Goal: Task Accomplishment & Management: Manage account settings

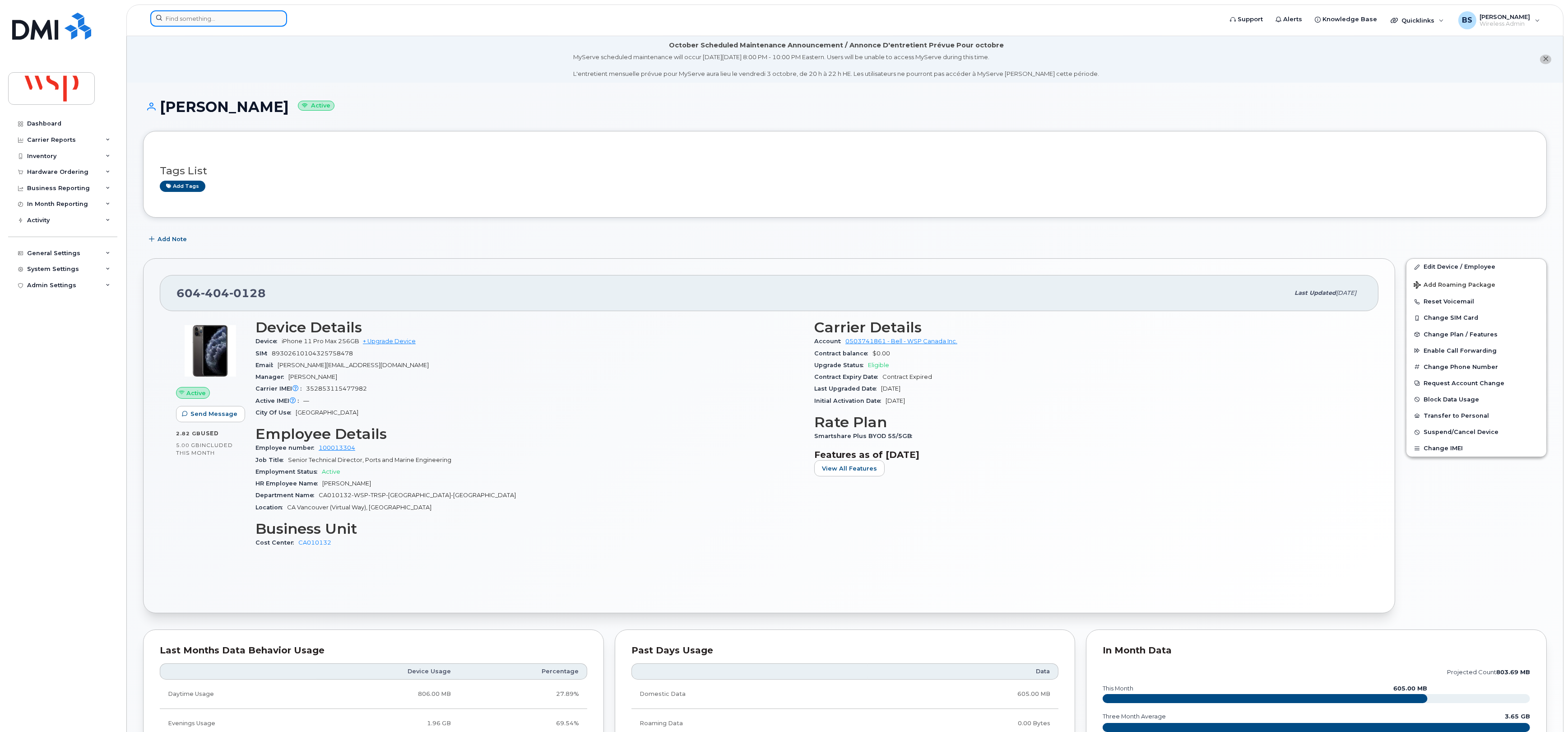
click at [258, 18] on input at bounding box center [219, 18] width 137 height 17
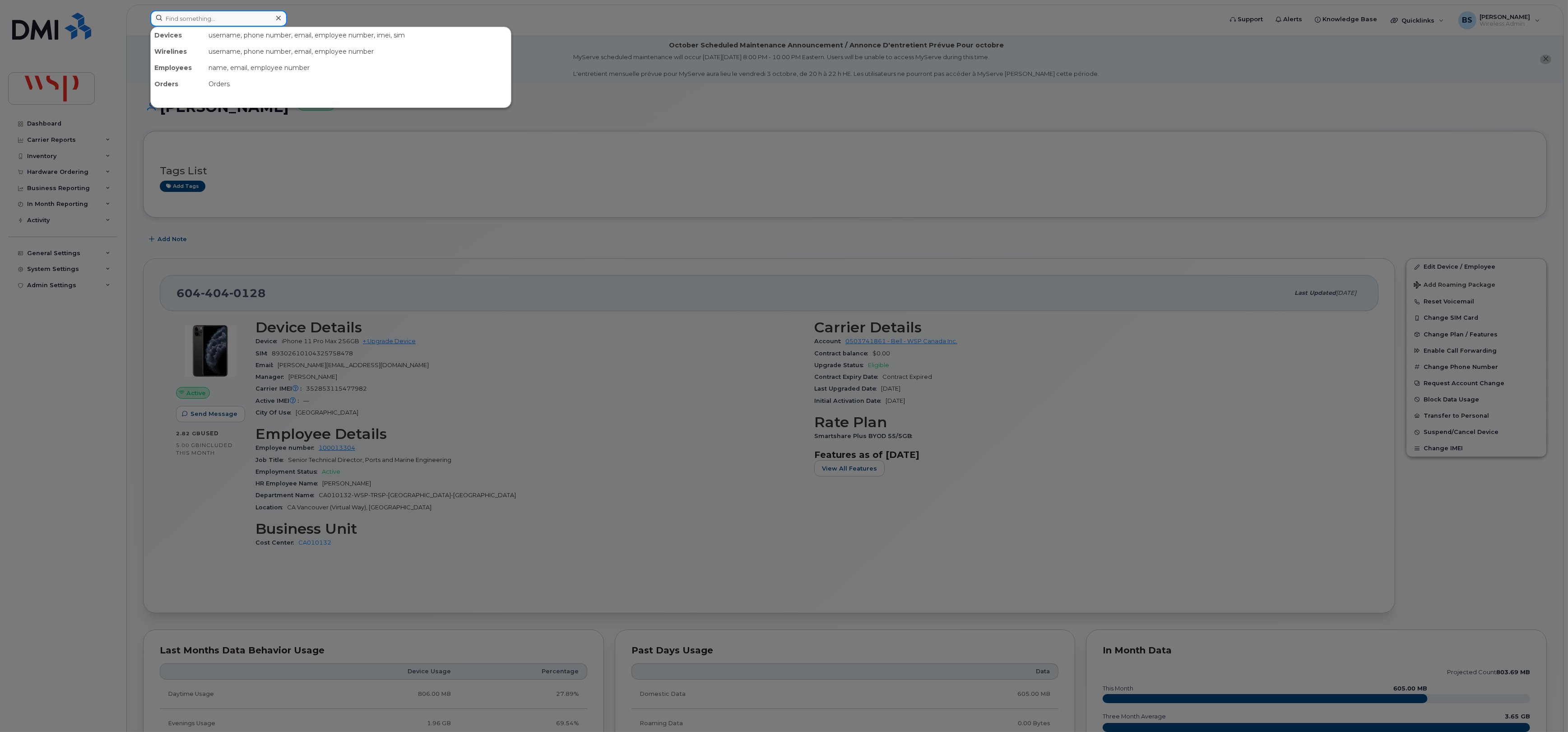
paste input "418-929-0996"
type input "418-929-0996"
click at [330, 77] on link "Go to Sign In Page" at bounding box center [330, 75] width 69 height 17
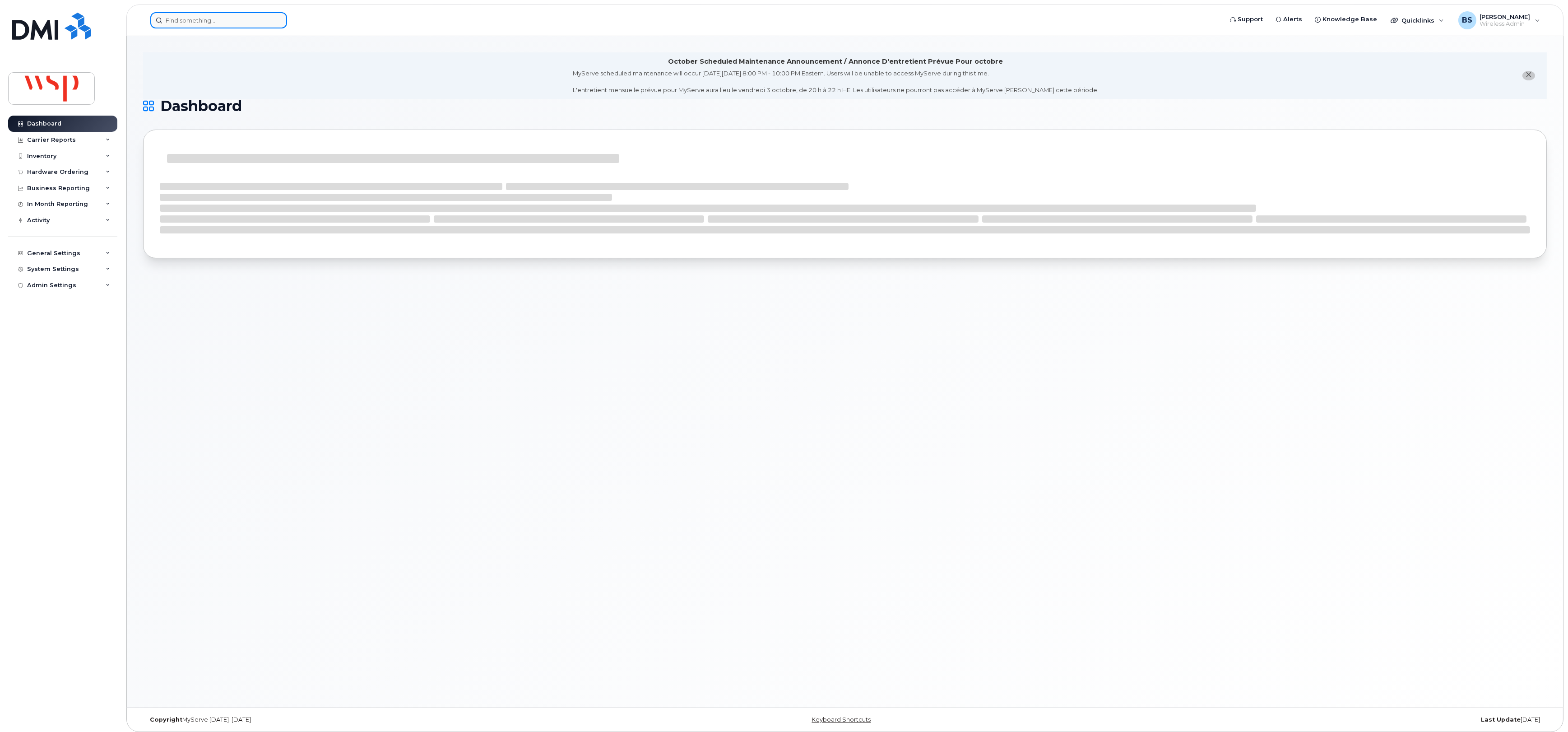
click at [240, 21] on input at bounding box center [219, 20] width 137 height 17
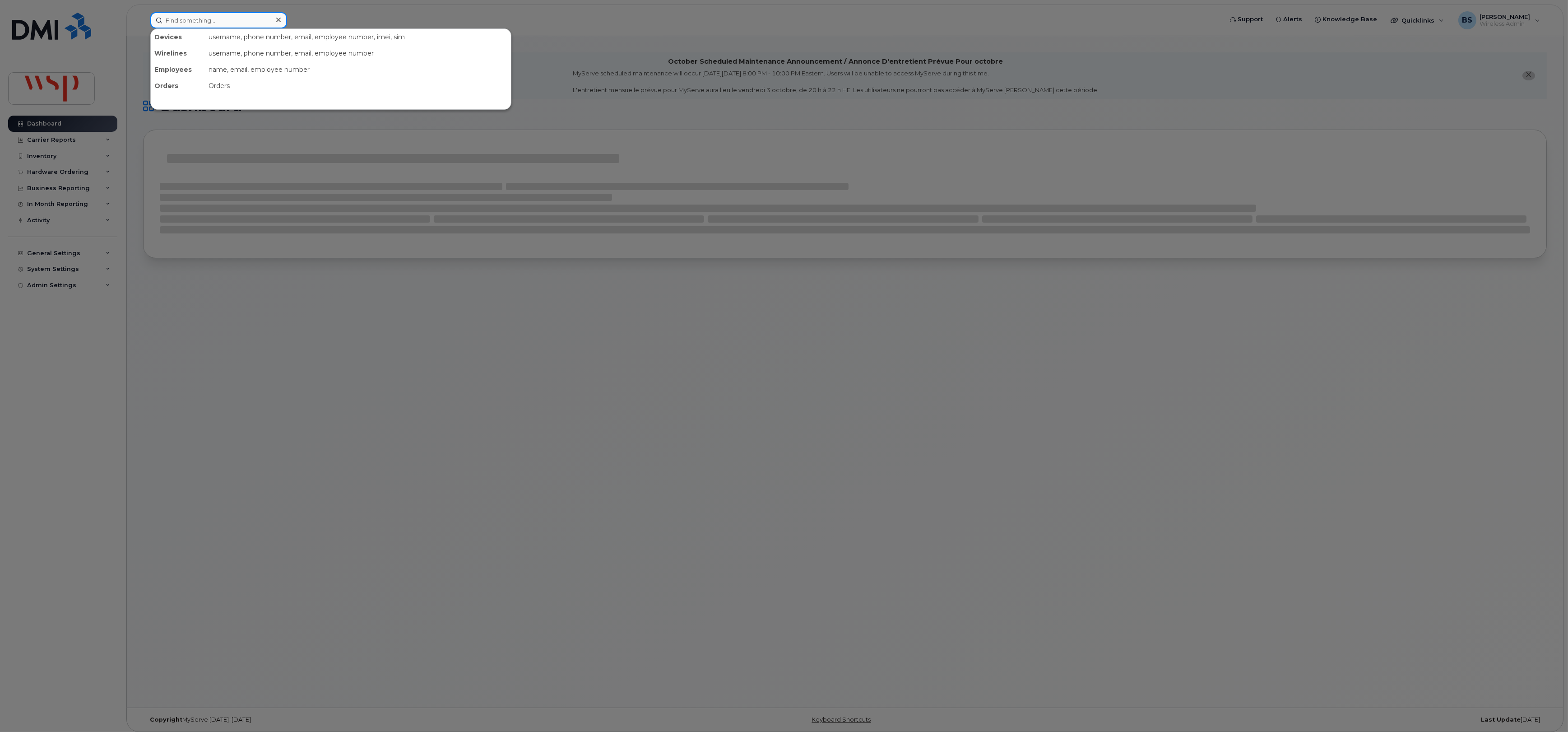
paste input "418-929-0996"
type input "418-929-0996"
click at [179, 56] on div "Jonathan Gagné" at bounding box center [199, 57] width 88 height 9
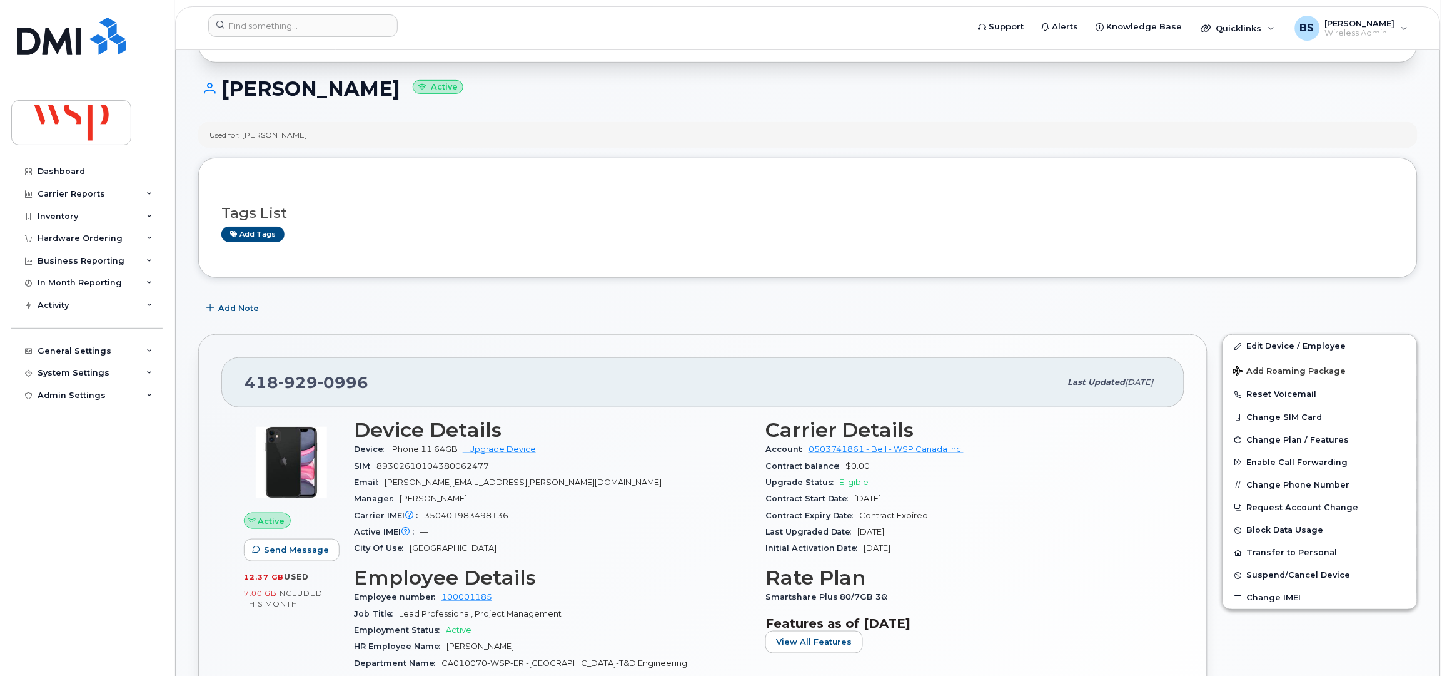
scroll to position [166, 0]
click at [317, 26] on input at bounding box center [303, 25] width 190 height 23
paste input "289-983-7475"
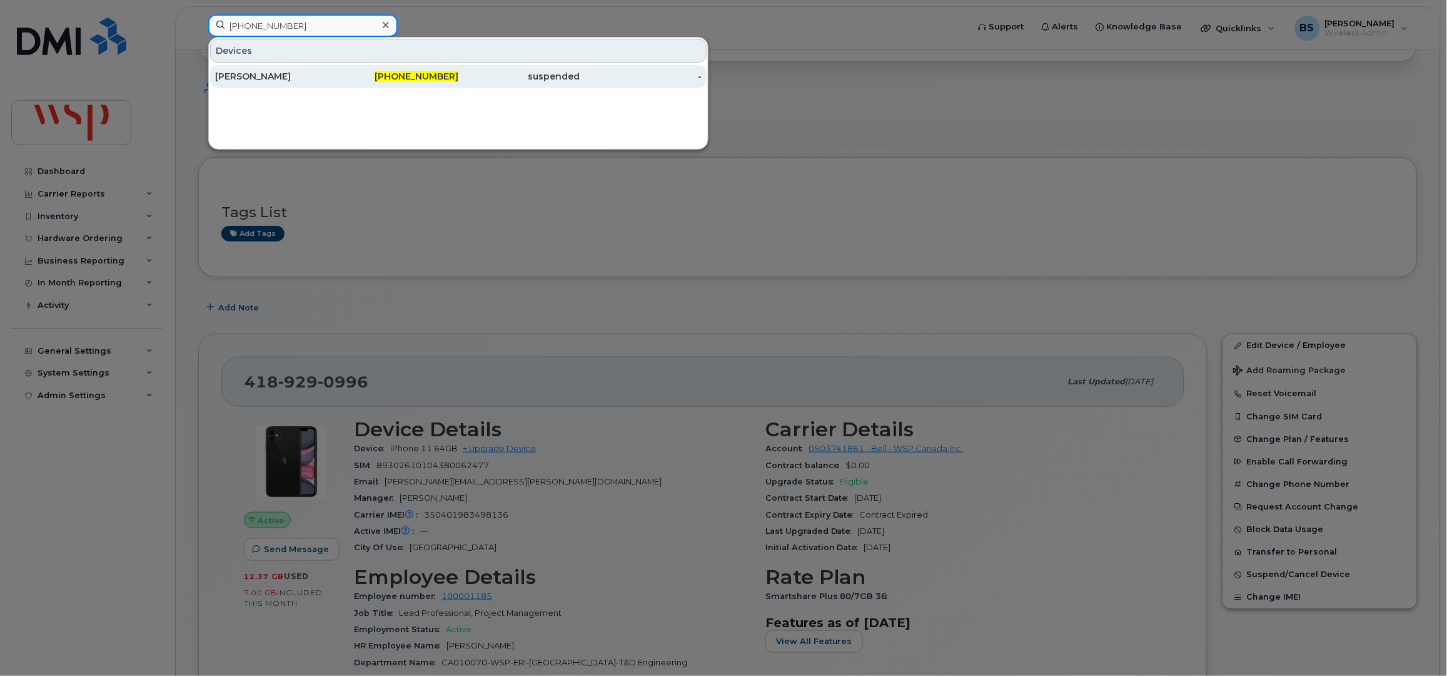
type input "289-983-7475"
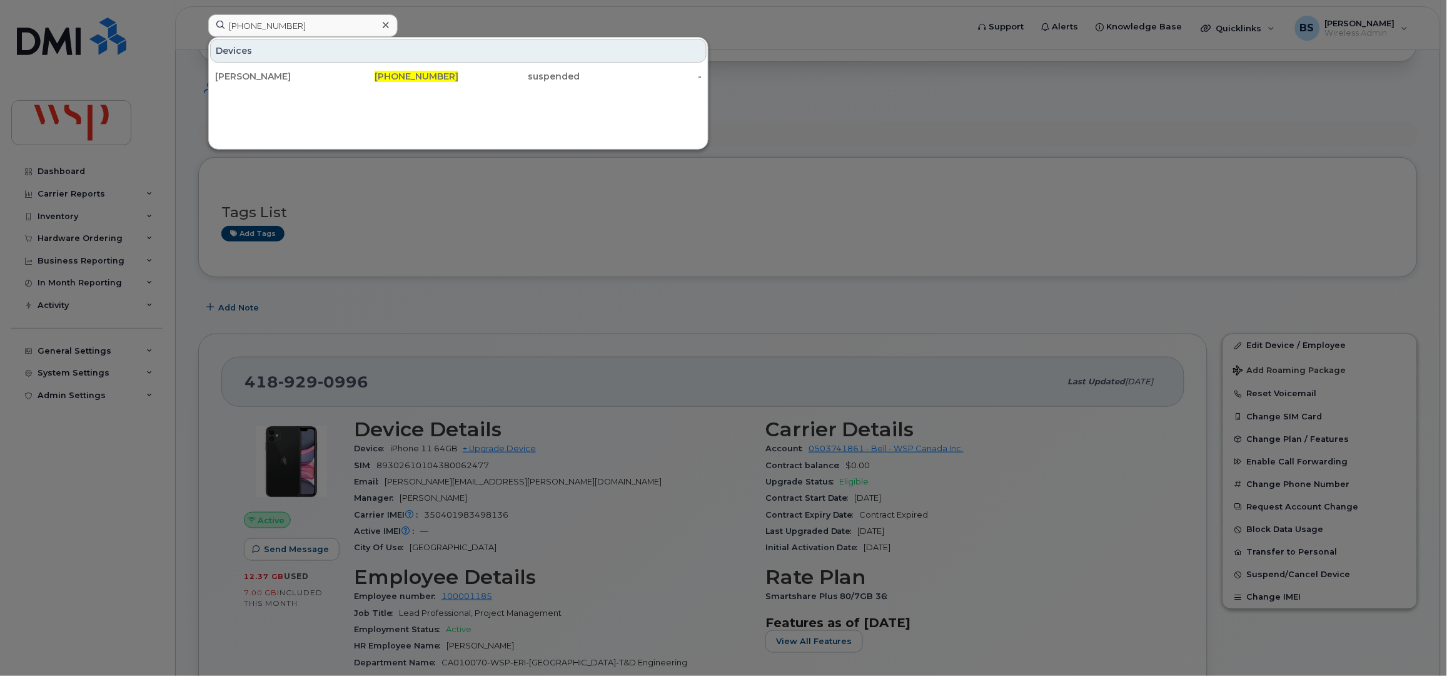
drag, startPoint x: 231, startPoint y: 76, endPoint x: 377, endPoint y: 93, distance: 146.7
click at [231, 76] on div "[PERSON_NAME]" at bounding box center [276, 76] width 122 height 13
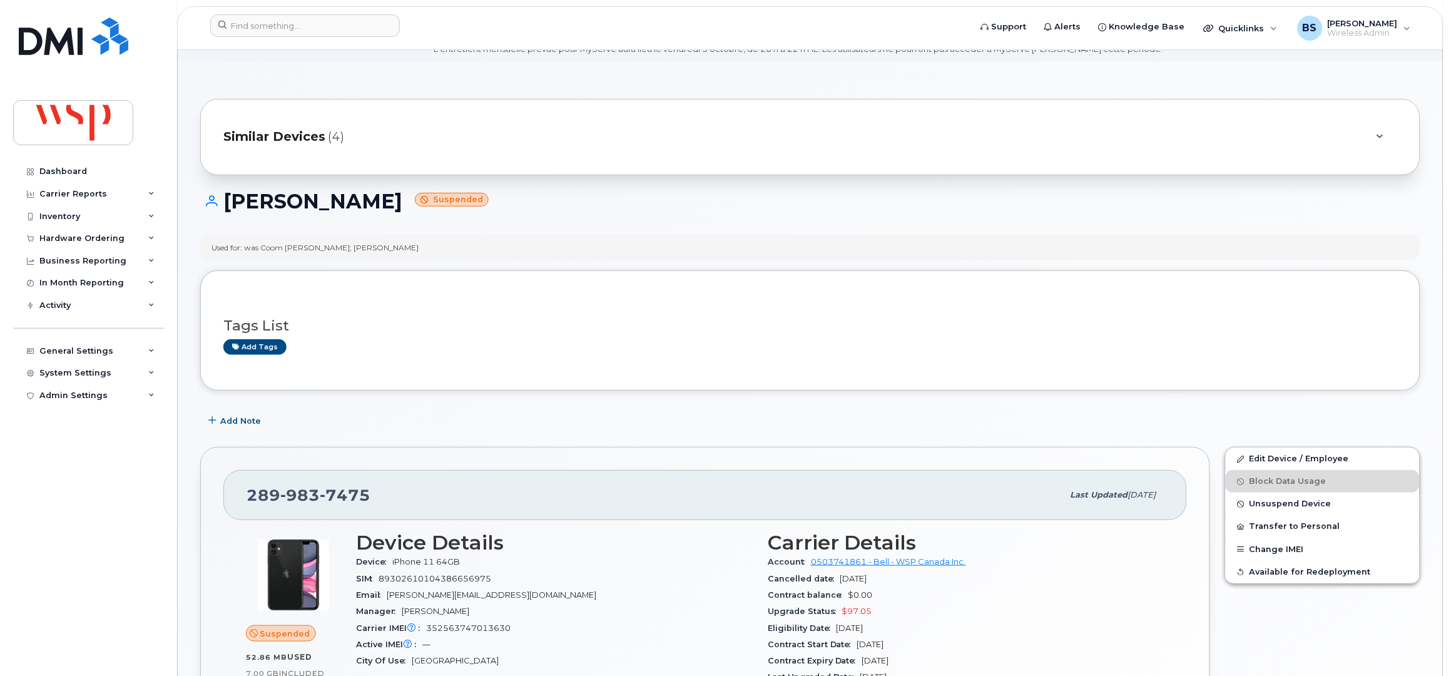
scroll to position [166, 0]
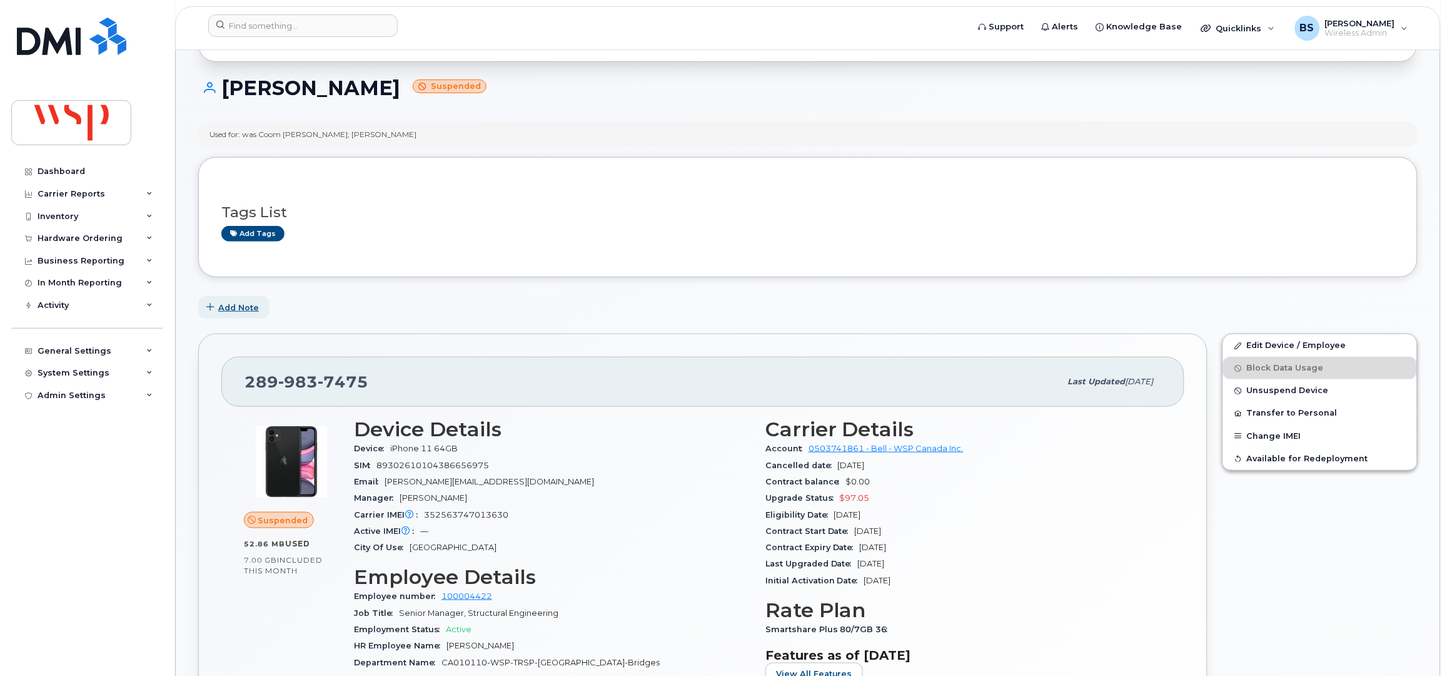
click at [242, 308] on span "Add Note" at bounding box center [238, 307] width 41 height 12
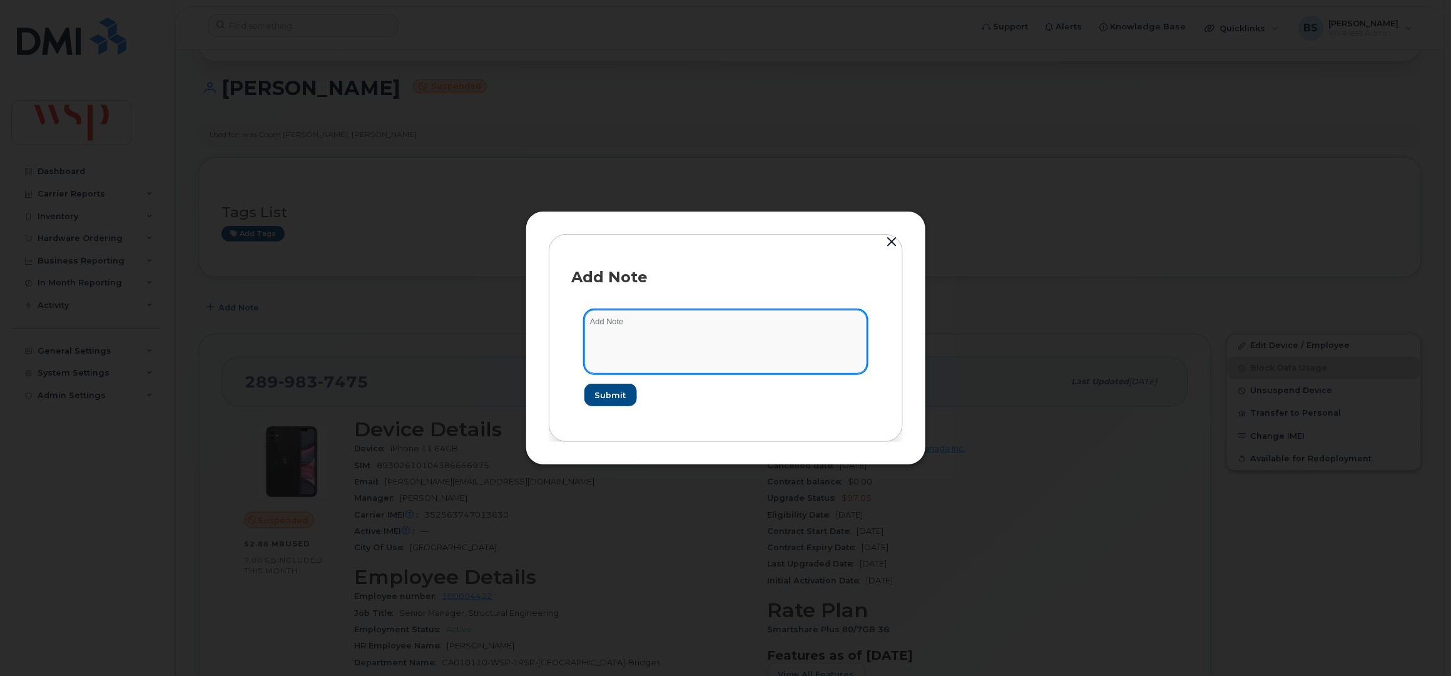
drag, startPoint x: 645, startPoint y: 353, endPoint x: 644, endPoint y: 335, distance: 17.5
click at [644, 353] on textarea at bounding box center [725, 342] width 283 height 64
paste textarea "One of my employees (Arunasalam Commarasamy) is no longer with WSP. His mobile …"
drag, startPoint x: 627, startPoint y: 323, endPoint x: 632, endPoint y: 320, distance: 6.8
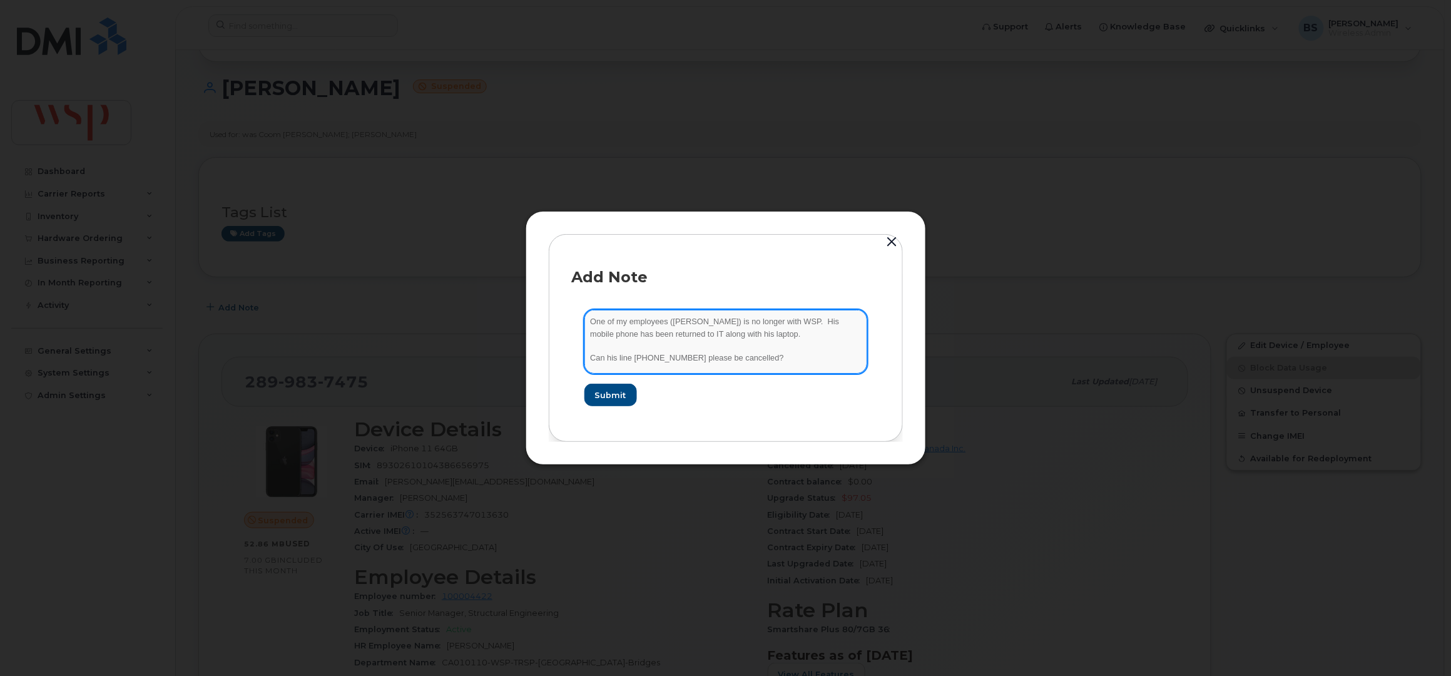
click at [627, 321] on textarea "One of my employees (Arunasalam Commarasamy) is no longer with WSP. His mobile …" at bounding box center [725, 342] width 283 height 64
type textarea "One of my employees (Arunasalam Commarasamy) is no longer with WSP. His mobile …"
click at [609, 393] on span "Submit" at bounding box center [609, 395] width 31 height 12
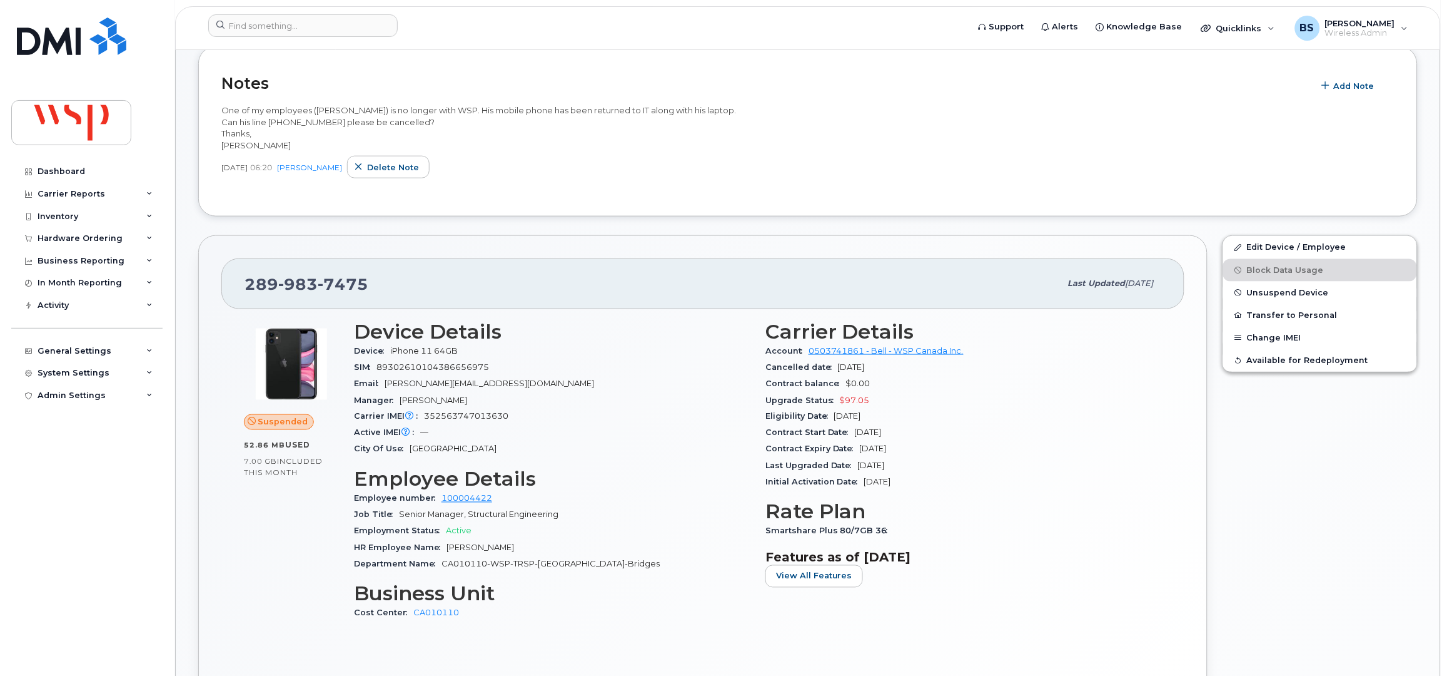
scroll to position [417, 0]
click at [1267, 255] on link "Edit Device / Employee" at bounding box center [1320, 246] width 194 height 23
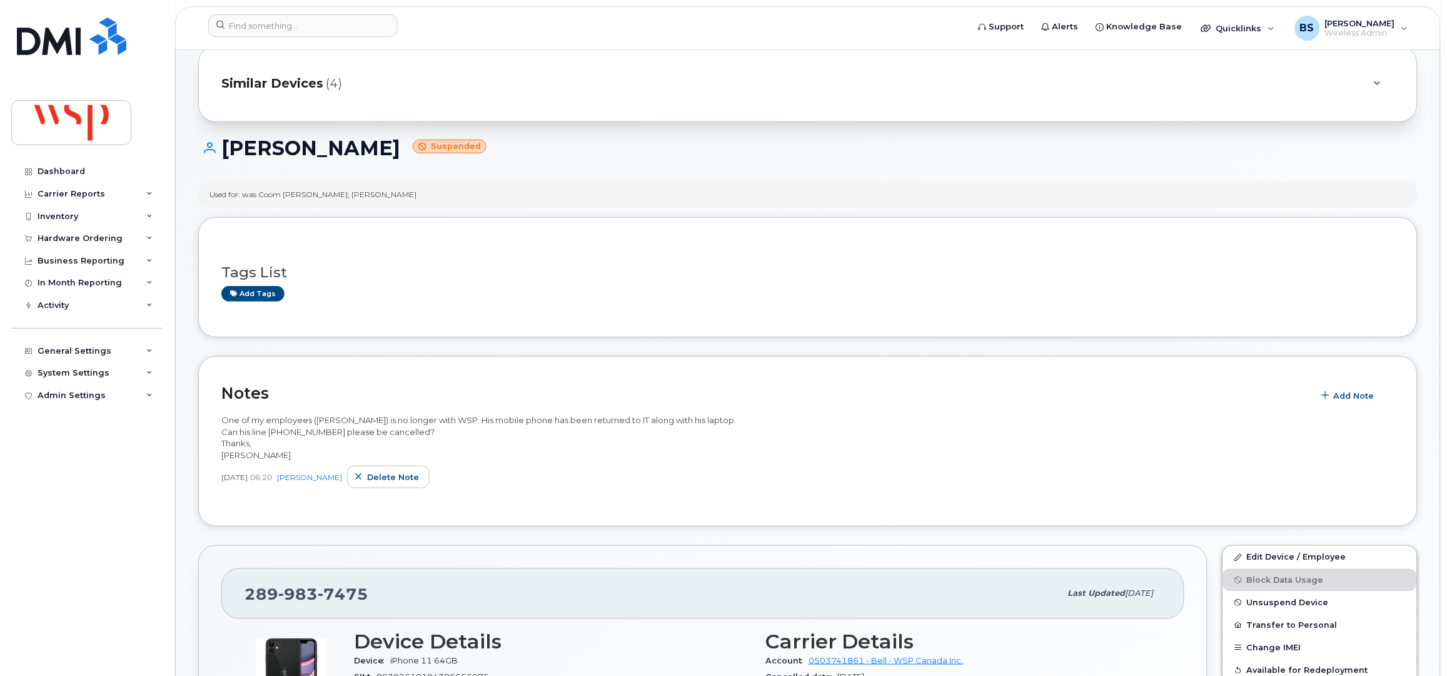
scroll to position [250, 0]
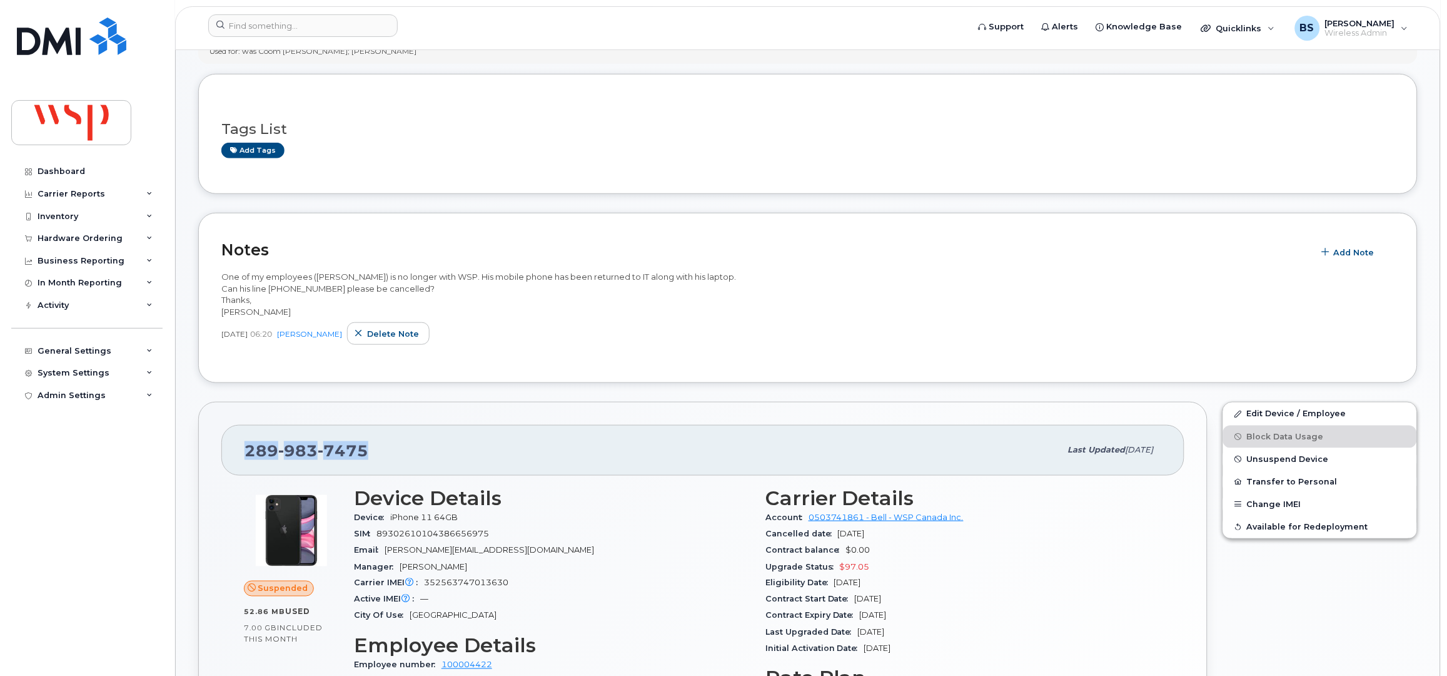
drag, startPoint x: 383, startPoint y: 466, endPoint x: 210, endPoint y: 462, distance: 173.3
click at [235, 470] on div "289 983 7475 Last updated Sep 24, 2025" at bounding box center [702, 450] width 963 height 50
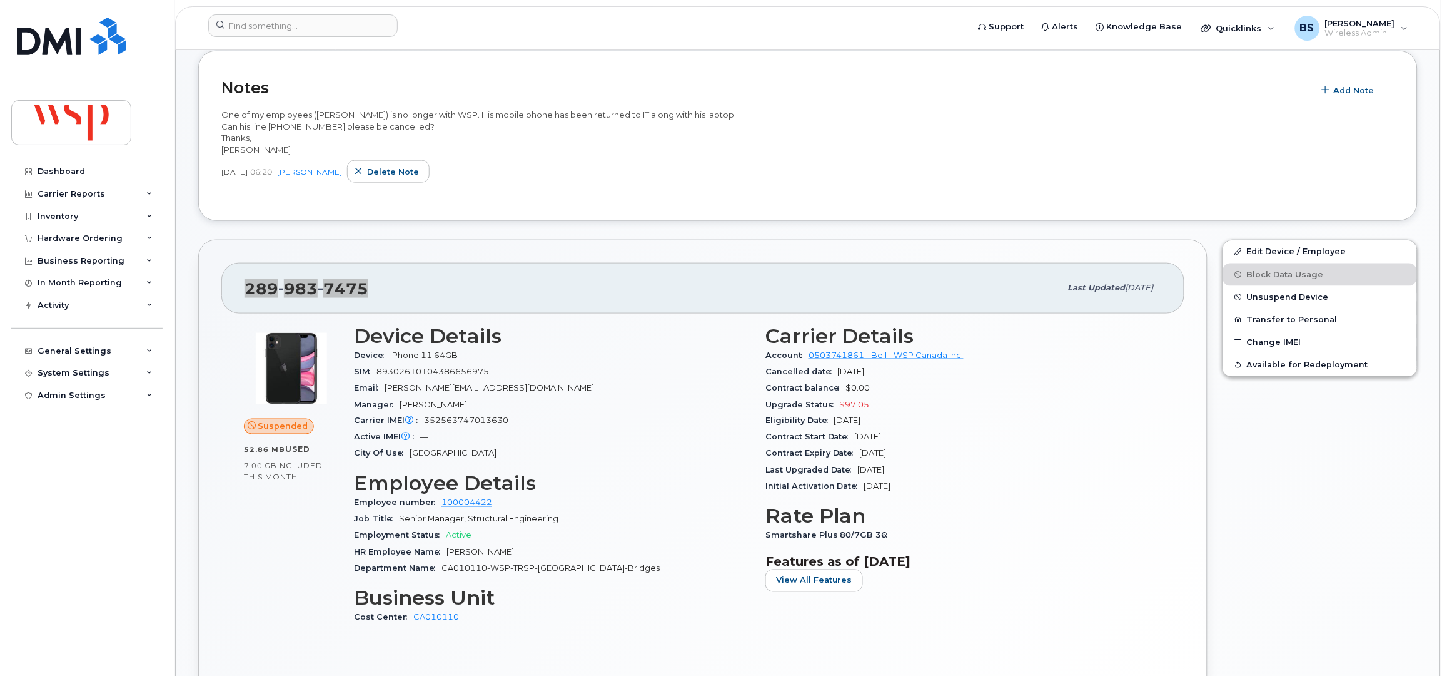
scroll to position [417, 0]
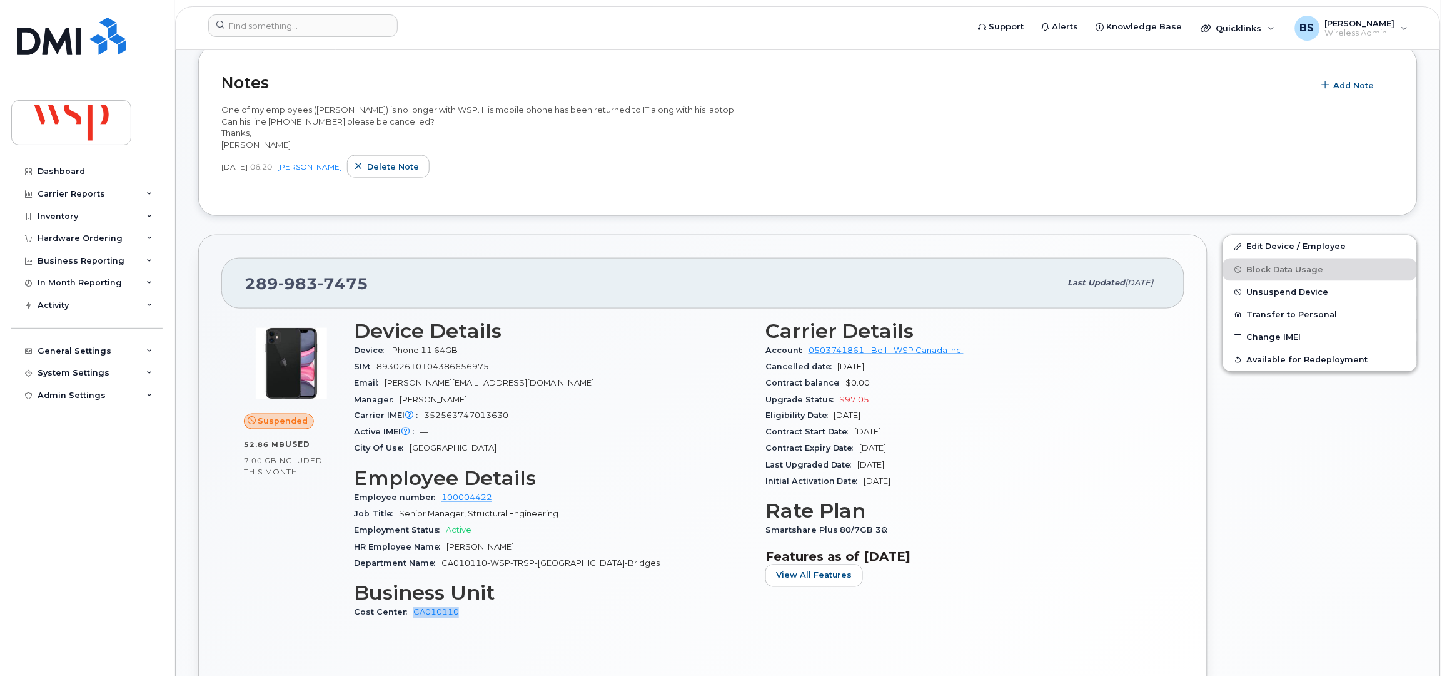
drag, startPoint x: 467, startPoint y: 626, endPoint x: 387, endPoint y: 626, distance: 79.4
click at [409, 636] on div "Device Details Device iPhone 11 64GB SIM 89302610104386656975 Email kyle.yusek@…" at bounding box center [553, 475] width 412 height 327
drag, startPoint x: 873, startPoint y: 412, endPoint x: 839, endPoint y: 411, distance: 33.2
click at [839, 408] on div "Upgrade Status $97.05" at bounding box center [964, 400] width 397 height 16
click at [1355, 86] on span "Add Note" at bounding box center [1354, 85] width 41 height 12
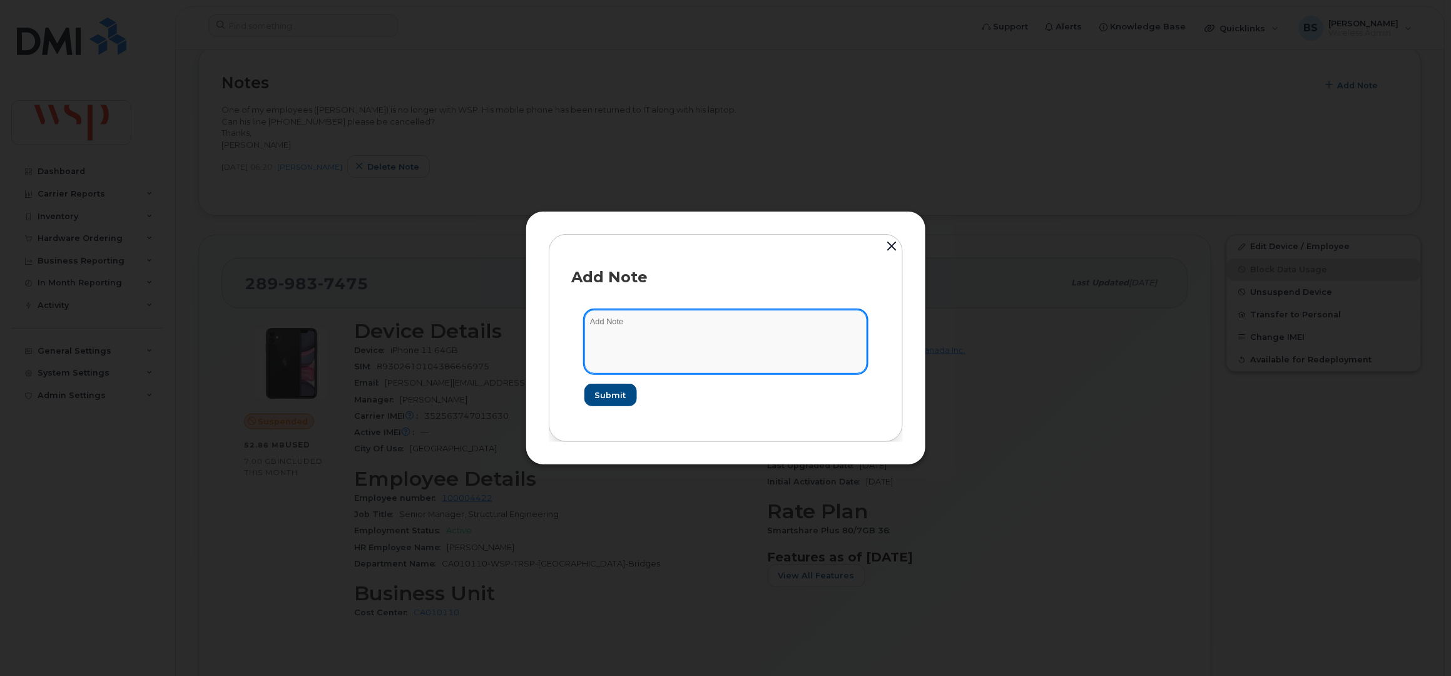
click at [654, 333] on textarea at bounding box center [725, 342] width 283 height 64
paste textarea "Cancelling suspended line as part of line clean up for Rogers New Activation"
type textarea "Cancelling suspended line as part of line clean up for Rogers New Activation"
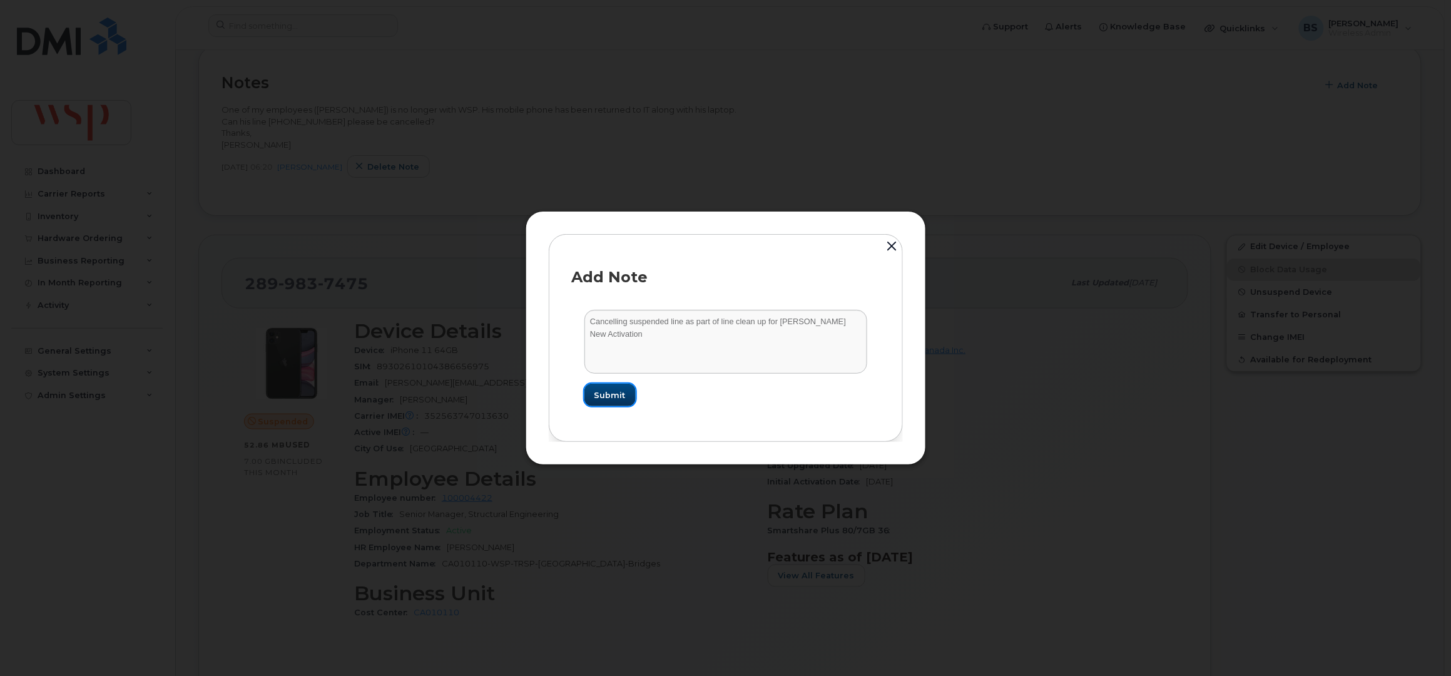
click at [612, 394] on span "Submit" at bounding box center [609, 395] width 31 height 12
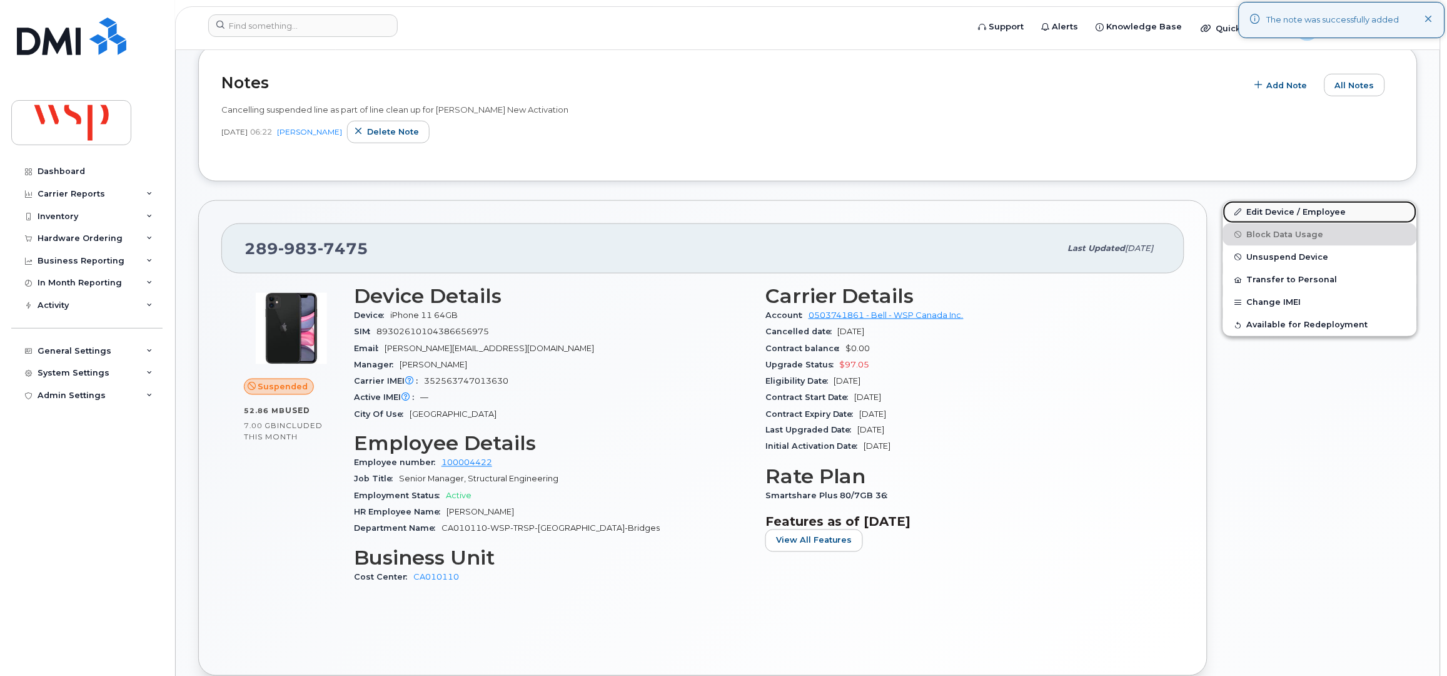
drag, startPoint x: 1257, startPoint y: 211, endPoint x: 1247, endPoint y: 210, distance: 10.7
click at [1257, 209] on link "Edit Device / Employee" at bounding box center [1320, 212] width 194 height 23
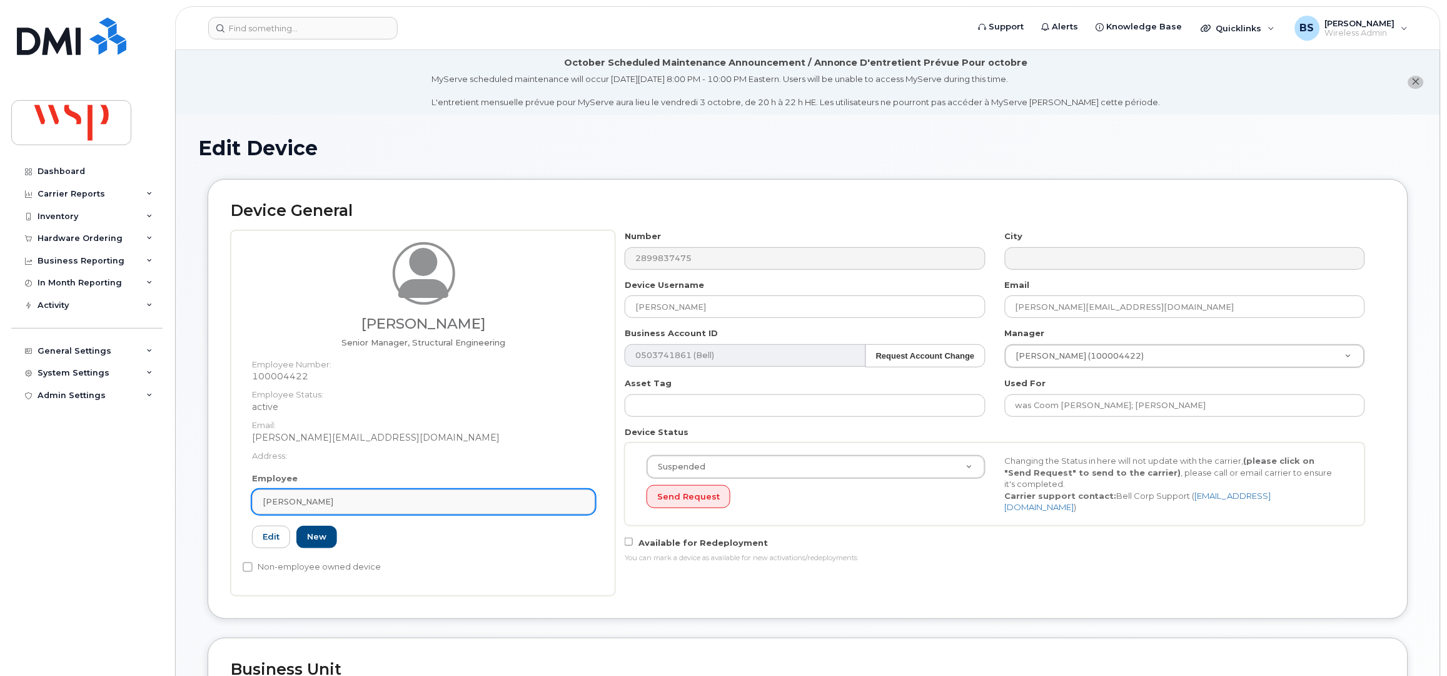
click at [347, 491] on link "[PERSON_NAME]" at bounding box center [423, 501] width 343 height 25
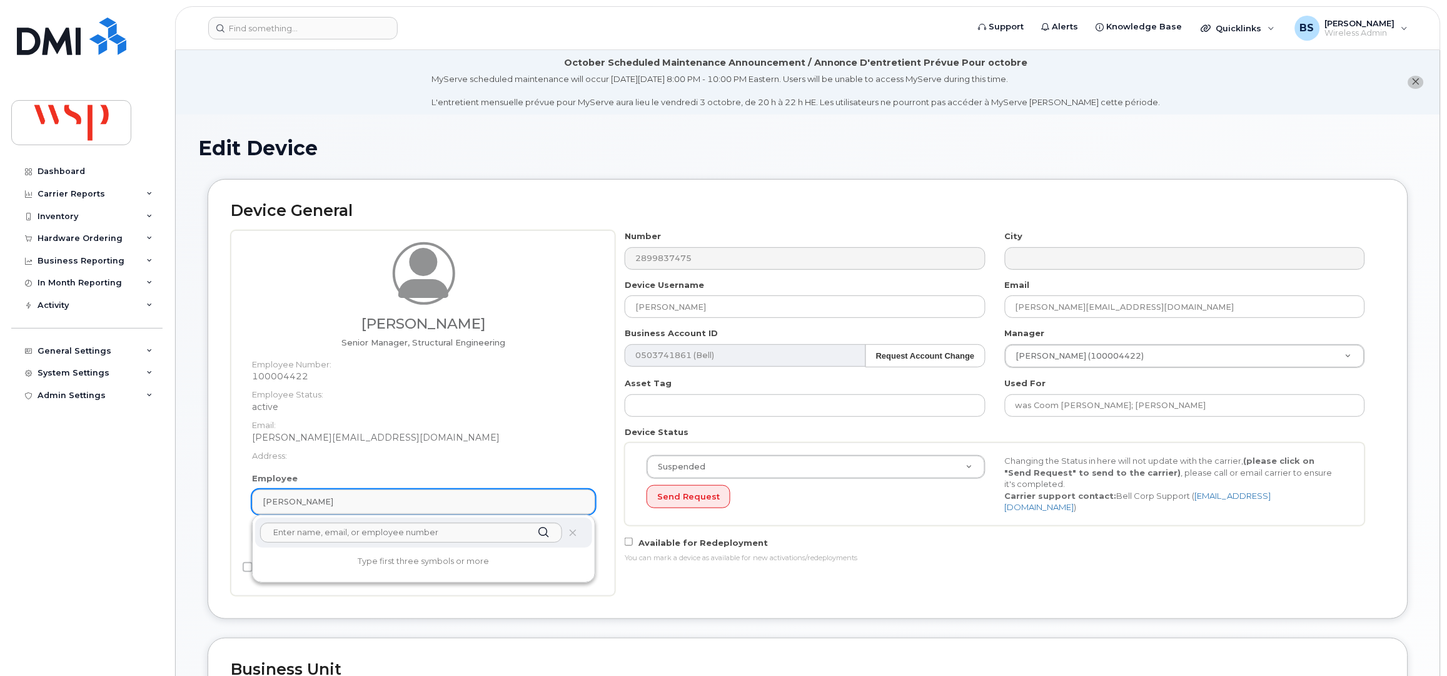
click at [350, 495] on div "[PERSON_NAME]" at bounding box center [424, 501] width 322 height 12
paste input "[PERSON_NAME]"
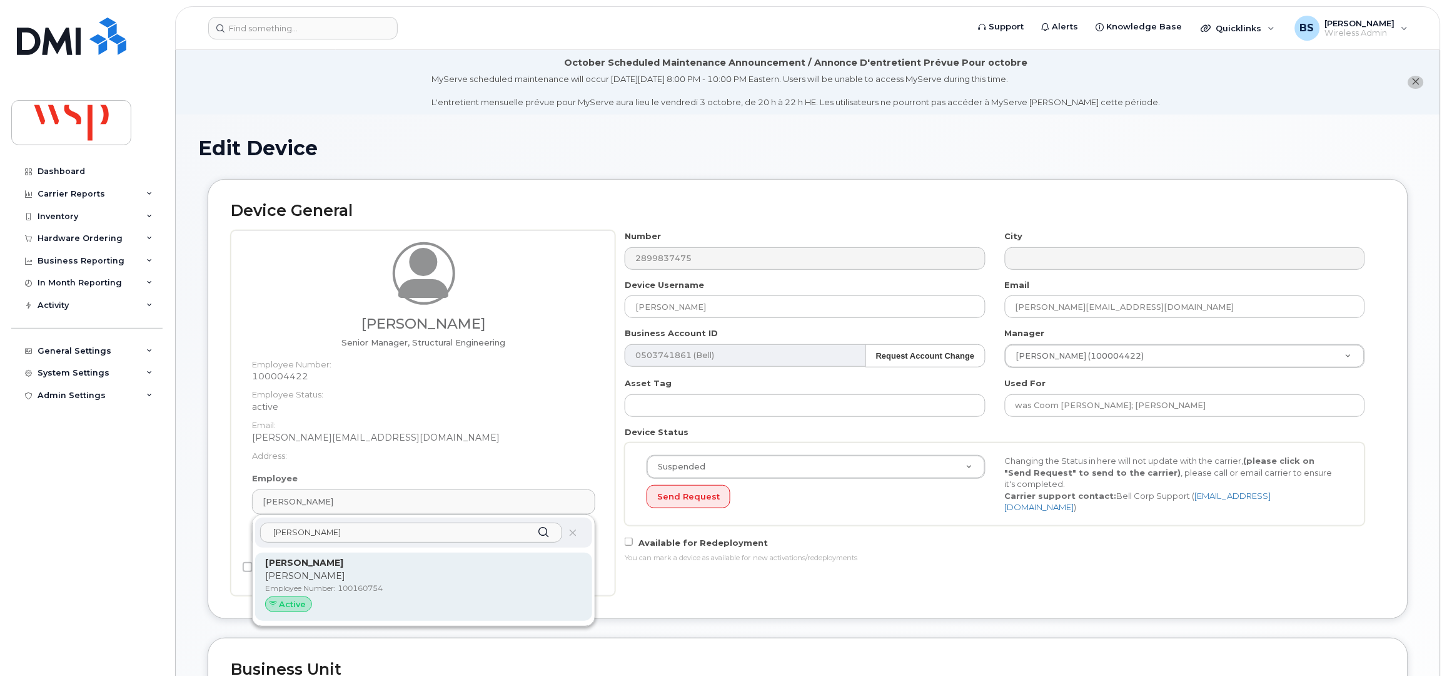
type input "[PERSON_NAME]"
click at [299, 560] on strong "[PERSON_NAME]" at bounding box center [304, 562] width 78 height 11
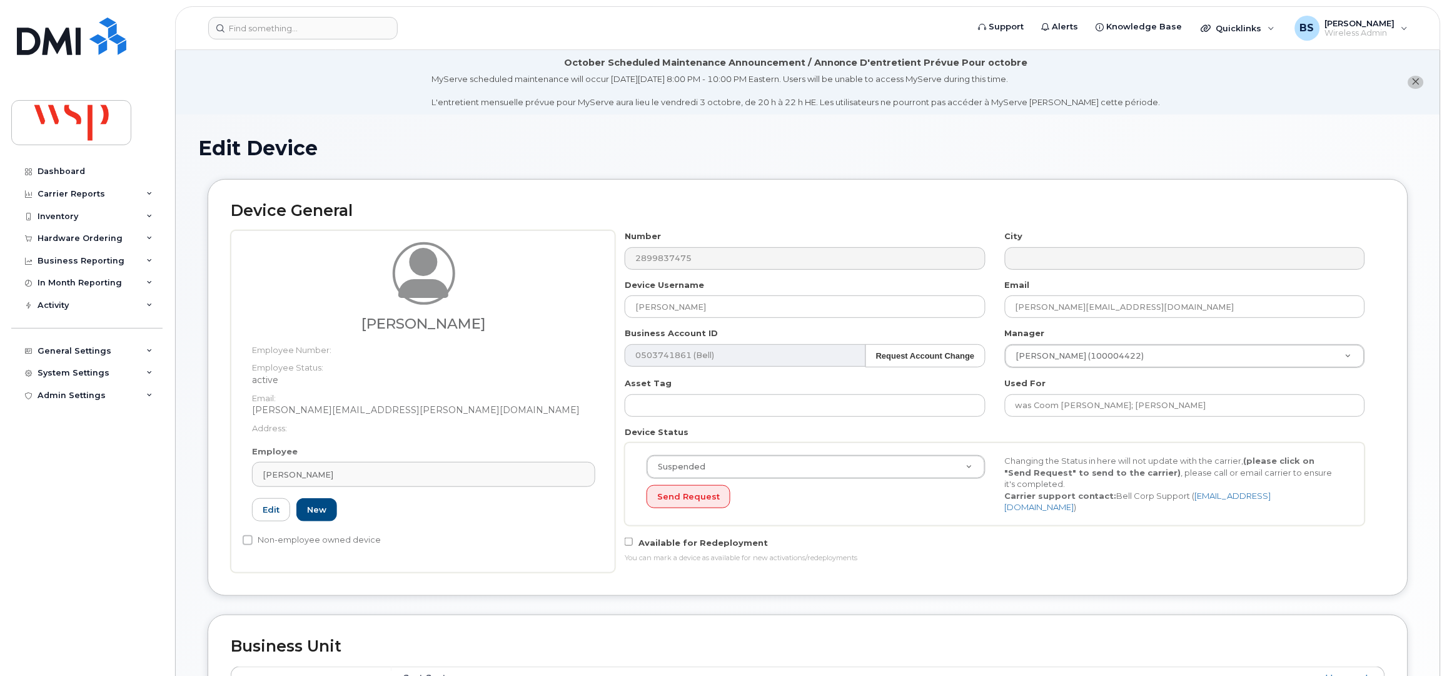
type input "100160754"
type input "[PERSON_NAME]"
type input "[PERSON_NAME][EMAIL_ADDRESS][PERSON_NAME][DOMAIN_NAME]"
type input "5770002"
click at [1206, 416] on input "was Coom Coomarasamy; Kyle Yusek" at bounding box center [1185, 405] width 360 height 23
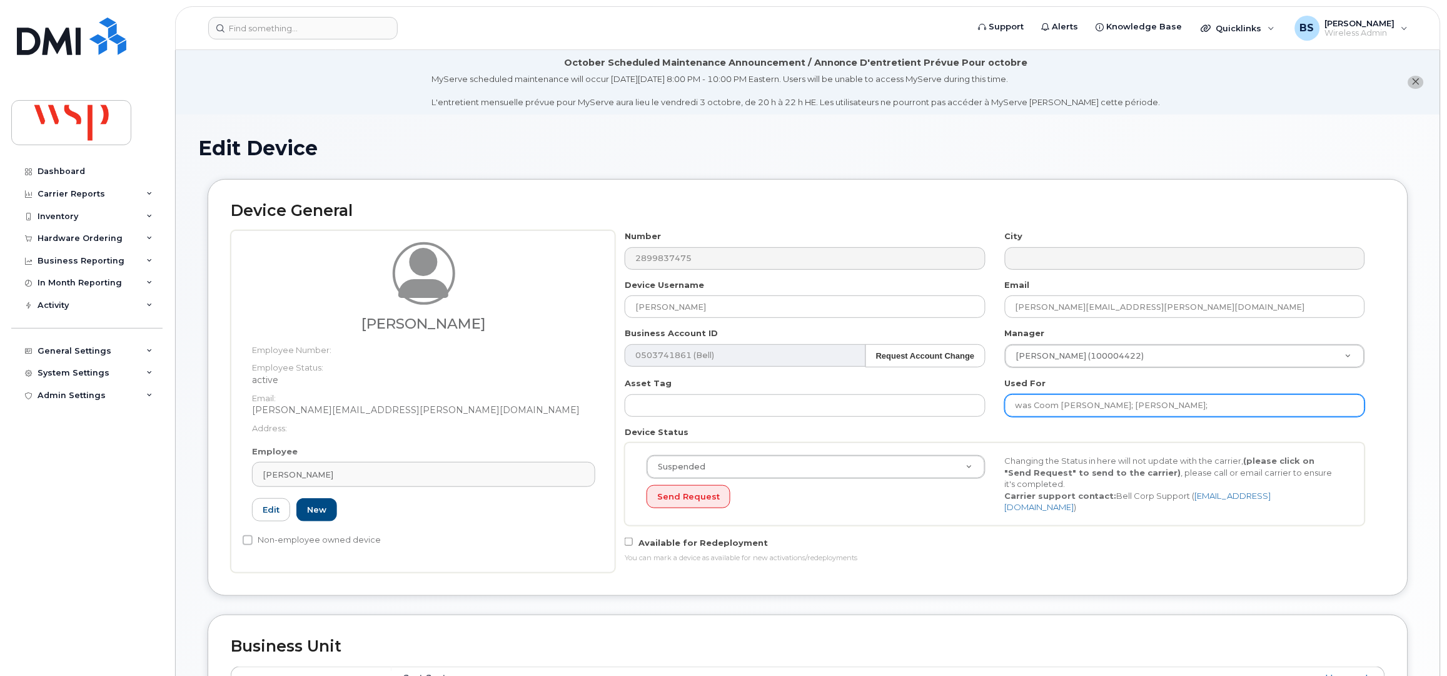
paste input "[PERSON_NAME]"
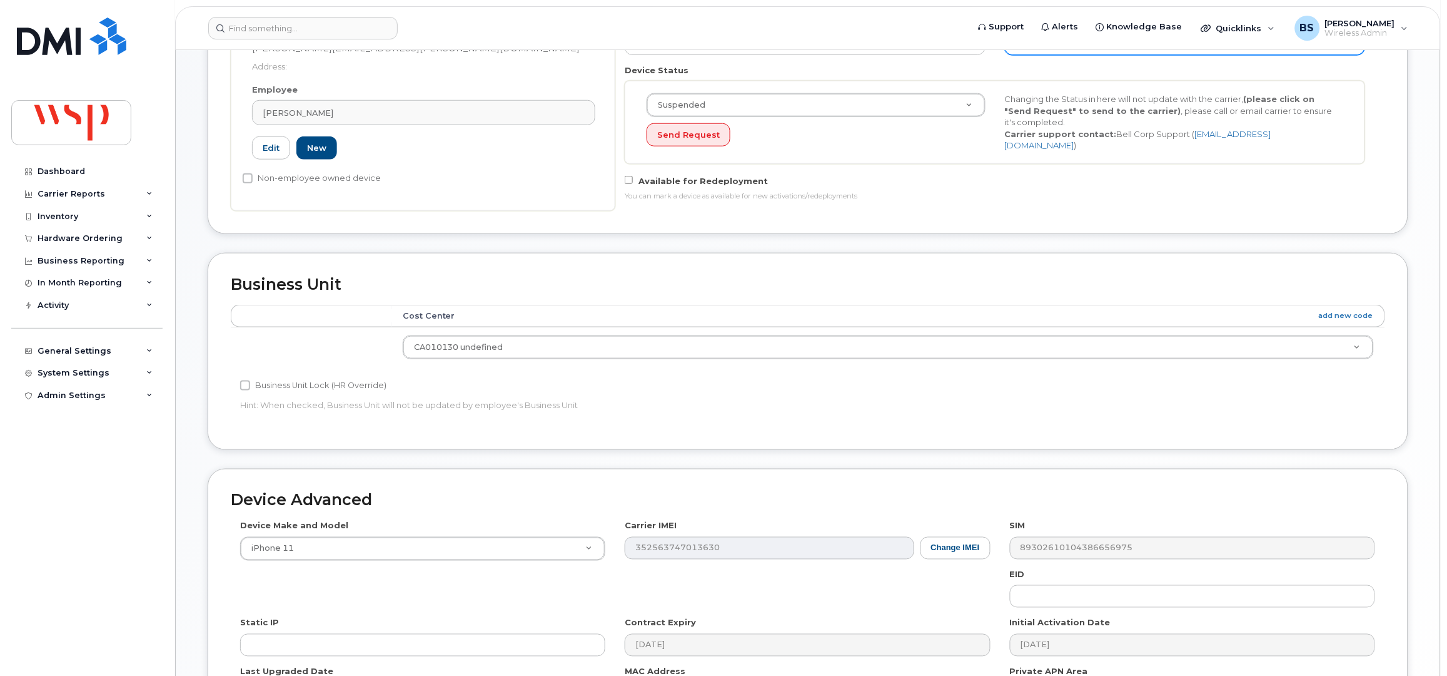
scroll to position [500, 0]
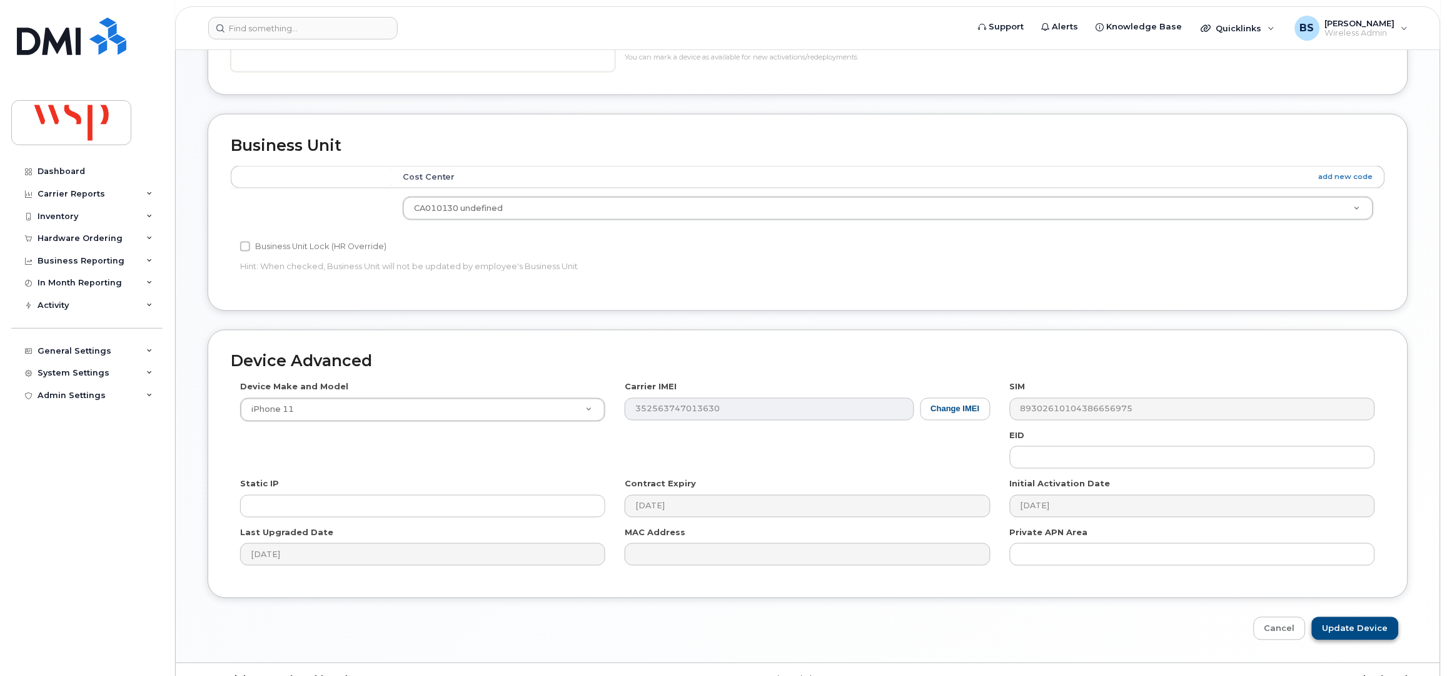
type input "was [PERSON_NAME]; [PERSON_NAME];[PERSON_NAME]"
click at [1347, 631] on input "Update Device" at bounding box center [1355, 628] width 87 height 23
type input "Saving..."
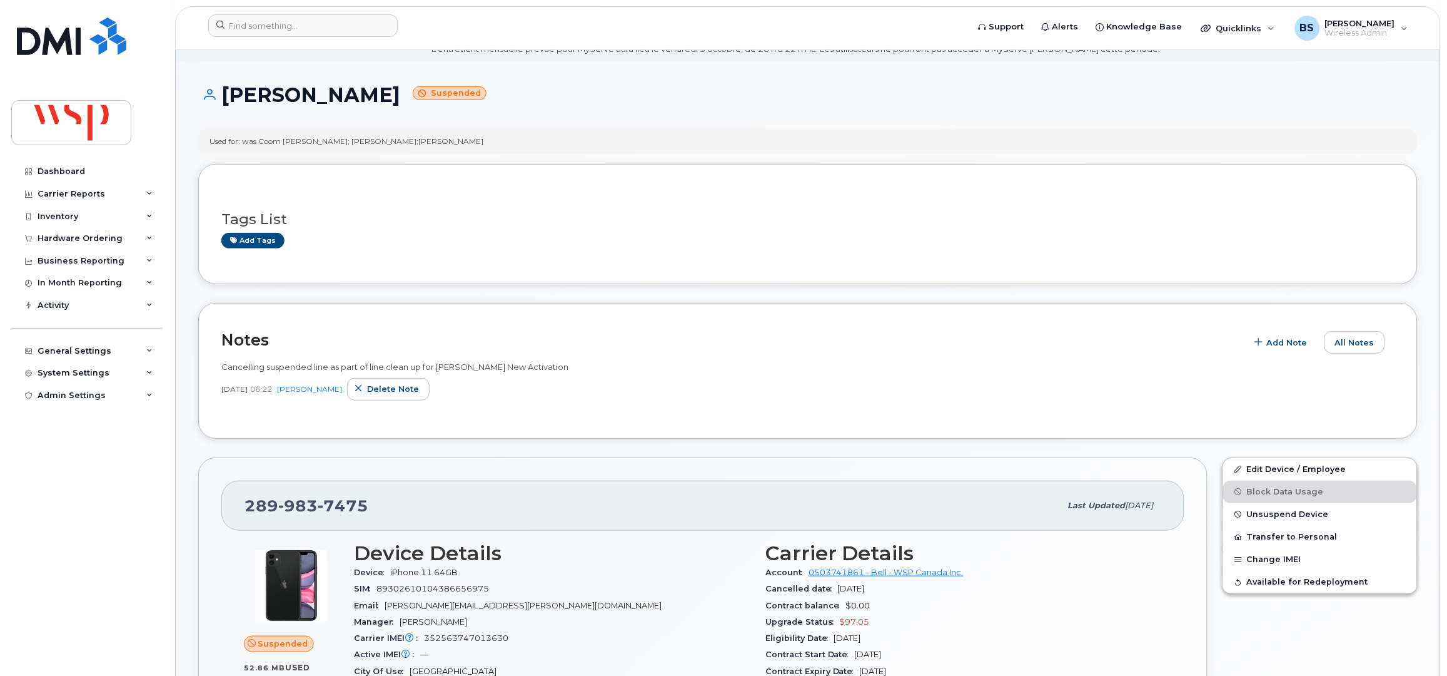
scroll to position [83, 0]
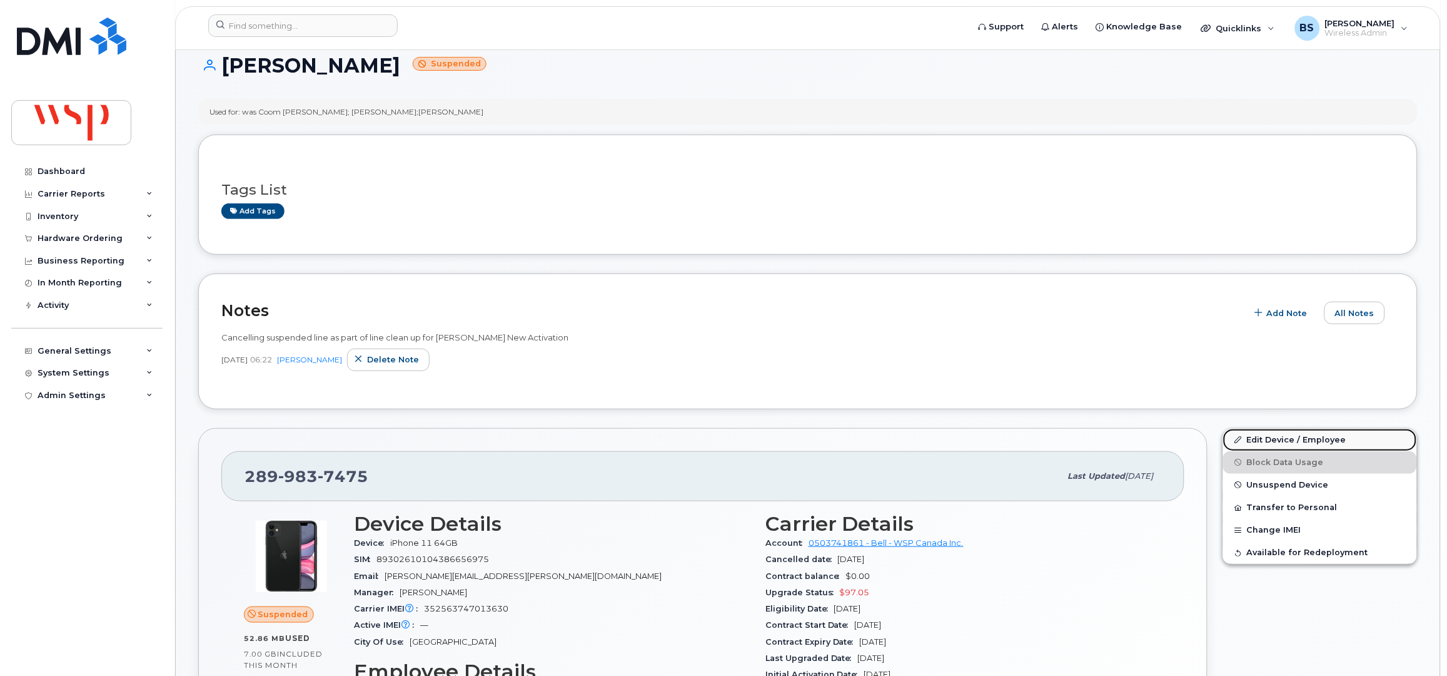
click at [1262, 439] on link "Edit Device / Employee" at bounding box center [1320, 439] width 194 height 23
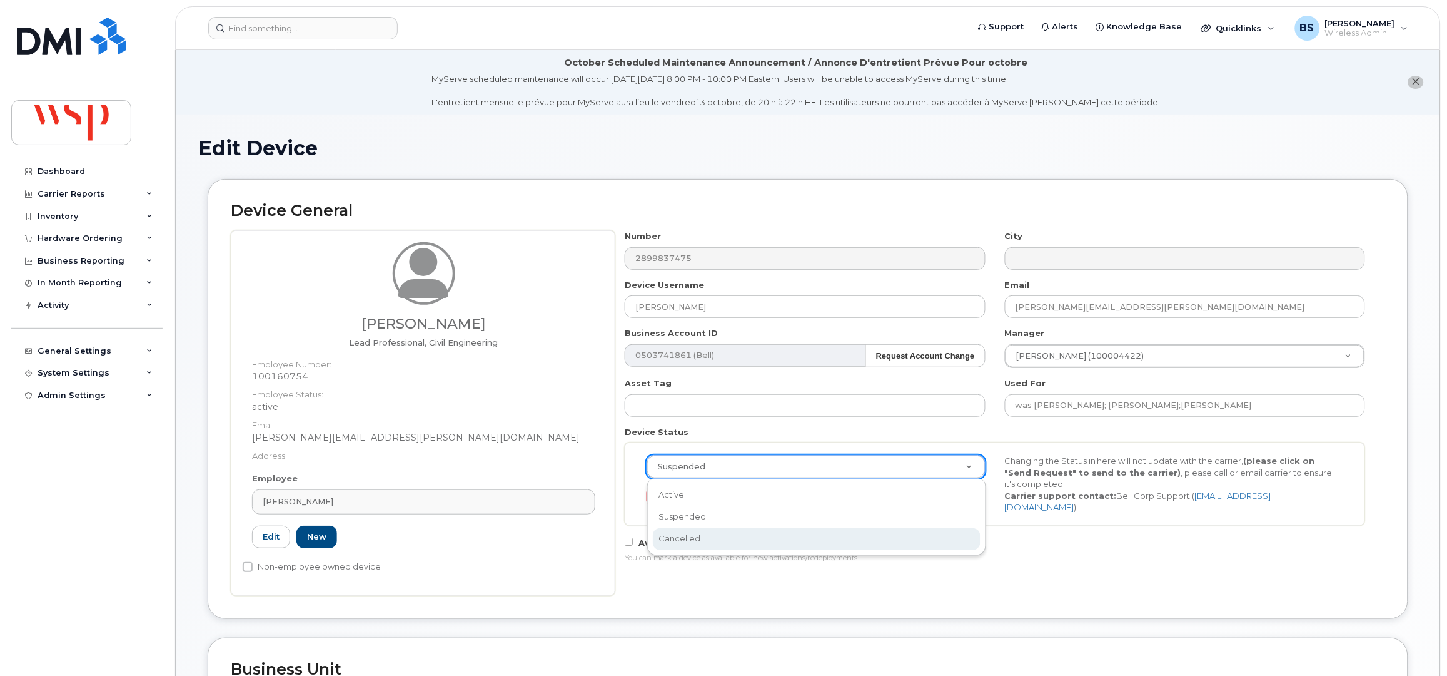
select select "cancelled"
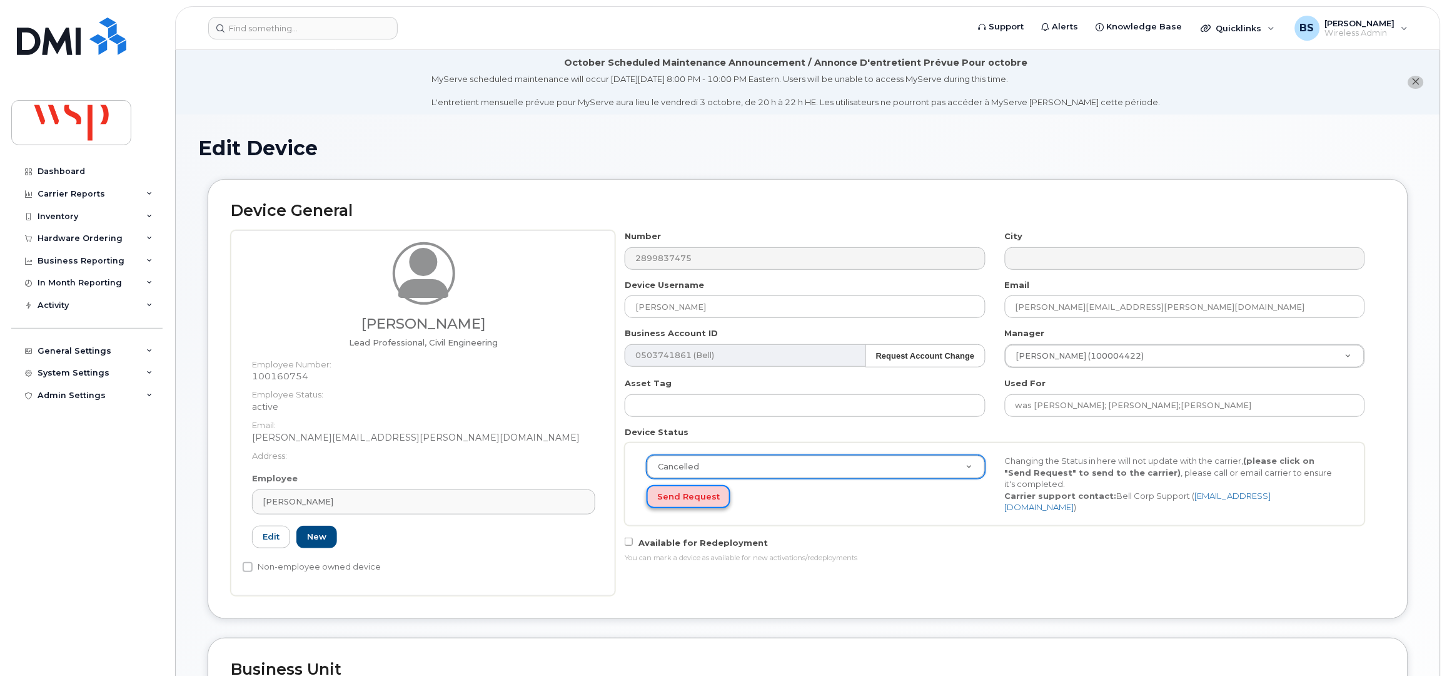
click at [679, 496] on button "Send Request" at bounding box center [689, 496] width 84 height 23
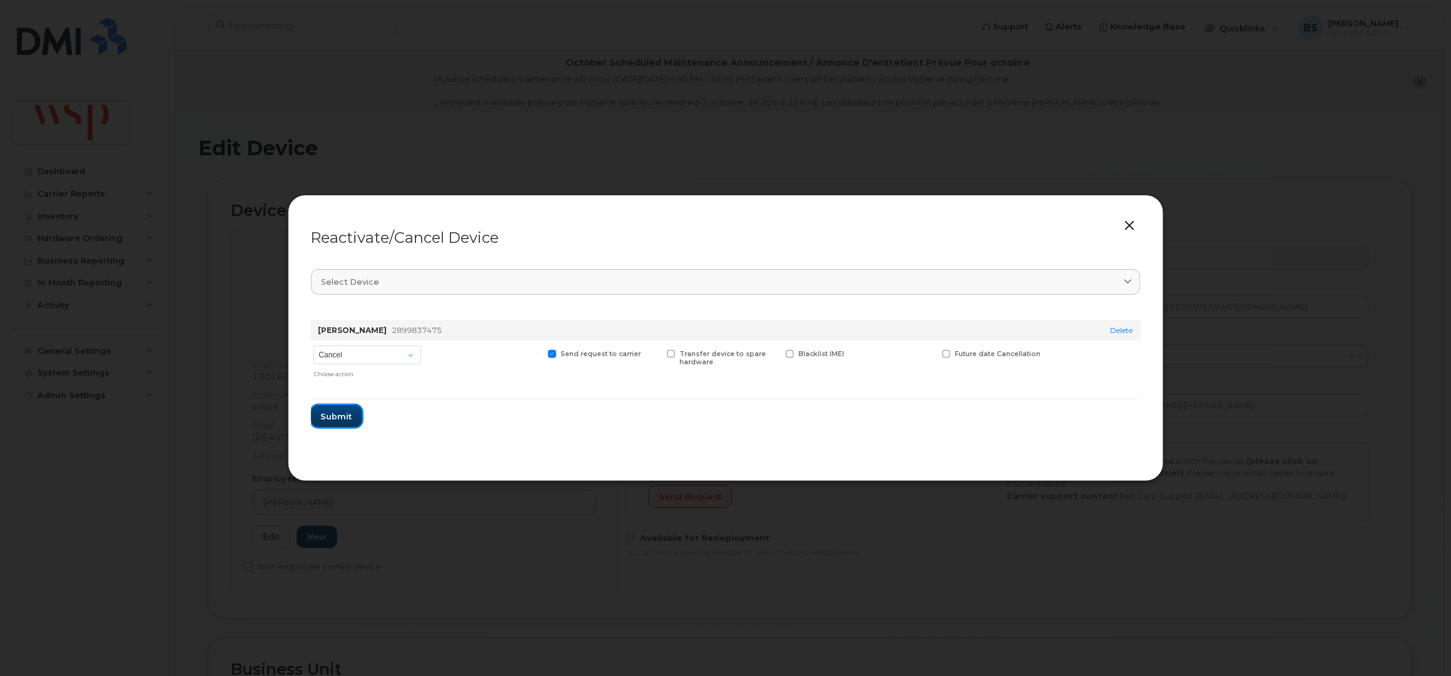
click at [344, 415] on span "Submit" at bounding box center [336, 416] width 31 height 12
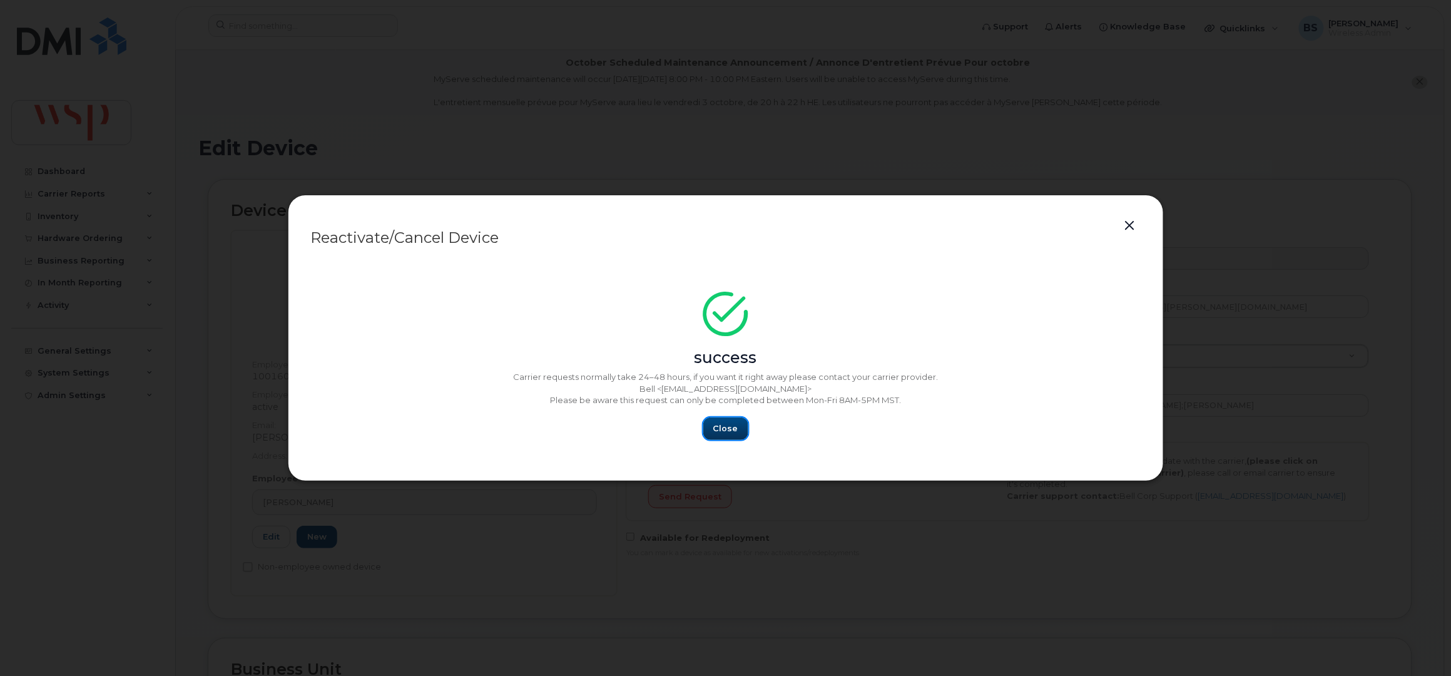
drag, startPoint x: 722, startPoint y: 427, endPoint x: 599, endPoint y: 378, distance: 133.1
click at [723, 427] on span "Close" at bounding box center [725, 428] width 25 height 12
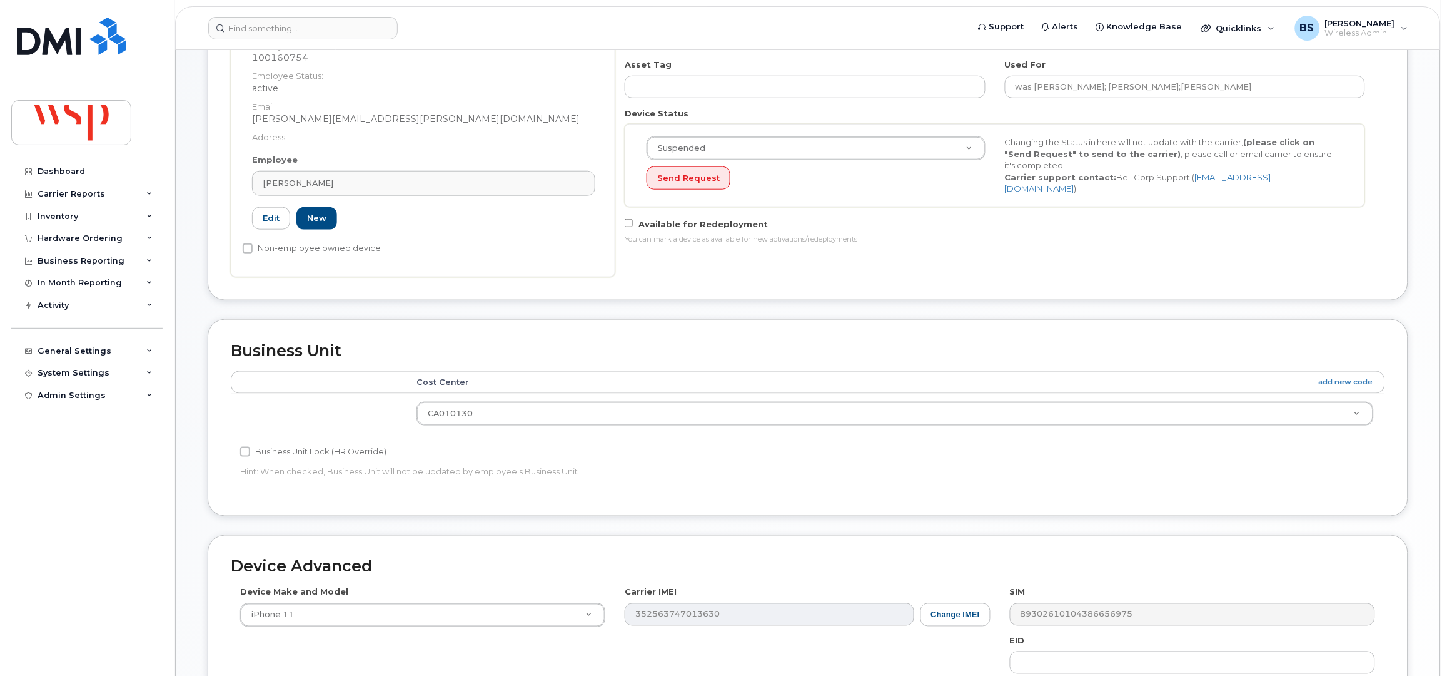
scroll to position [500, 0]
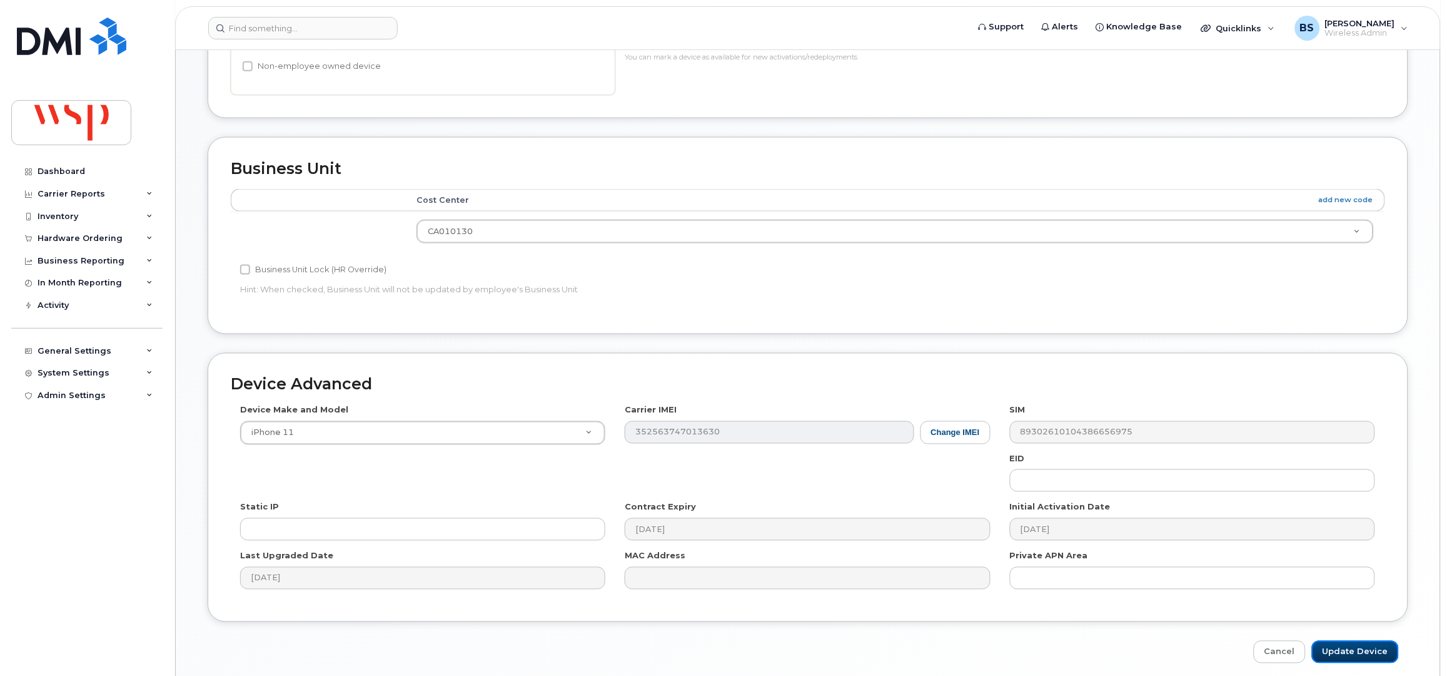
drag, startPoint x: 1342, startPoint y: 654, endPoint x: 1162, endPoint y: 518, distance: 225.1
click at [1342, 654] on input "Update Device" at bounding box center [1355, 652] width 87 height 23
type input "Saving..."
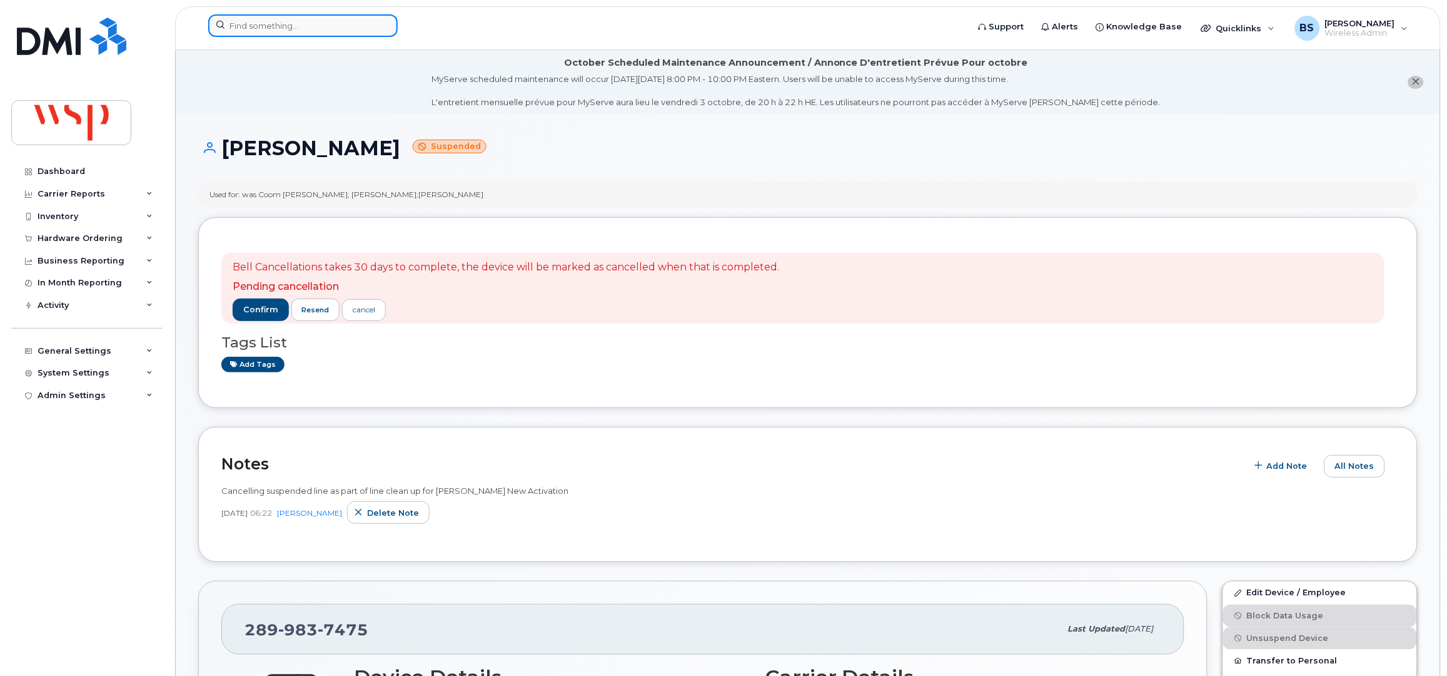
click at [268, 25] on input at bounding box center [303, 25] width 190 height 23
paste input "2267246842"
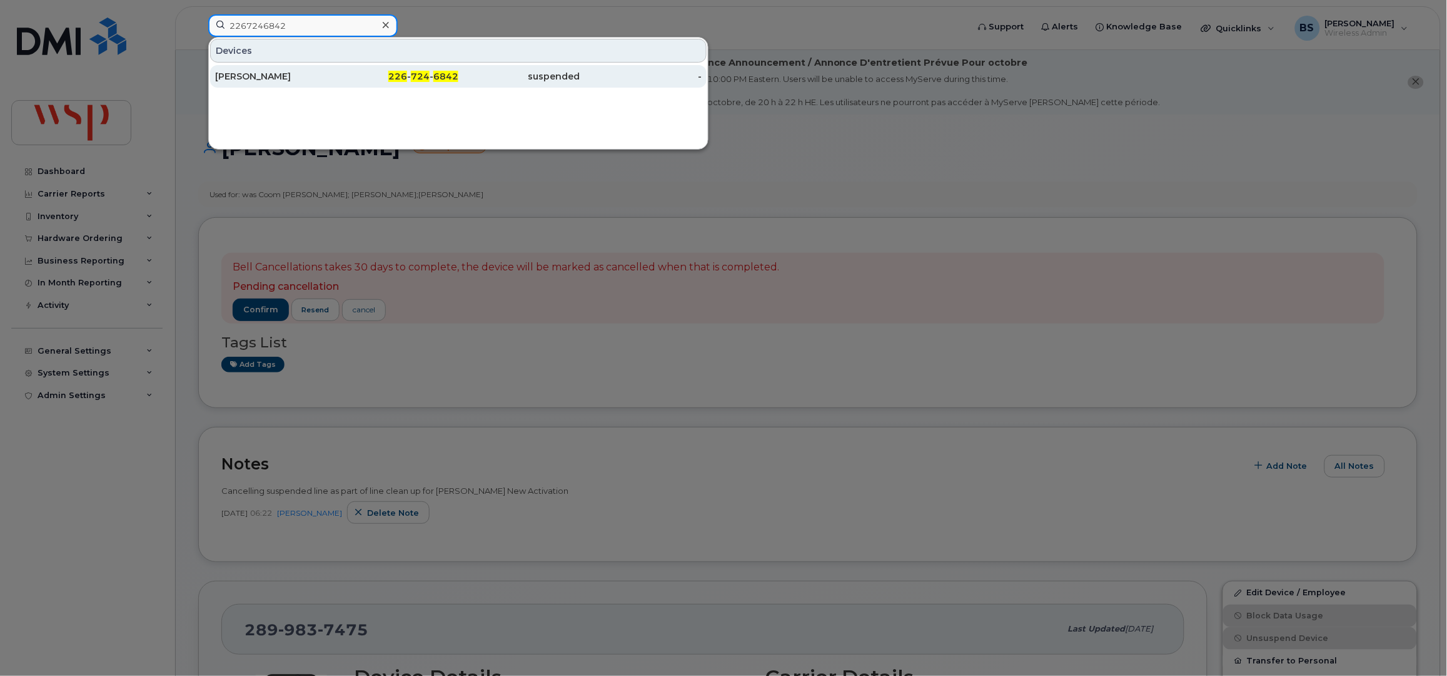
type input "2267246842"
click at [248, 74] on div "Nick La Posta" at bounding box center [276, 76] width 122 height 13
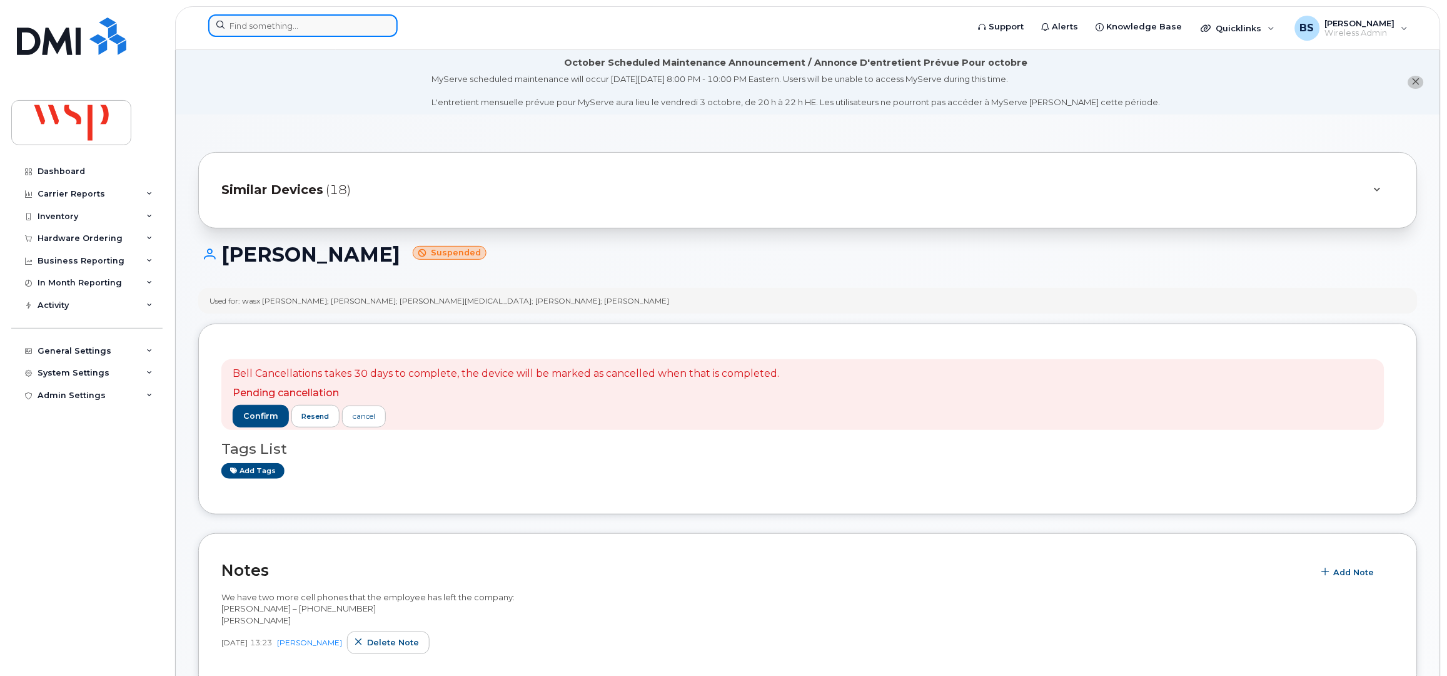
click at [267, 23] on input at bounding box center [303, 25] width 190 height 23
paste input "5199653574"
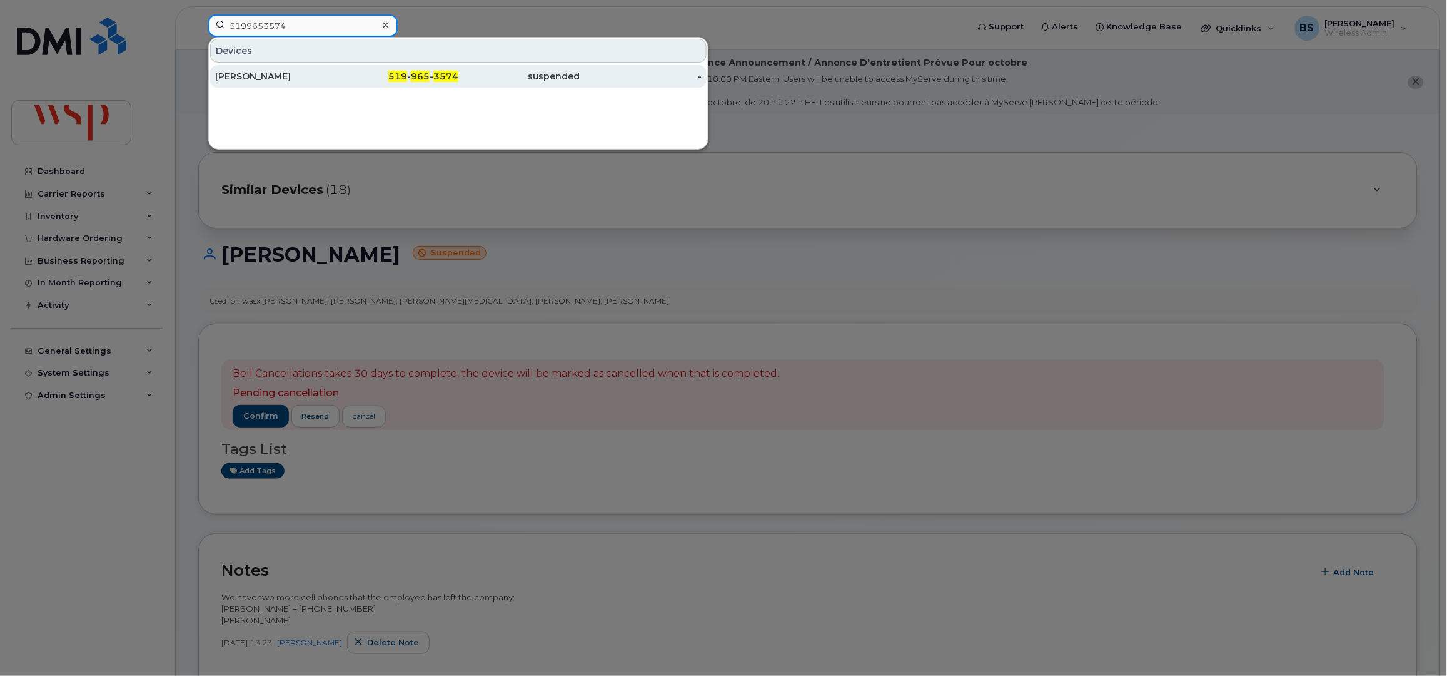
type input "5199653574"
click at [237, 73] on div "Sam Wrightly" at bounding box center [276, 76] width 122 height 13
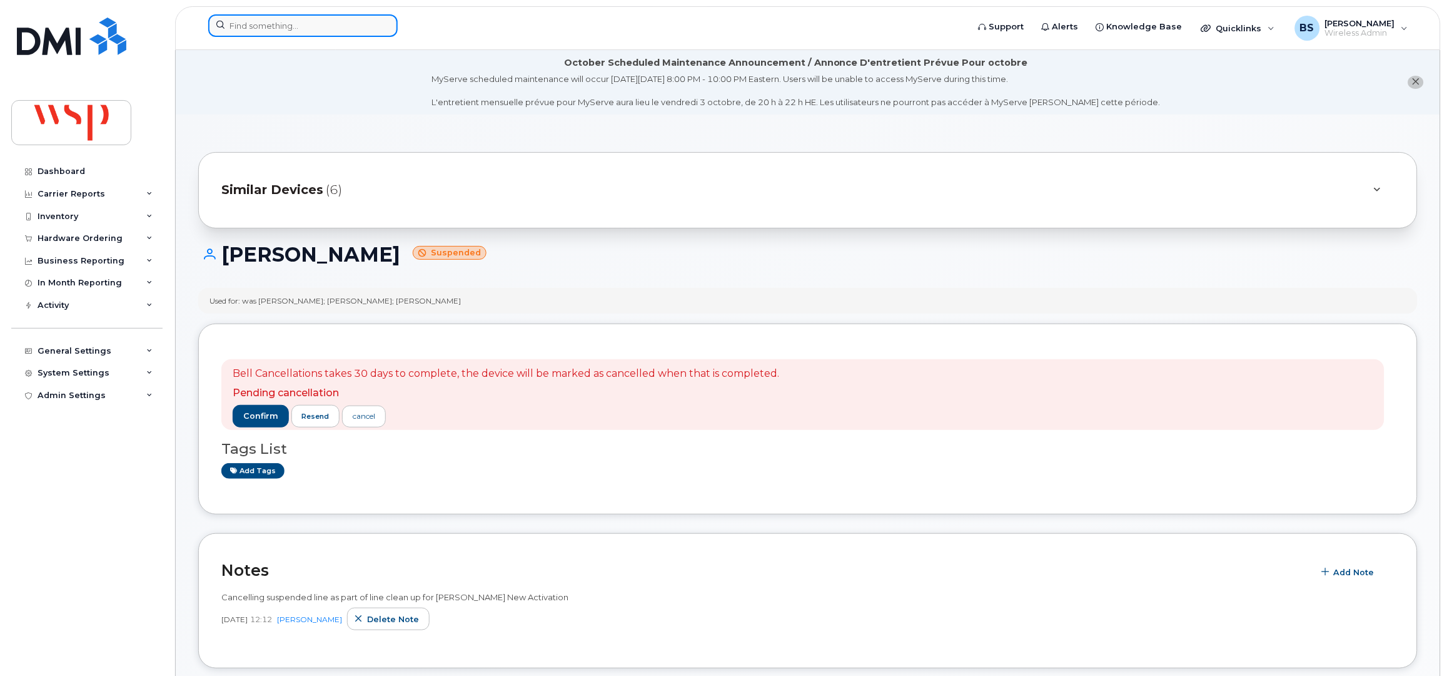
click at [248, 29] on input at bounding box center [303, 25] width 190 height 23
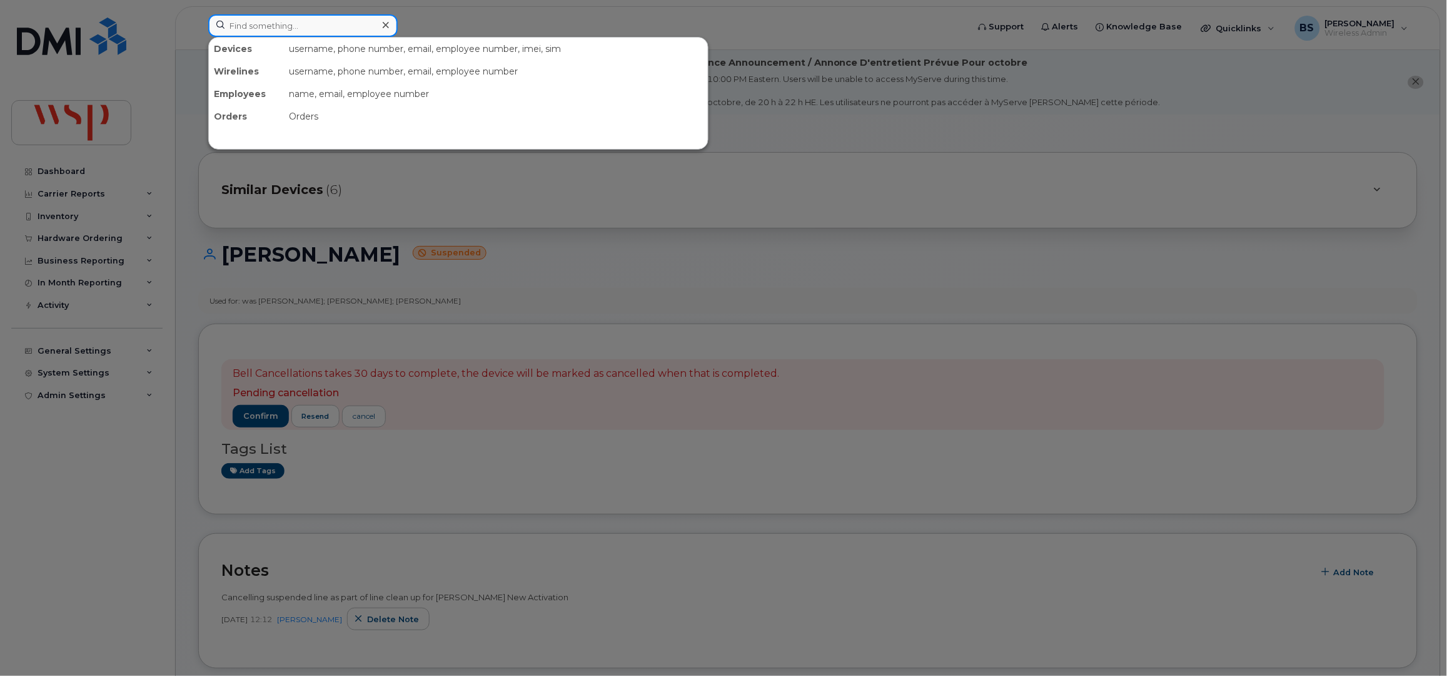
paste input "3653231627"
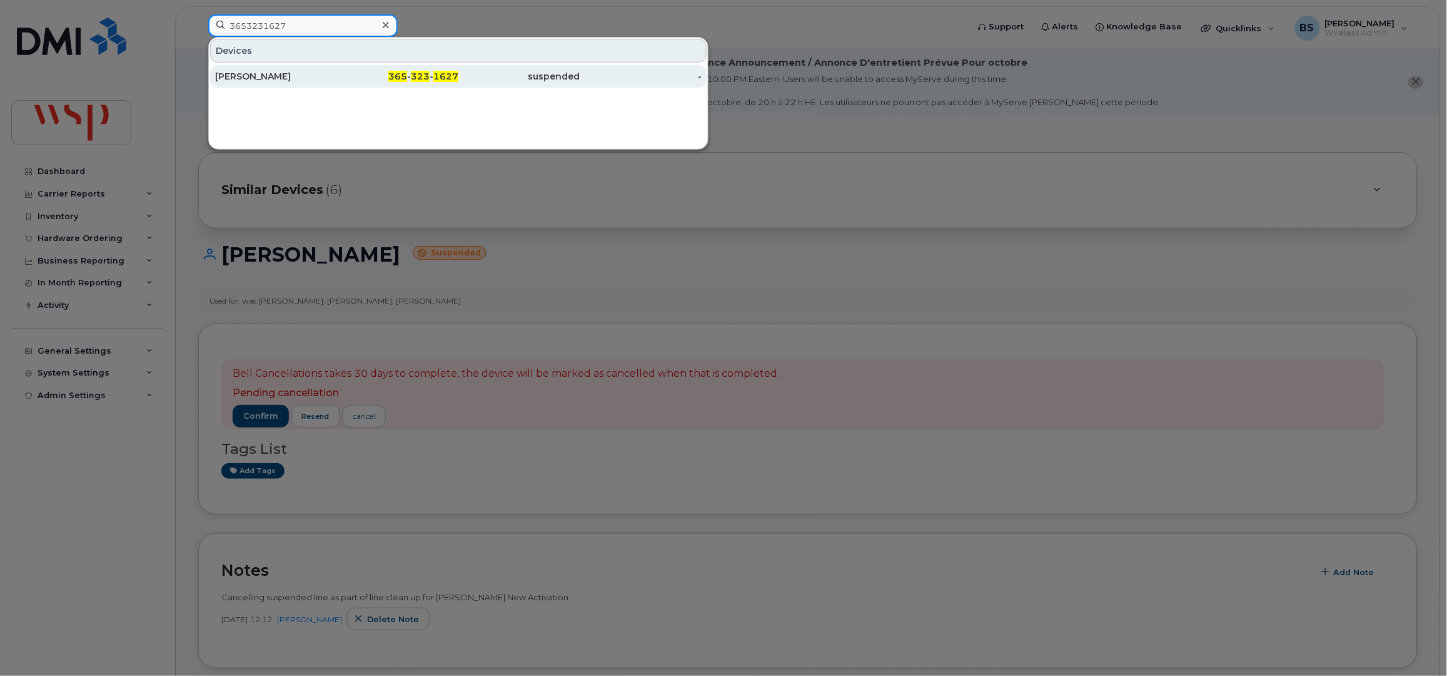
type input "3653231627"
click at [241, 73] on div "Randy Knudsen" at bounding box center [276, 76] width 122 height 13
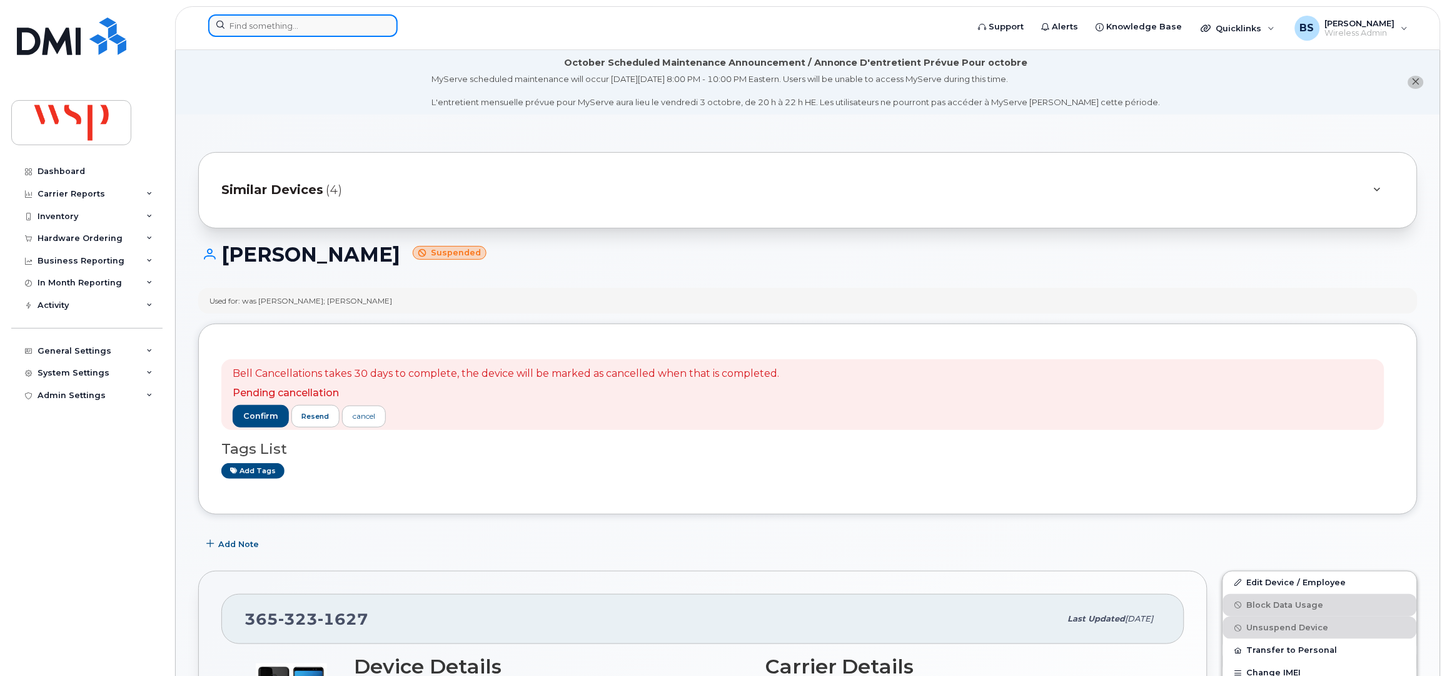
click at [267, 26] on input at bounding box center [303, 25] width 190 height 23
paste input "4383413213"
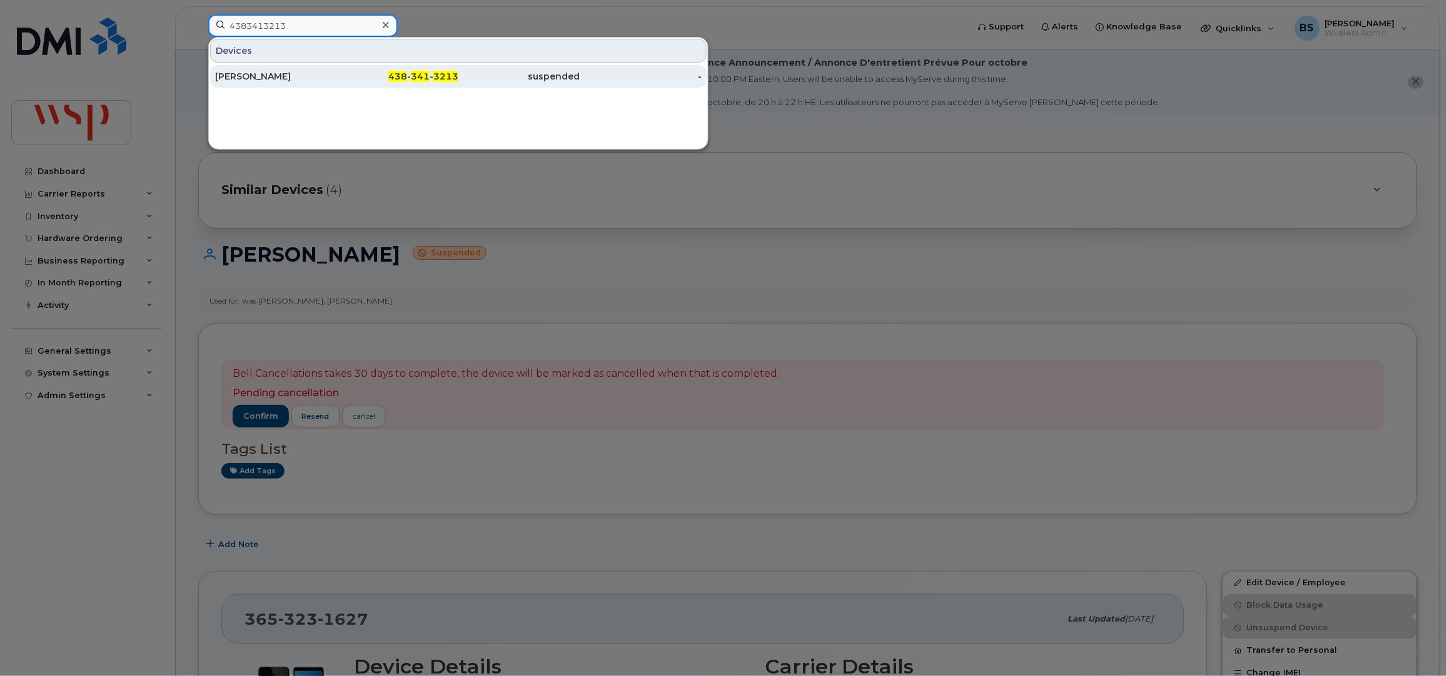
type input "4383413213"
click at [248, 76] on div "[PERSON_NAME]" at bounding box center [276, 76] width 122 height 13
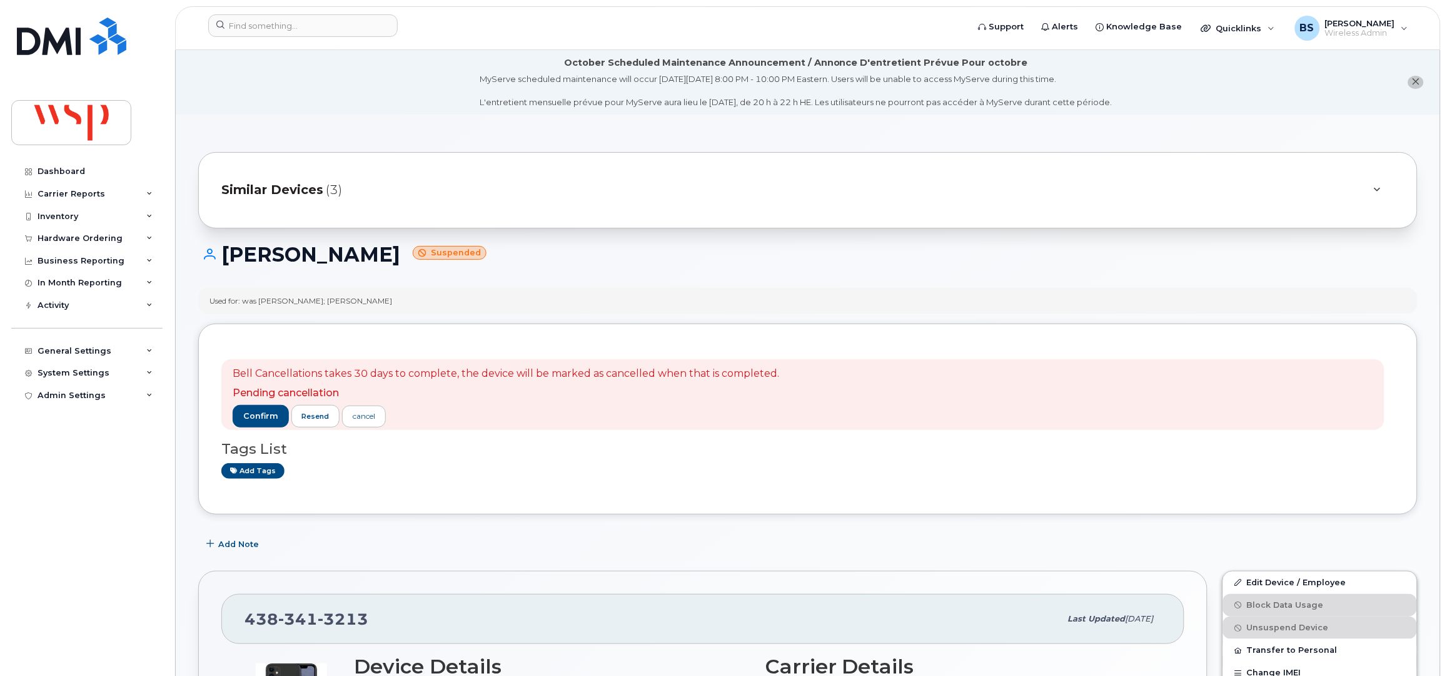
click at [525, 301] on div "Used for: was Kevin Ky; Jeff Hovington" at bounding box center [808, 301] width 1220 height 26
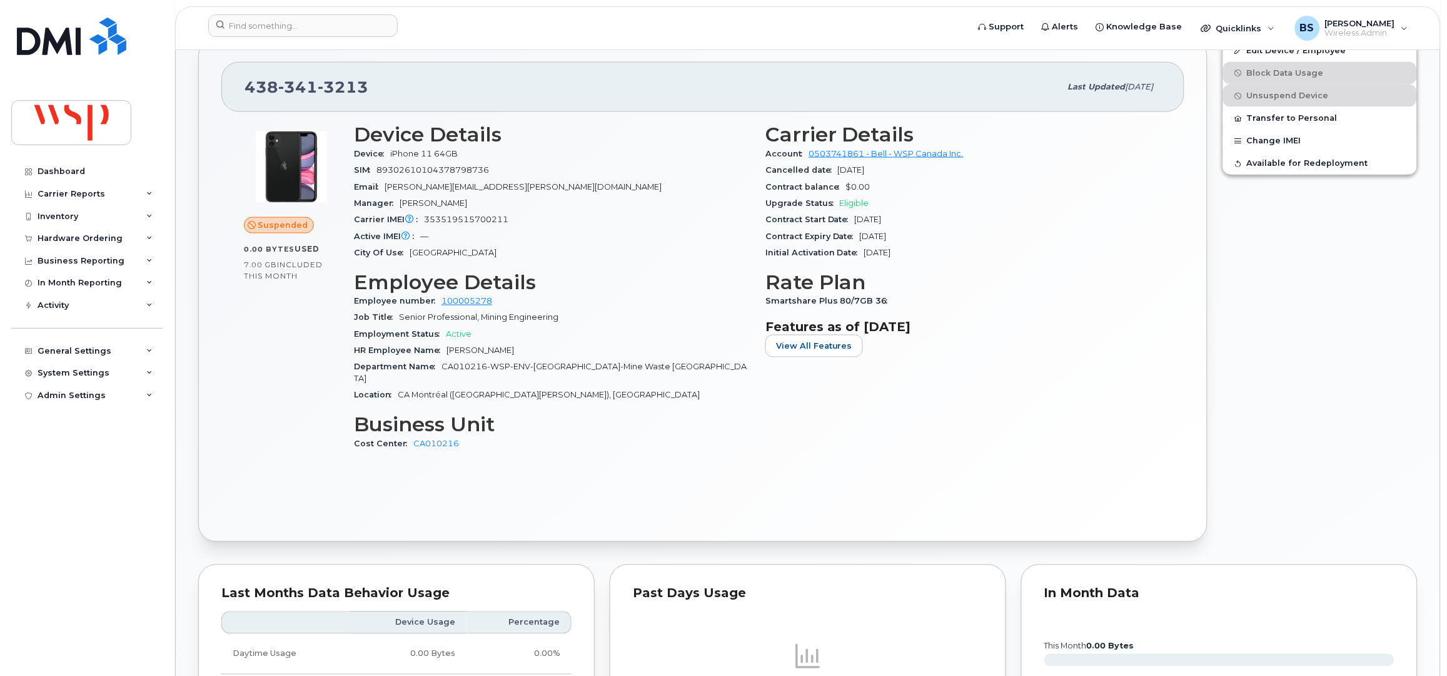
scroll to position [1001, 0]
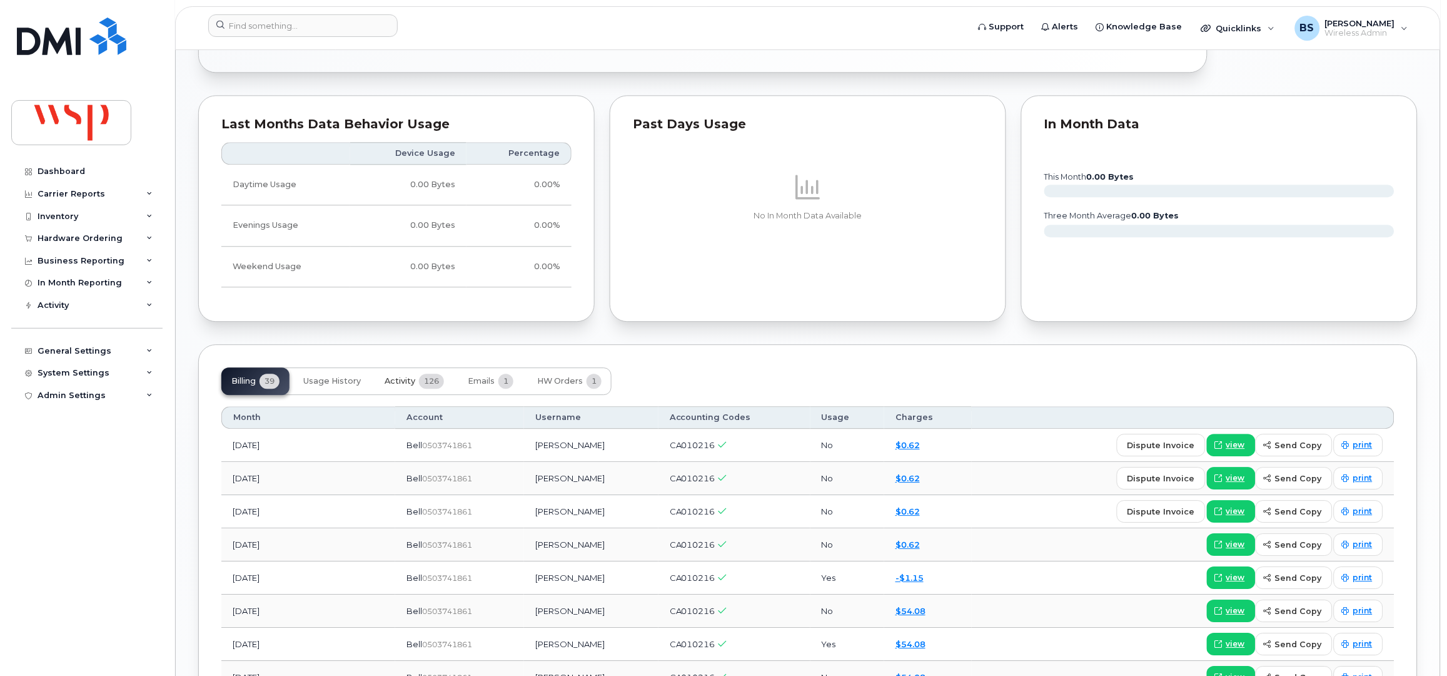
click at [403, 376] on span "Activity" at bounding box center [400, 381] width 31 height 10
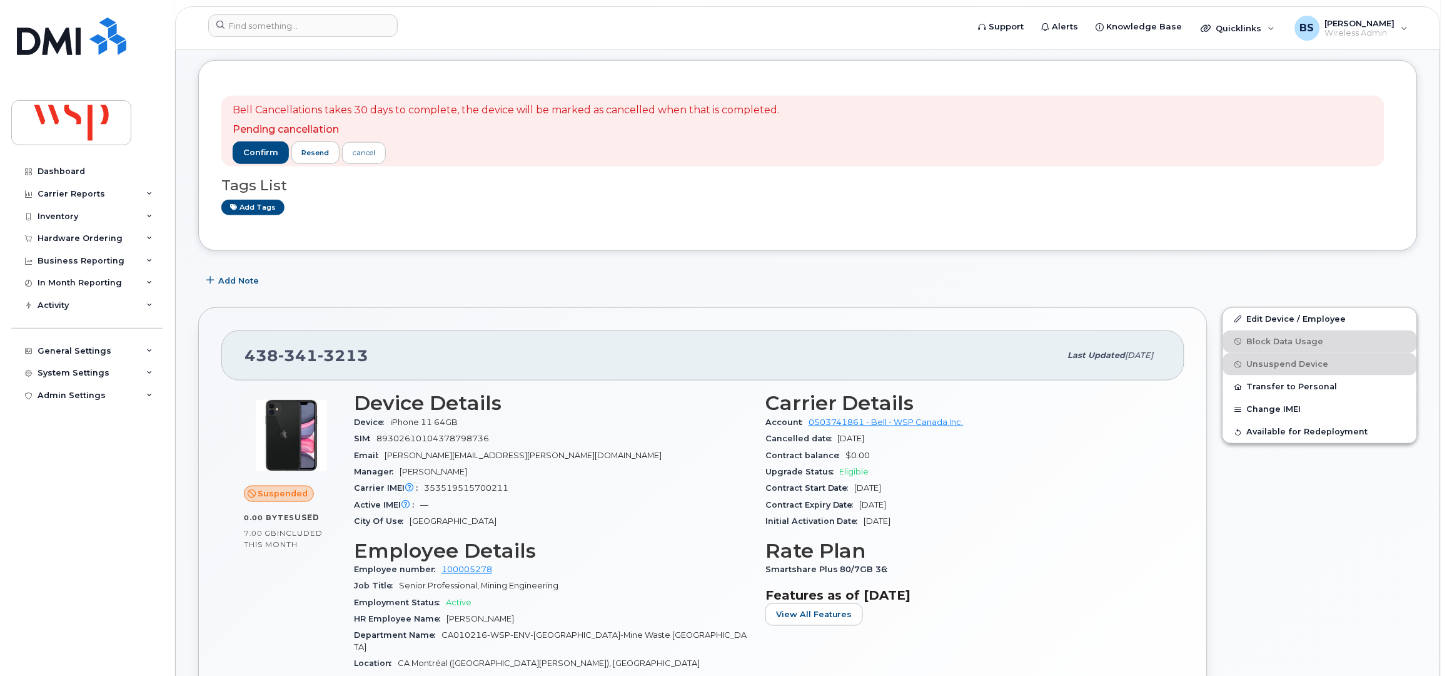
scroll to position [83, 0]
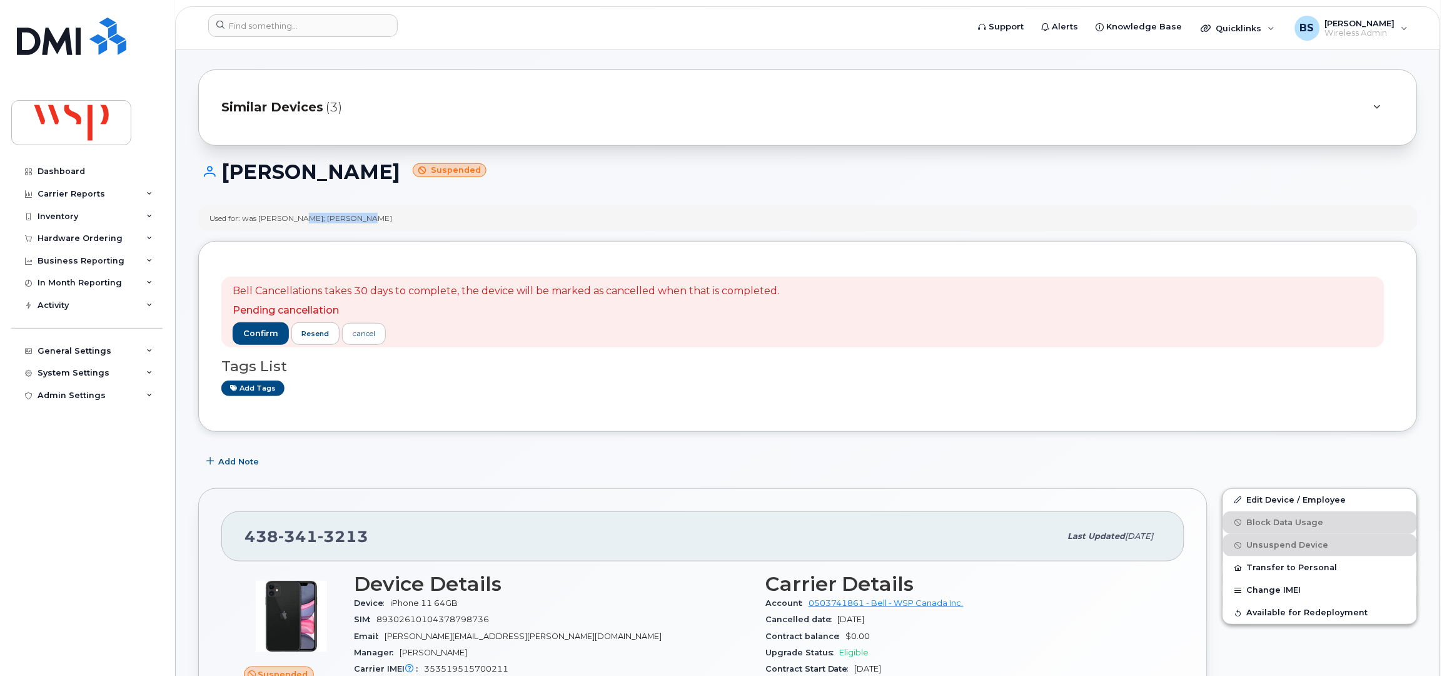
drag, startPoint x: 364, startPoint y: 217, endPoint x: 296, endPoint y: 215, distance: 68.2
click at [296, 215] on div "Used for: was Kevin Ky; Jeff Hovington" at bounding box center [808, 218] width 1220 height 26
copy div "Jeff Hovington"
click at [289, 23] on input at bounding box center [303, 25] width 190 height 23
paste input "3653231627"
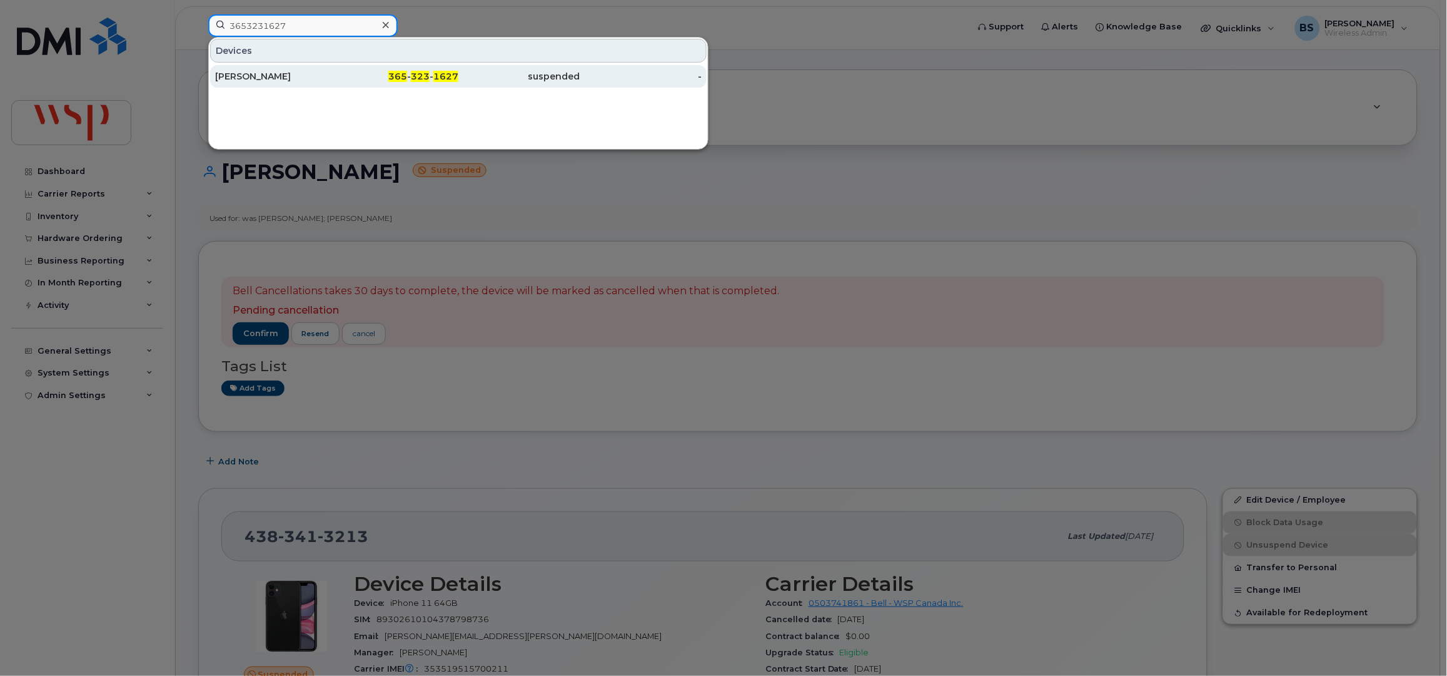
type input "3653231627"
drag, startPoint x: 236, startPoint y: 73, endPoint x: 282, endPoint y: 67, distance: 46.7
click div "Randy Knudsen"
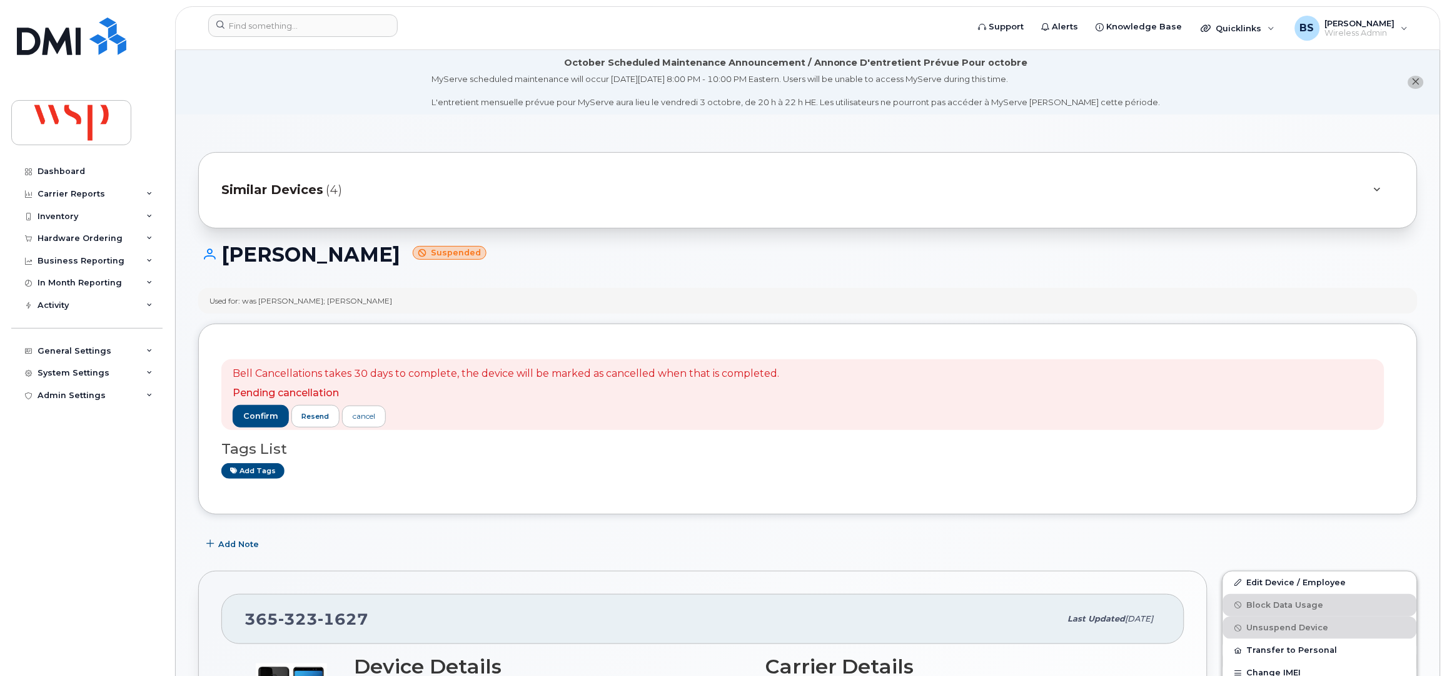
drag, startPoint x: 390, startPoint y: 253, endPoint x: 195, endPoint y: 258, distance: 195.2
click at [225, 269] on div "[PERSON_NAME] Suspended" at bounding box center [808, 265] width 1220 height 44
copy h1 "[PERSON_NAME]"
click at [270, 22] on input at bounding box center [303, 25] width 190 height 23
paste input "5199653574"
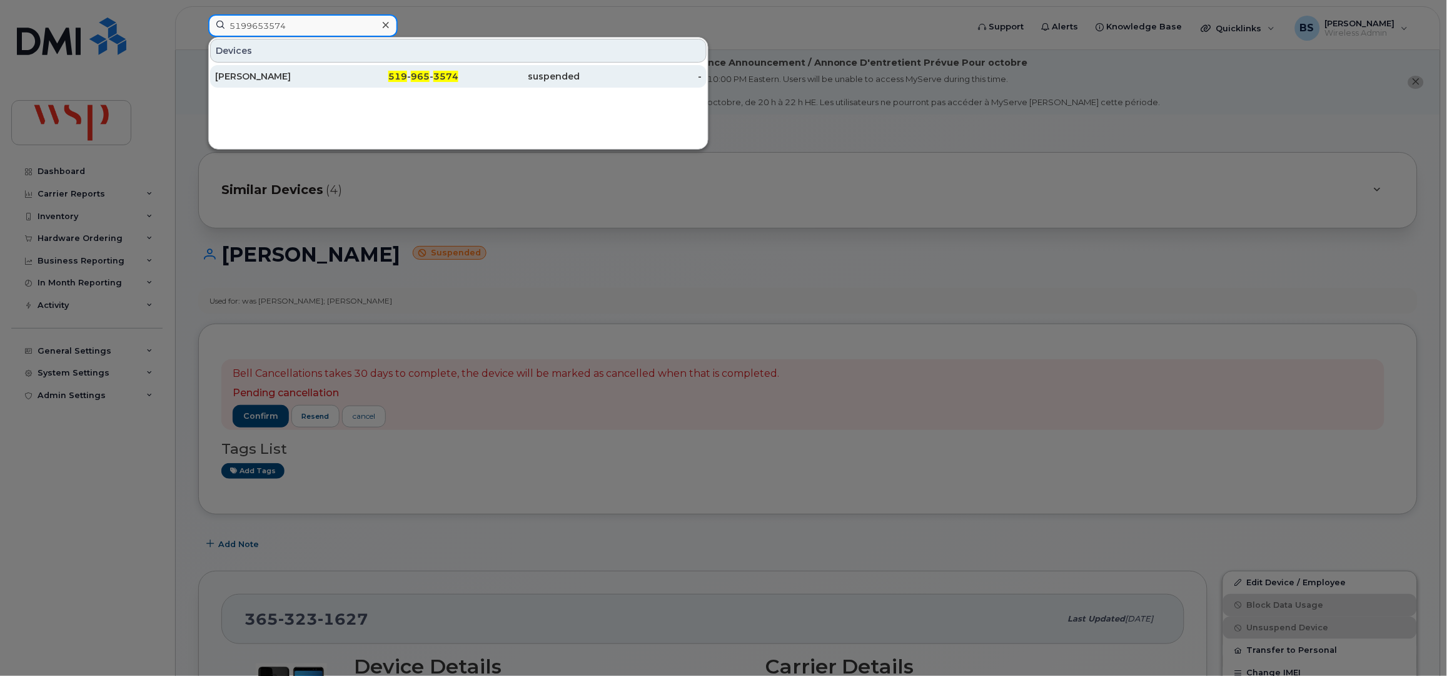
type input "5199653574"
click at [249, 73] on div "[PERSON_NAME]" at bounding box center [276, 76] width 122 height 13
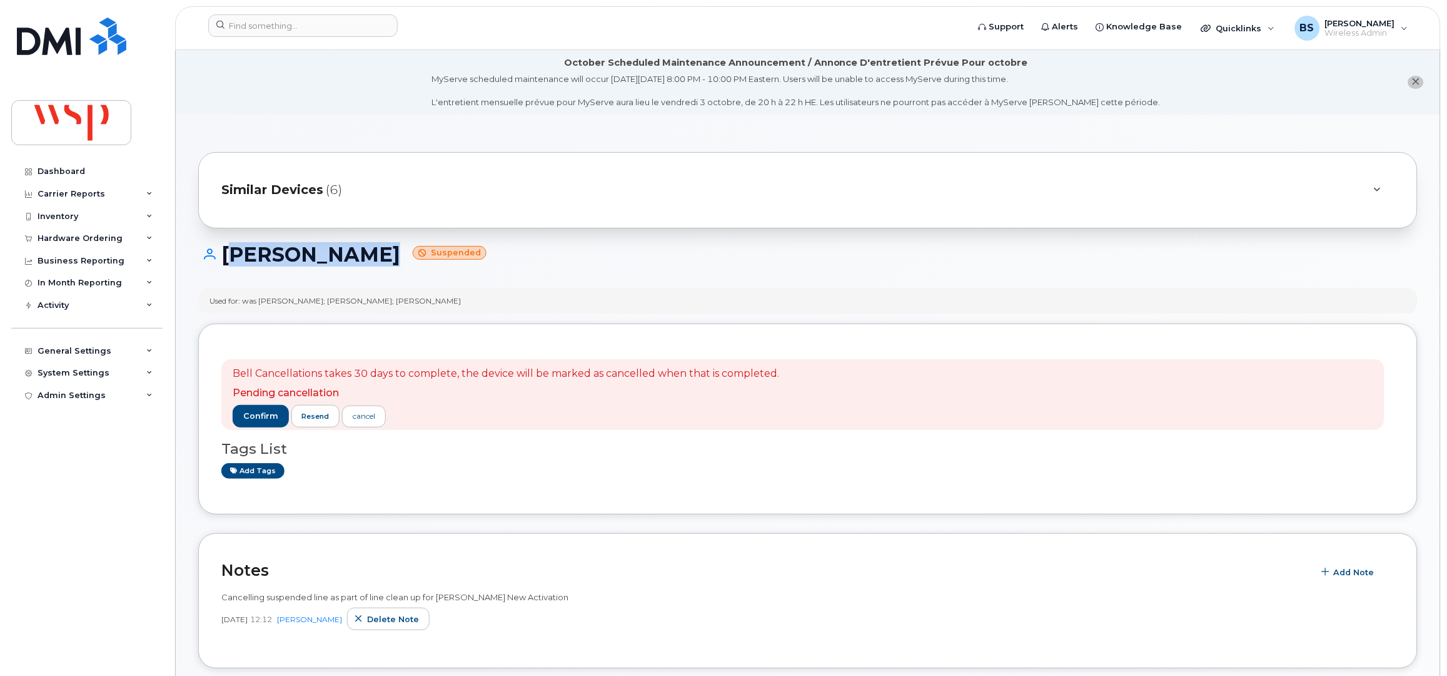
drag, startPoint x: 368, startPoint y: 258, endPoint x: 223, endPoint y: 274, distance: 145.4
click at [223, 274] on div "[PERSON_NAME] Suspended" at bounding box center [808, 265] width 1220 height 44
click at [277, 25] on input at bounding box center [303, 25] width 190 height 23
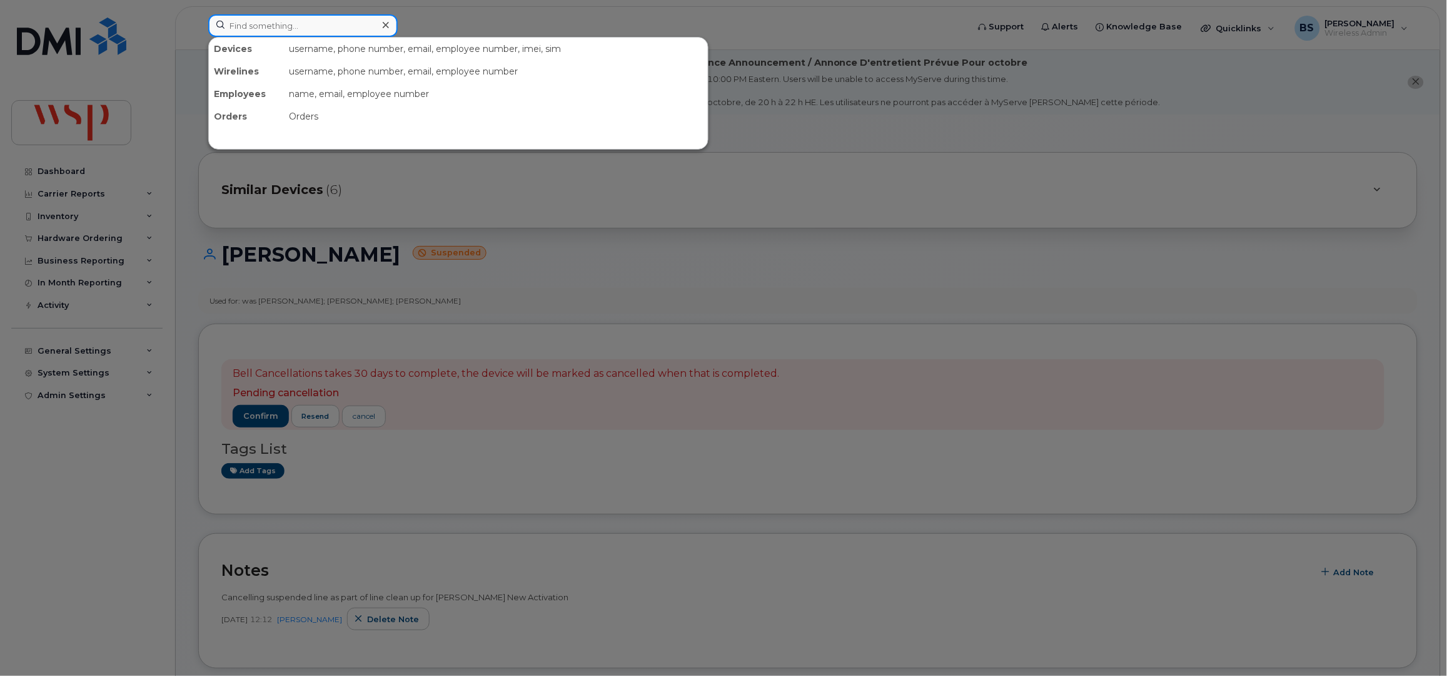
paste input "2267246842"
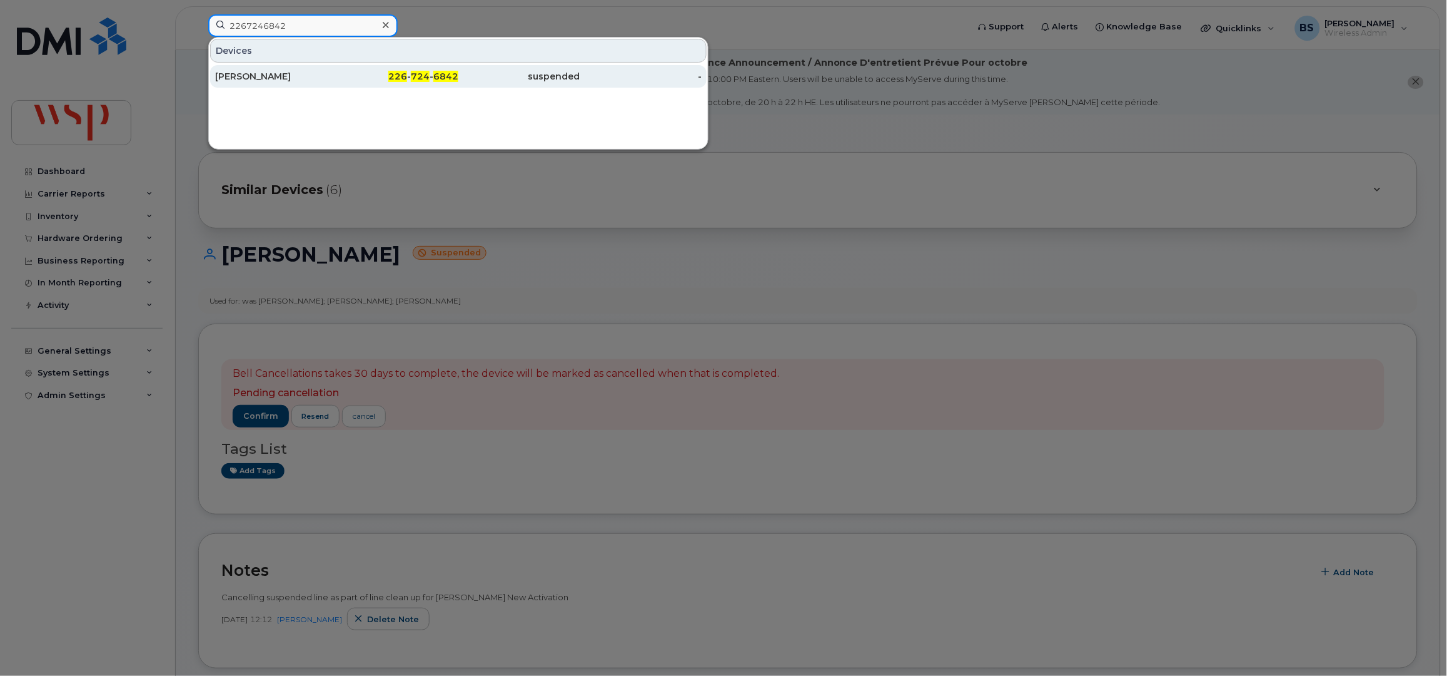
type input "2267246842"
click at [240, 73] on div "Nick La Posta" at bounding box center [276, 76] width 122 height 13
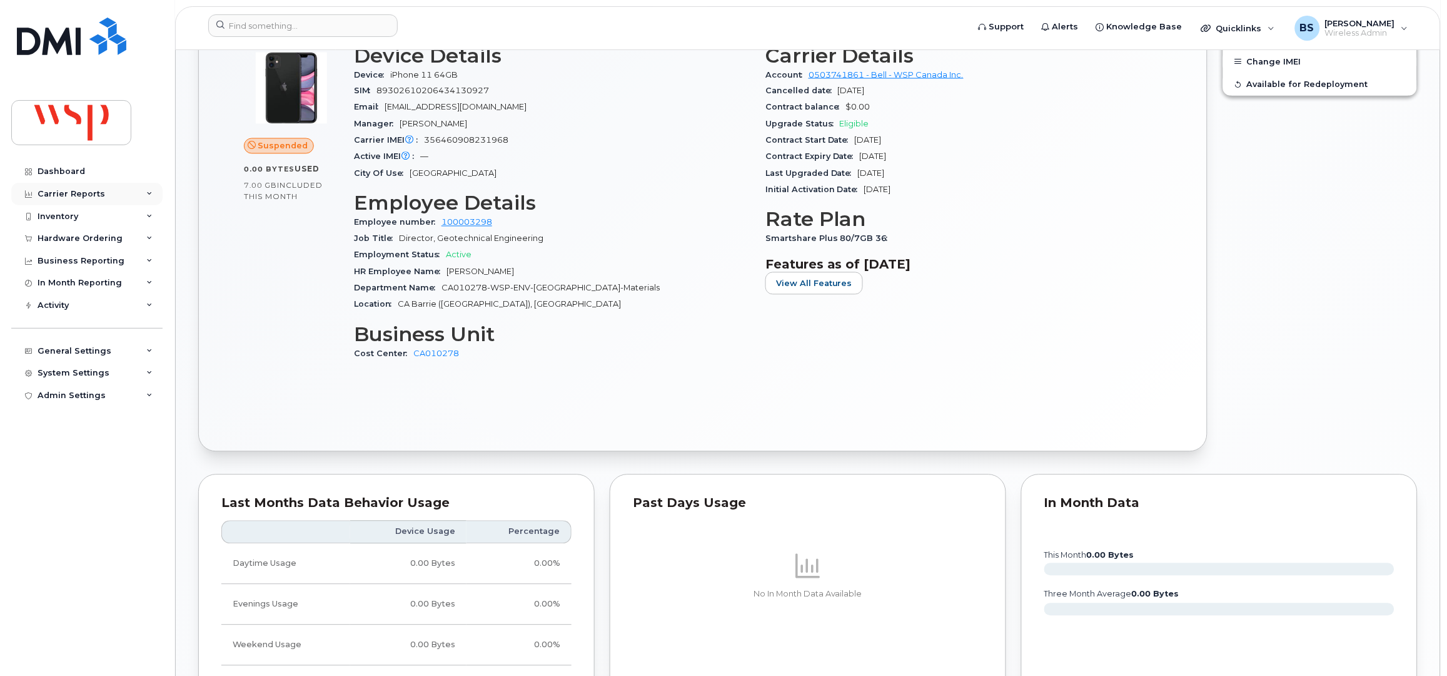
scroll to position [333, 0]
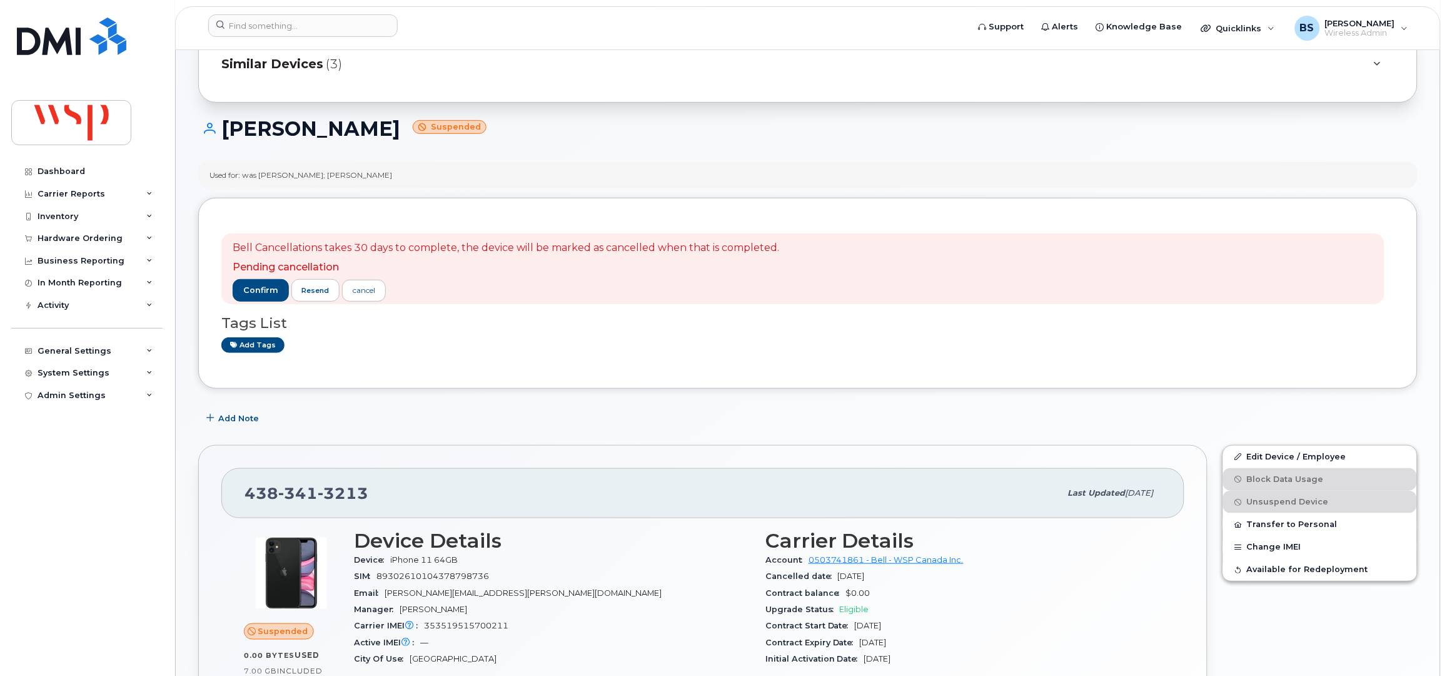
scroll to position [250, 0]
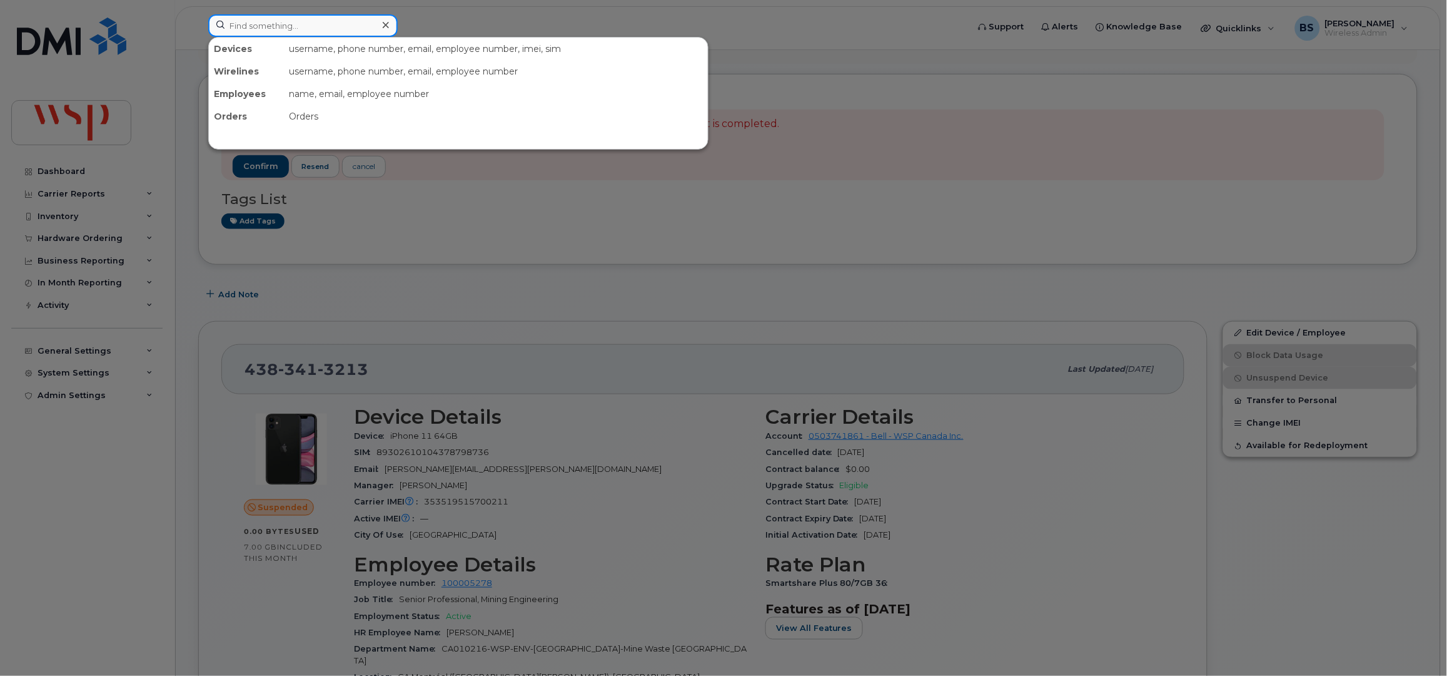
click at [238, 26] on input at bounding box center [303, 25] width 190 height 23
paste input "2898307132"
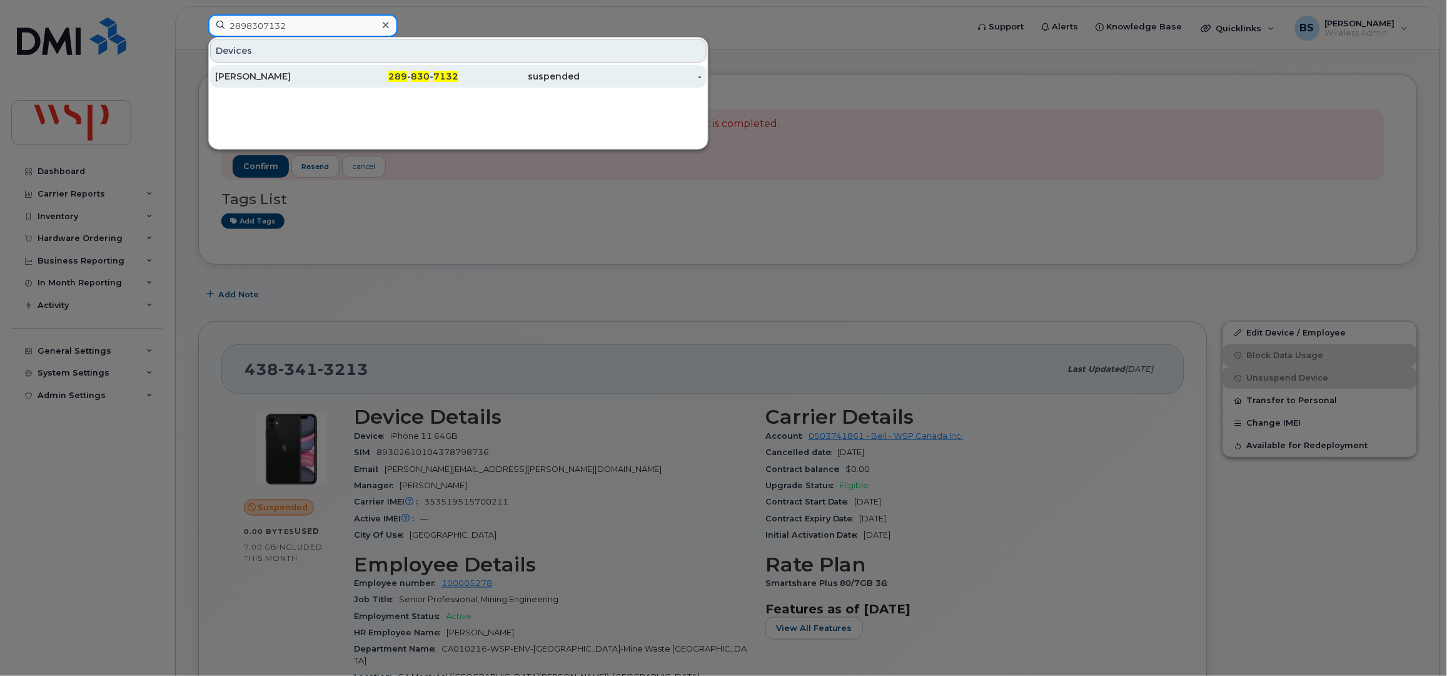
type input "2898307132"
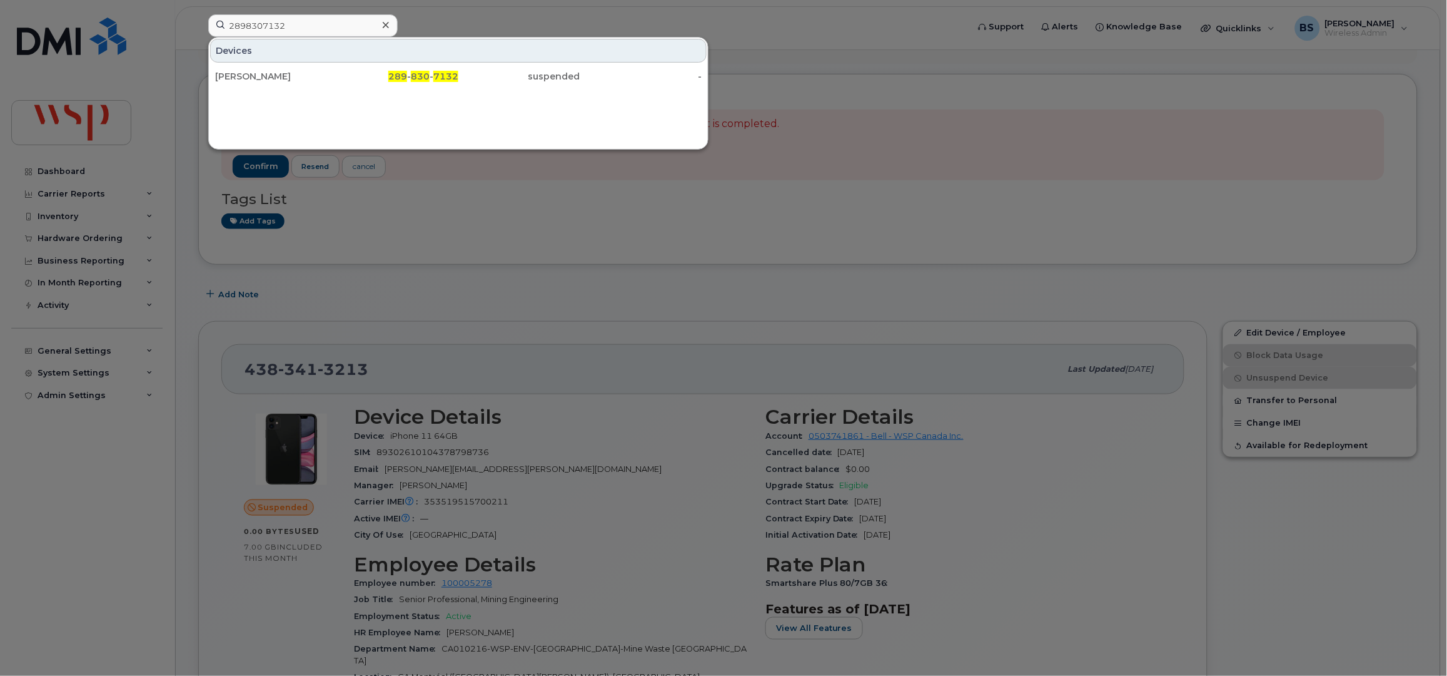
drag, startPoint x: 257, startPoint y: 73, endPoint x: 267, endPoint y: 58, distance: 18.0
click at [257, 73] on div "[PERSON_NAME]" at bounding box center [276, 76] width 122 height 13
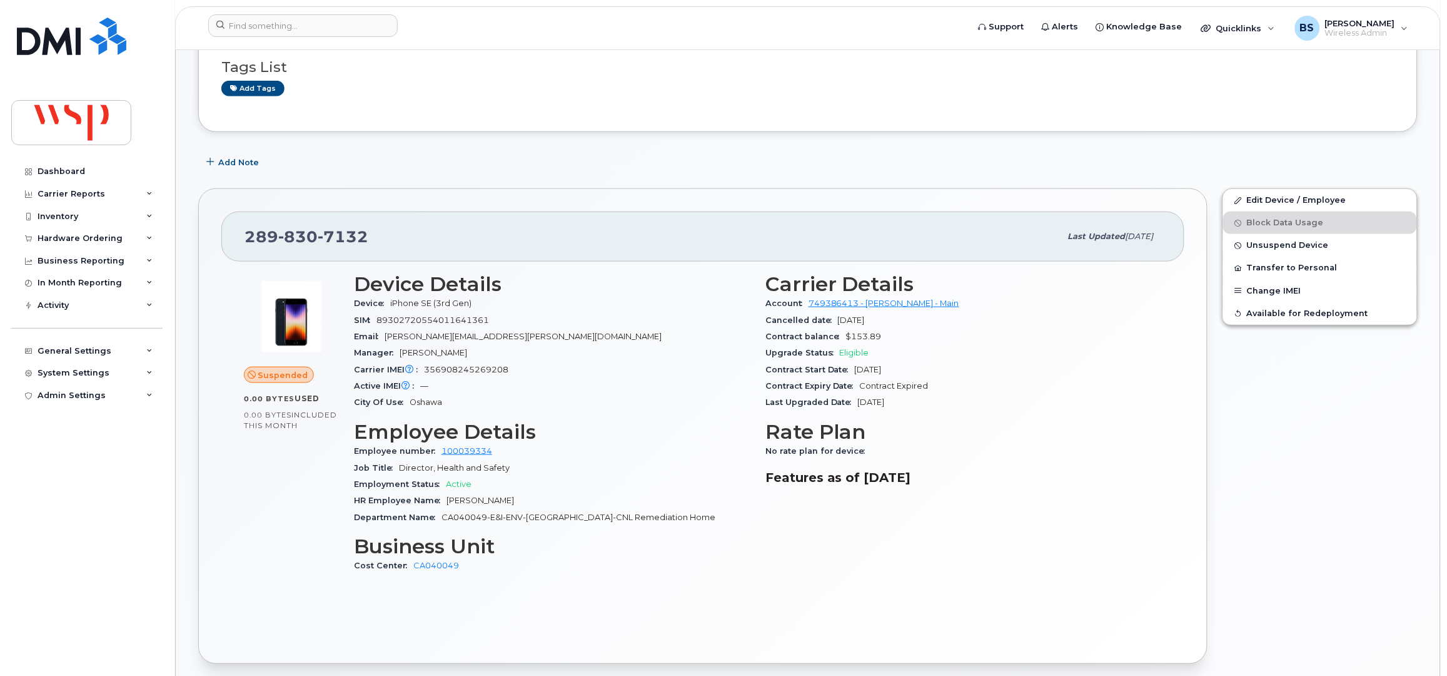
scroll to position [166, 0]
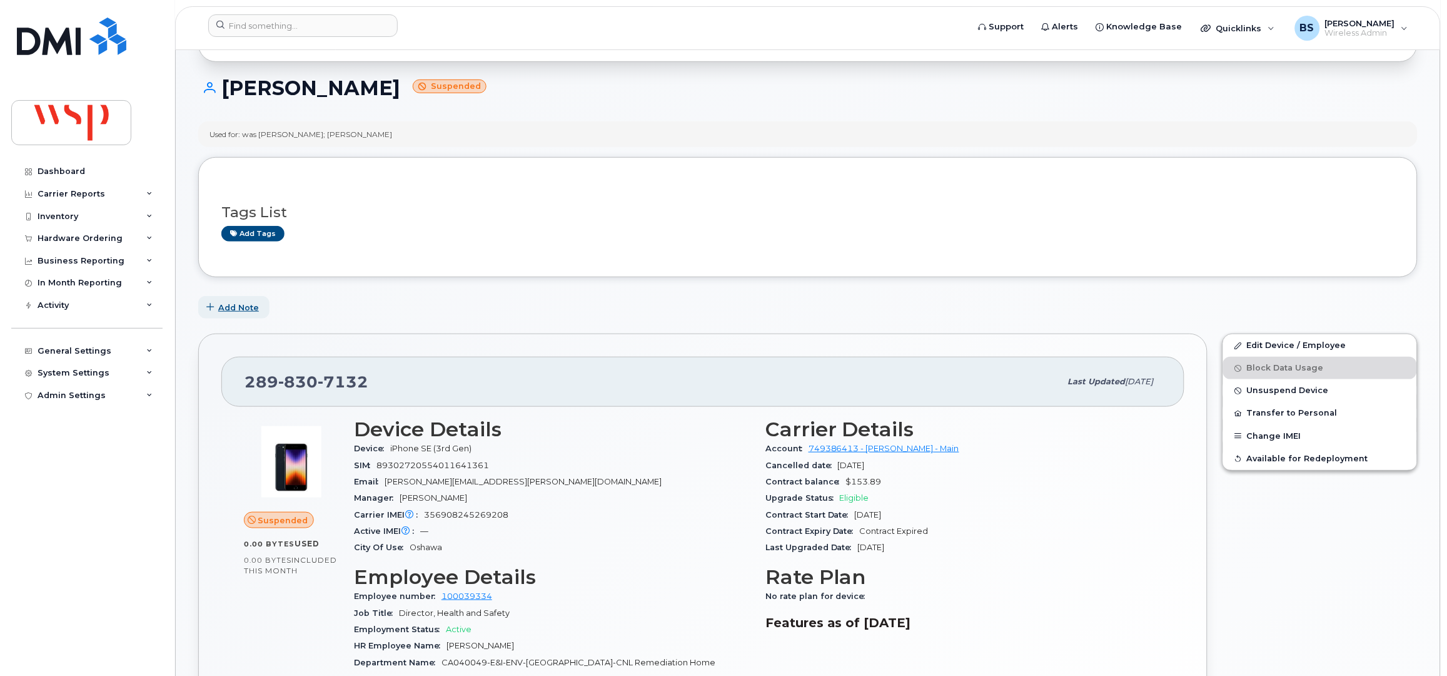
click at [245, 307] on span "Add Note" at bounding box center [238, 307] width 41 height 12
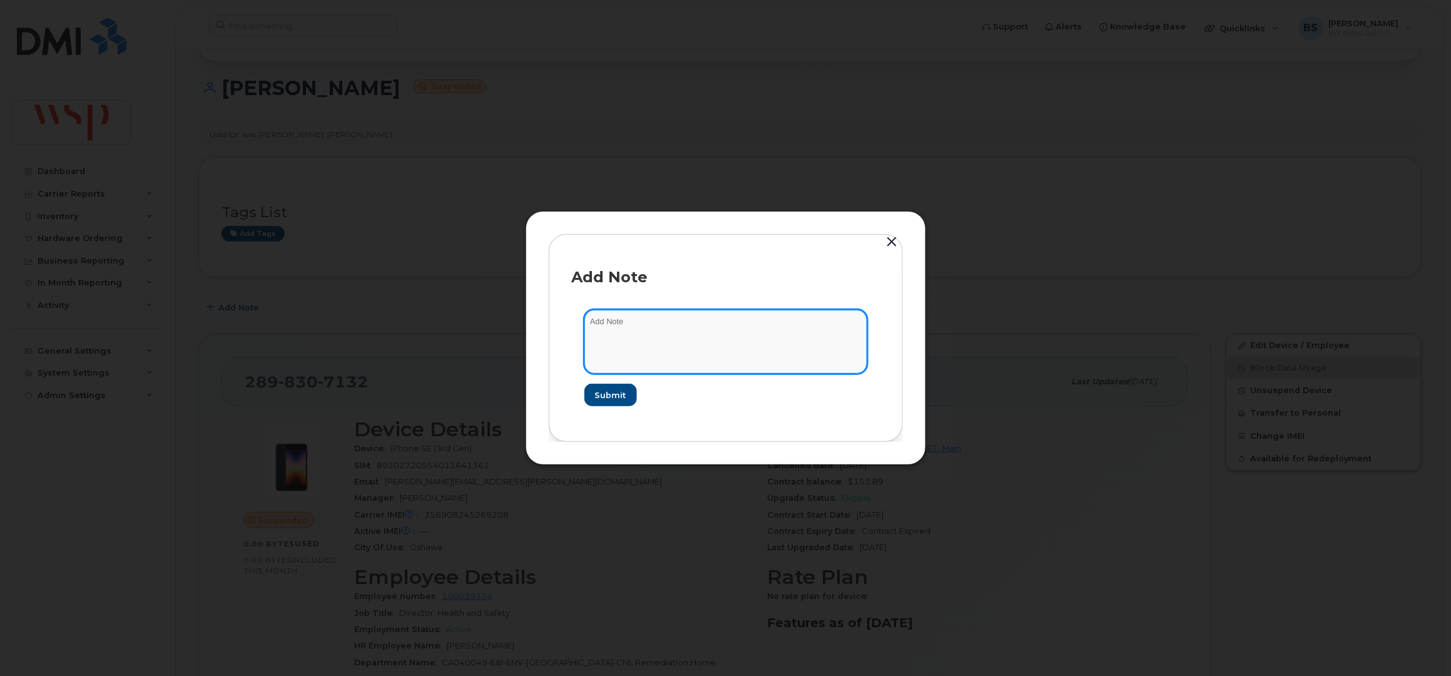
click at [623, 342] on textarea at bounding box center [725, 342] width 283 height 64
paste textarea "Cancelling suspended line as part of line clean up for [PERSON_NAME] New Activa…"
type textarea "Cancelling suspended line as part of line clean up for [PERSON_NAME] New Activa…"
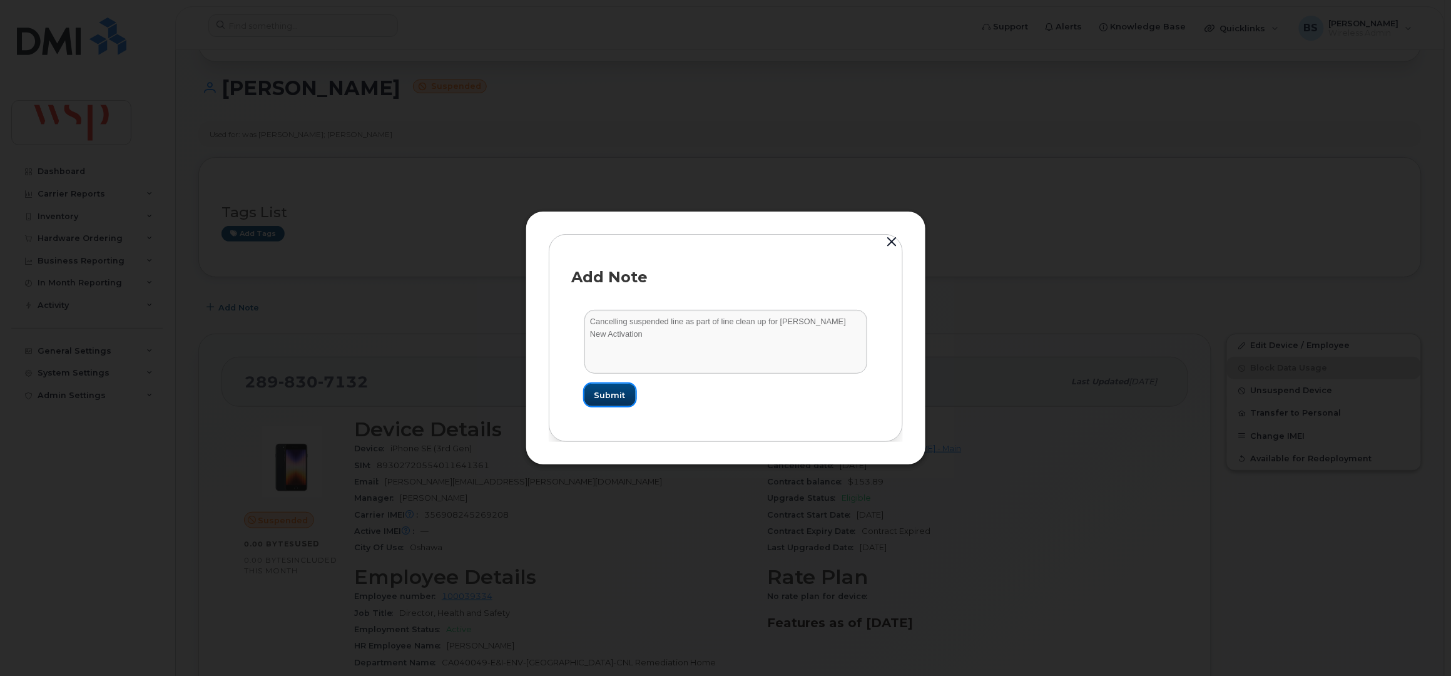
click at [608, 391] on span "Submit" at bounding box center [609, 395] width 31 height 12
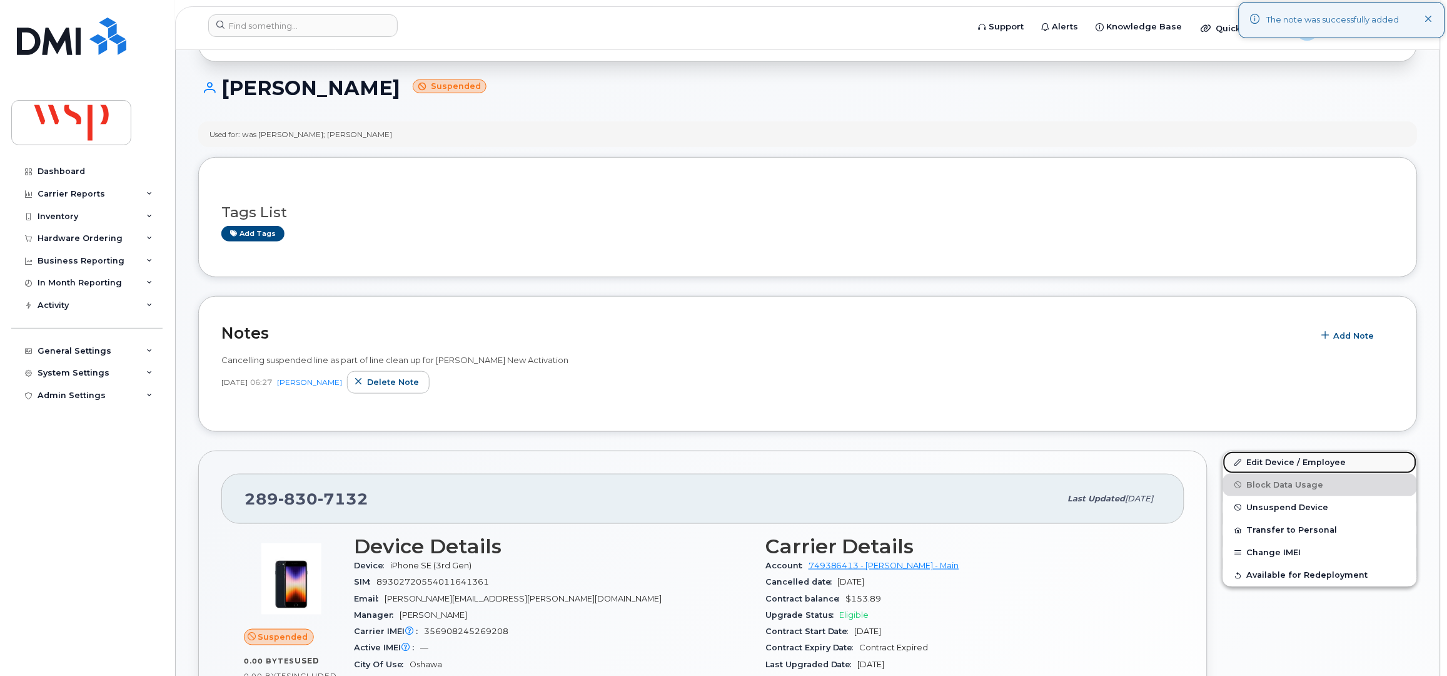
click at [1260, 461] on link "Edit Device / Employee" at bounding box center [1320, 462] width 194 height 23
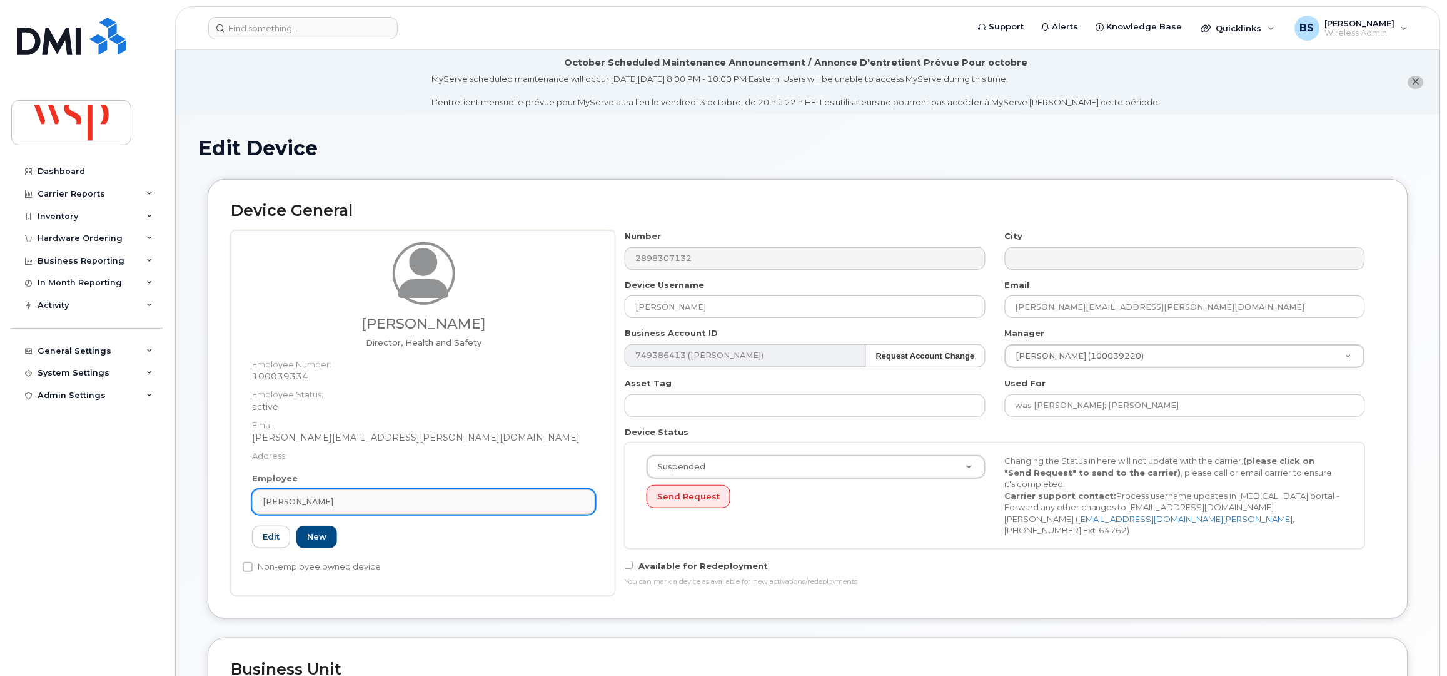
click at [344, 502] on div "[PERSON_NAME]" at bounding box center [424, 501] width 322 height 12
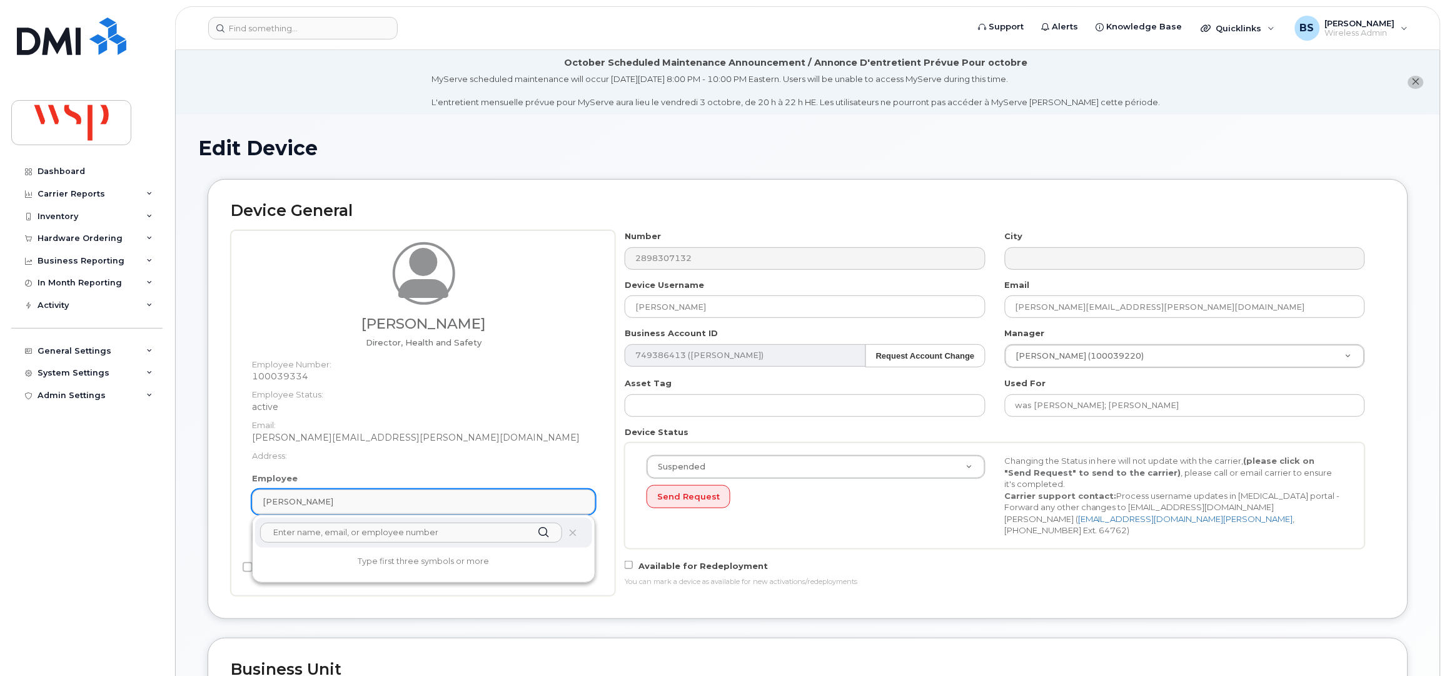
paste input "[PERSON_NAME]"
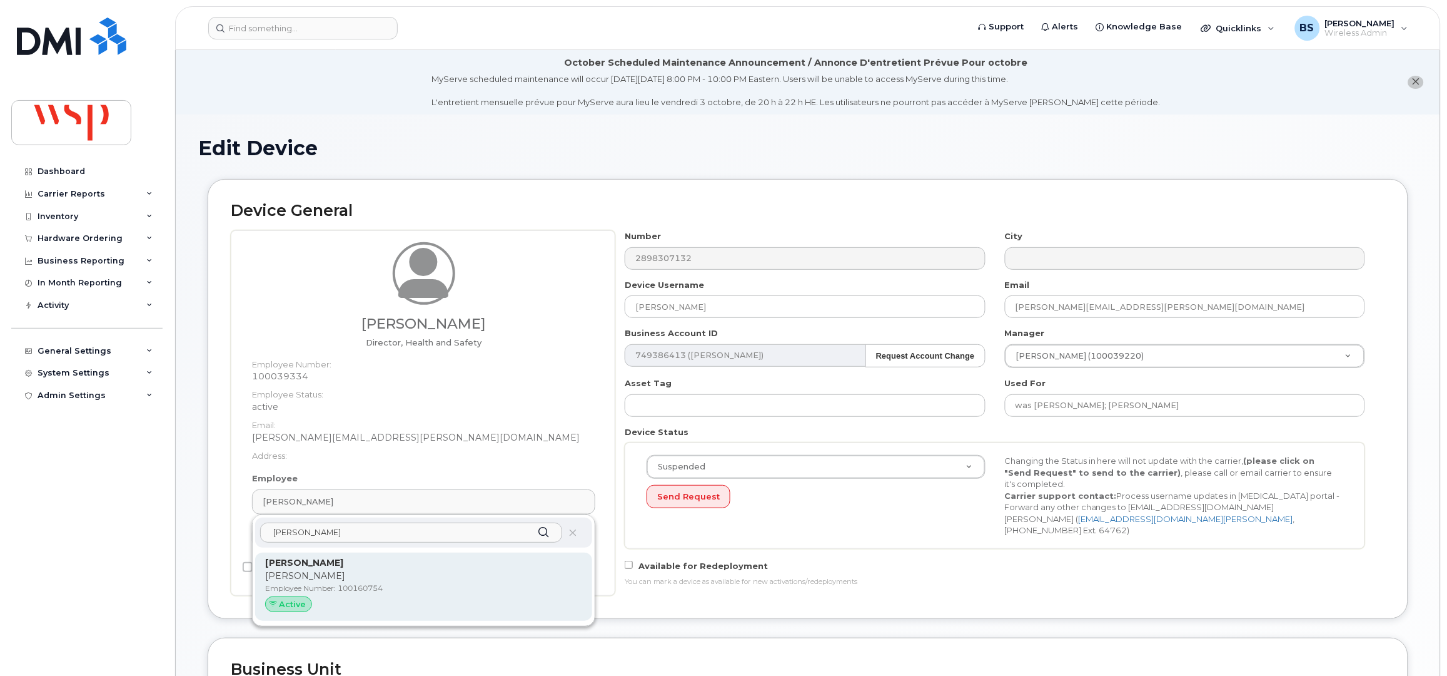
type input "[PERSON_NAME]"
click at [312, 565] on strong "[PERSON_NAME]" at bounding box center [304, 562] width 78 height 11
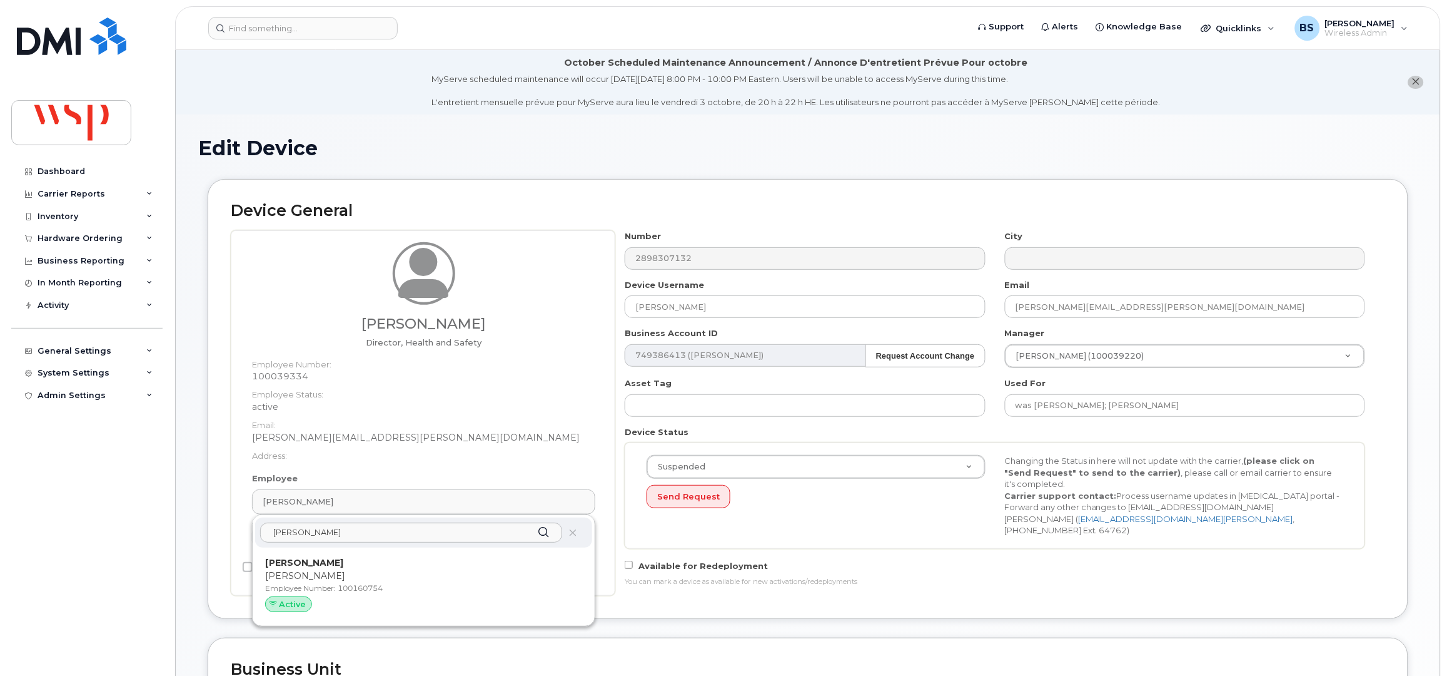
type input "100160754"
type input "[PERSON_NAME]"
type input "[PERSON_NAME][EMAIL_ADDRESS][PERSON_NAME][DOMAIN_NAME]"
type input "5770002"
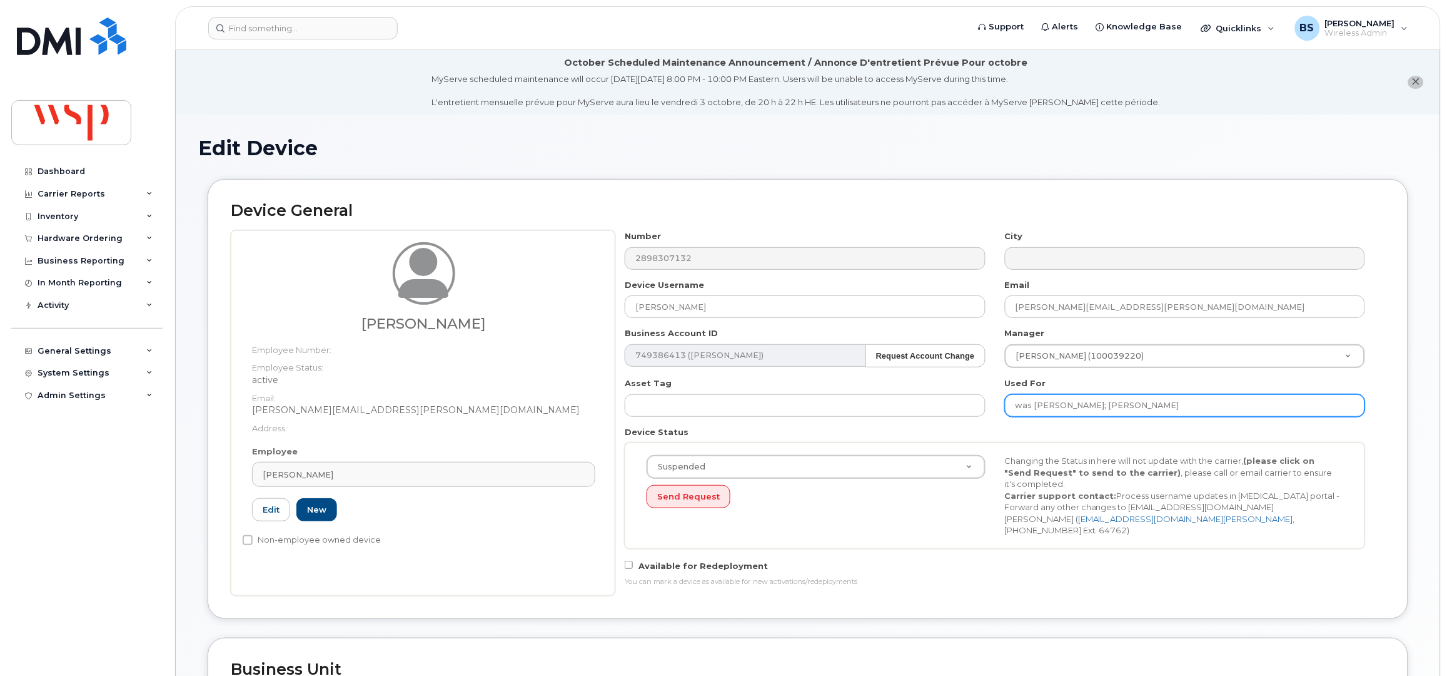
drag, startPoint x: 1183, startPoint y: 404, endPoint x: 1177, endPoint y: 391, distance: 14.8
click at [1184, 404] on input "was [PERSON_NAME]; [PERSON_NAME]" at bounding box center [1185, 405] width 360 height 23
paste input "[PERSON_NAME]"
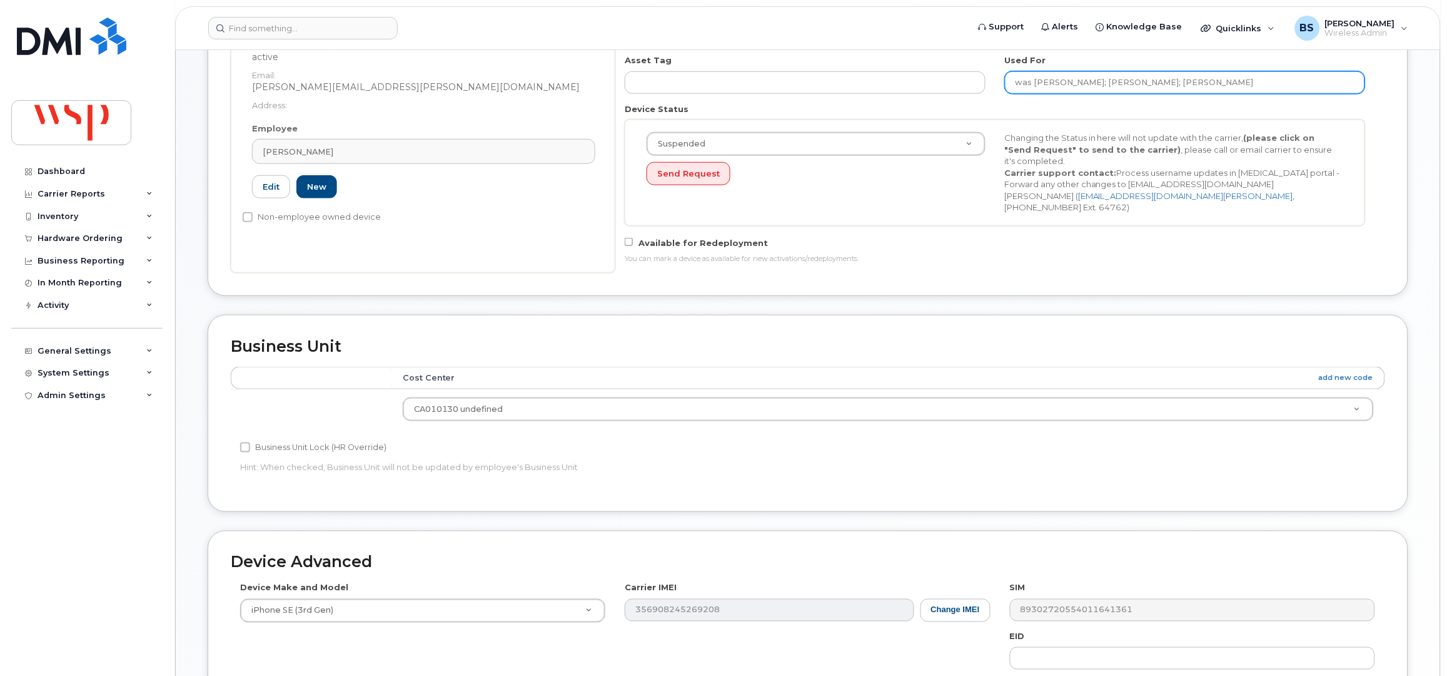
scroll to position [541, 0]
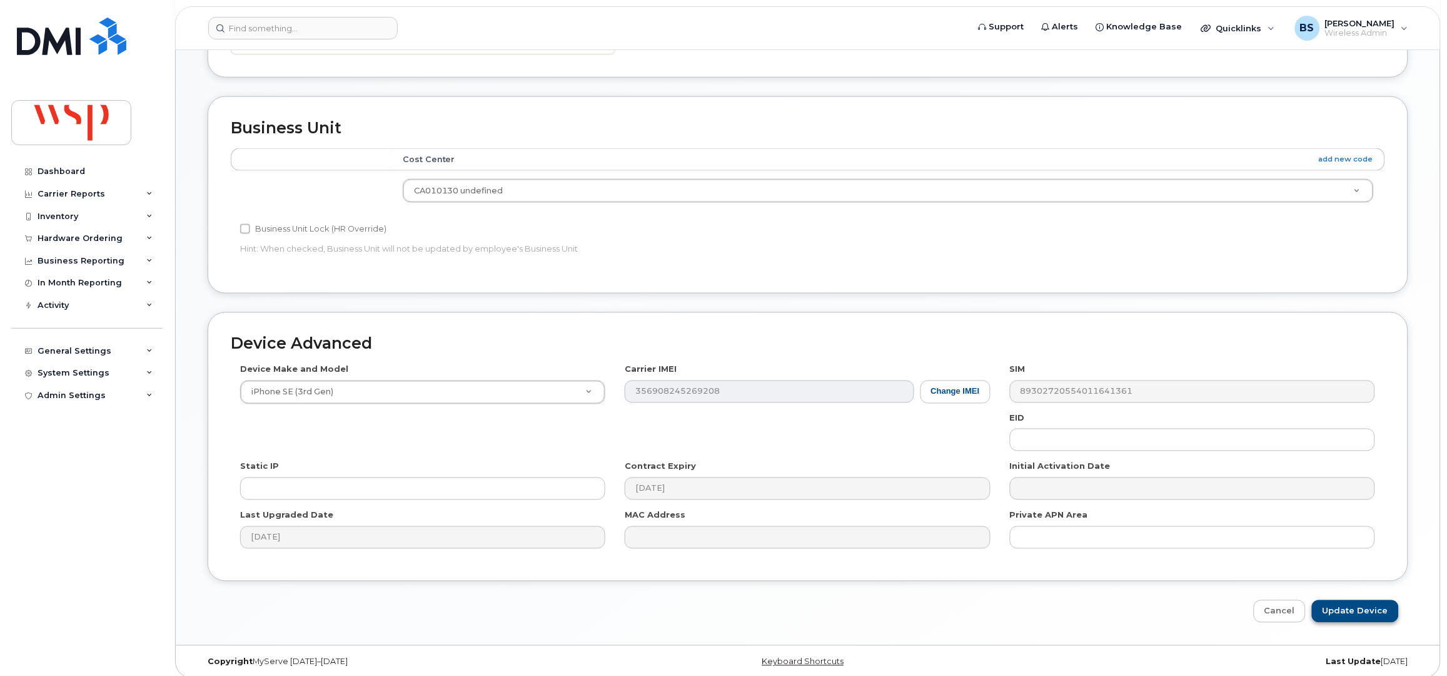
type input "was [PERSON_NAME]; [PERSON_NAME]; [PERSON_NAME]"
drag, startPoint x: 1347, startPoint y: 604, endPoint x: 1198, endPoint y: 525, distance: 168.7
click at [1347, 603] on input "Update Device" at bounding box center [1355, 611] width 87 height 23
type input "Saving..."
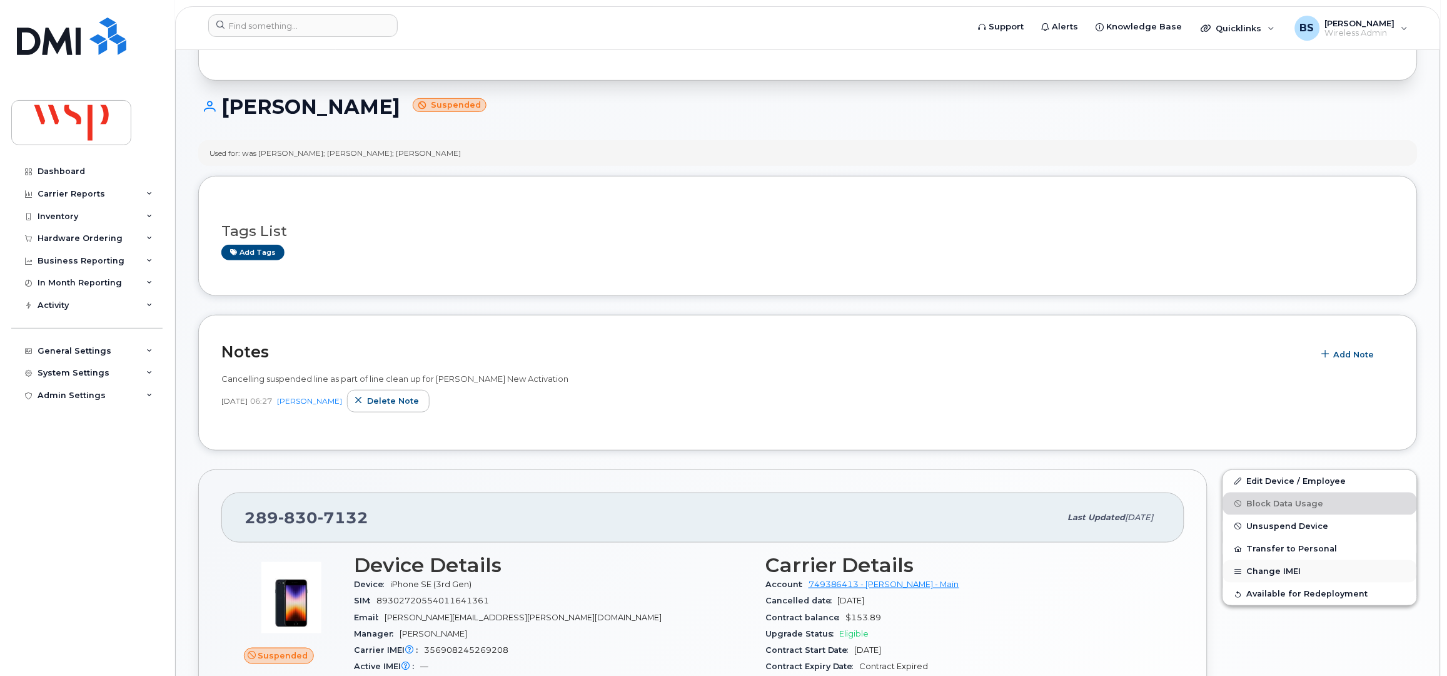
scroll to position [166, 0]
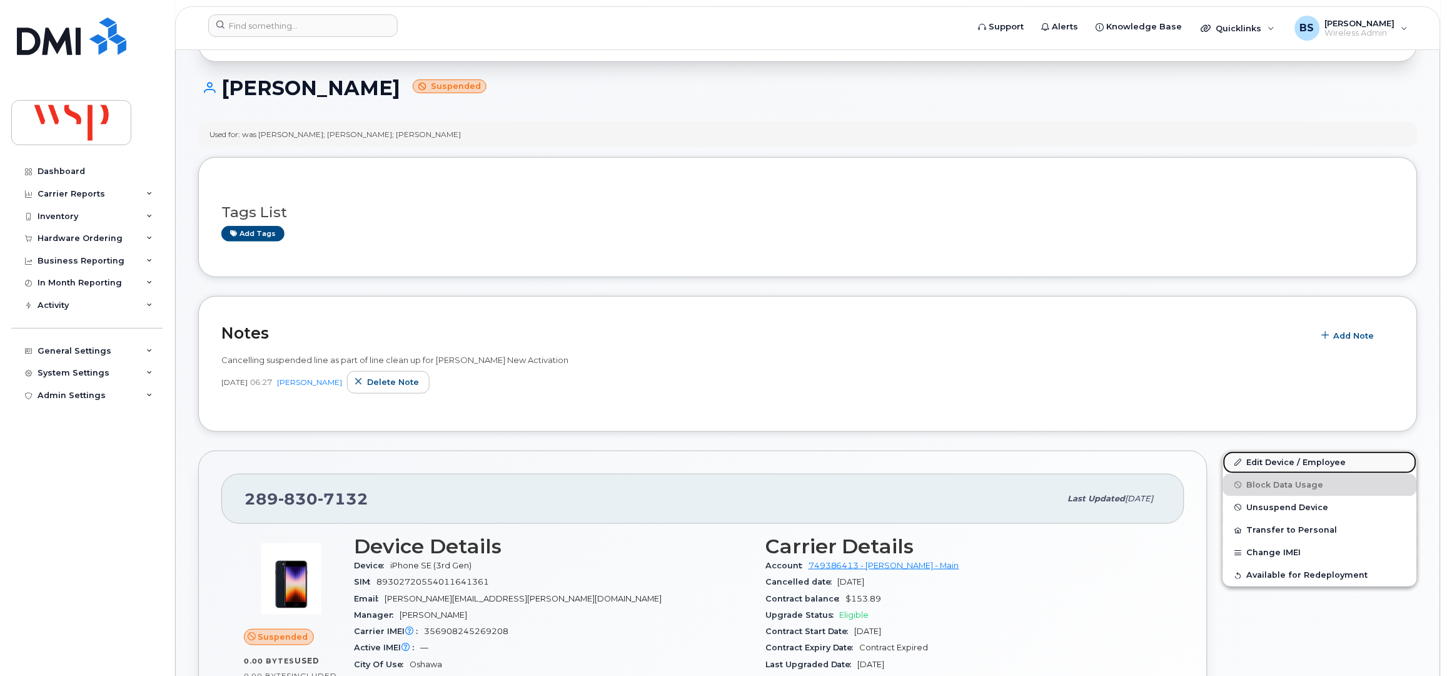
click at [1256, 461] on link "Edit Device / Employee" at bounding box center [1320, 462] width 194 height 23
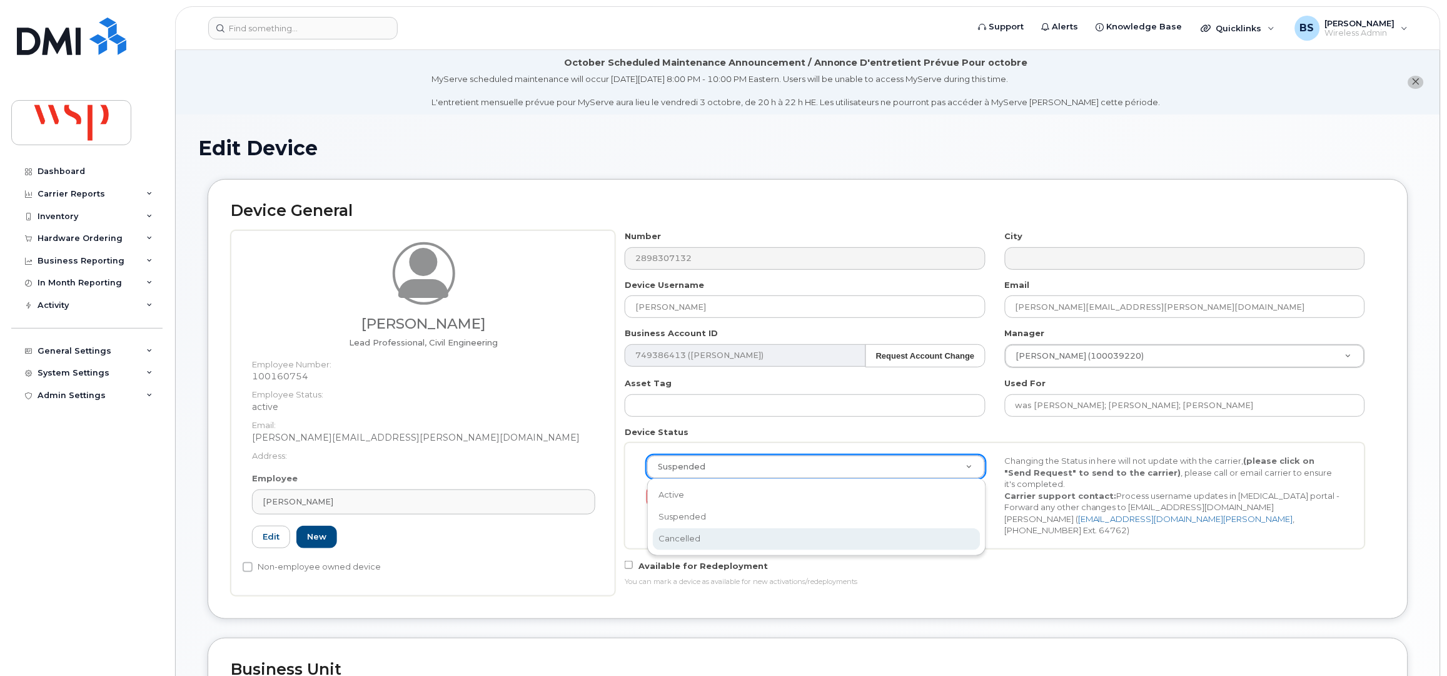
select select "cancelled"
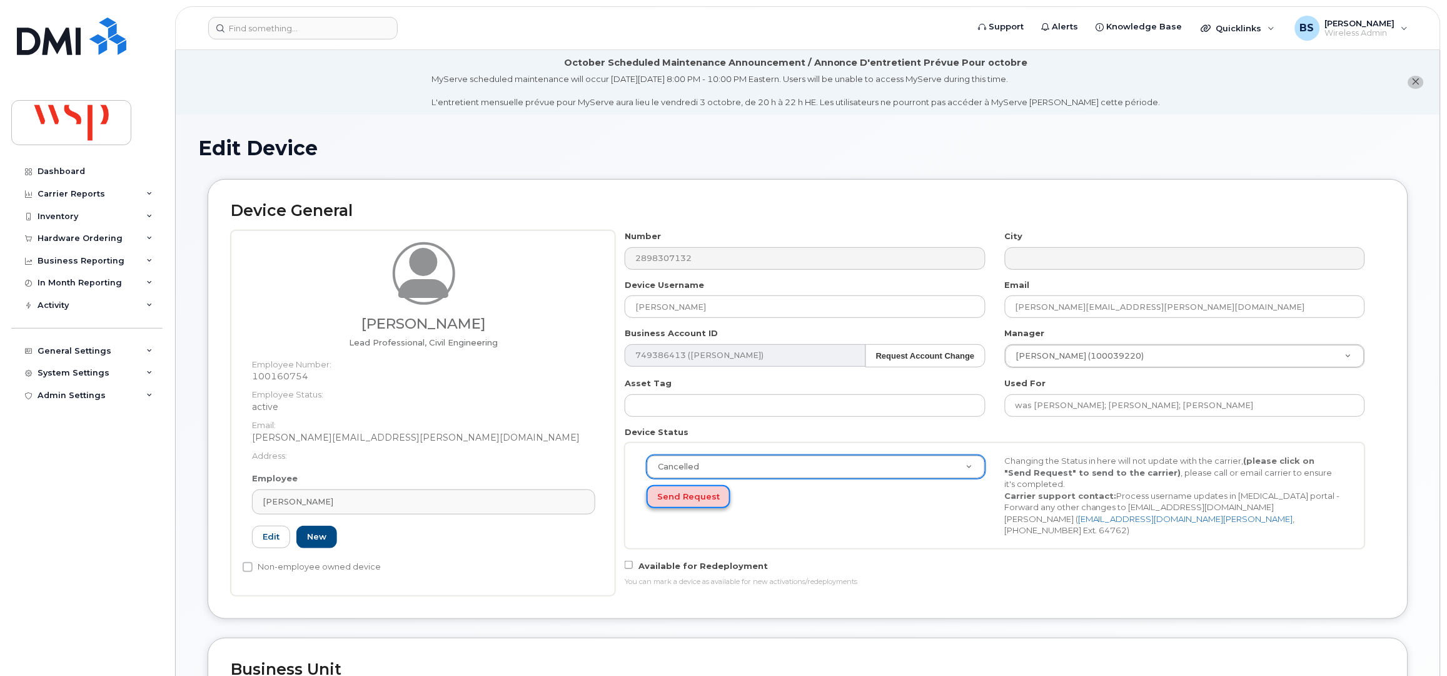
click at [678, 495] on button "Send Request" at bounding box center [689, 496] width 84 height 23
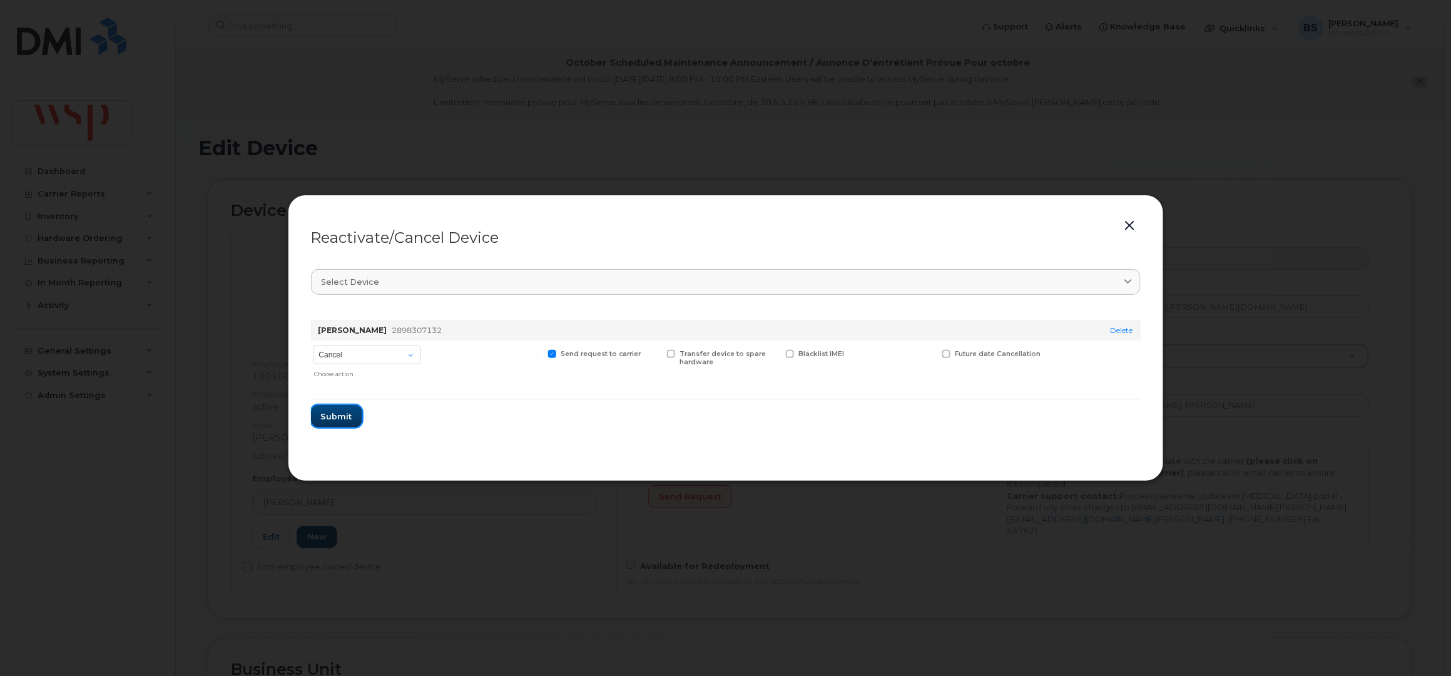
click at [340, 417] on span "Submit" at bounding box center [336, 416] width 31 height 12
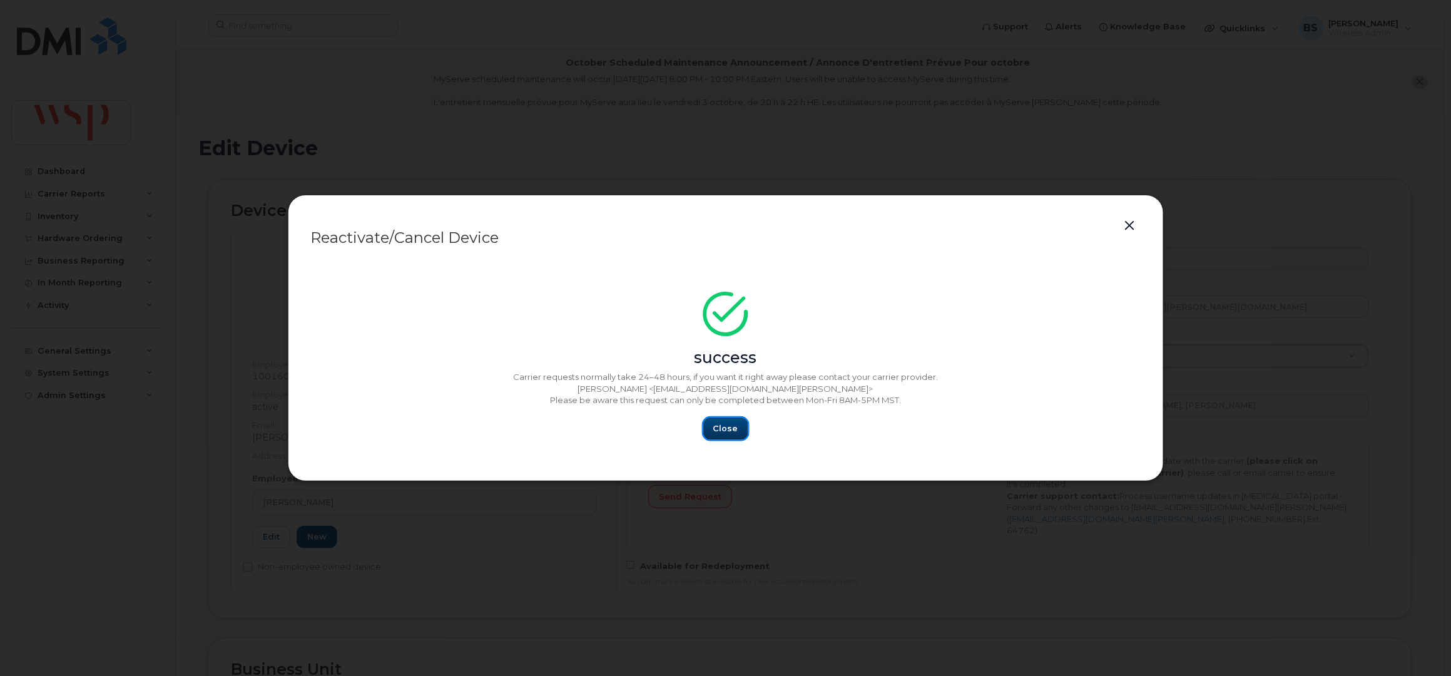
click at [712, 425] on button "Close" at bounding box center [725, 428] width 45 height 23
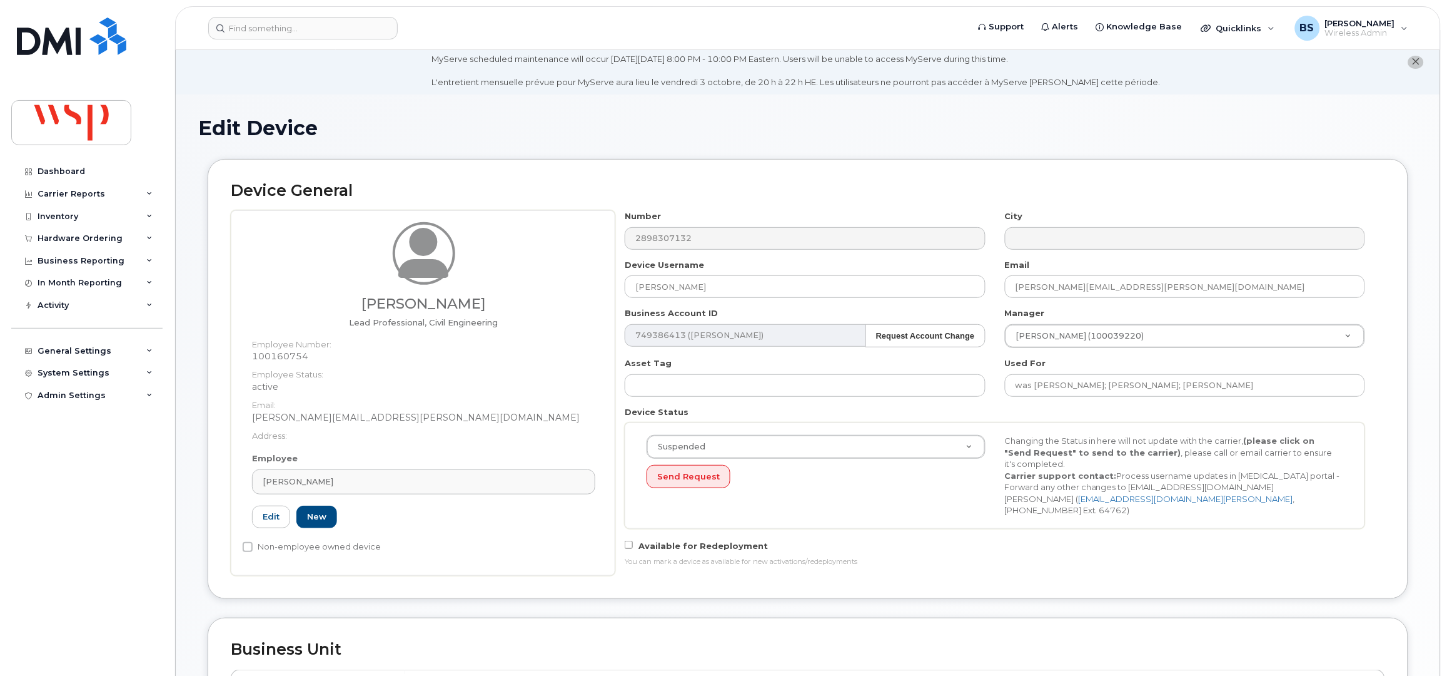
scroll to position [500, 0]
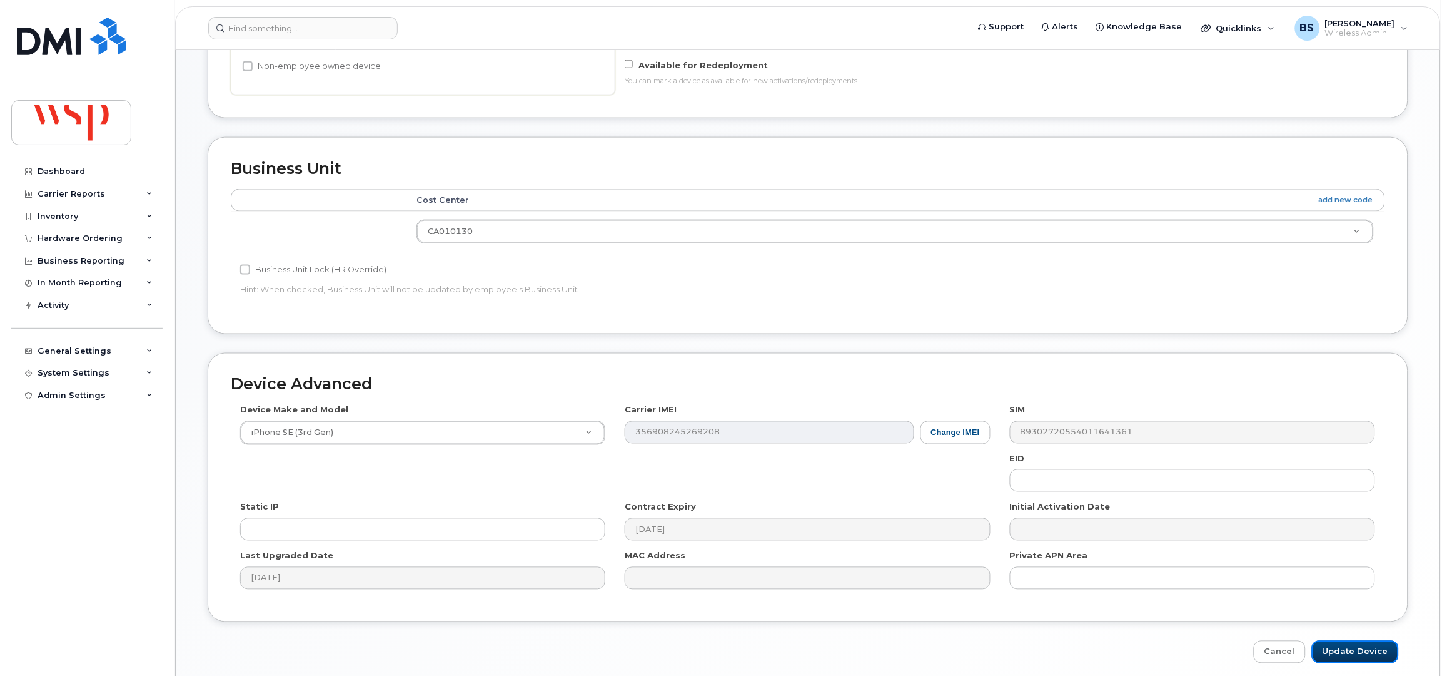
click at [1335, 652] on input "Update Device" at bounding box center [1355, 652] width 87 height 23
type input "Saving..."
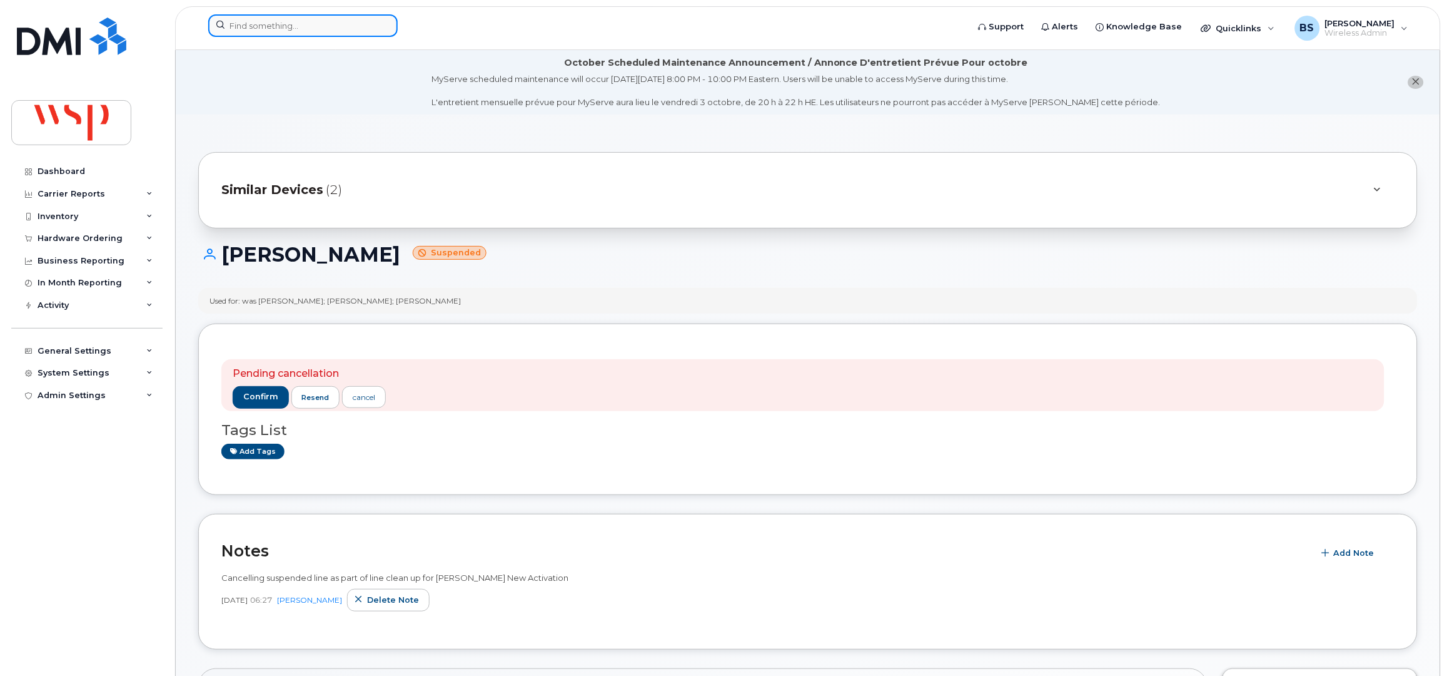
click at [320, 18] on input at bounding box center [303, 25] width 190 height 23
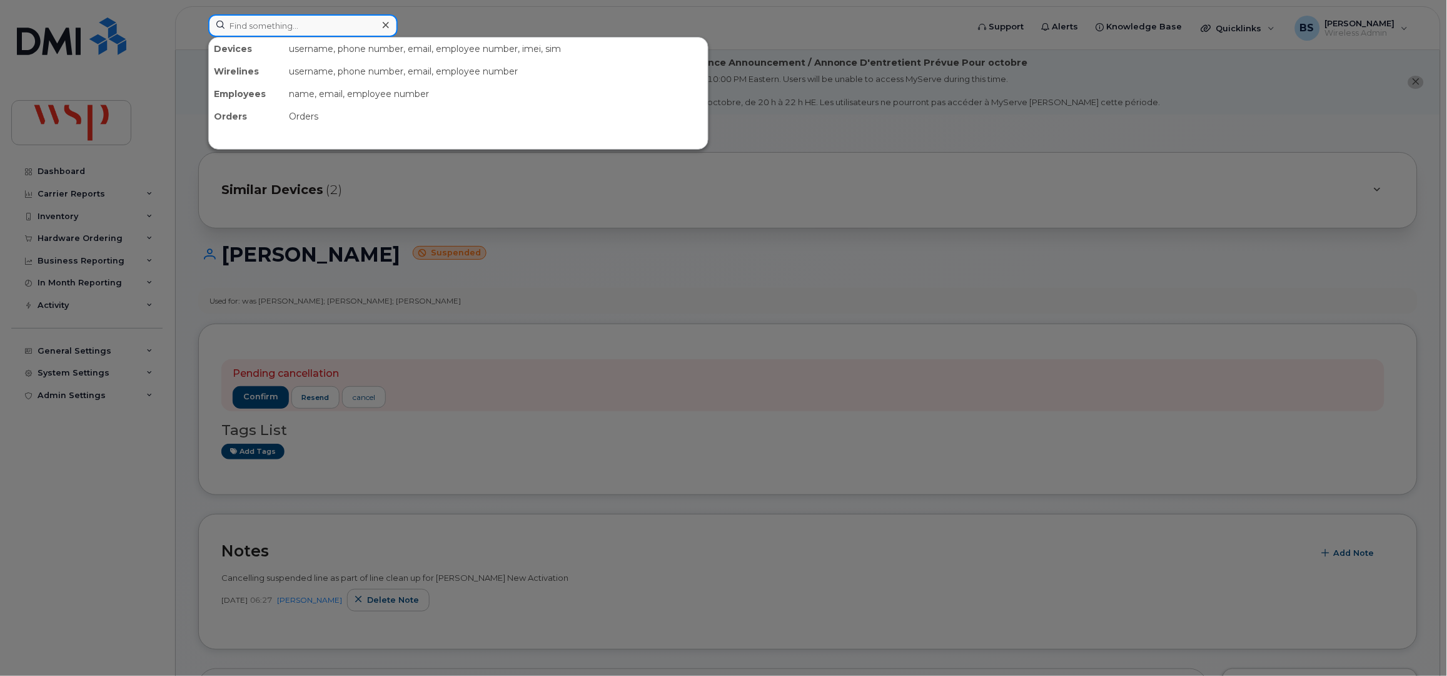
paste input "2899273210"
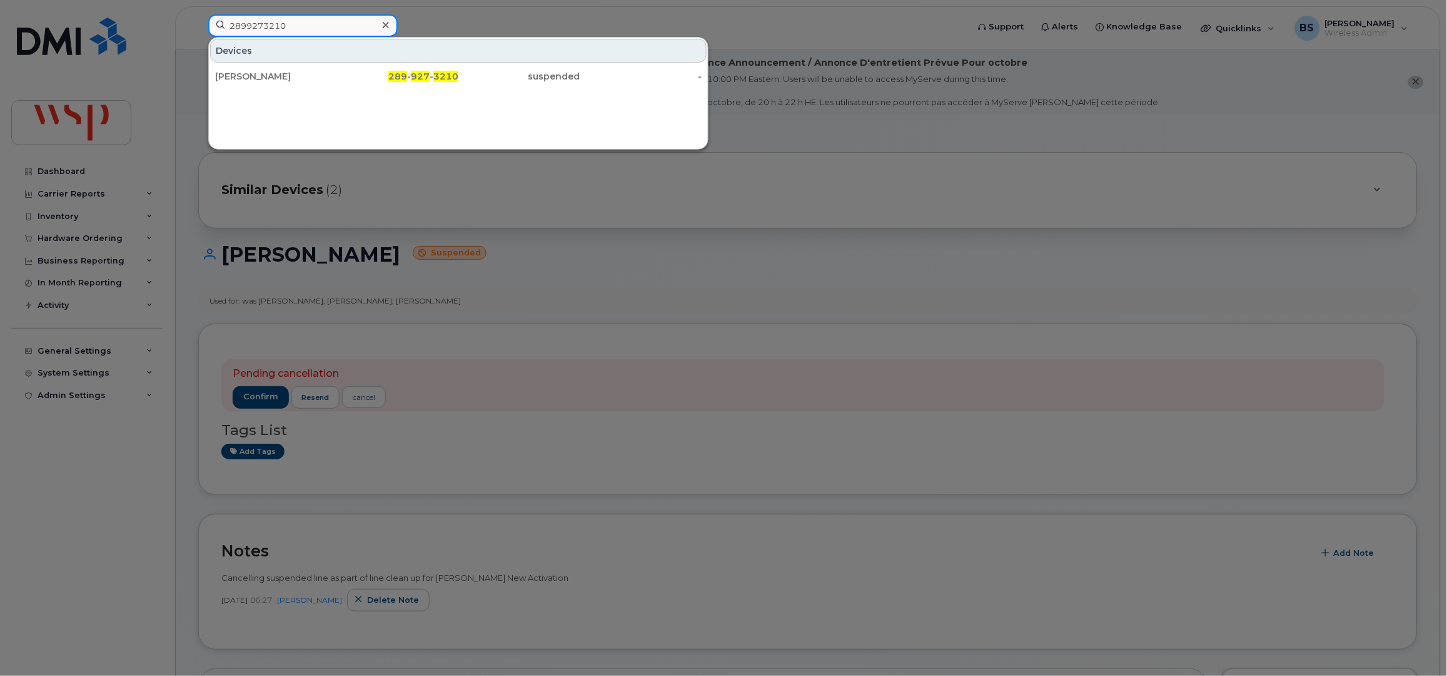
type input "2899273210"
click at [243, 73] on div "[PERSON_NAME]" at bounding box center [276, 76] width 122 height 13
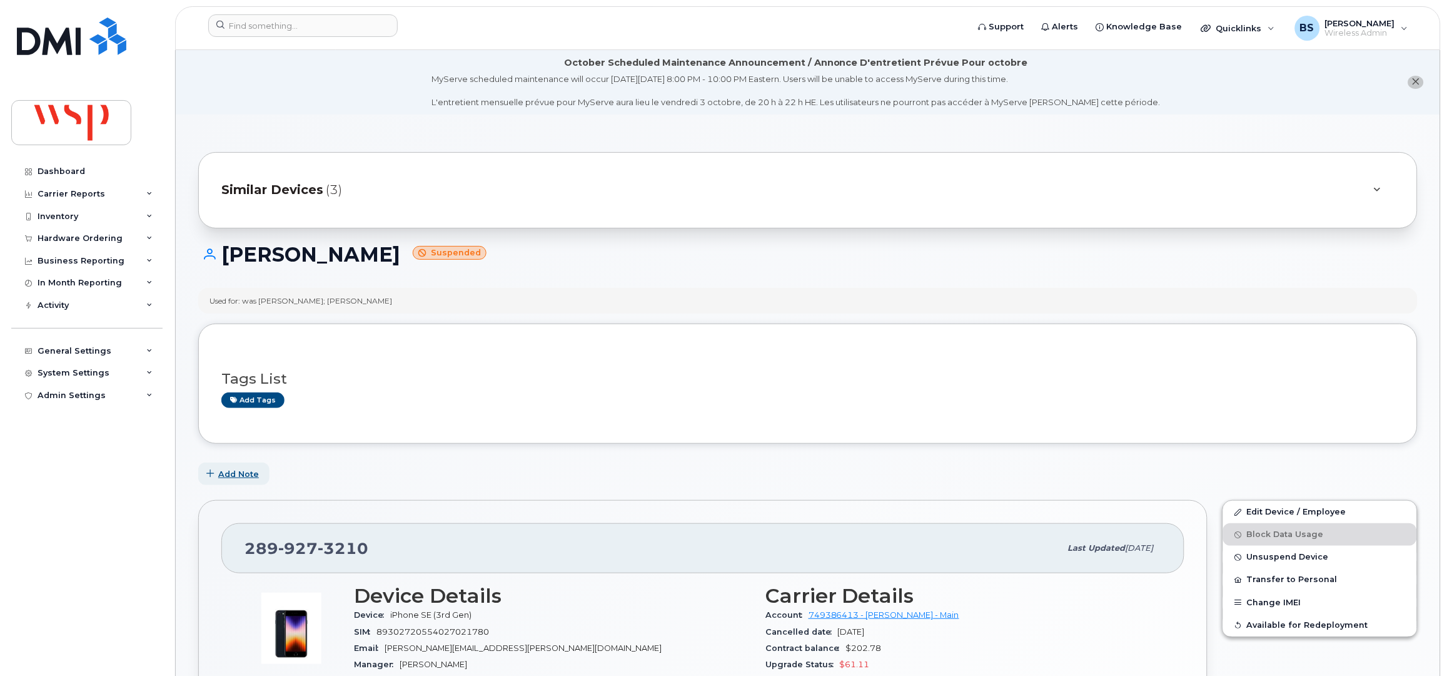
click at [239, 470] on span "Add Note" at bounding box center [238, 474] width 41 height 12
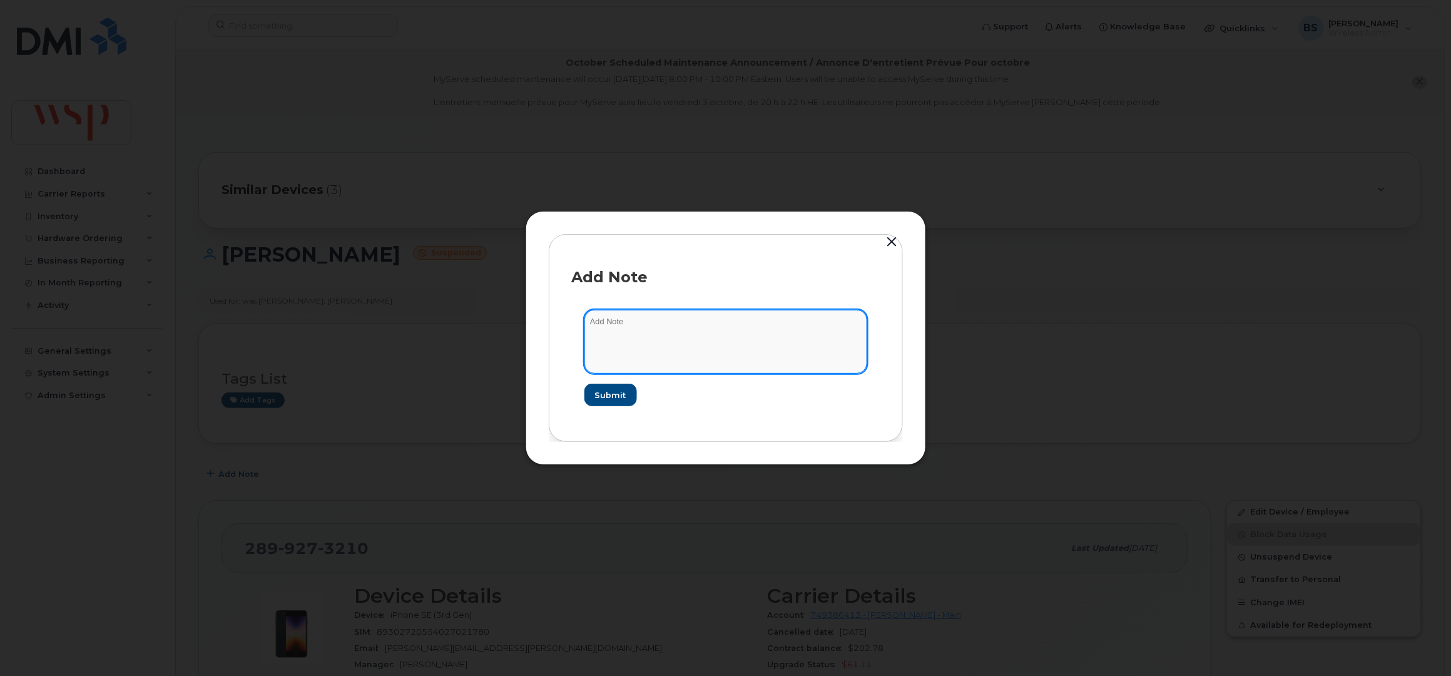
click at [707, 352] on textarea at bounding box center [725, 342] width 283 height 64
paste textarea "Cancelling suspended line as part of line clean up for [PERSON_NAME] New Activa…"
click at [686, 360] on textarea "Cancelling suspended line as part of line clean up for [PERSON_NAME] New Activa…" at bounding box center [725, 342] width 283 height 64
type textarea "Cancelling suspended line as part of line clean up for [PERSON_NAME] New Activa…"
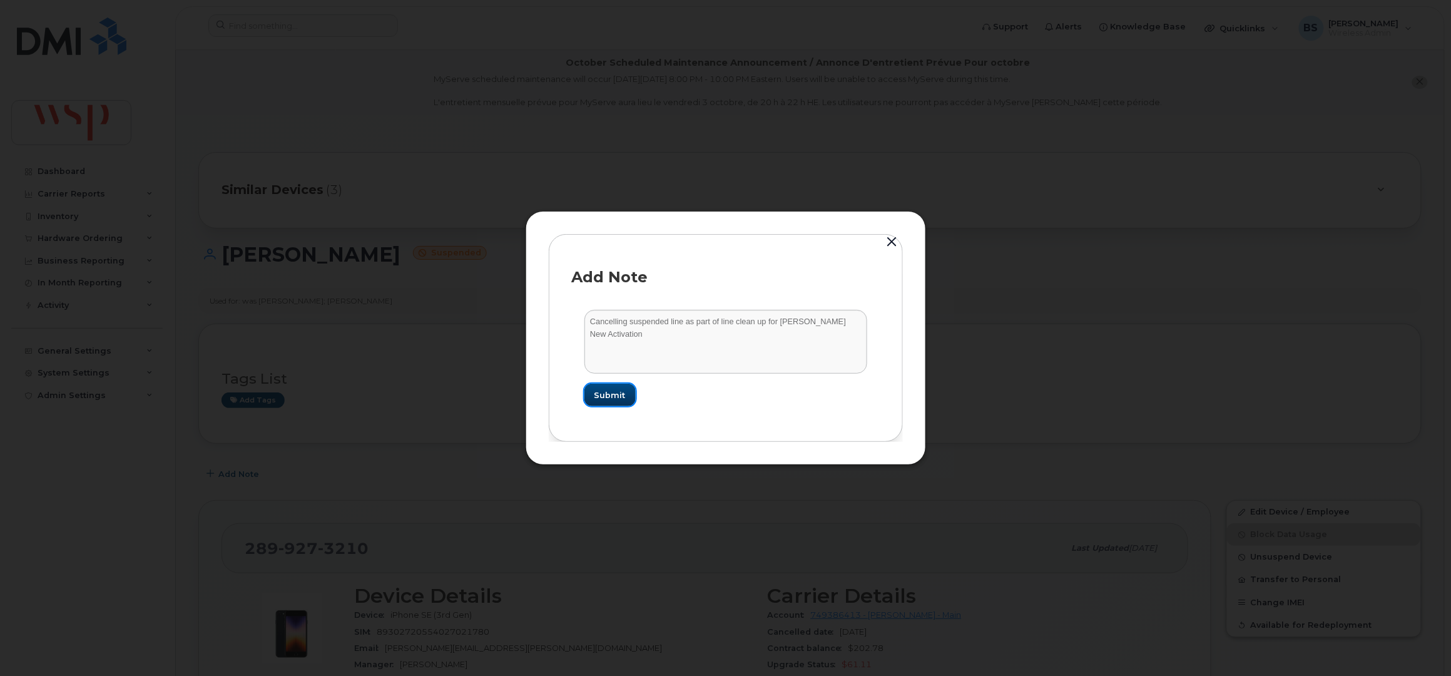
click at [620, 392] on span "Submit" at bounding box center [609, 395] width 31 height 12
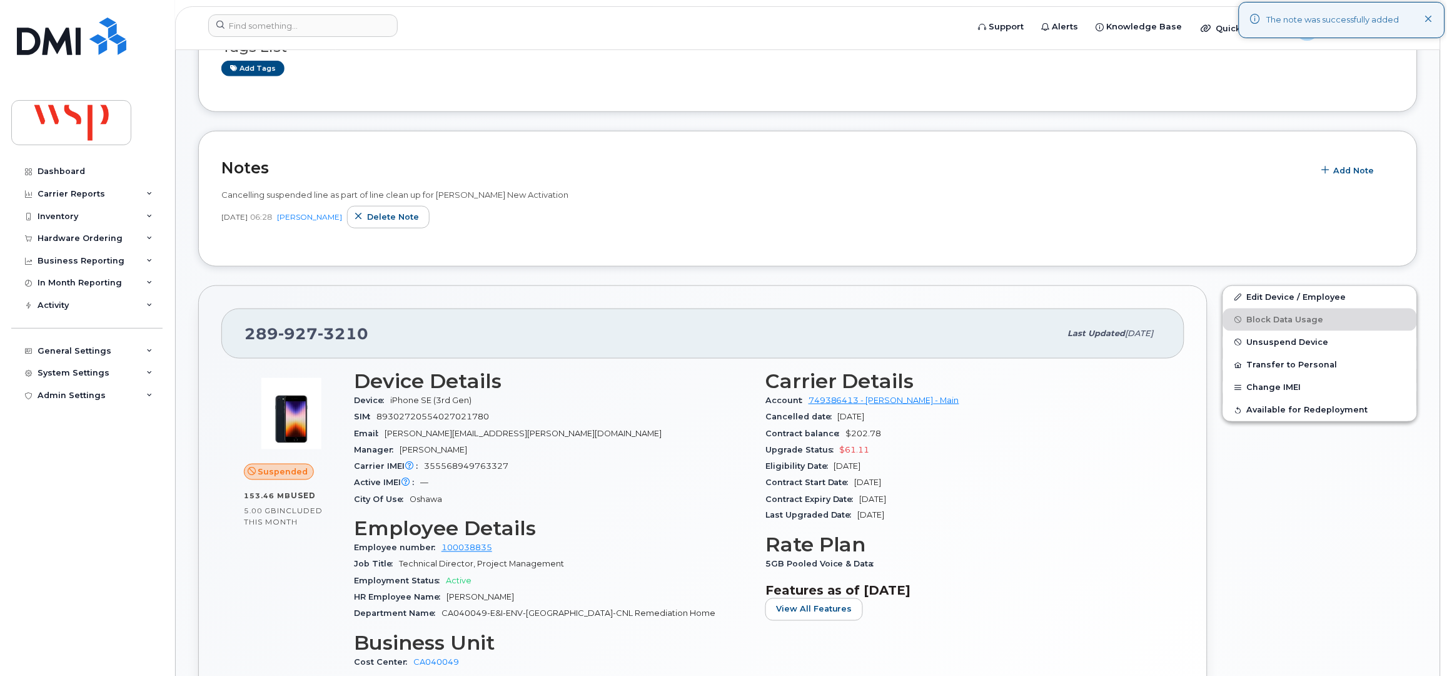
scroll to position [333, 0]
click at [1264, 293] on link "Edit Device / Employee" at bounding box center [1320, 295] width 194 height 23
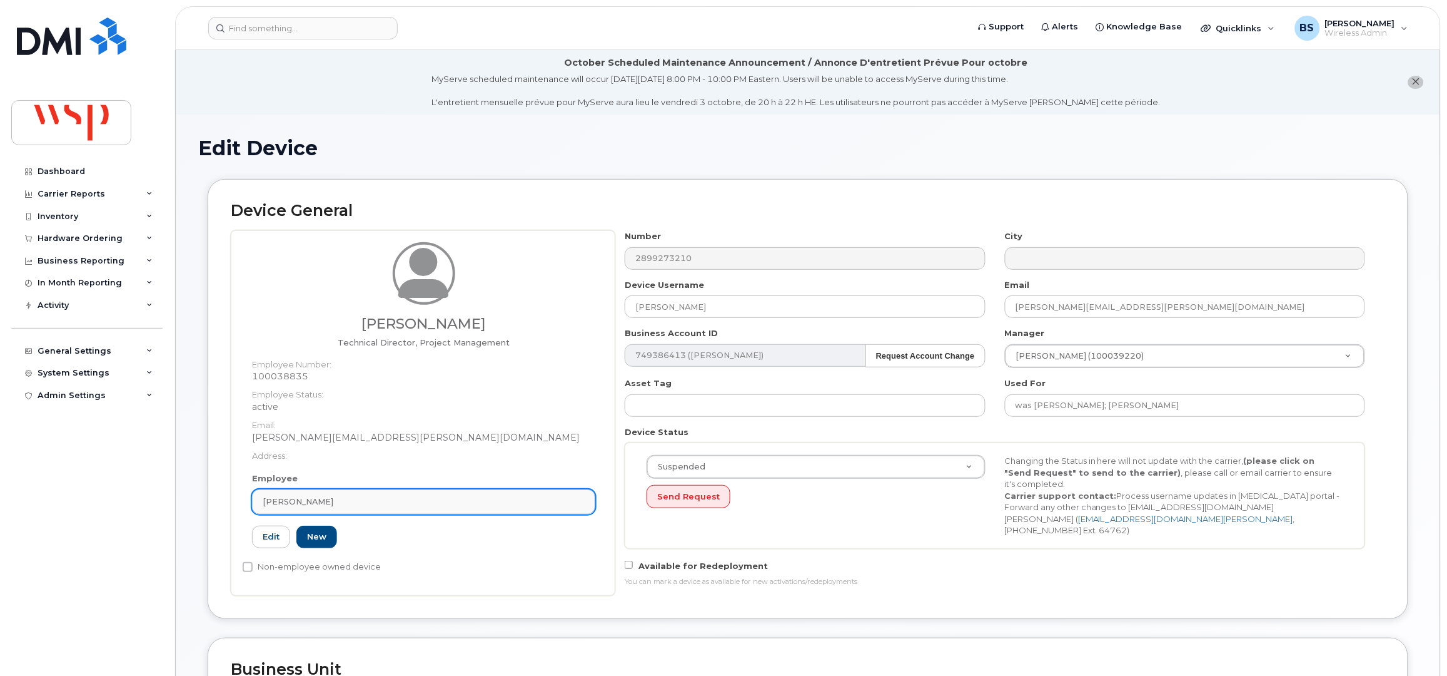
click at [324, 500] on span "[PERSON_NAME]" at bounding box center [298, 501] width 71 height 12
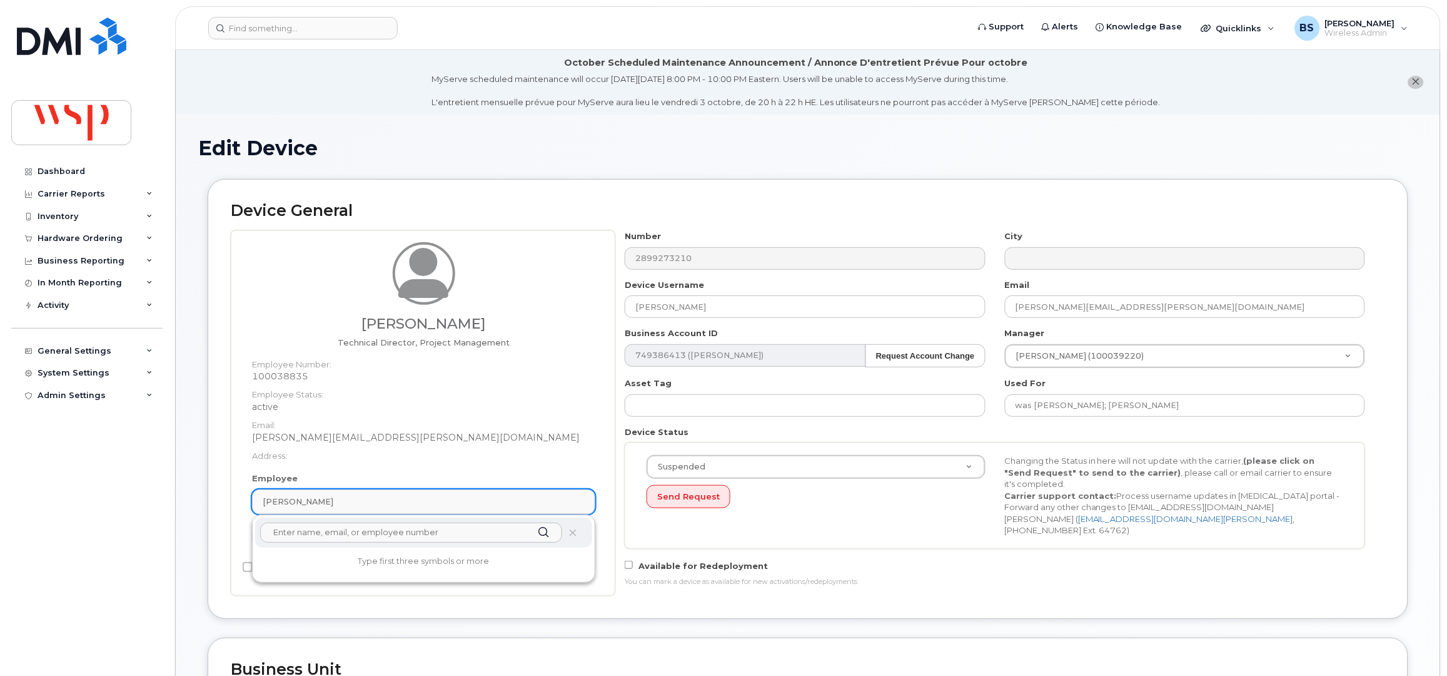
paste input "[PERSON_NAME]"
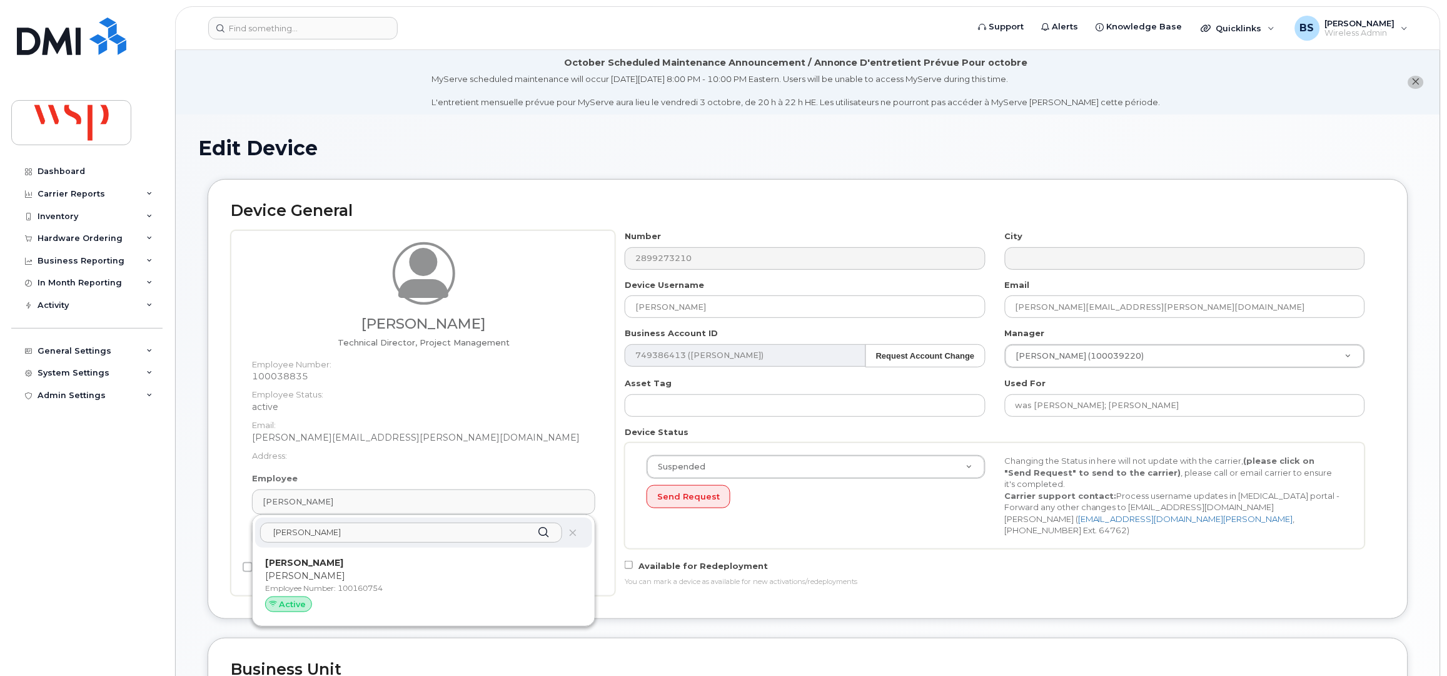
type input "[PERSON_NAME]"
click at [311, 565] on strong "[PERSON_NAME]" at bounding box center [304, 562] width 78 height 11
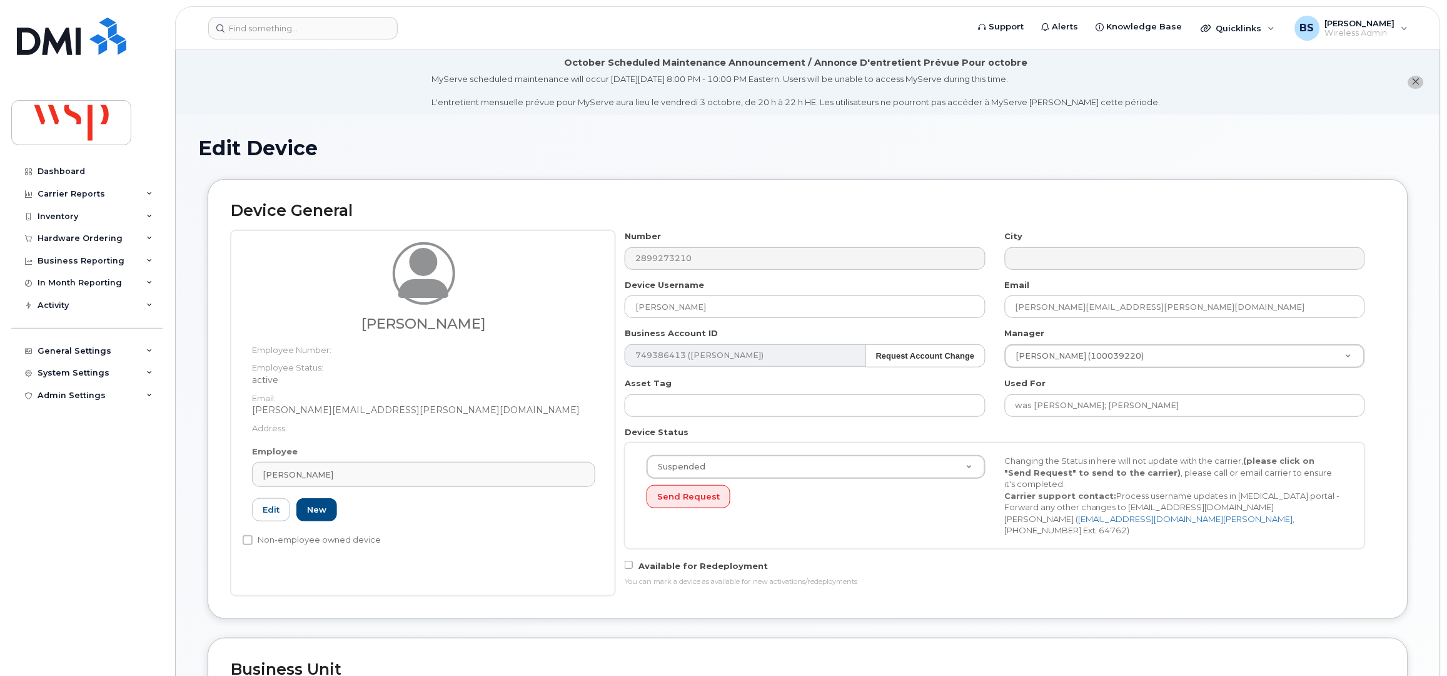
type input "100160754"
type input "[PERSON_NAME]"
type input "[PERSON_NAME][EMAIL_ADDRESS][PERSON_NAME][DOMAIN_NAME]"
type input "5770002"
drag, startPoint x: 1213, startPoint y: 412, endPoint x: 1212, endPoint y: 404, distance: 7.5
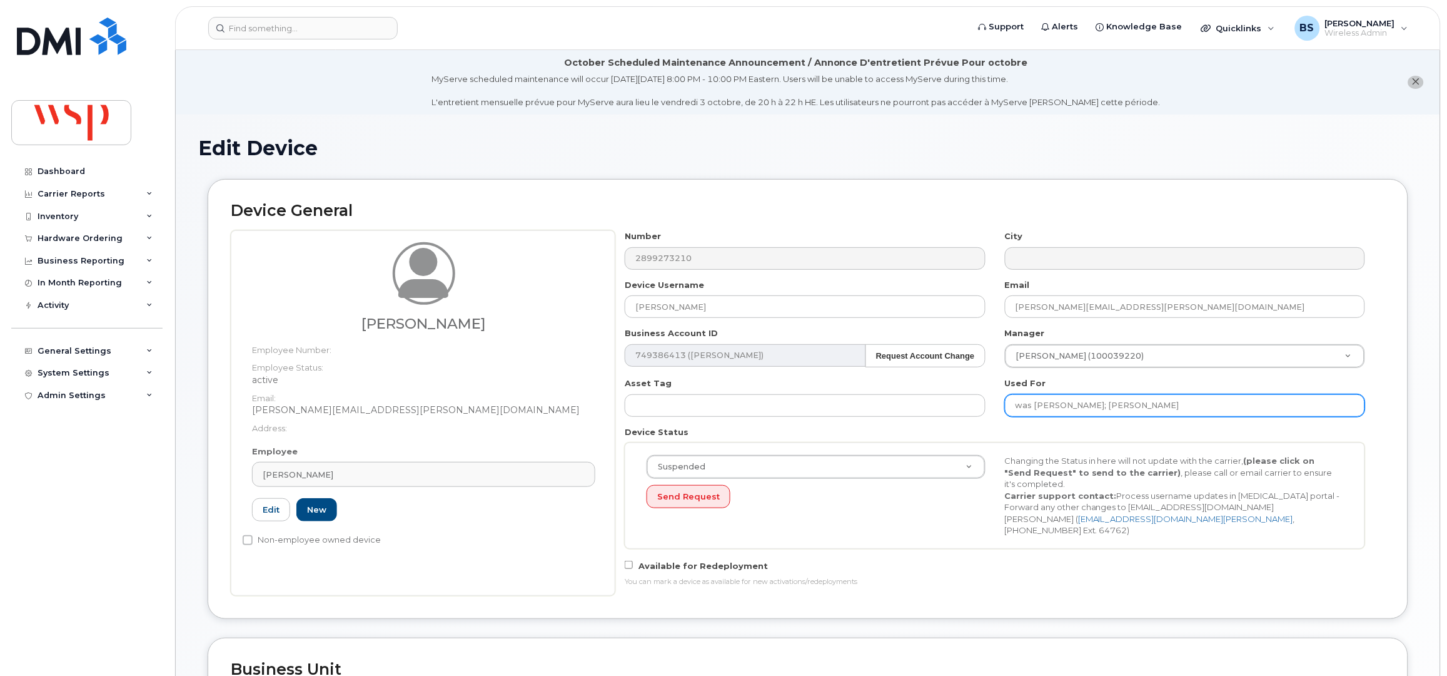
click at [1213, 408] on input "was RAY HOYOS; Brodie Whitelaw" at bounding box center [1185, 405] width 360 height 23
paste input "[PERSON_NAME]"
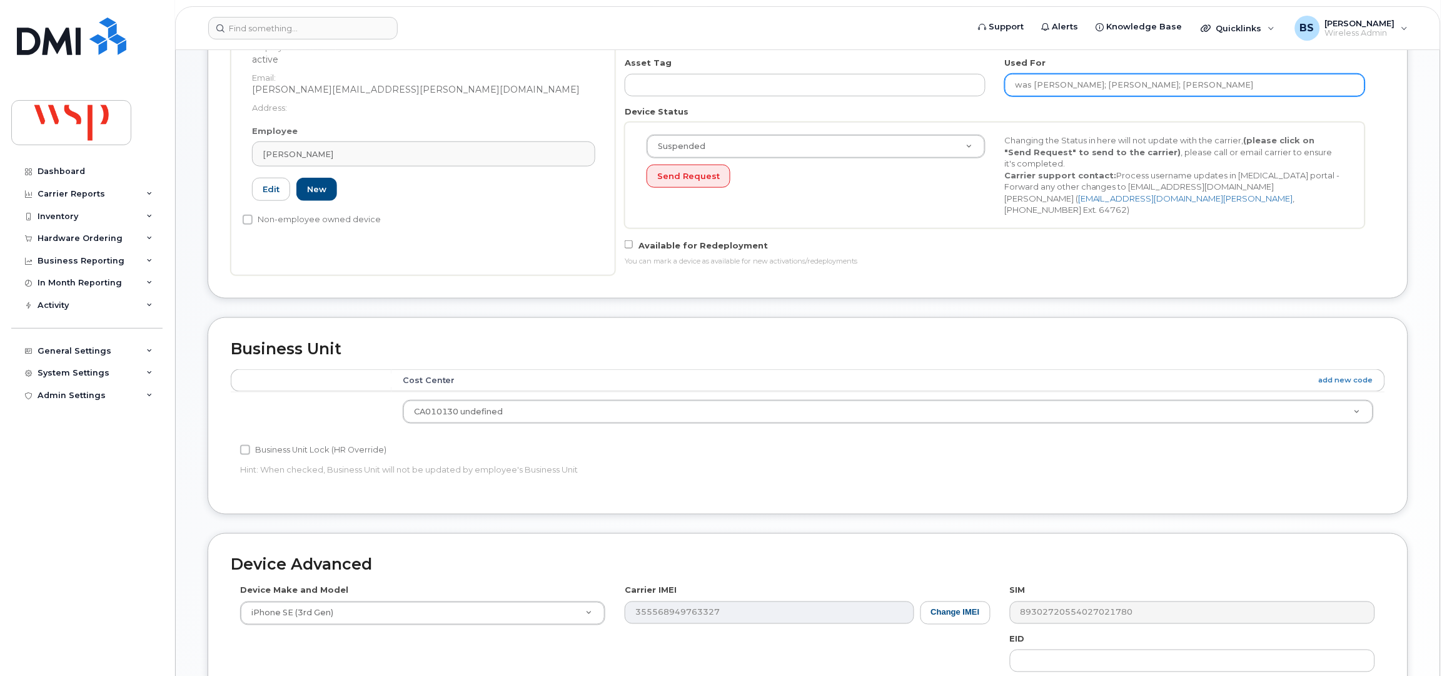
scroll to position [541, 0]
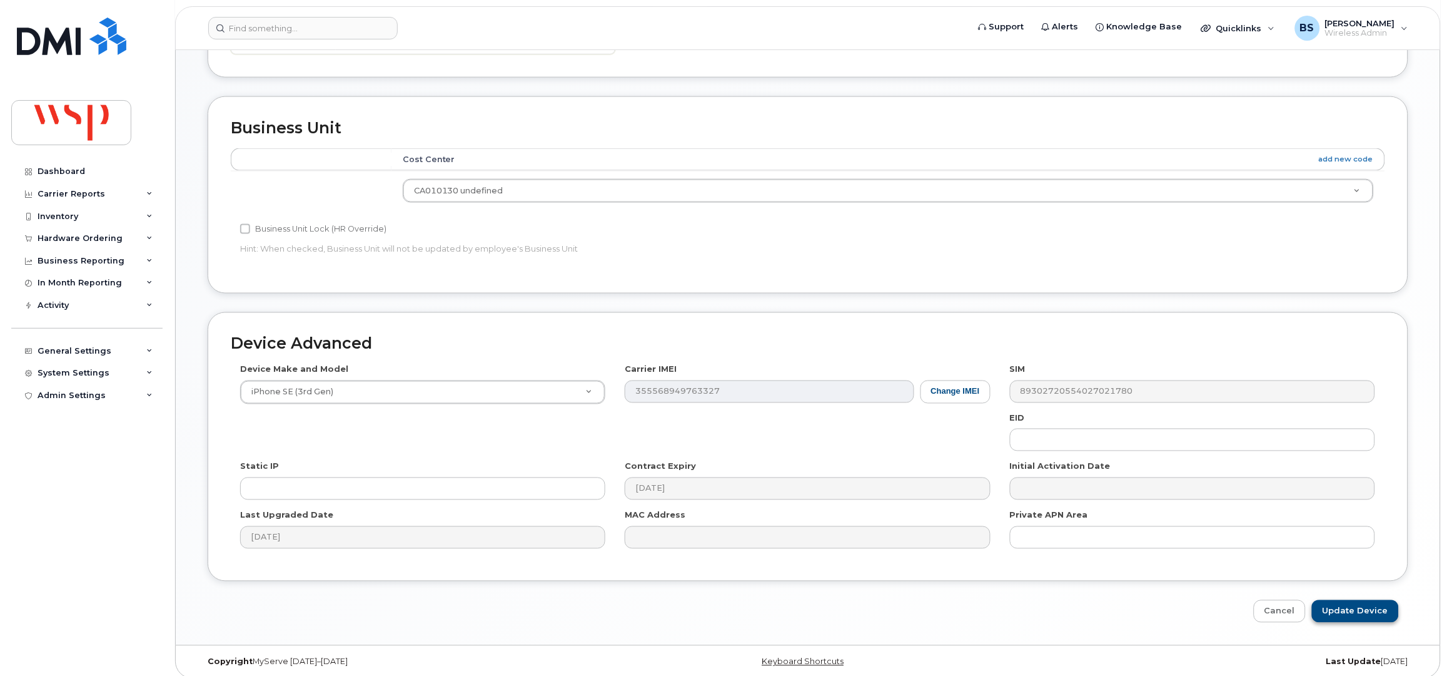
type input "was RAY HOYOS; Brodie Whitelaw; Lee Thomas"
click at [1351, 602] on input "Update Device" at bounding box center [1355, 611] width 87 height 23
type input "Saving..."
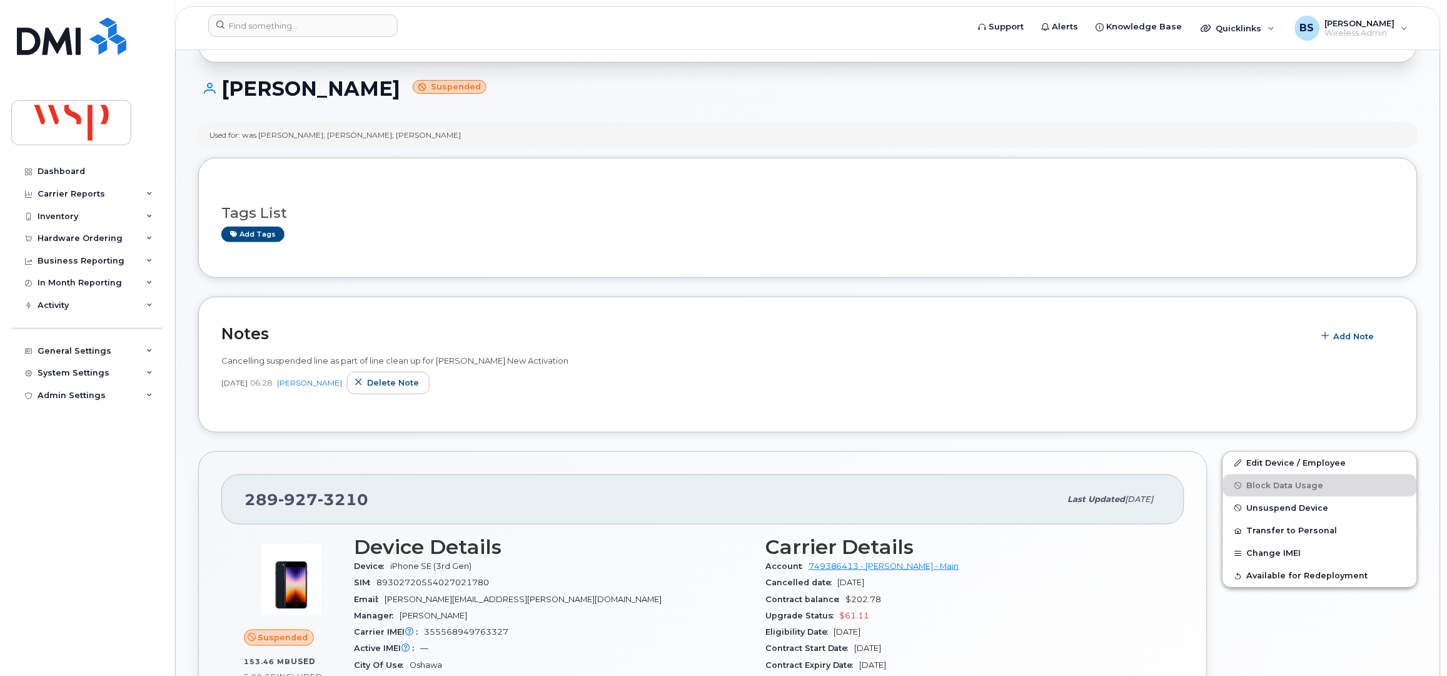
scroll to position [166, 0]
click at [1265, 462] on link "Edit Device / Employee" at bounding box center [1320, 462] width 194 height 23
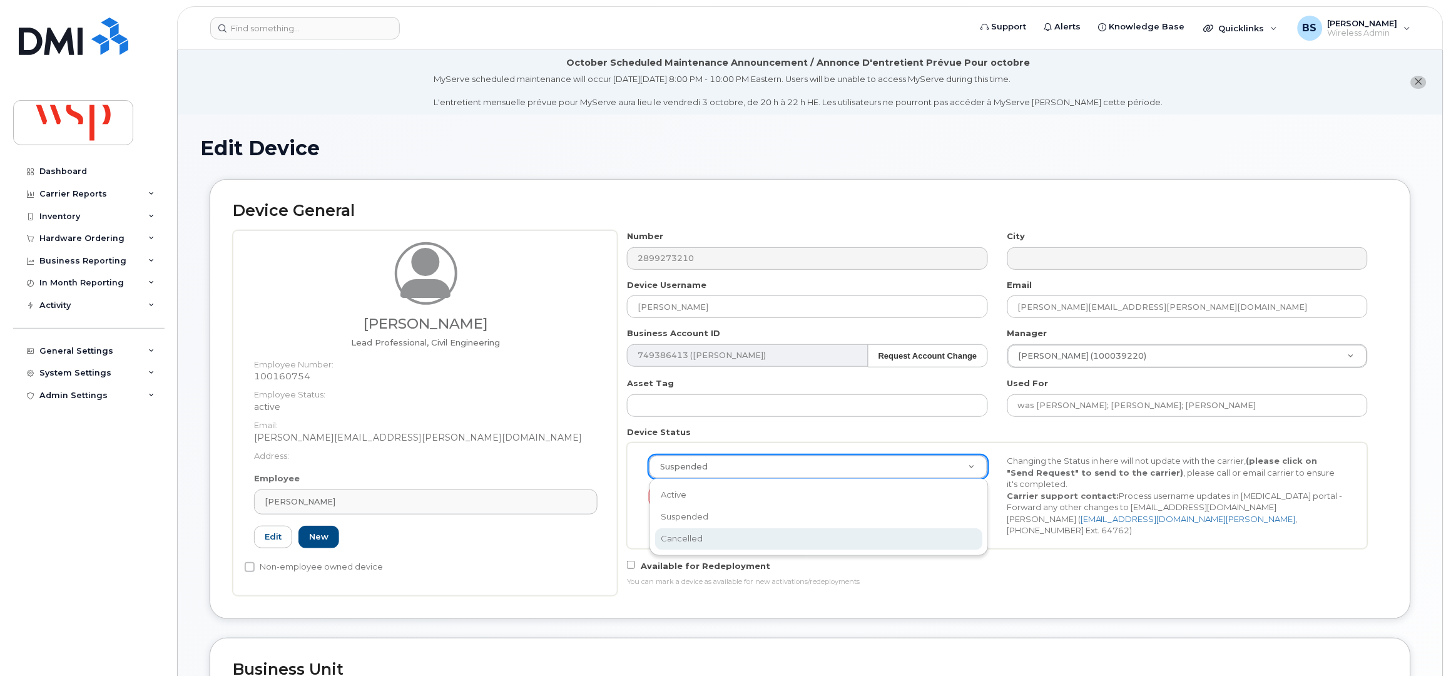
scroll to position [0, 4]
drag, startPoint x: 682, startPoint y: 534, endPoint x: 683, endPoint y: 501, distance: 32.5
select select "cancelled"
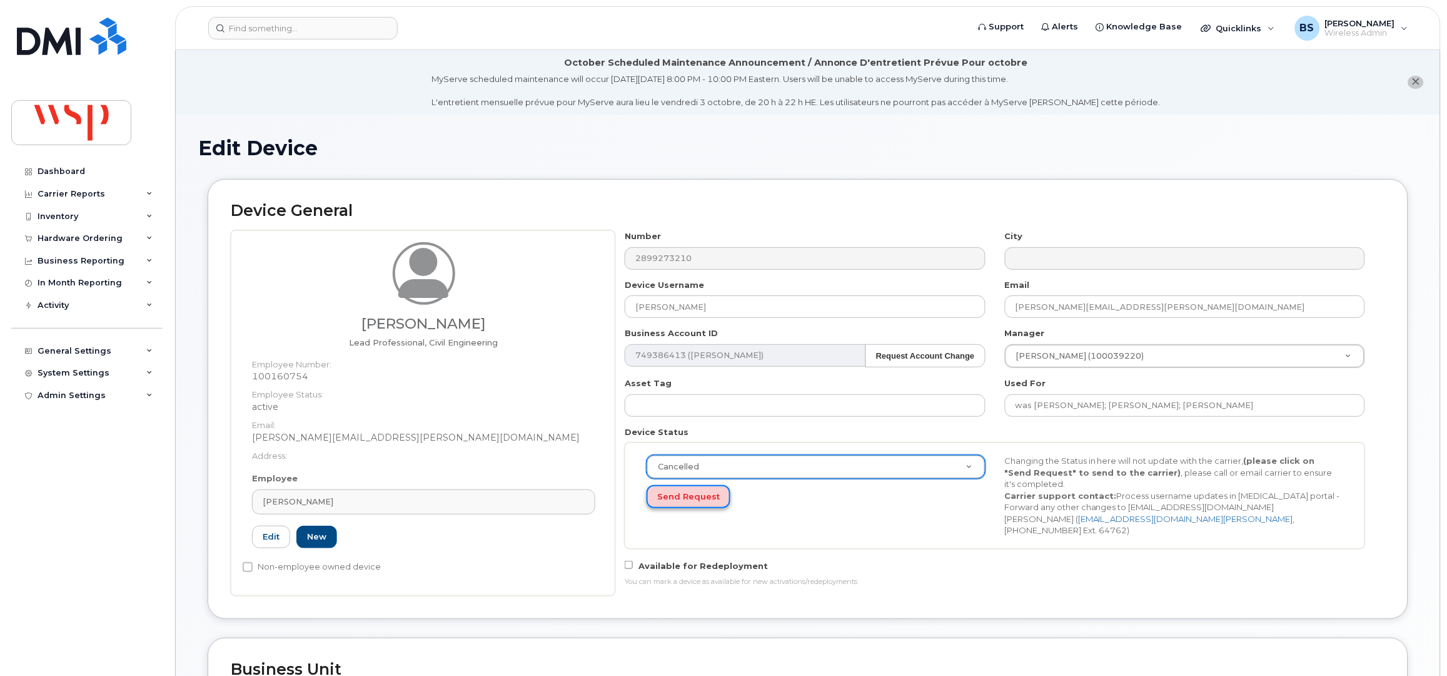
click at [679, 494] on button "Send Request" at bounding box center [689, 496] width 84 height 23
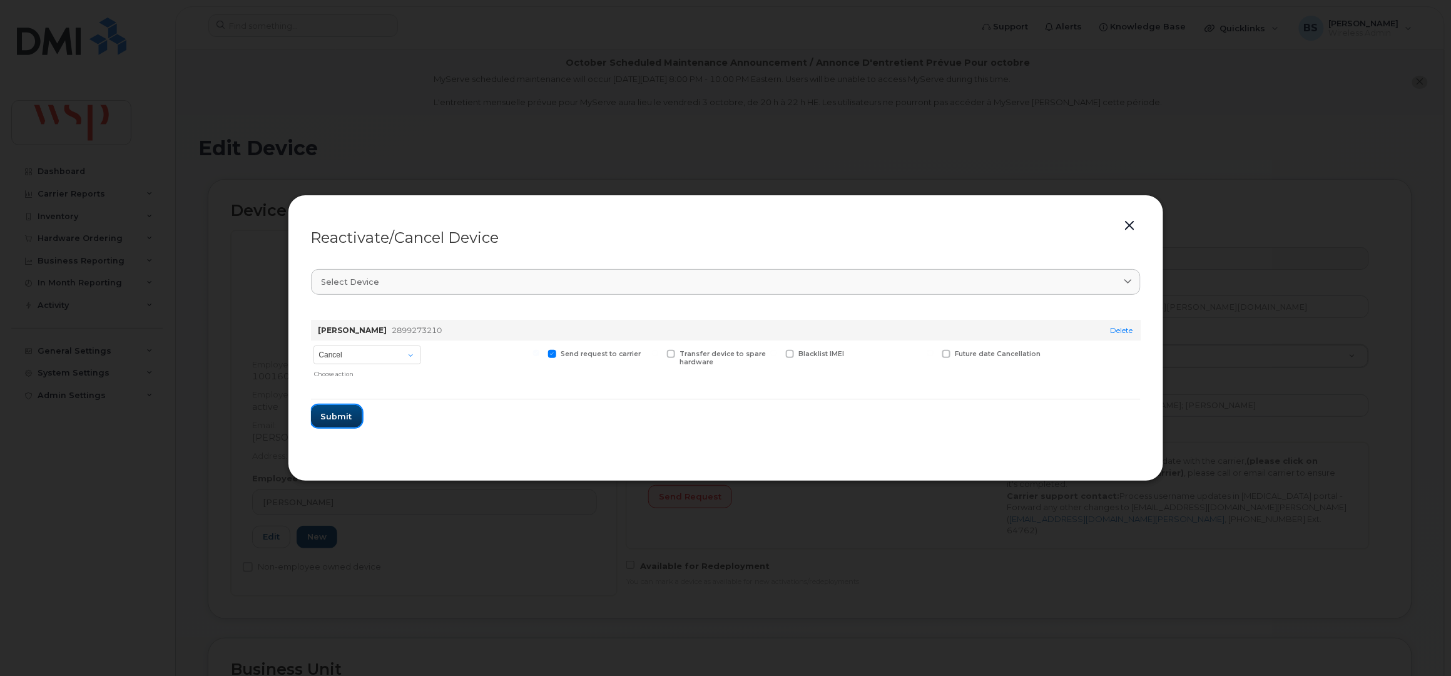
click at [344, 409] on button "Submit" at bounding box center [336, 416] width 51 height 23
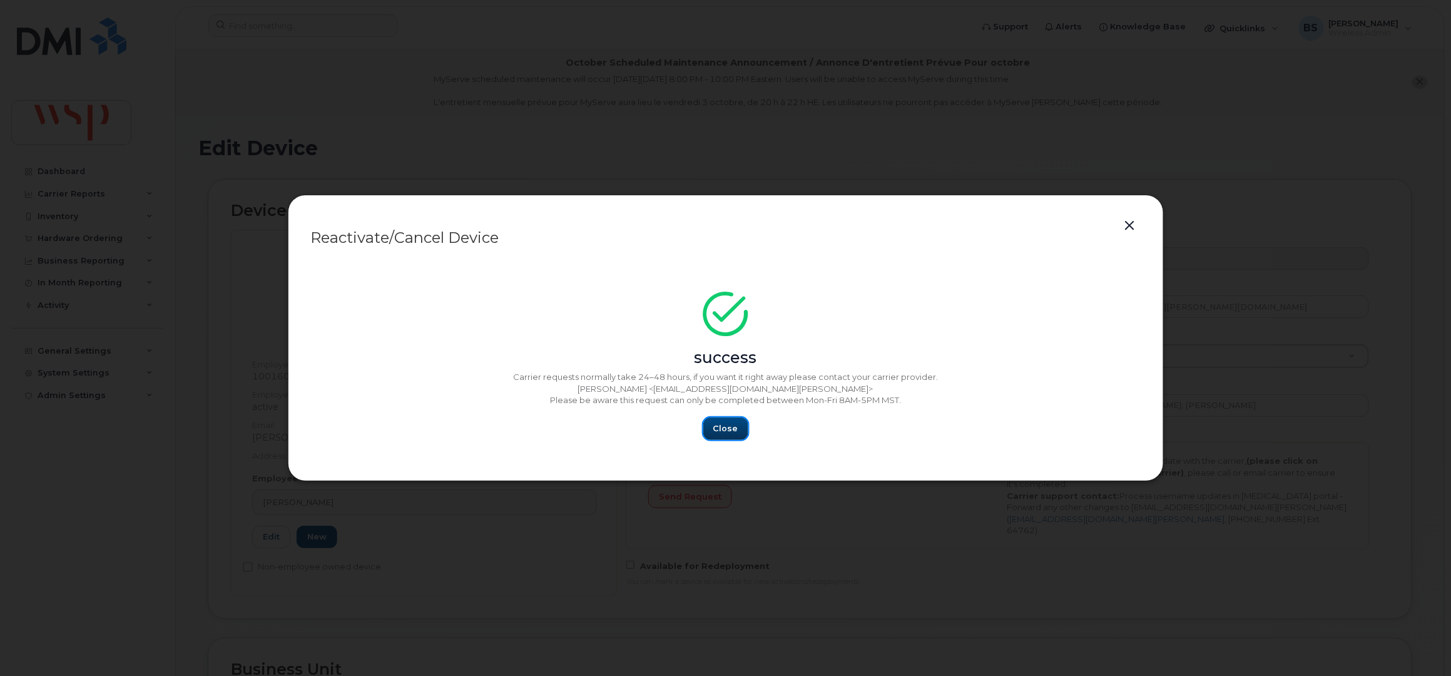
click at [738, 427] on button "Close" at bounding box center [725, 428] width 45 height 23
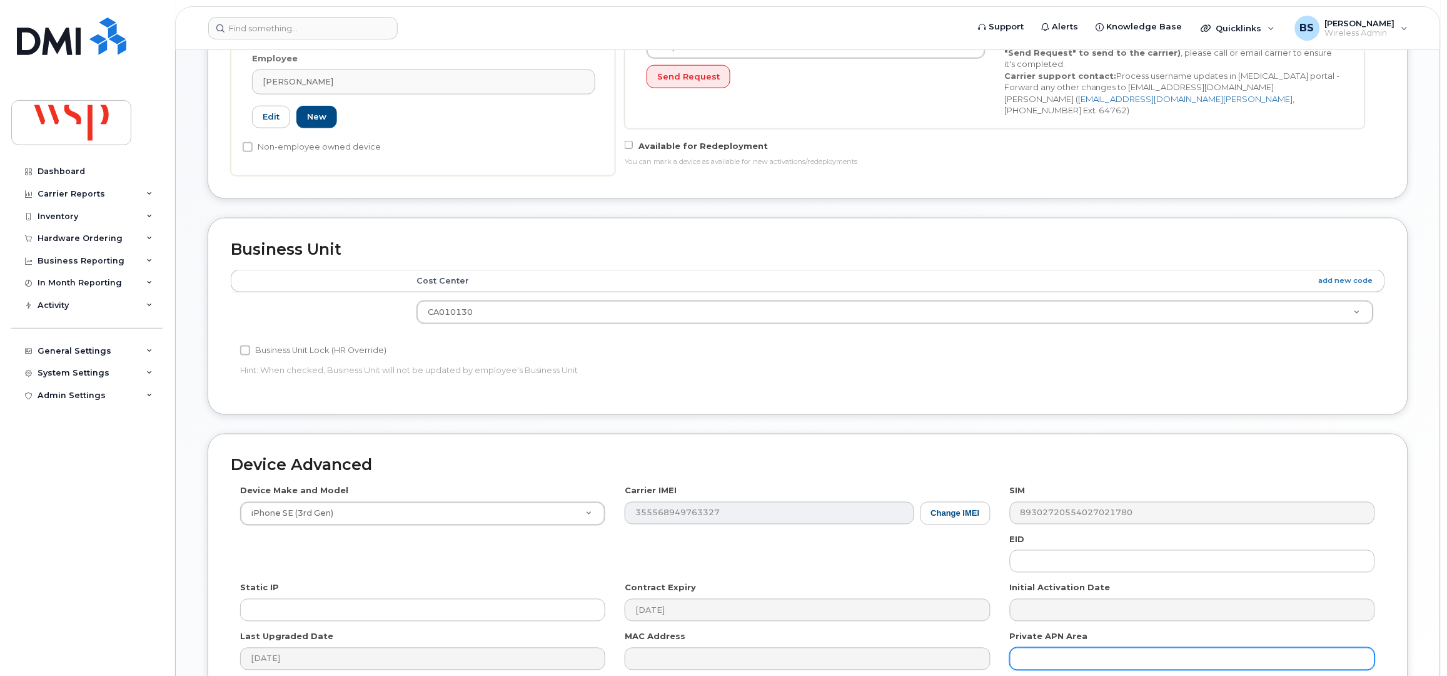
scroll to position [552, 0]
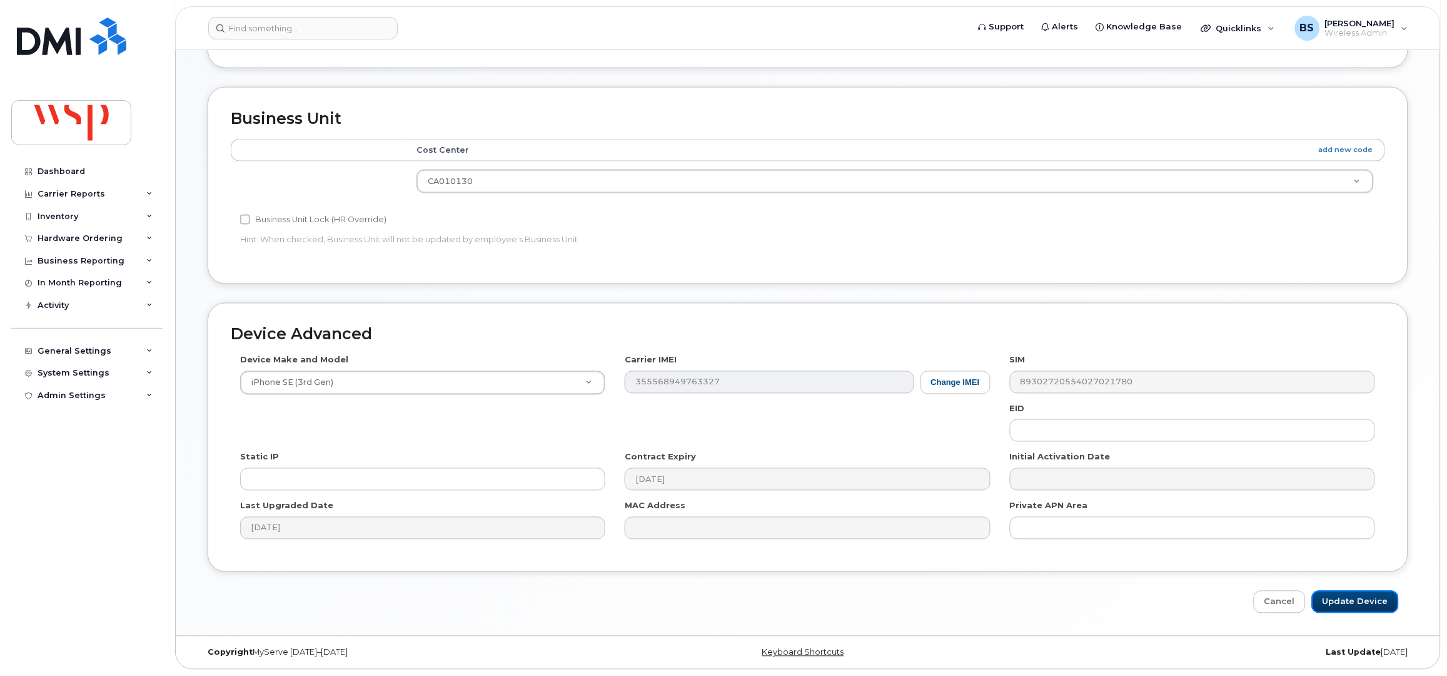
drag, startPoint x: 1350, startPoint y: 601, endPoint x: 163, endPoint y: 514, distance: 1191.0
click at [1345, 600] on input "Update Device" at bounding box center [1355, 601] width 87 height 23
type input "Saving..."
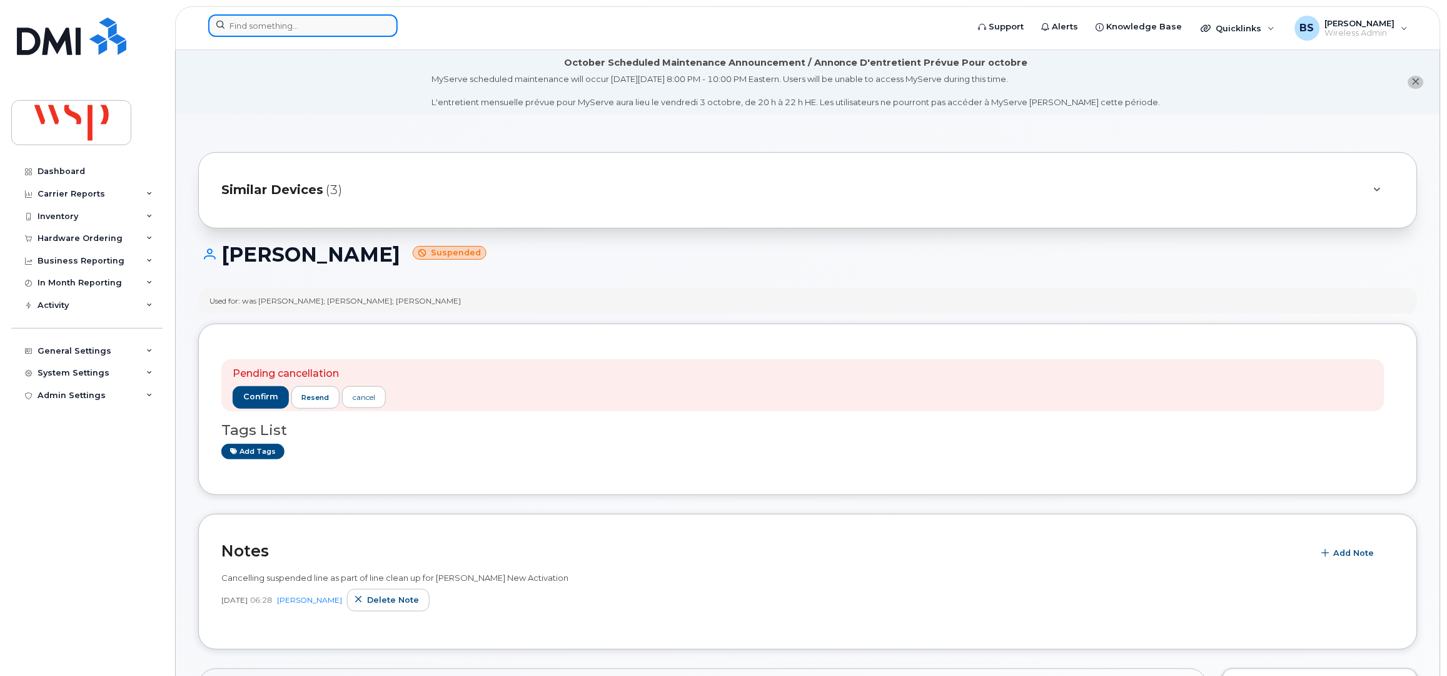
click at [291, 23] on input at bounding box center [303, 25] width 190 height 23
paste input "2899275970"
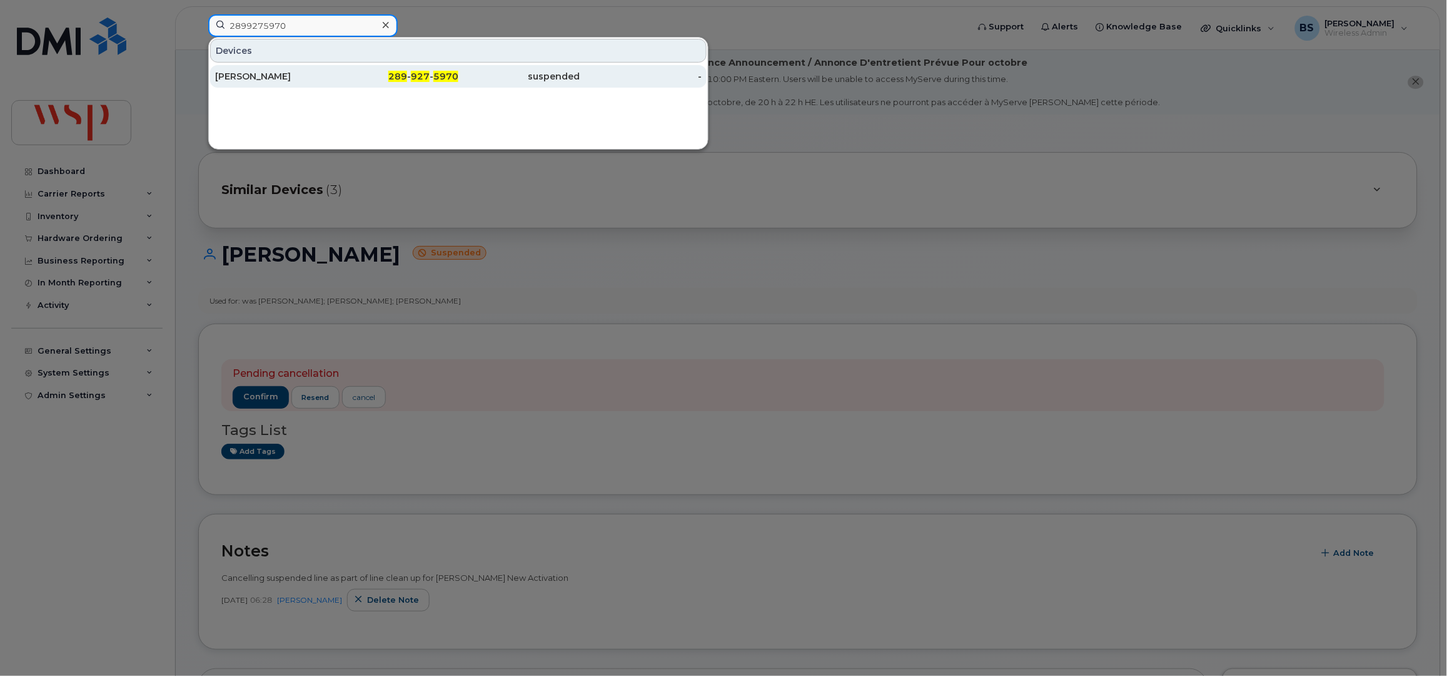
type input "2899275970"
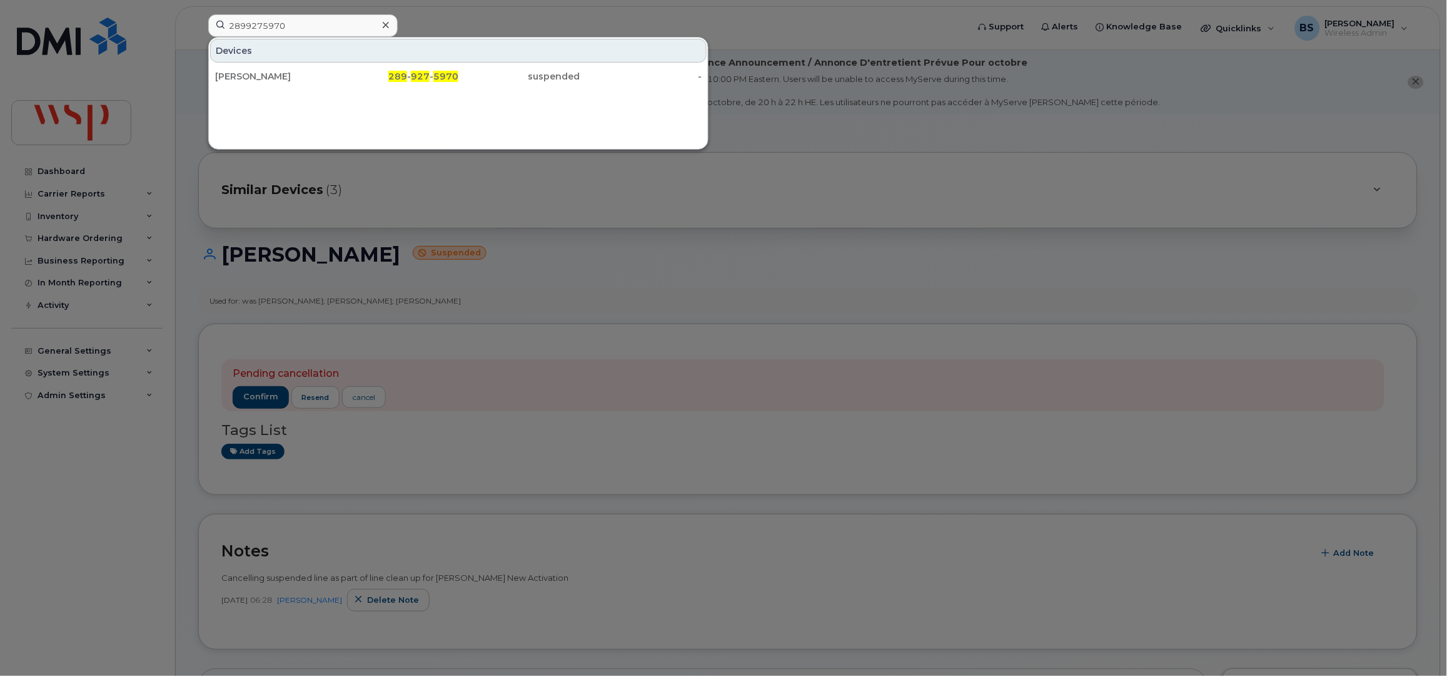
drag, startPoint x: 249, startPoint y: 72, endPoint x: 280, endPoint y: 61, distance: 33.0
click at [249, 72] on div "[PERSON_NAME]" at bounding box center [276, 76] width 122 height 13
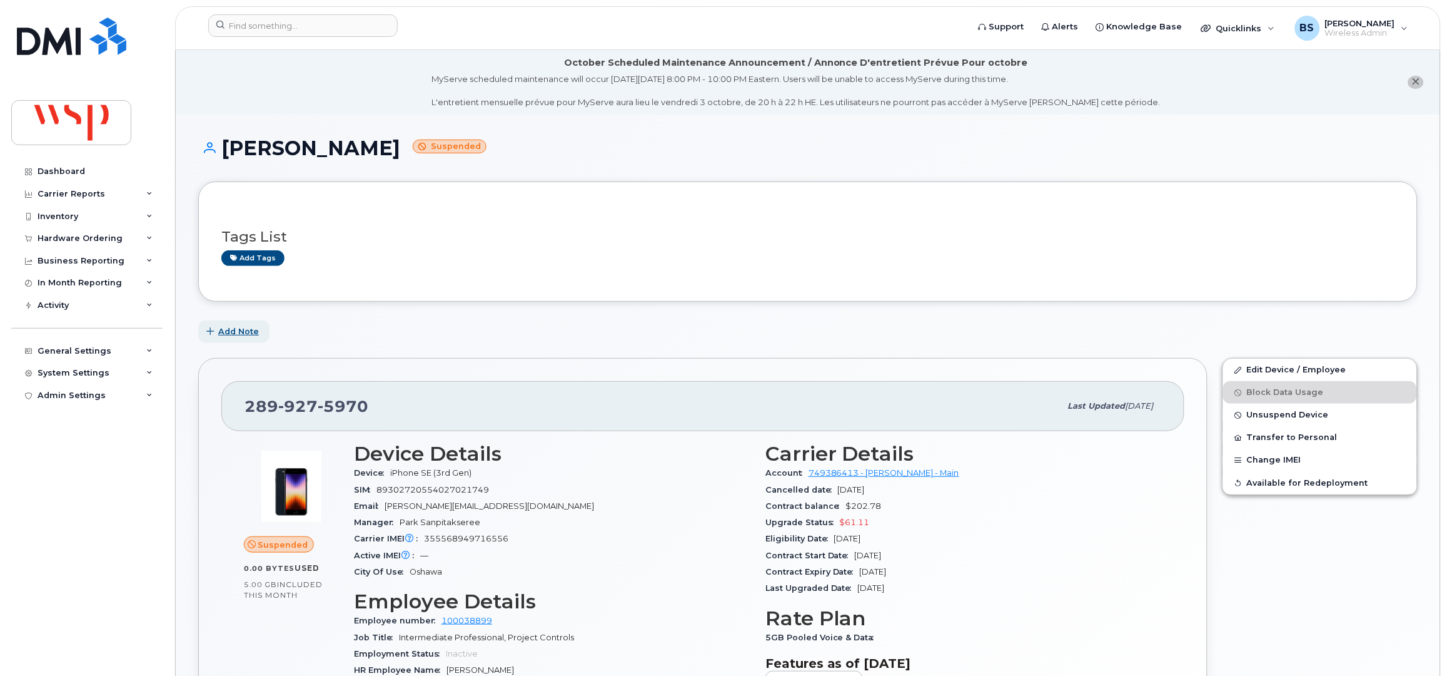
click at [233, 330] on span "Add Note" at bounding box center [238, 331] width 41 height 12
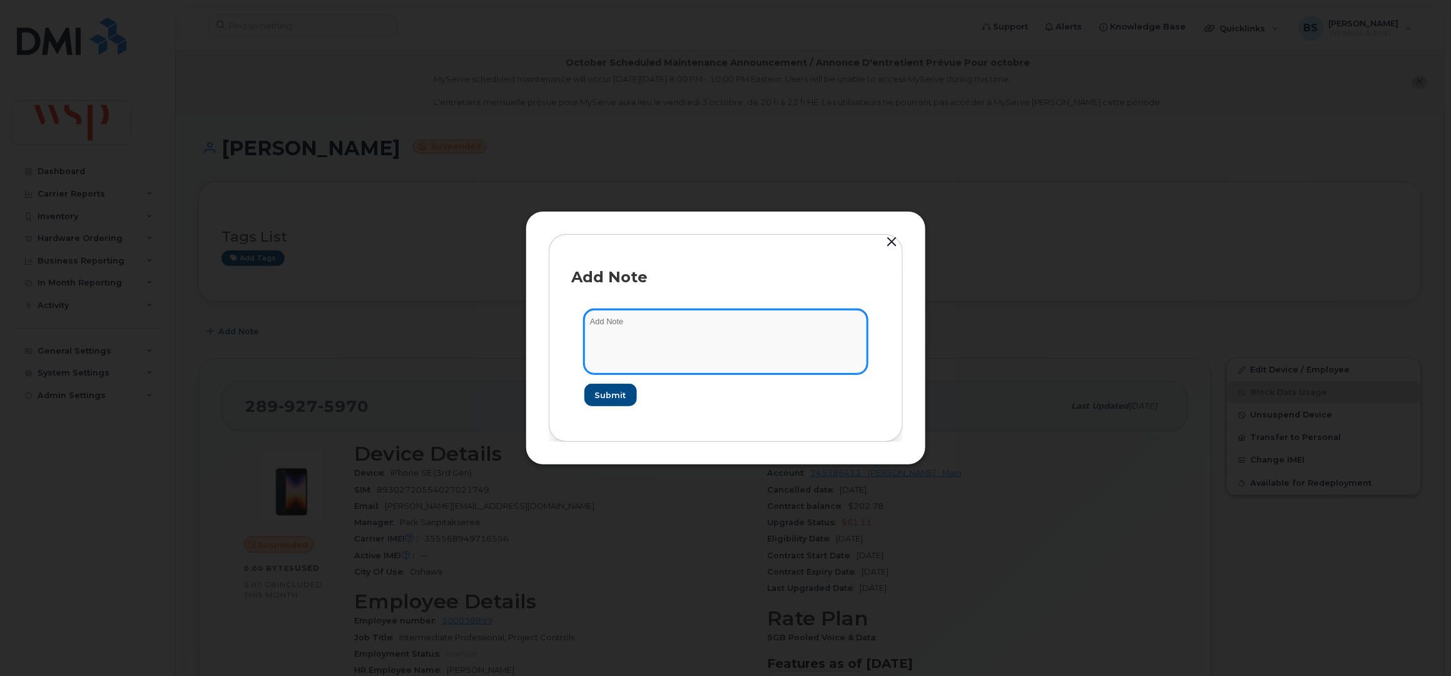
click at [702, 357] on textarea at bounding box center [725, 342] width 283 height 64
paste textarea "Cancelling suspended line as part of line clean up for Rogers New Activation"
type textarea "Cancelling suspended line as part of line clean up for Rogers New Activation"
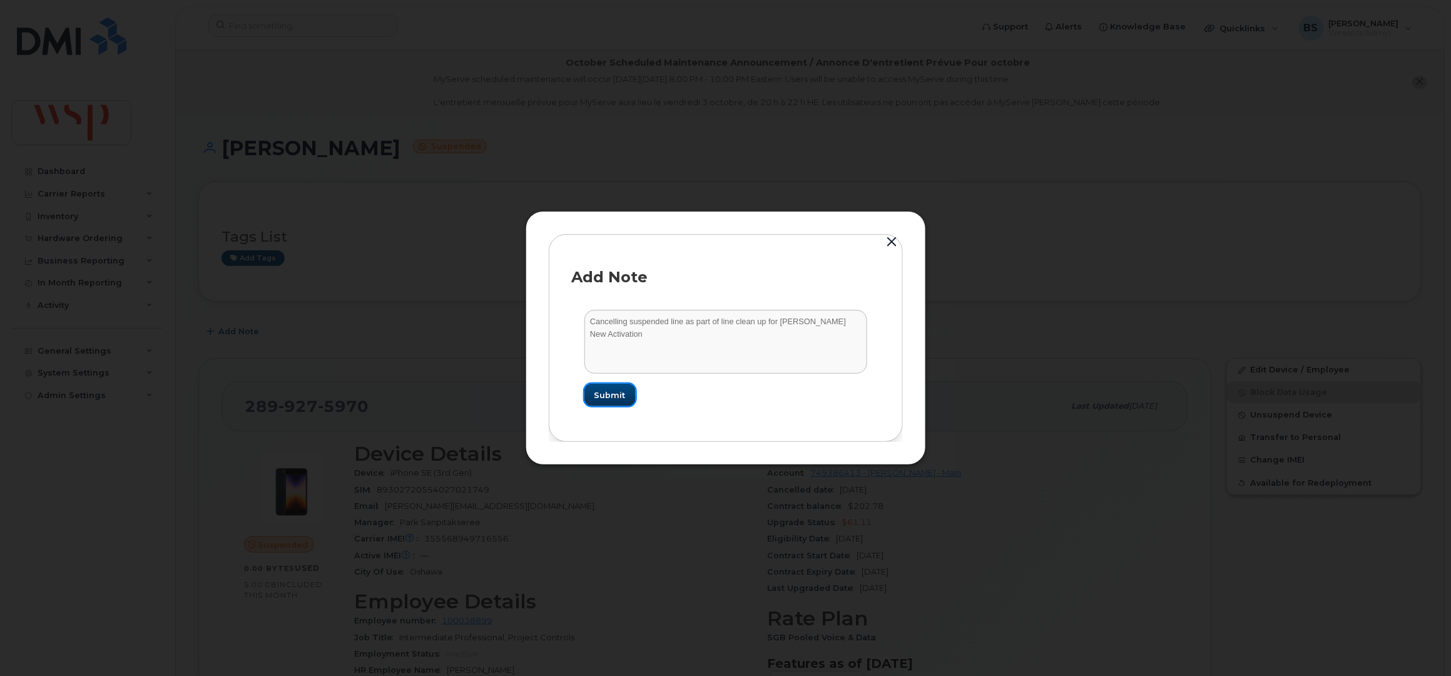
click at [617, 394] on span "Submit" at bounding box center [609, 395] width 31 height 12
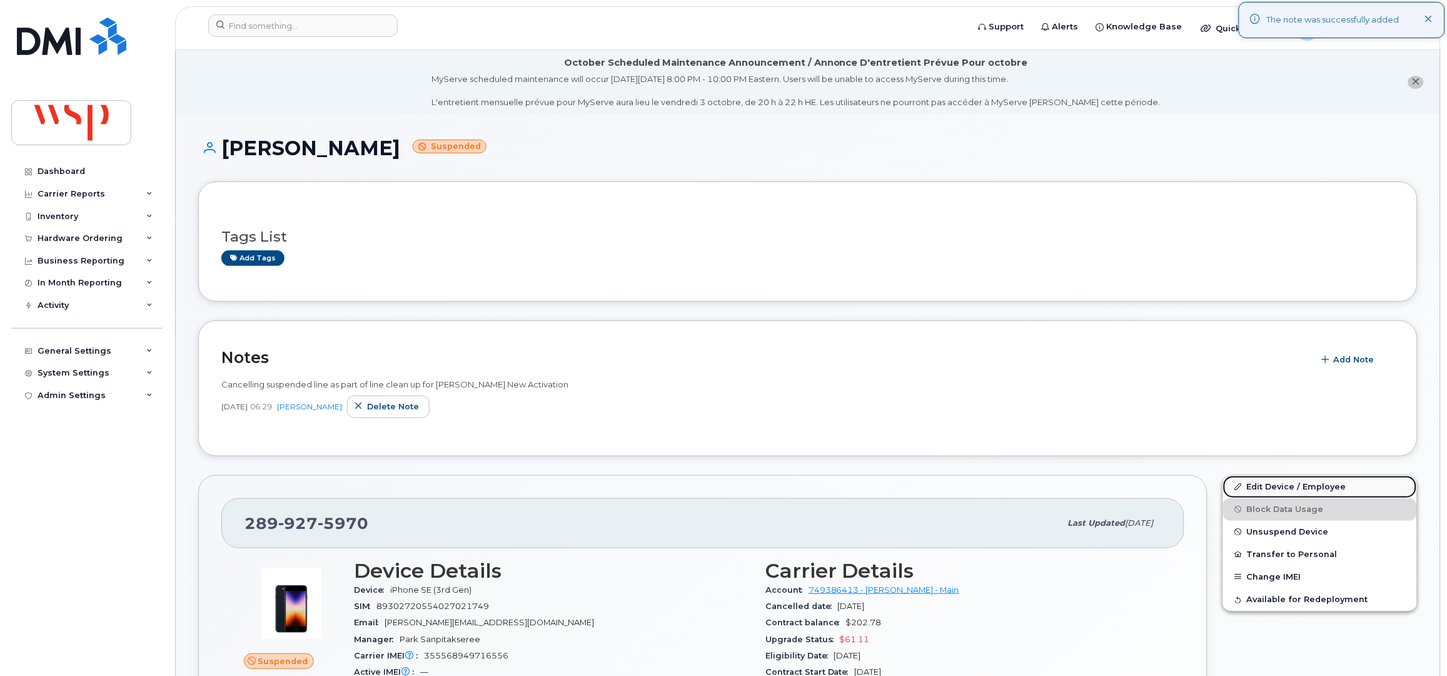
click at [1258, 485] on link "Edit Device / Employee" at bounding box center [1320, 486] width 194 height 23
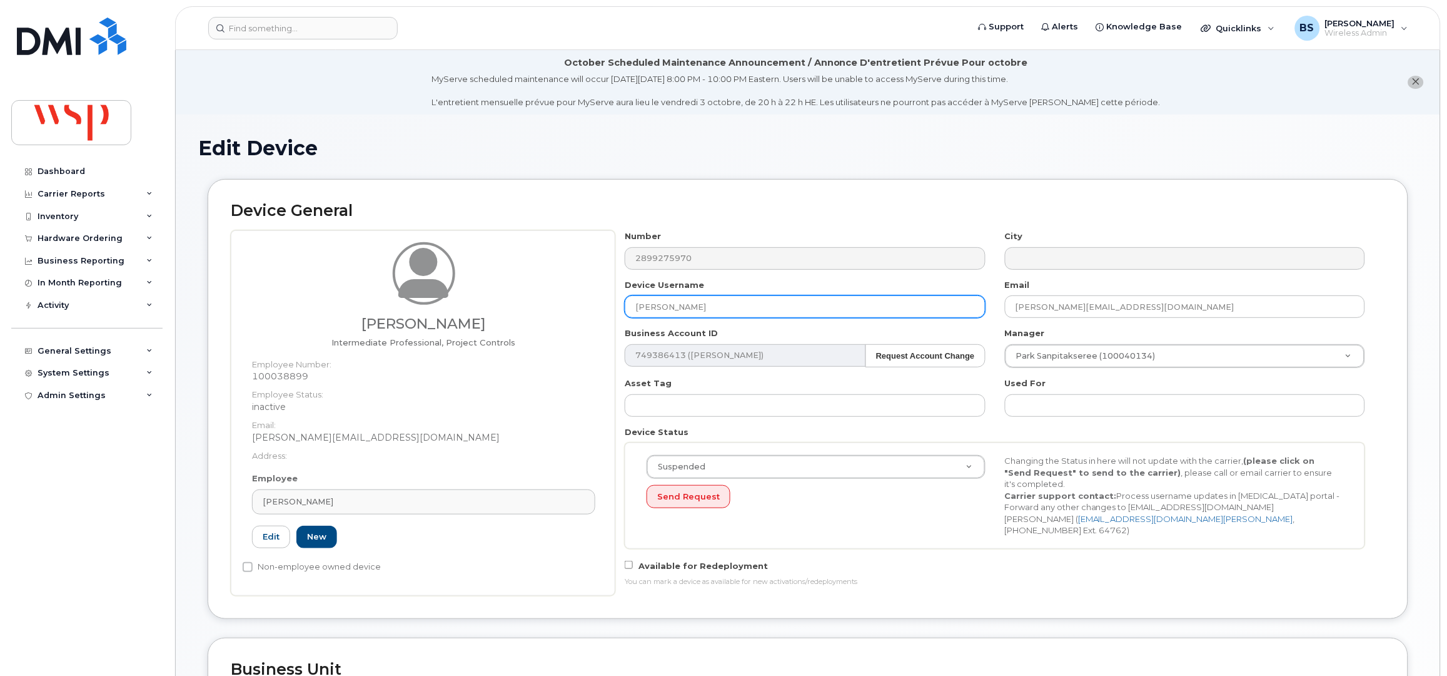
drag, startPoint x: 711, startPoint y: 308, endPoint x: 572, endPoint y: 320, distance: 138.7
click at [586, 318] on div "[PERSON_NAME] Intermediate Professional, Project Controls Employee Number: 1000…" at bounding box center [808, 412] width 1155 height 365
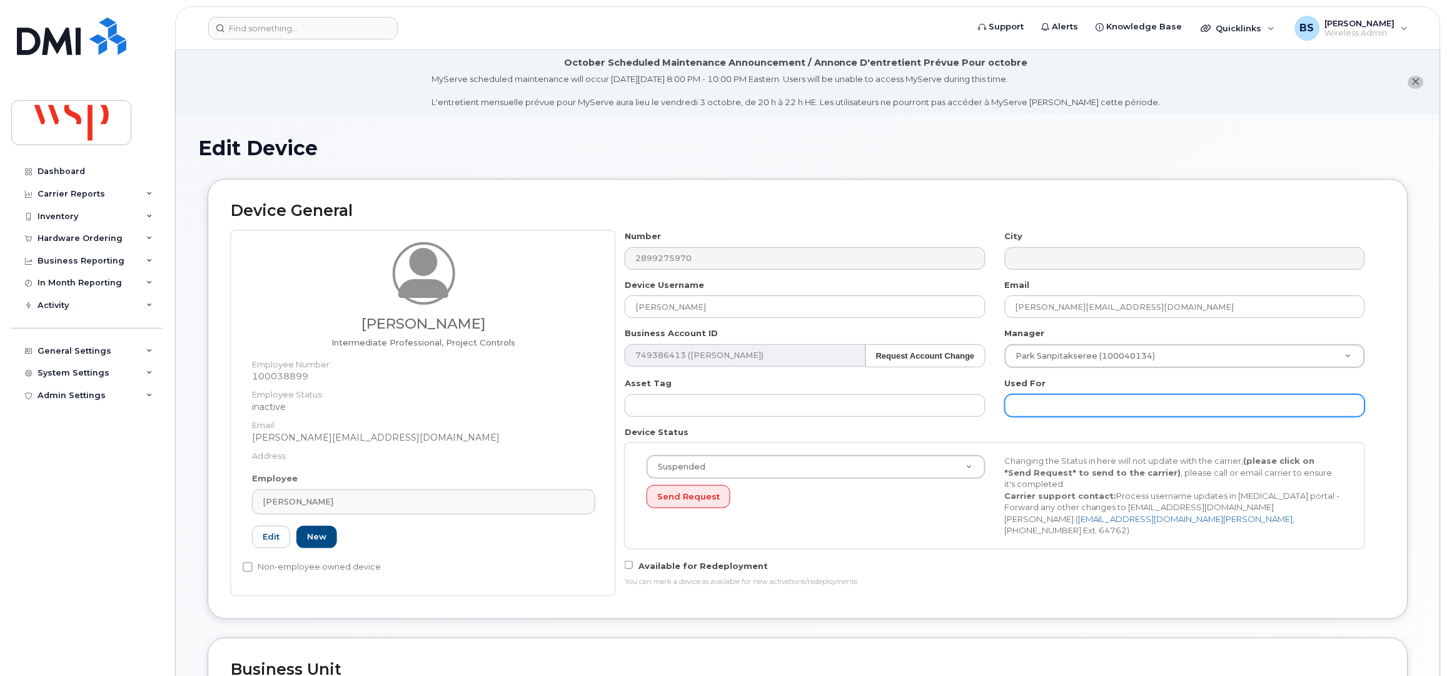
click at [1042, 400] on input "text" at bounding box center [1185, 405] width 360 height 23
paste input "[PERSON_NAME]"
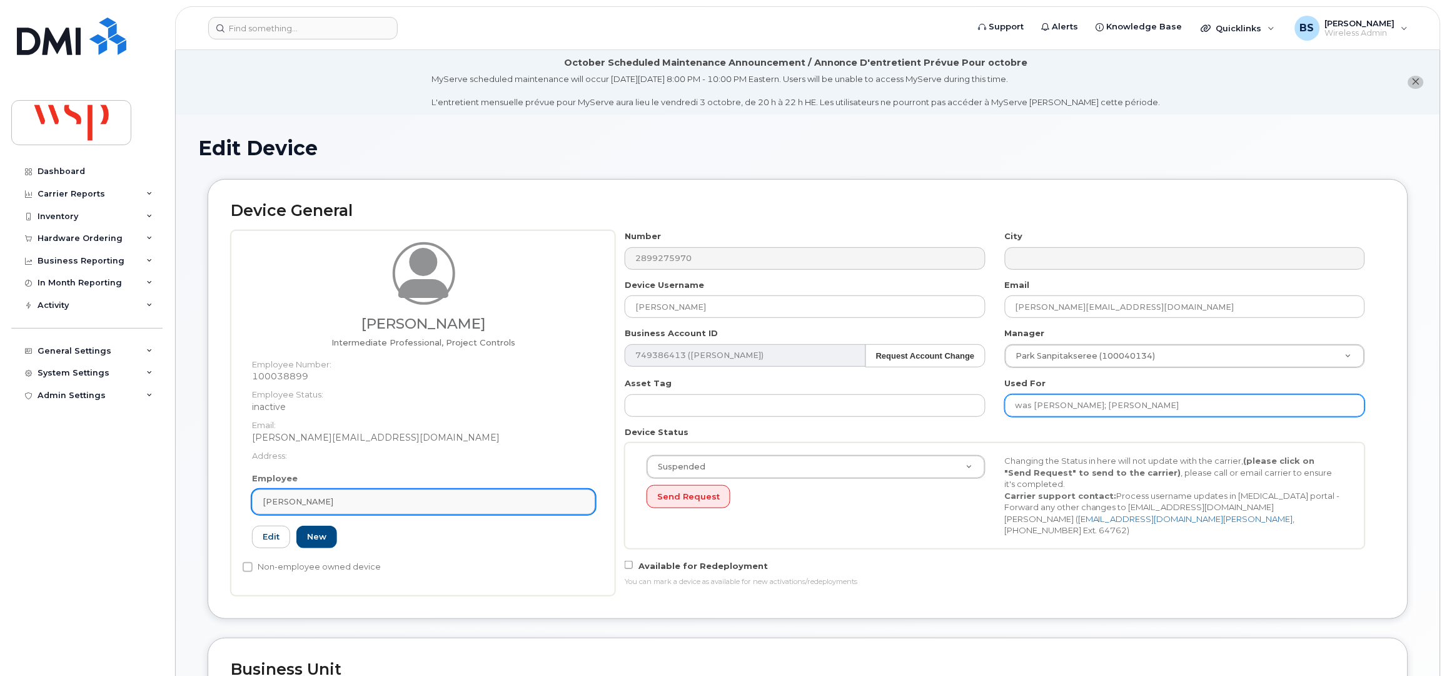
type input "was NADINE MYMRYK; Lee Thomas"
click at [395, 501] on div "[PERSON_NAME]" at bounding box center [424, 501] width 322 height 12
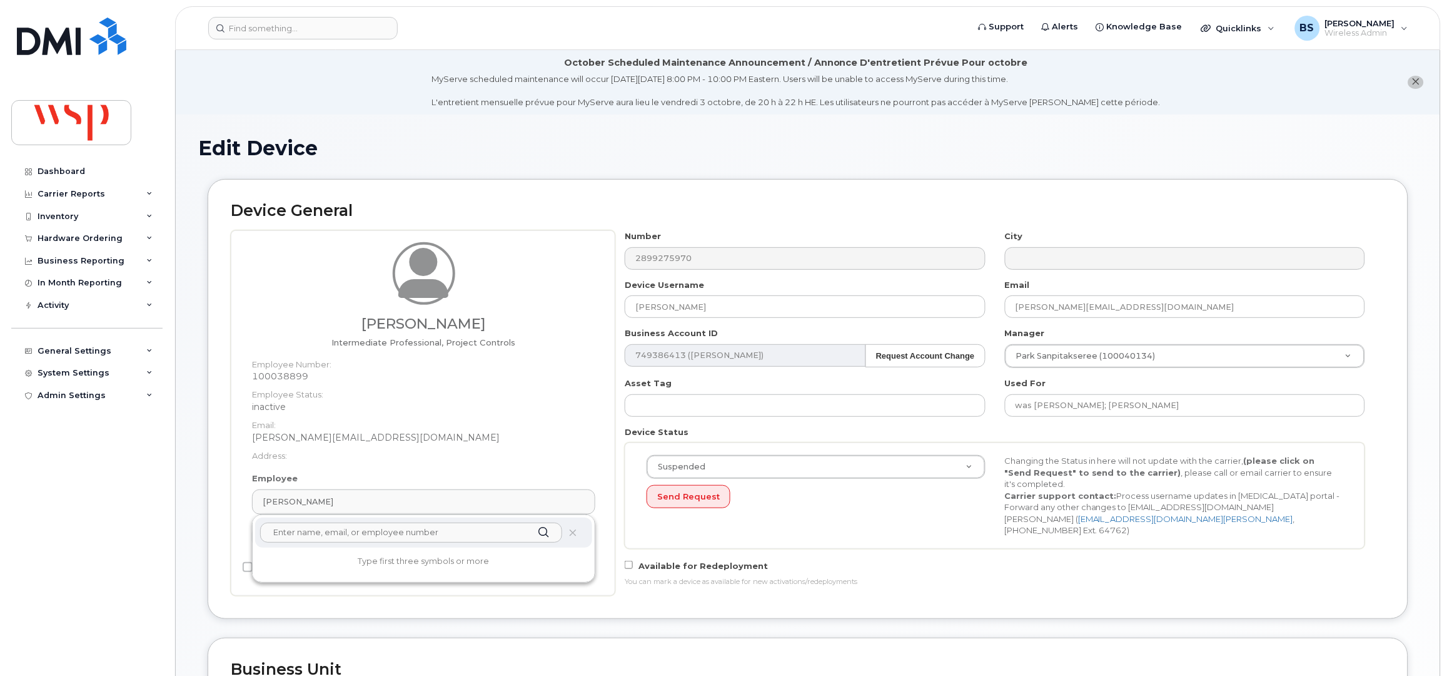
scroll to position [83, 0]
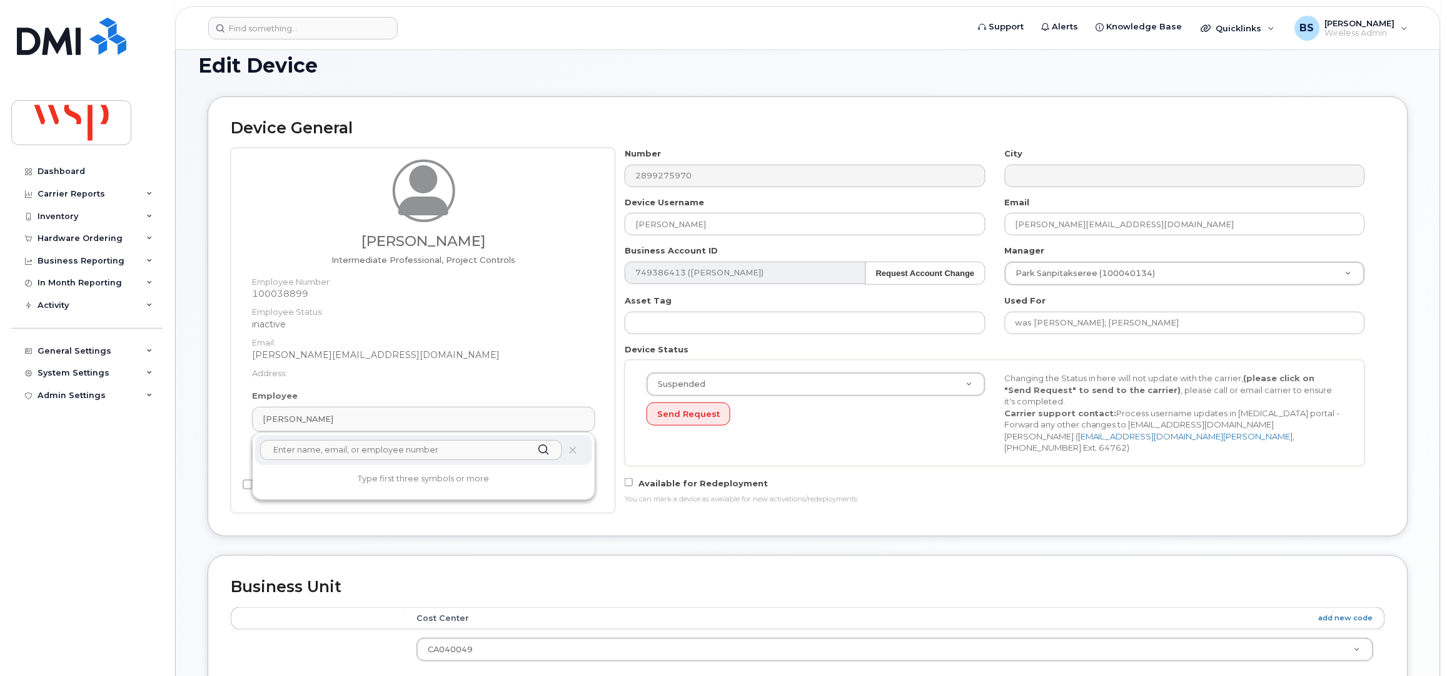
click at [328, 453] on input "text" at bounding box center [411, 450] width 302 height 20
click at [297, 449] on input "text" at bounding box center [411, 450] width 302 height 20
paste input "[PERSON_NAME]"
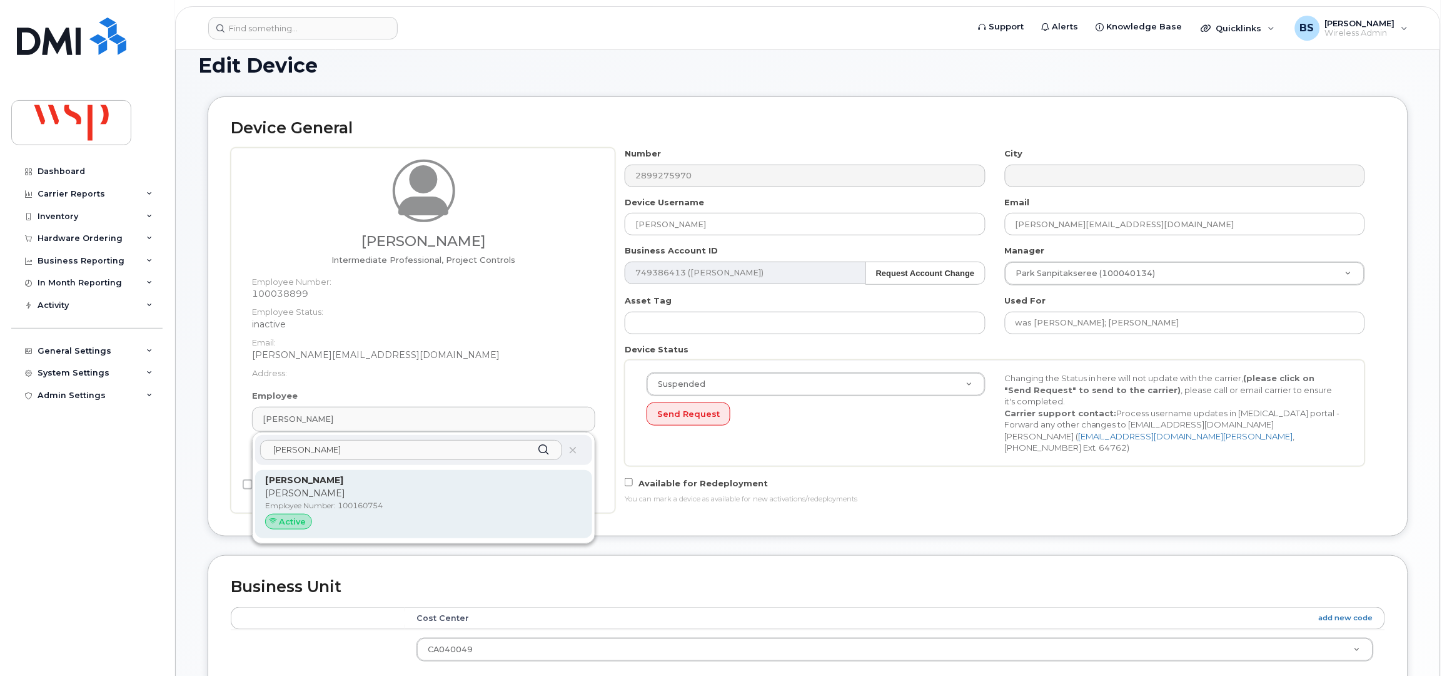
type input "[PERSON_NAME]"
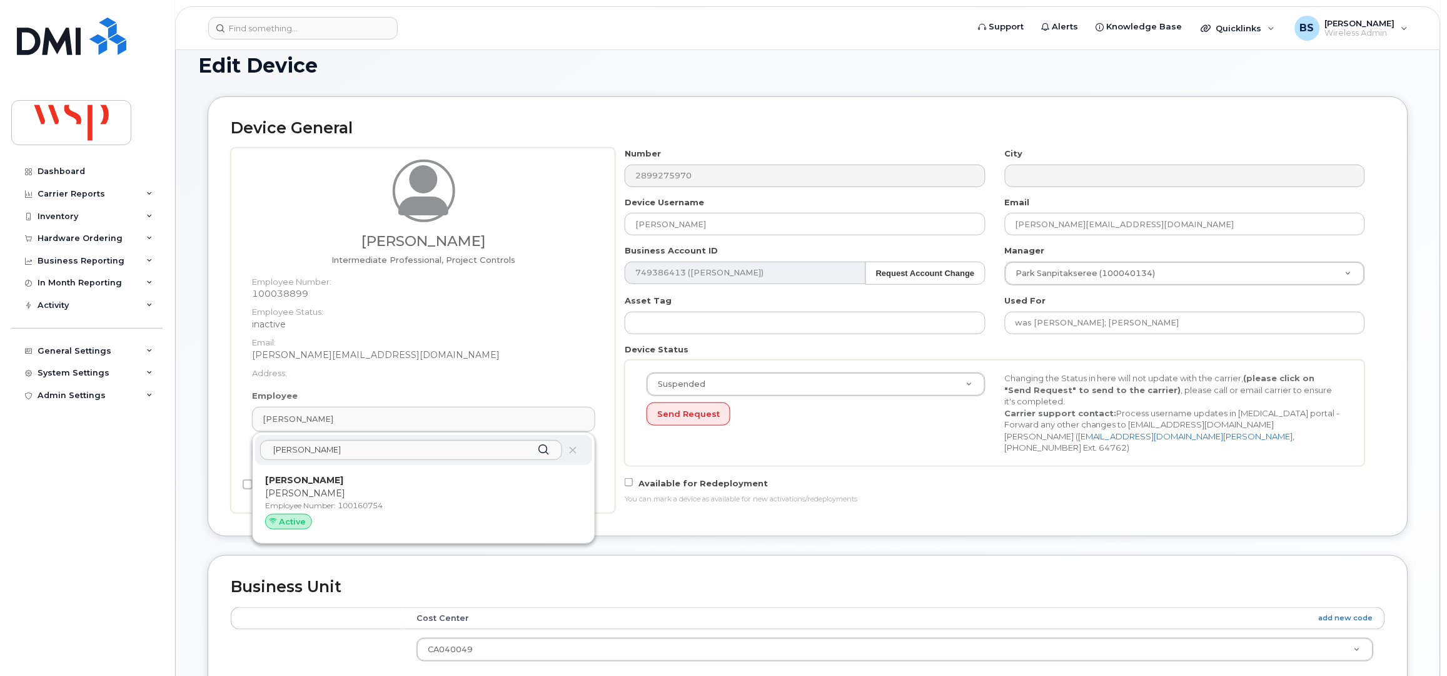
drag, startPoint x: 288, startPoint y: 505, endPoint x: 808, endPoint y: 58, distance: 686.6
click at [289, 505] on p "Employee Number: 100160754" at bounding box center [423, 505] width 317 height 11
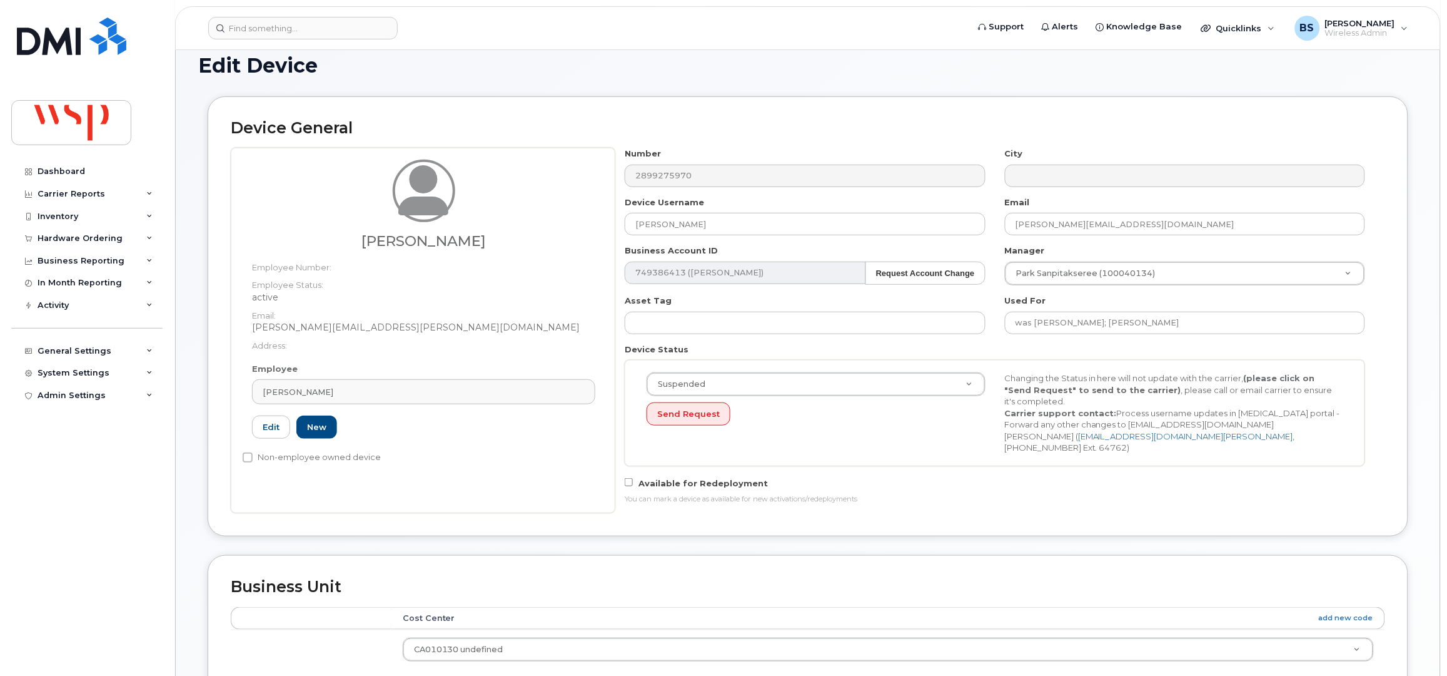
type input "100160754"
type input "[PERSON_NAME]"
type input "[PERSON_NAME][EMAIL_ADDRESS][PERSON_NAME][DOMAIN_NAME]"
type input "5770002"
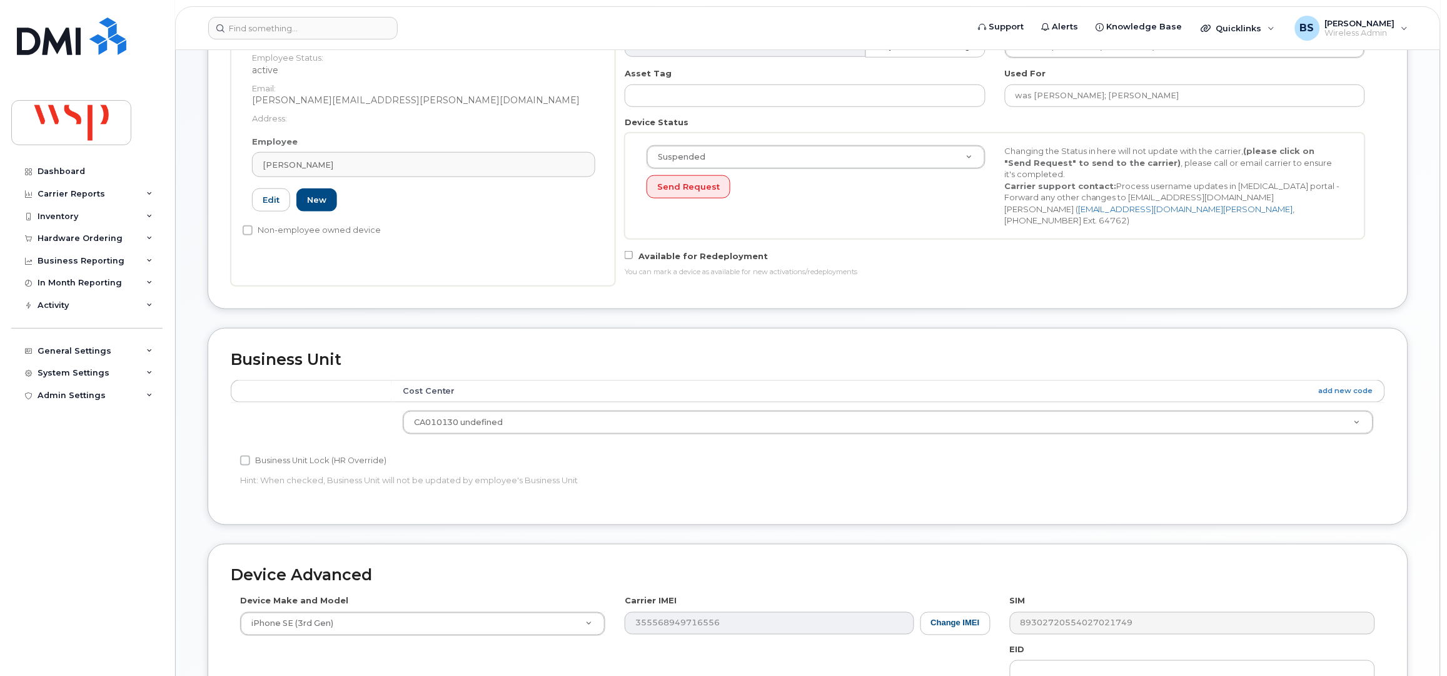
scroll to position [541, 0]
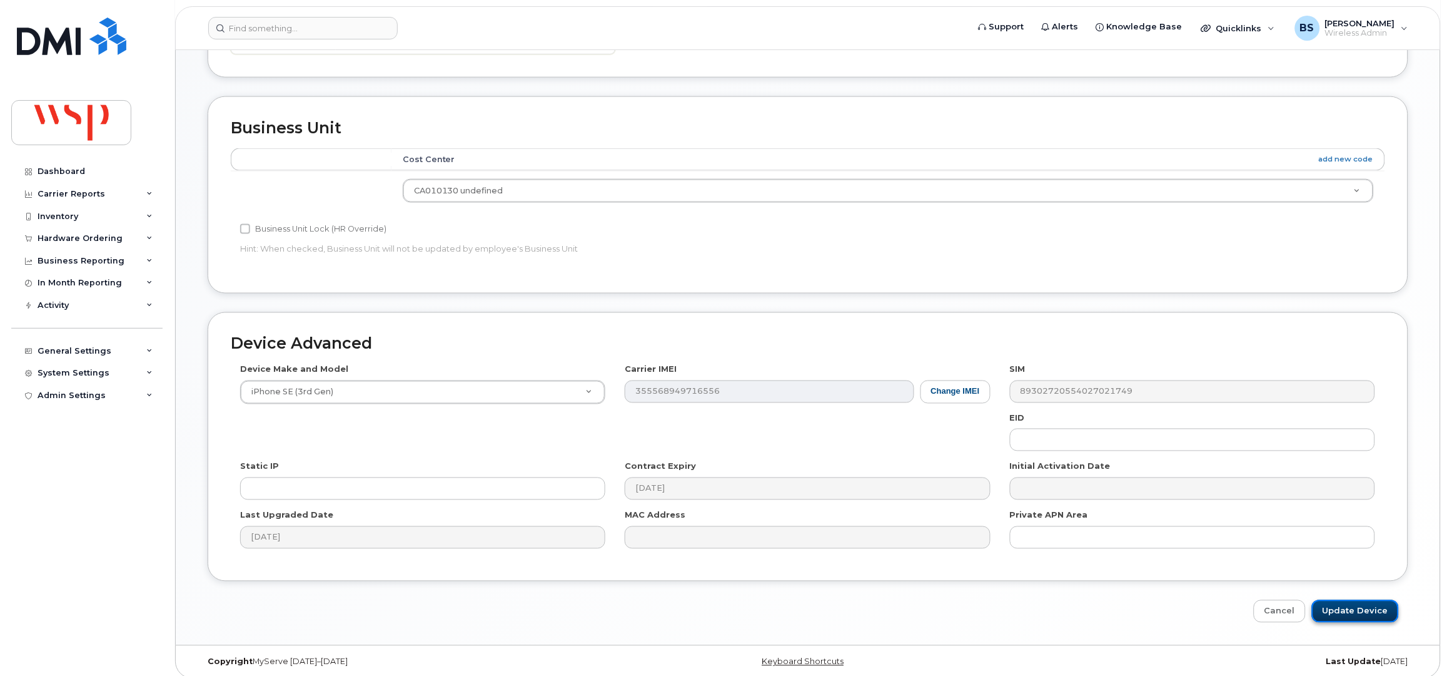
drag, startPoint x: 1358, startPoint y: 597, endPoint x: 1352, endPoint y: 590, distance: 9.3
click at [1358, 600] on input "Update Device" at bounding box center [1355, 611] width 87 height 23
type input "Saving..."
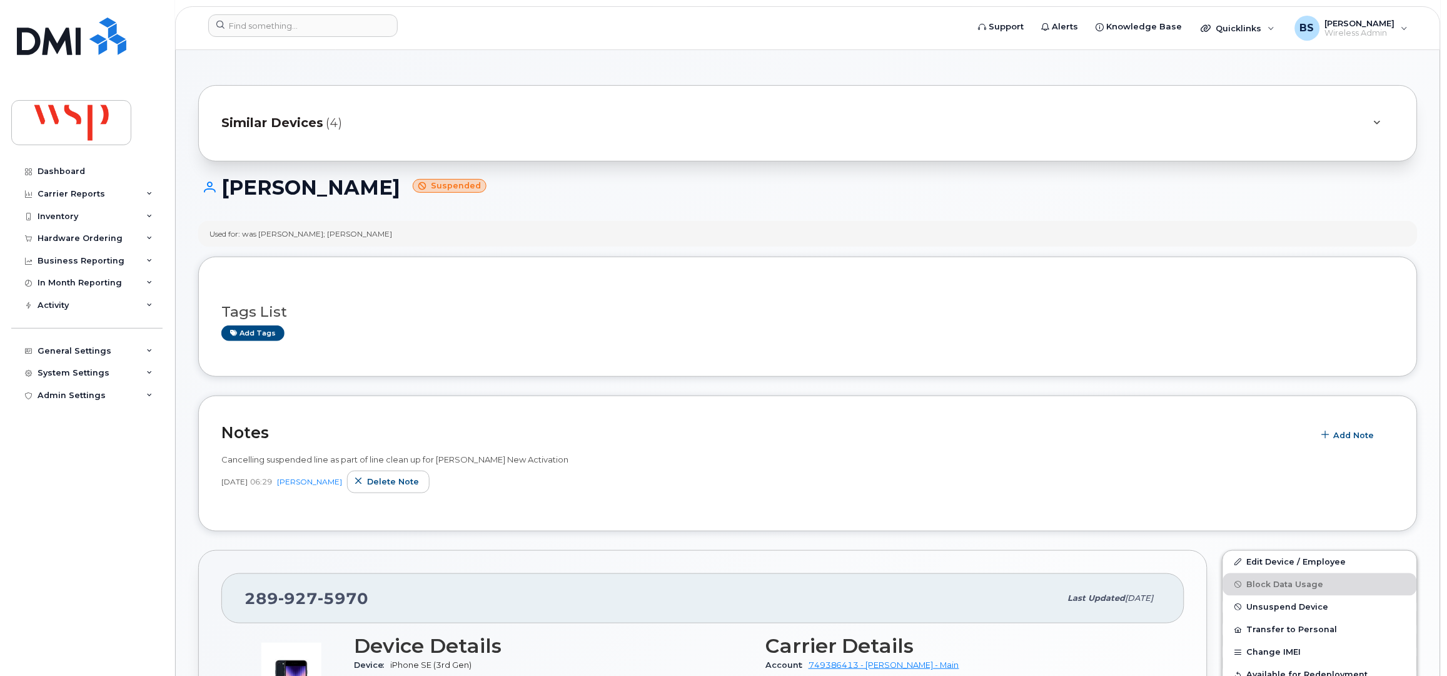
scroll to position [166, 0]
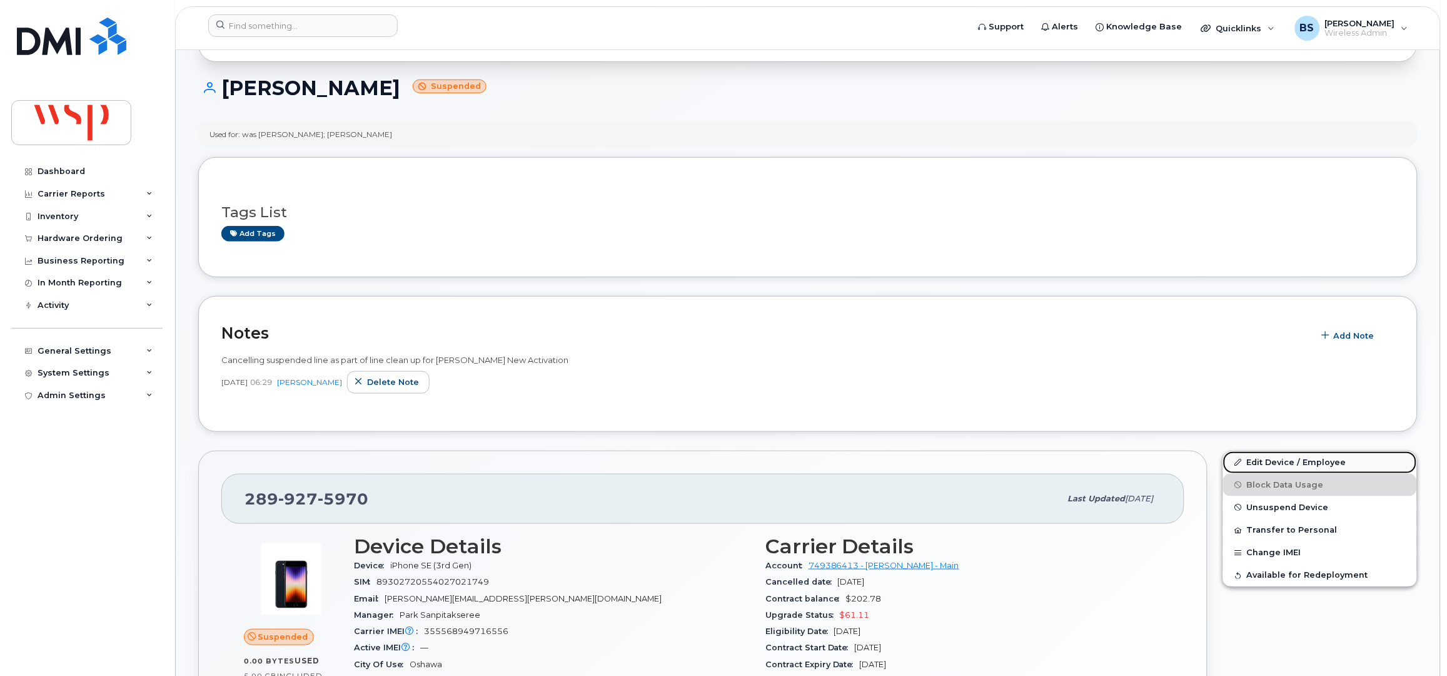
click at [1254, 460] on link "Edit Device / Employee" at bounding box center [1320, 462] width 194 height 23
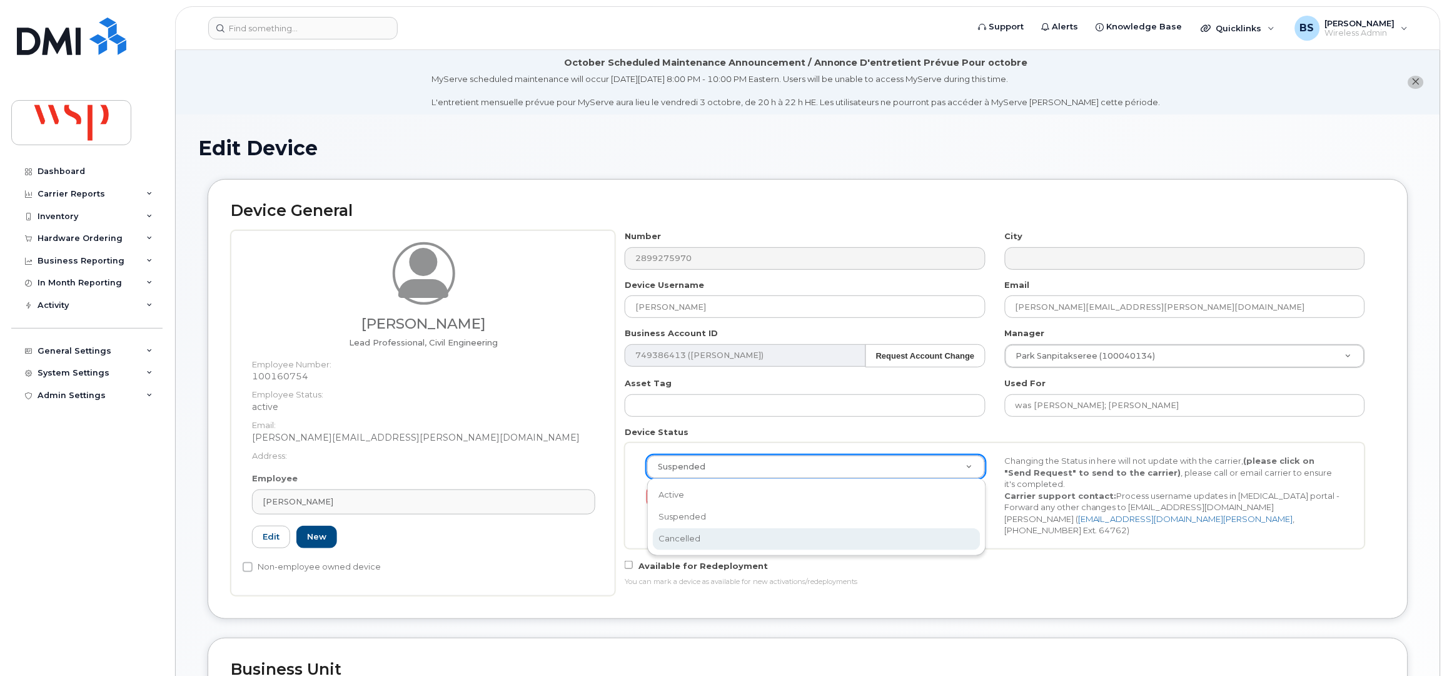
select select "cancelled"
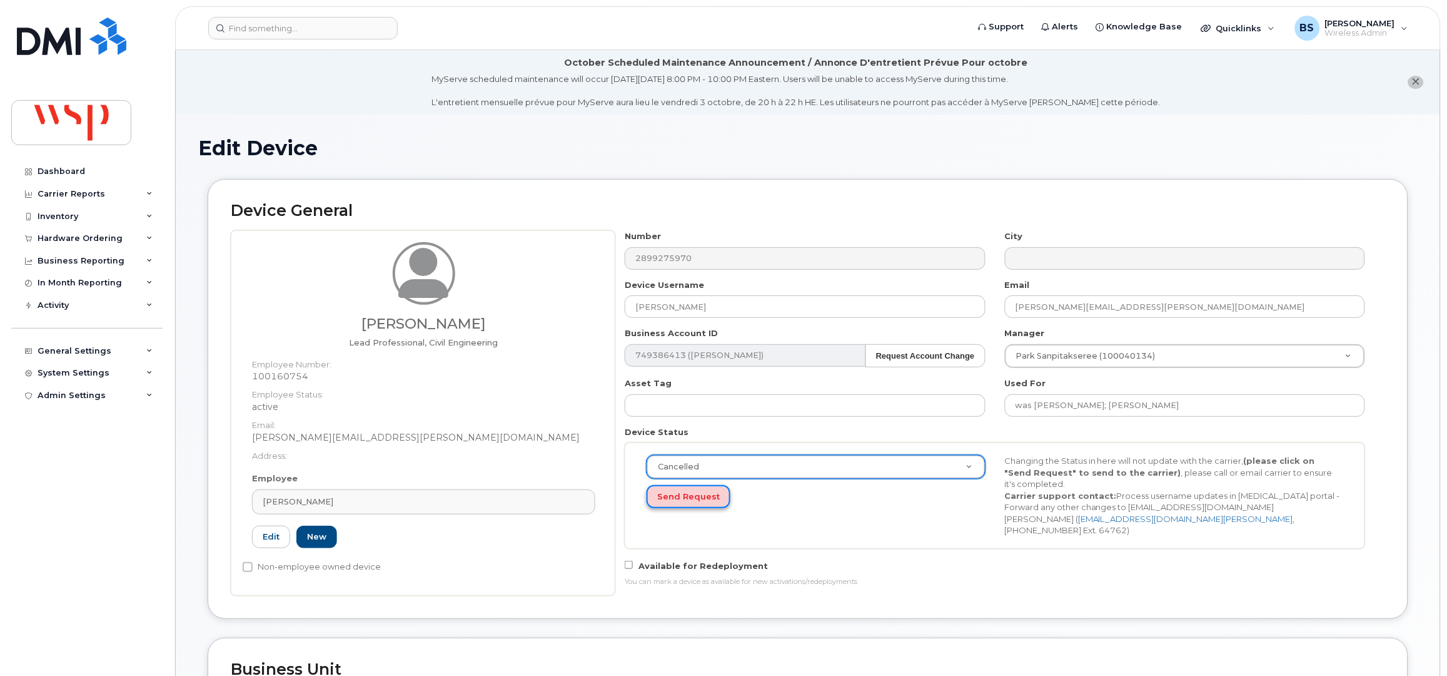
click at [682, 495] on button "Send Request" at bounding box center [689, 496] width 84 height 23
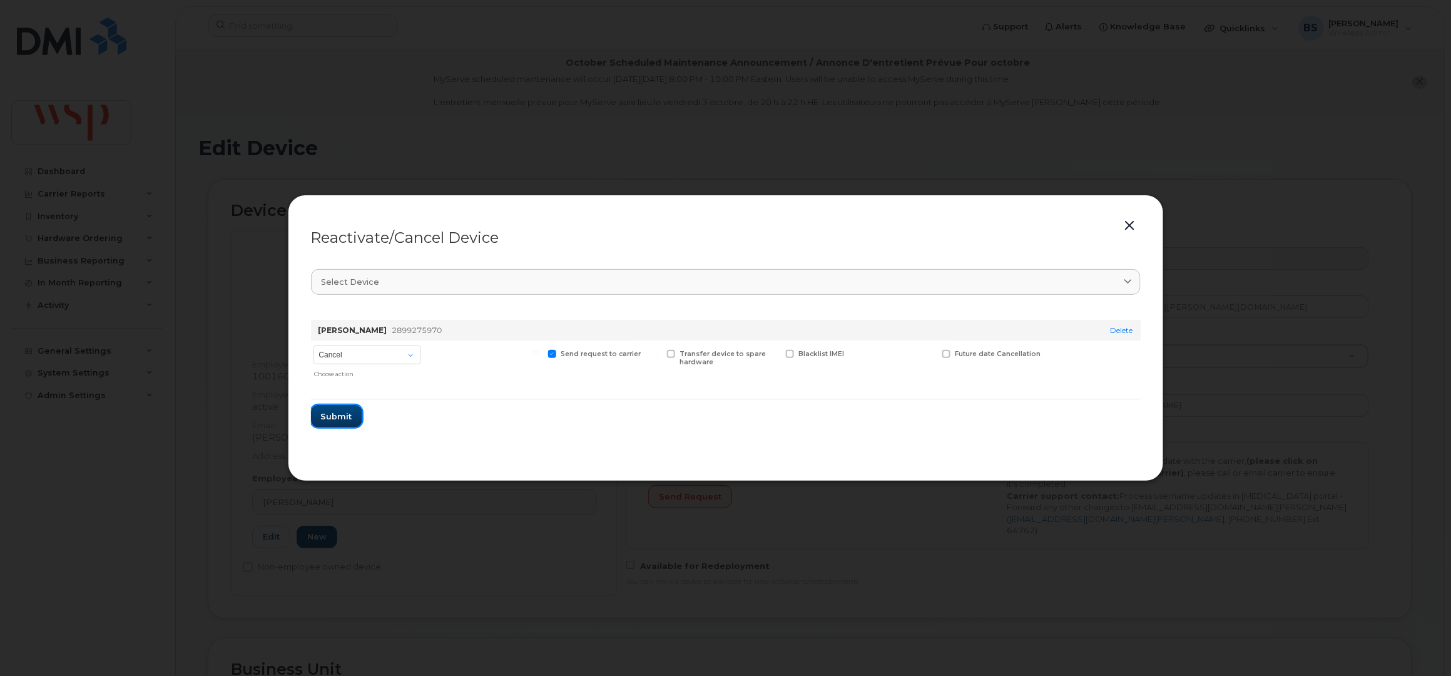
click at [345, 412] on span "Submit" at bounding box center [336, 416] width 31 height 12
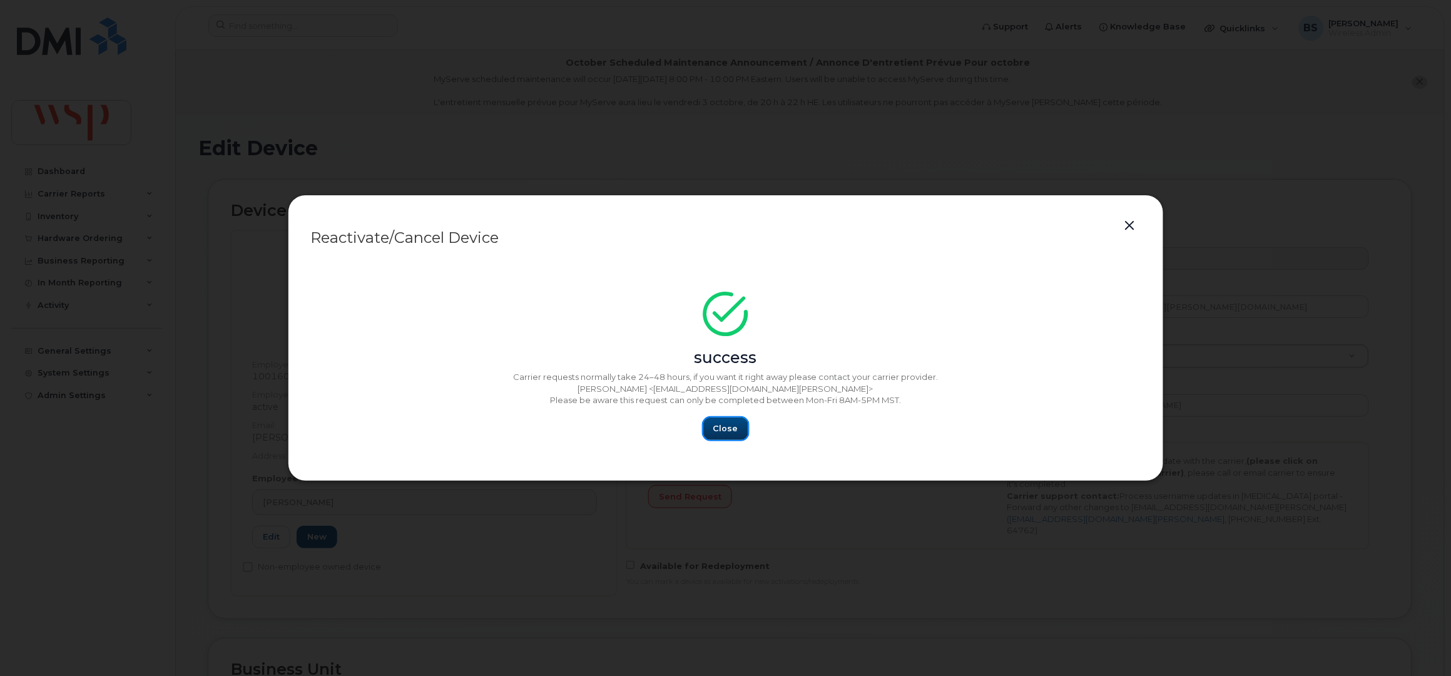
click at [723, 425] on span "Close" at bounding box center [725, 428] width 25 height 12
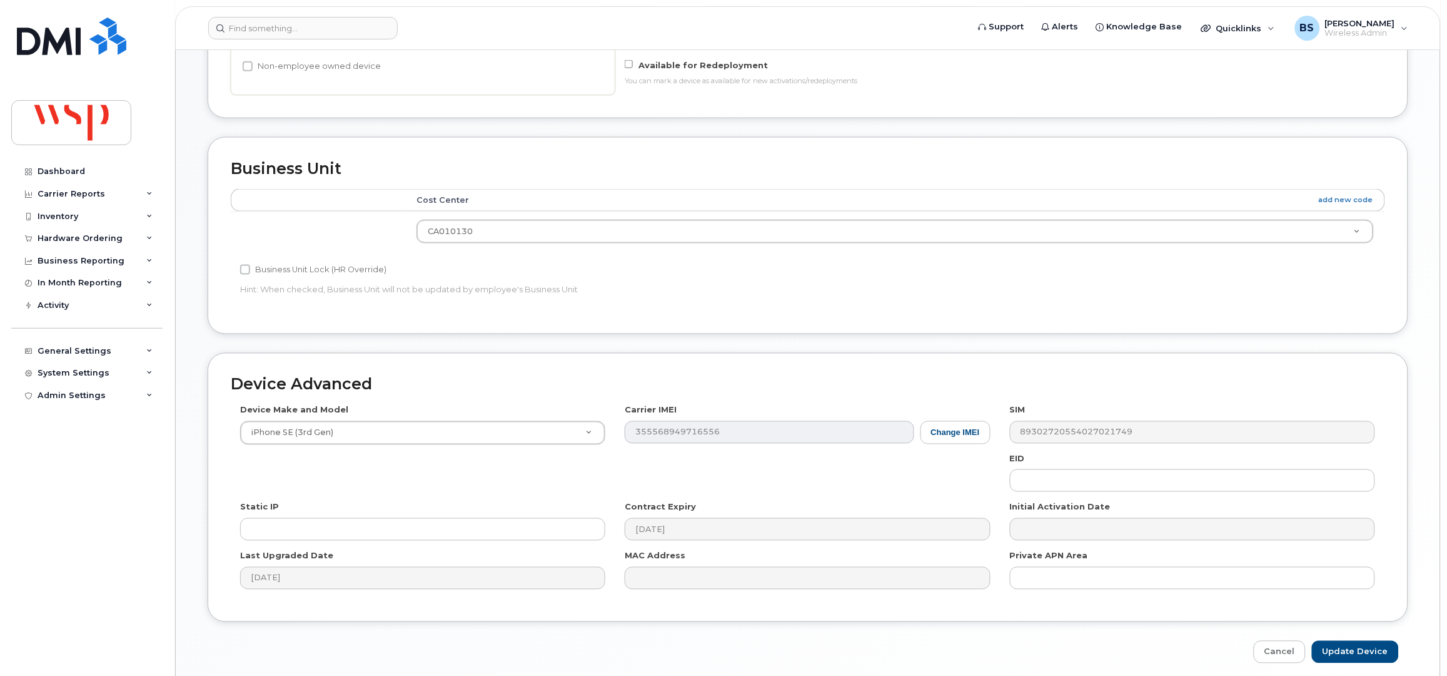
scroll to position [552, 0]
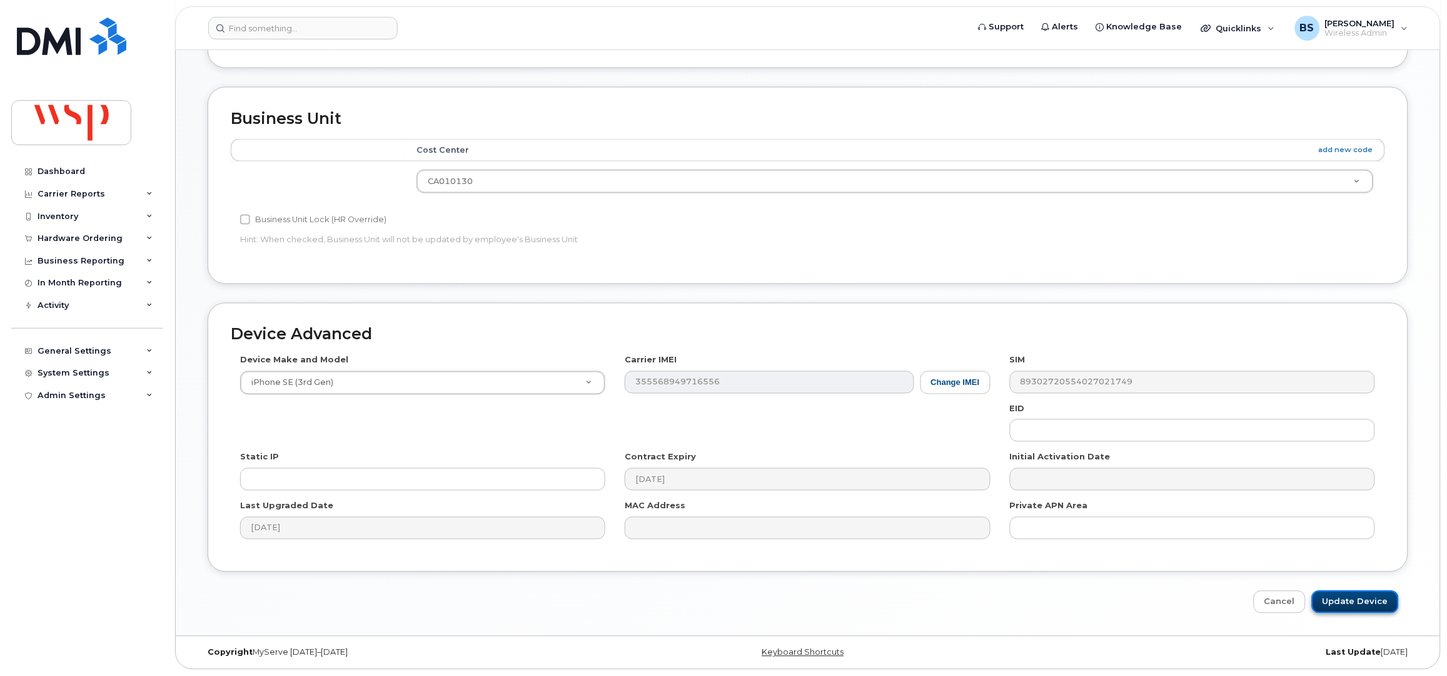
click at [1349, 599] on input "Update Device" at bounding box center [1355, 601] width 87 height 23
type input "Saving..."
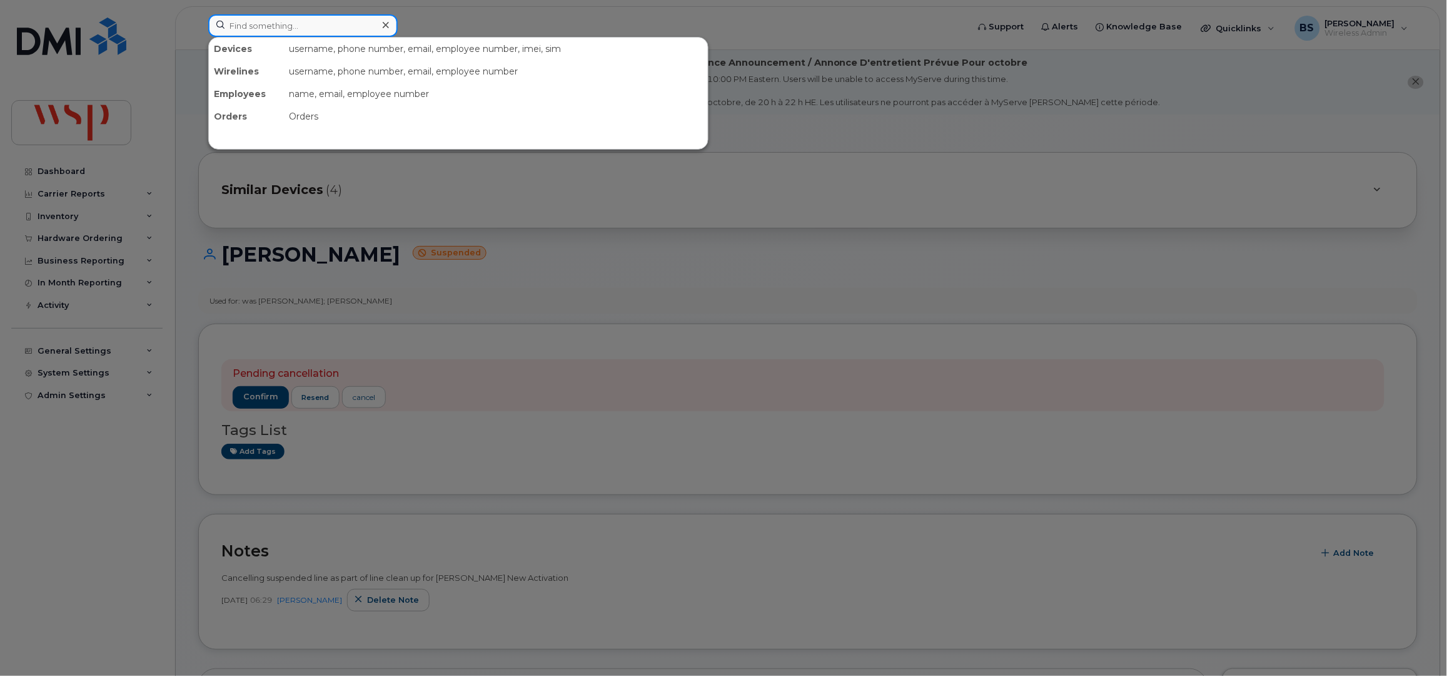
drag, startPoint x: 266, startPoint y: 21, endPoint x: 261, endPoint y: 28, distance: 8.5
click at [266, 21] on input at bounding box center [303, 25] width 190 height 23
paste input "2507142225"
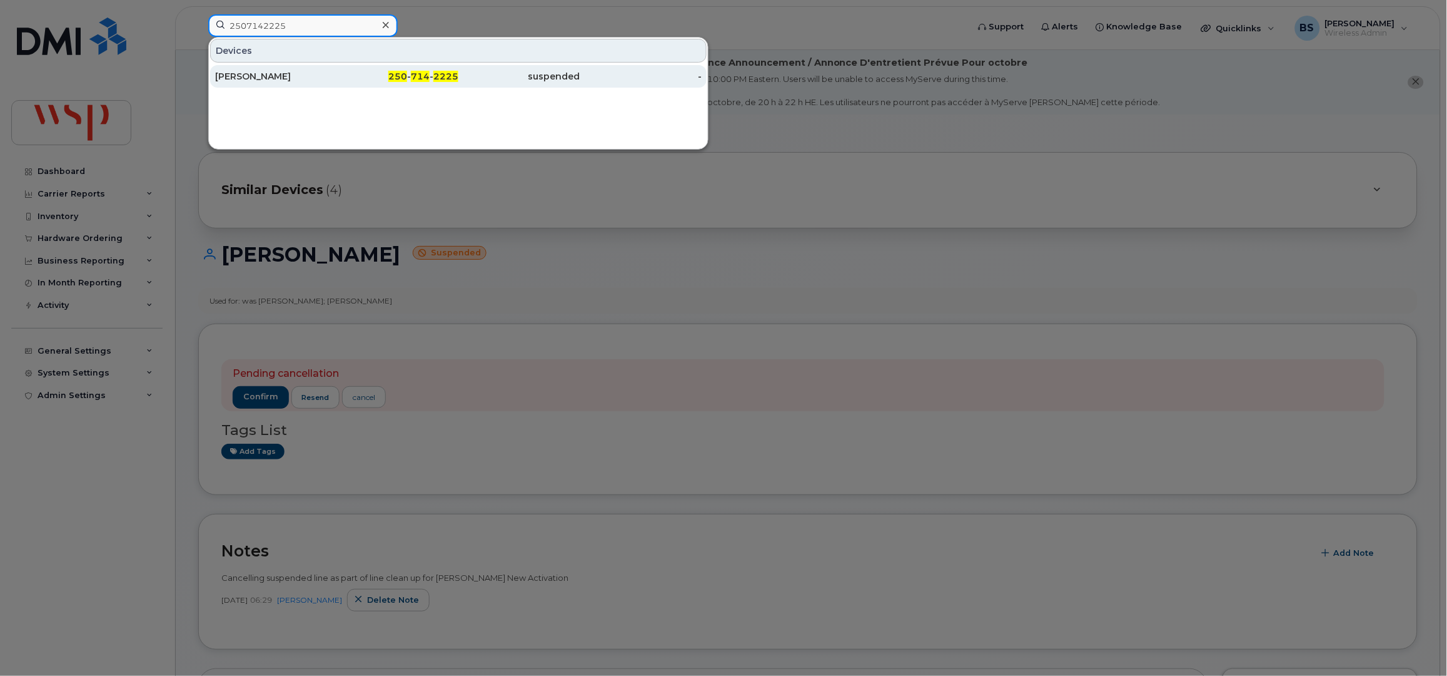
type input "2507142225"
click at [228, 73] on div "Paul Carter" at bounding box center [276, 76] width 122 height 13
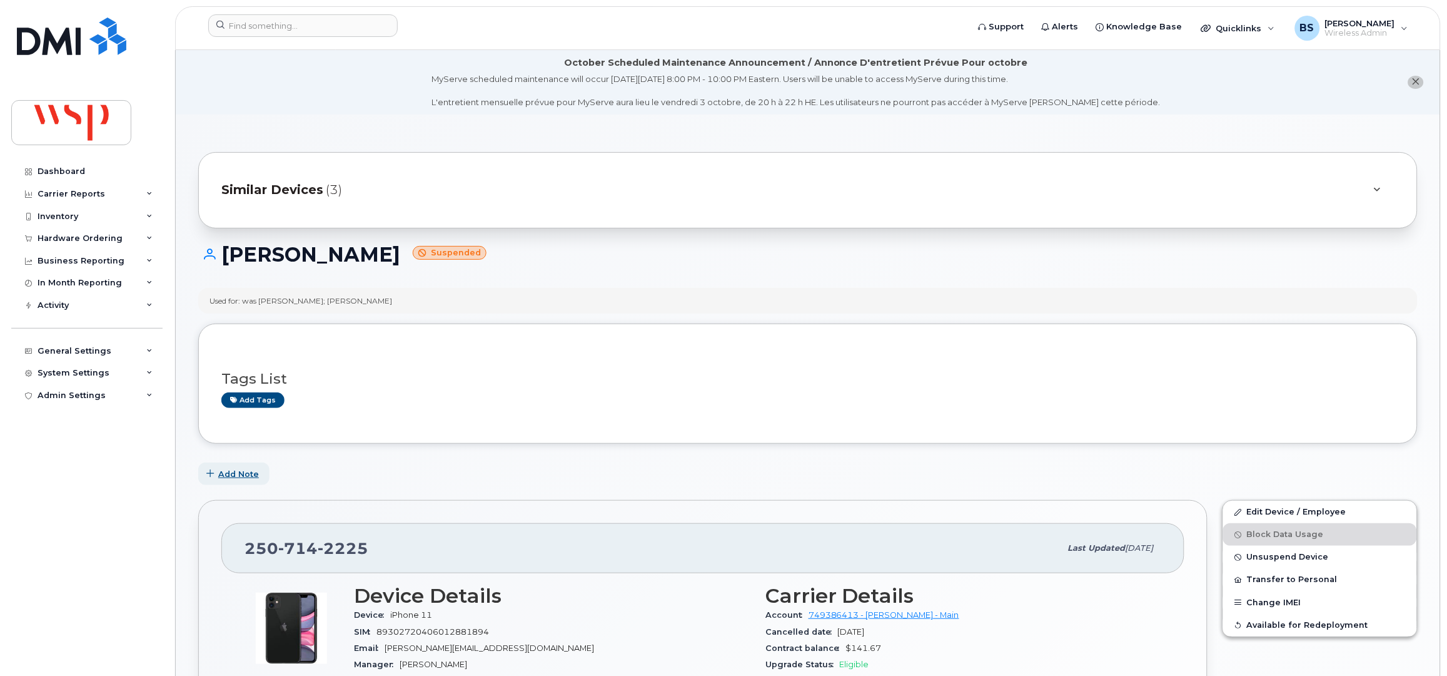
click at [242, 476] on span "Add Note" at bounding box center [238, 474] width 41 height 12
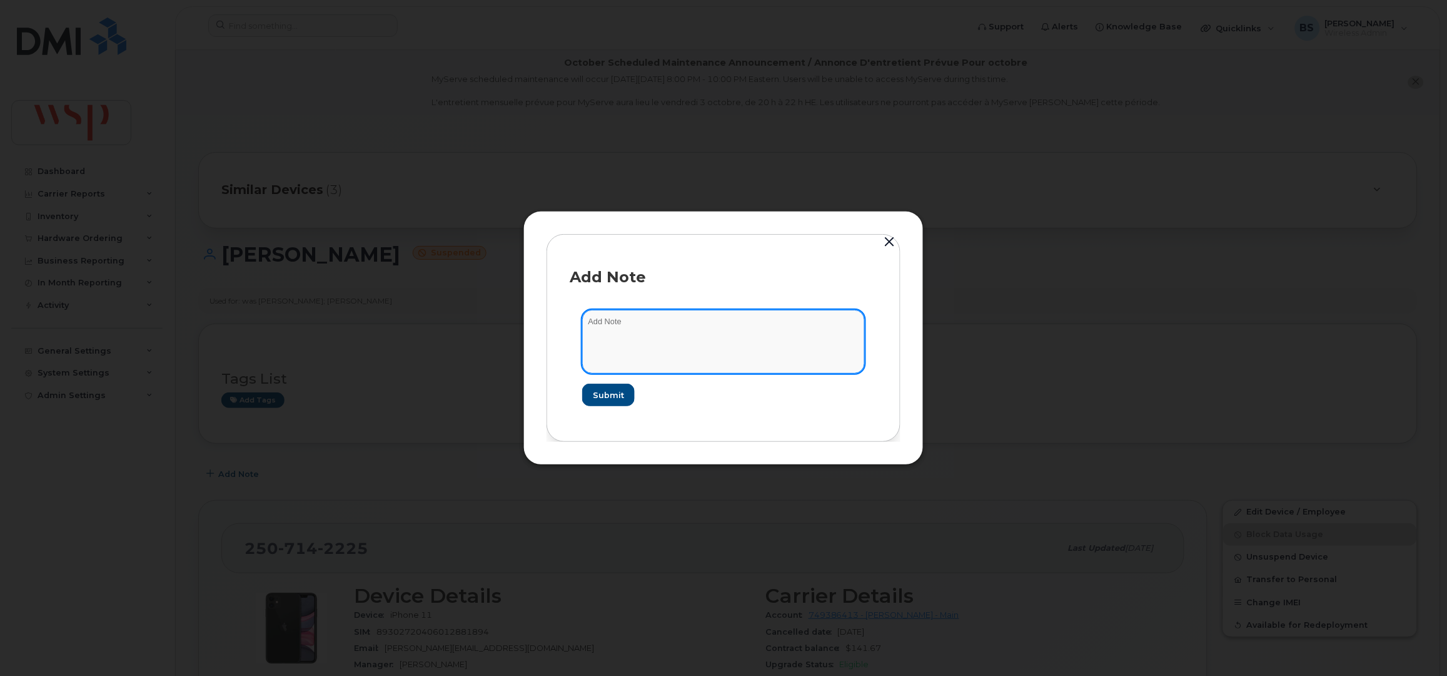
click at [650, 338] on textarea at bounding box center [723, 342] width 283 height 64
paste textarea "Cancelling suspended line as part of line clean up for Rogers New Activation"
type textarea "Cancelling suspended line as part of line clean up for Rogers New Activation"
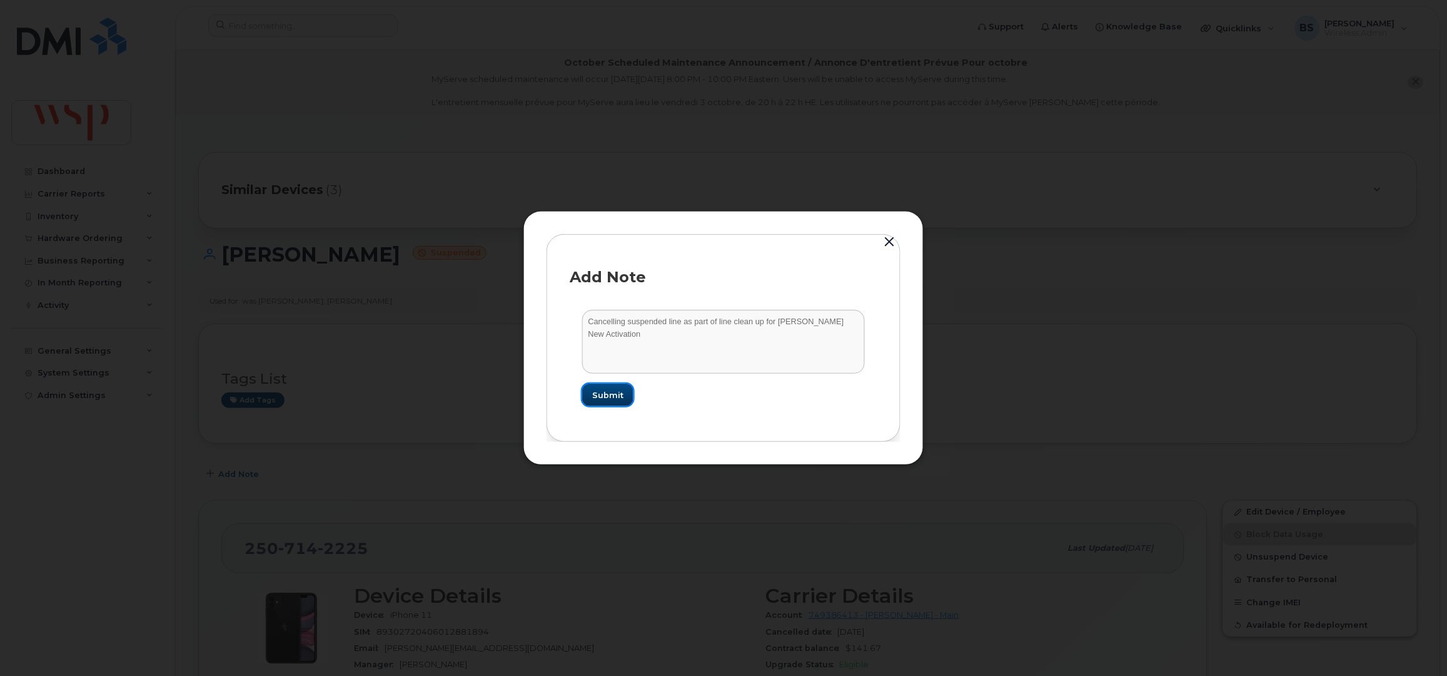
click at [594, 389] on span "Submit" at bounding box center [607, 395] width 31 height 12
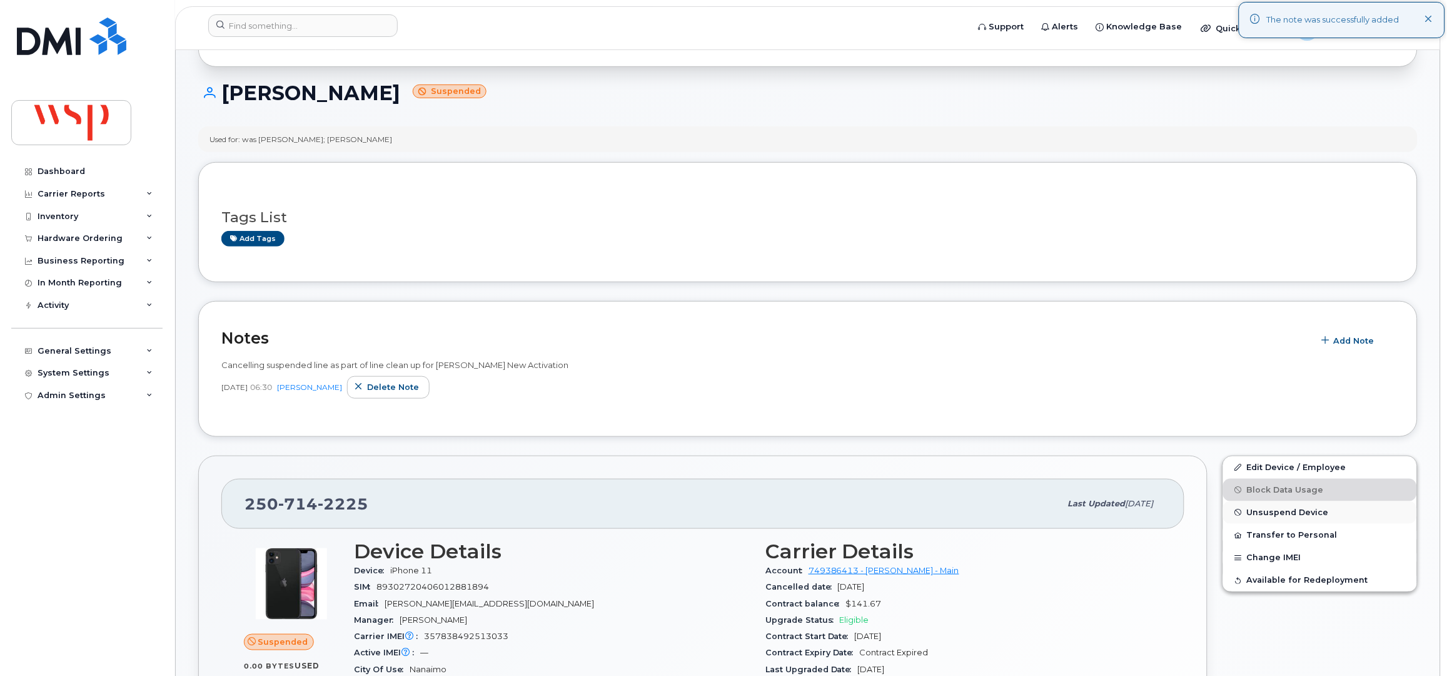
scroll to position [166, 0]
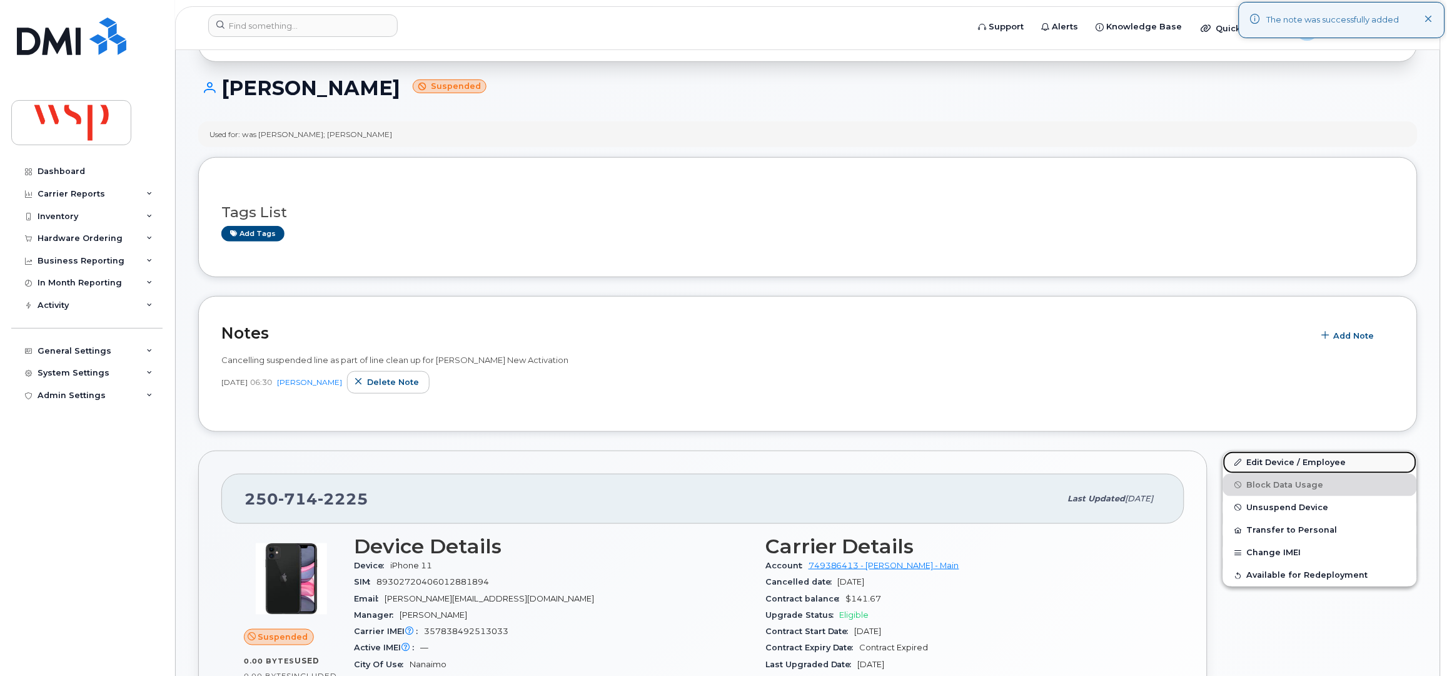
click at [1258, 459] on link "Edit Device / Employee" at bounding box center [1320, 462] width 194 height 23
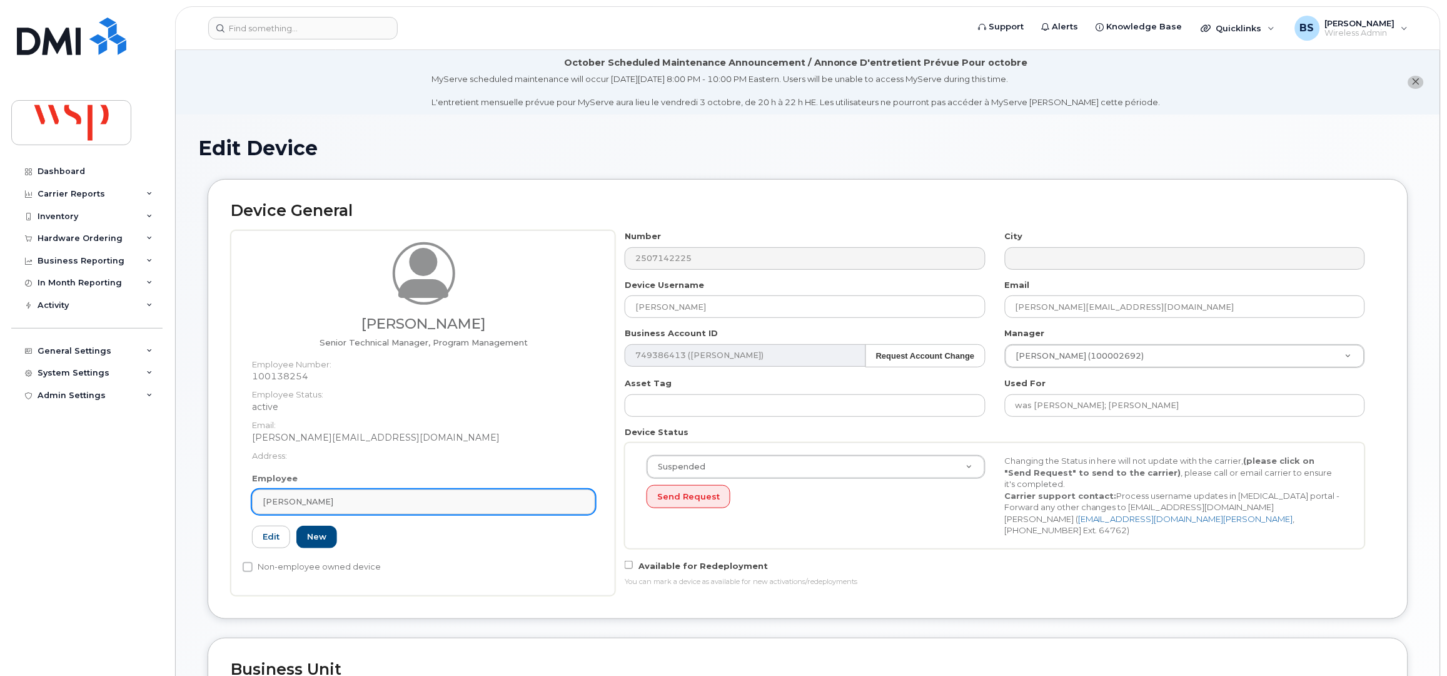
click at [359, 509] on link "[PERSON_NAME]" at bounding box center [423, 501] width 343 height 25
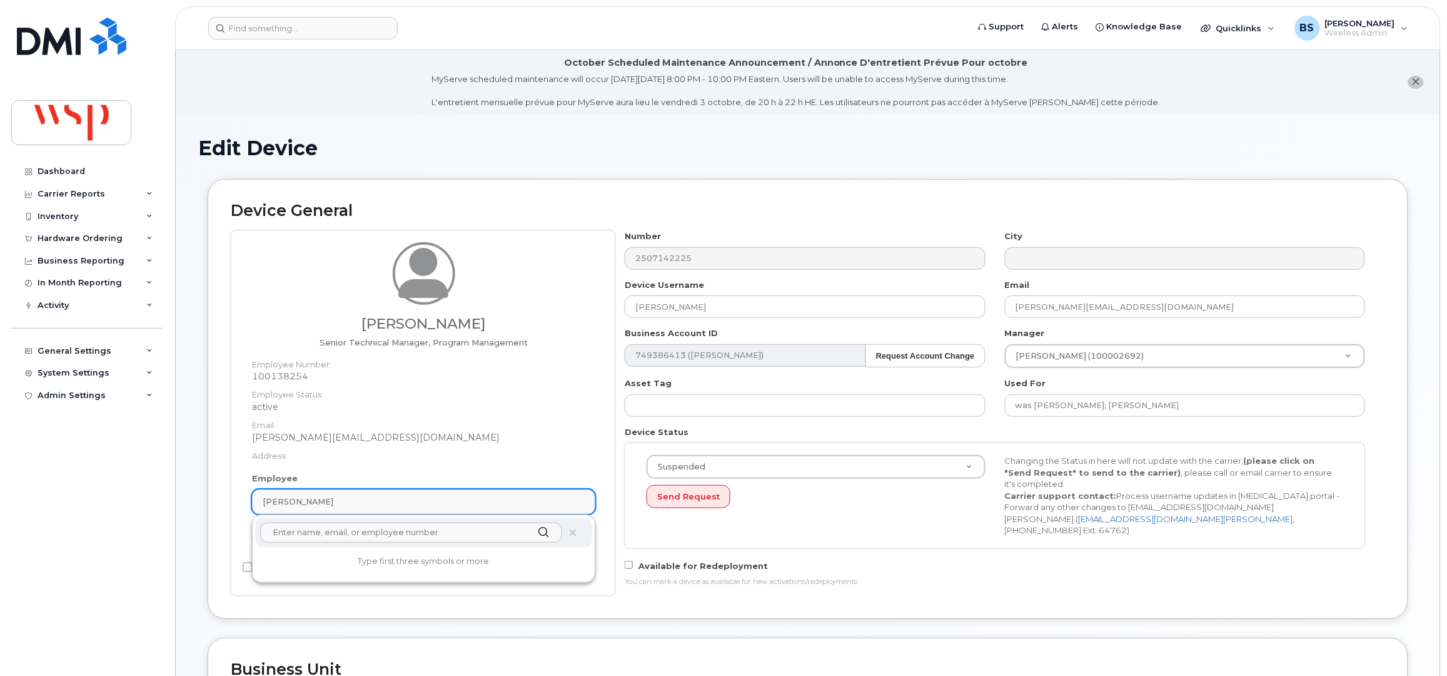
paste input "[PERSON_NAME]"
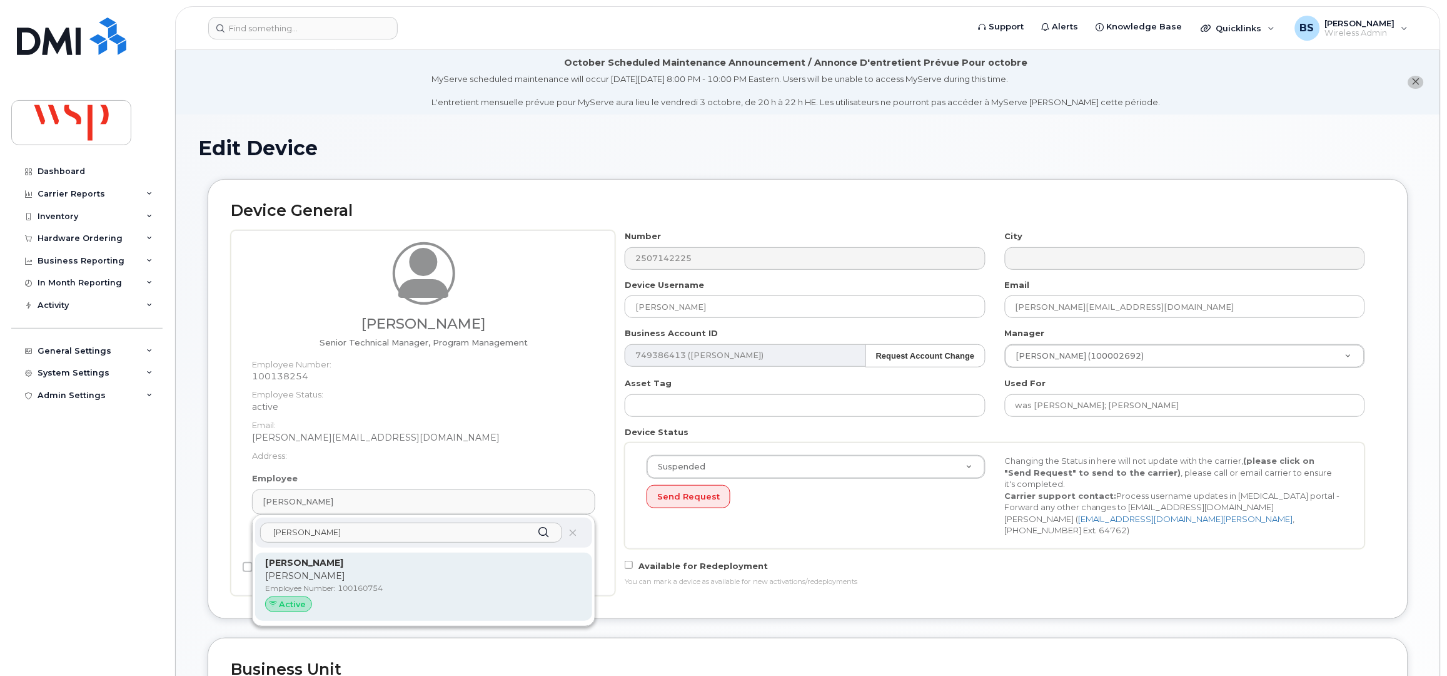
type input "[PERSON_NAME]"
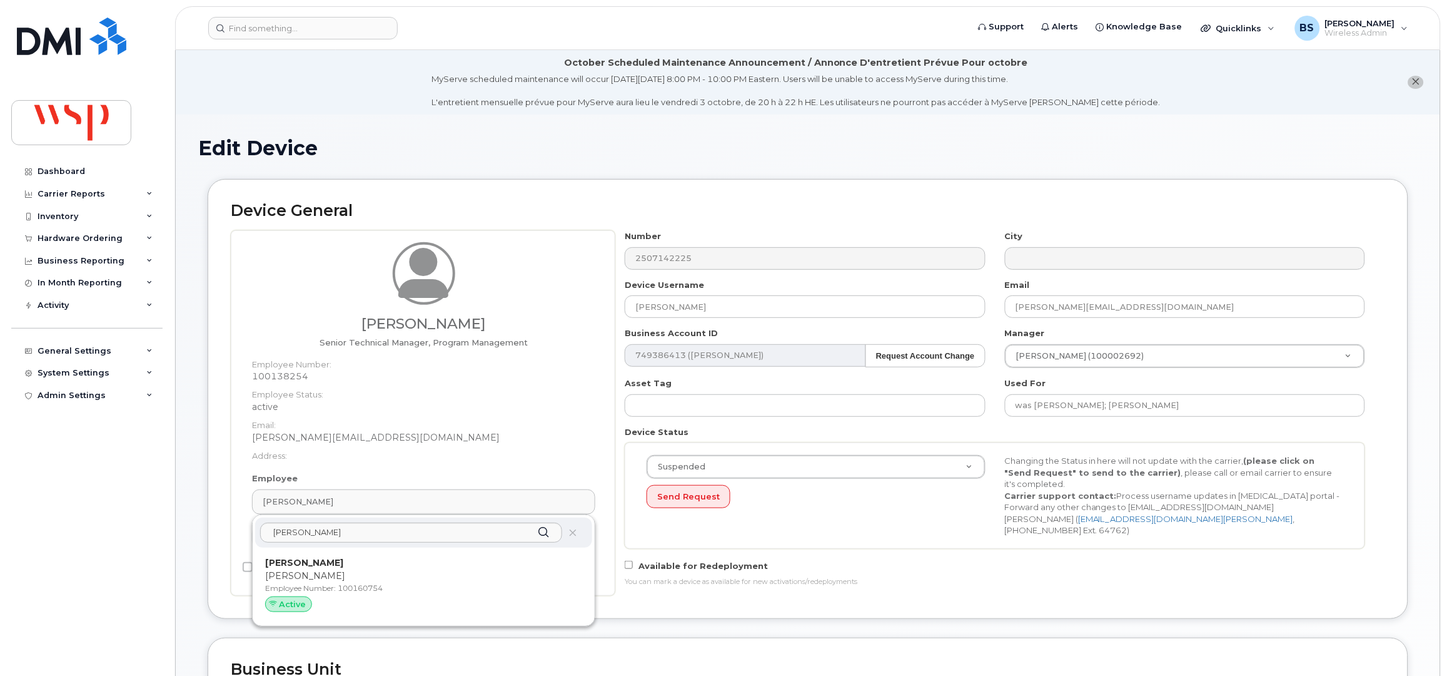
drag, startPoint x: 312, startPoint y: 568, endPoint x: 792, endPoint y: 50, distance: 706.0
click at [313, 569] on p "[PERSON_NAME]" at bounding box center [423, 562] width 317 height 13
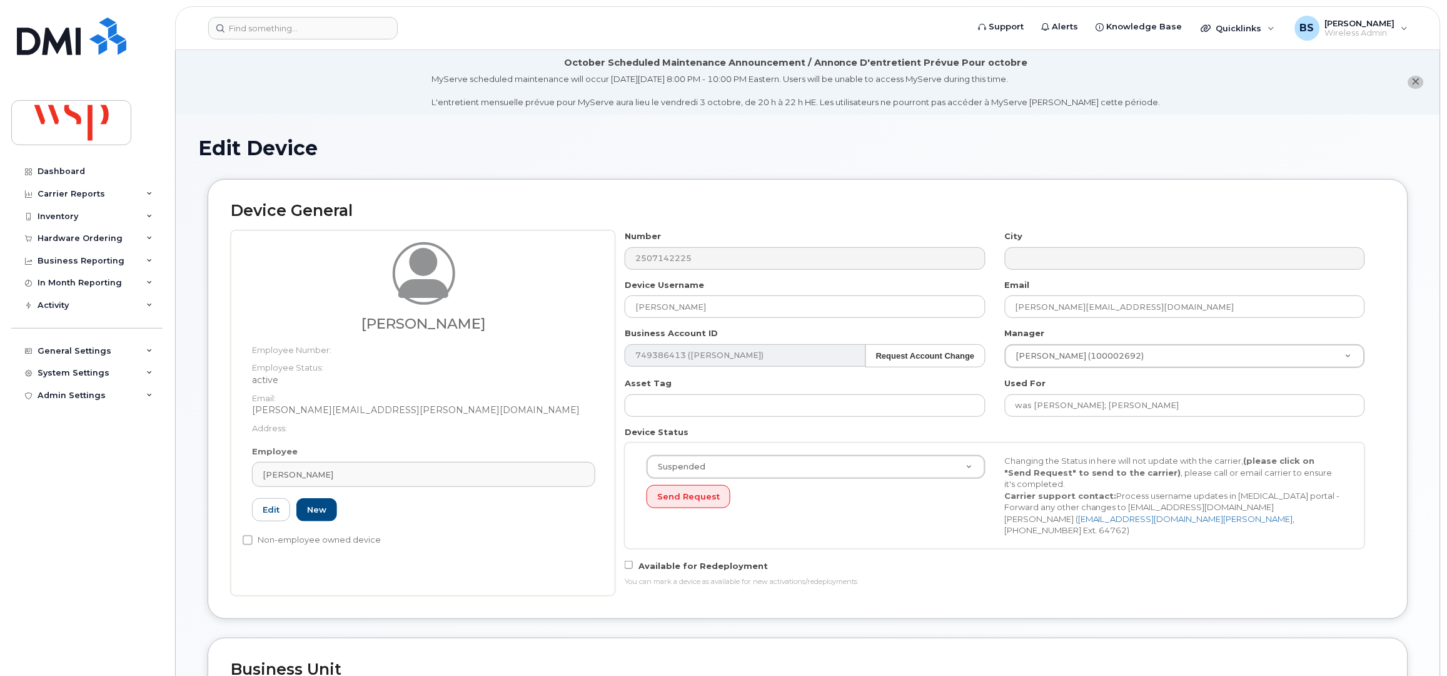
type input "100160754"
type input "[PERSON_NAME]"
type input "[PERSON_NAME][EMAIL_ADDRESS][PERSON_NAME][DOMAIN_NAME]"
type input "5770002"
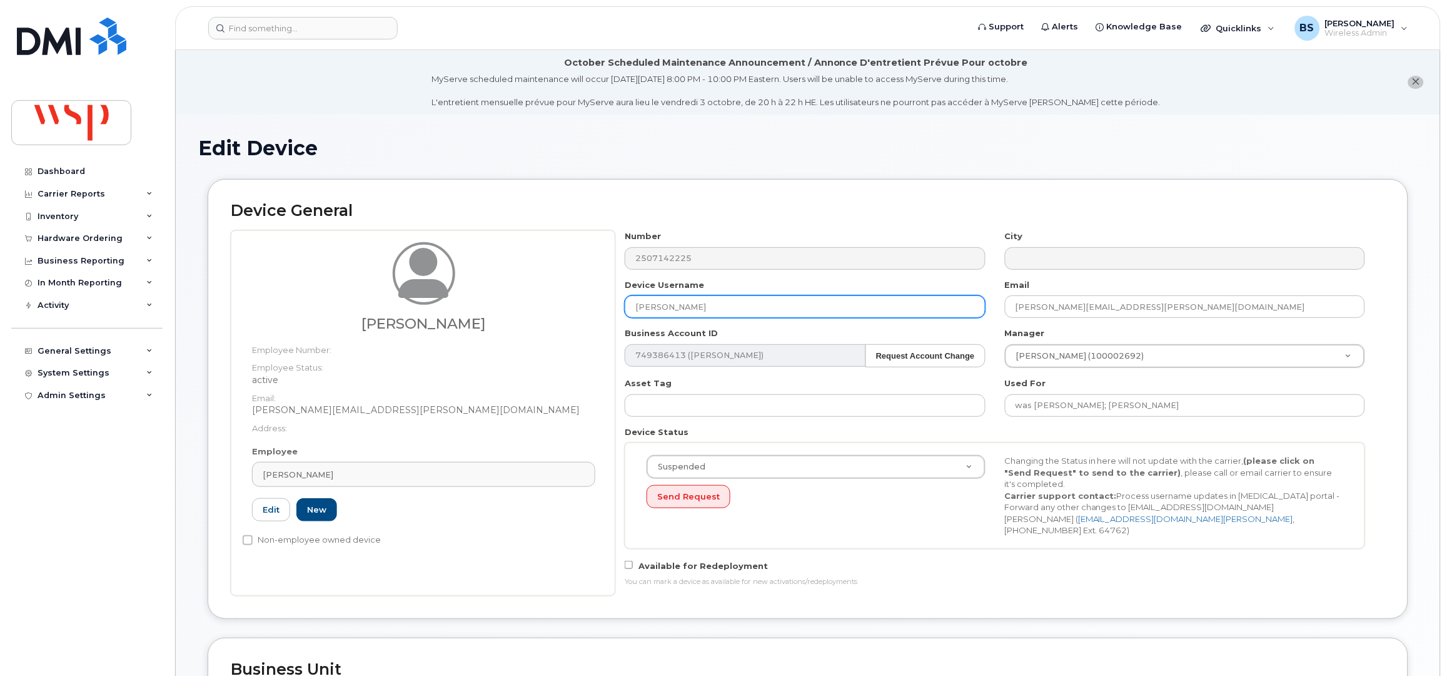
drag, startPoint x: 590, startPoint y: 322, endPoint x: 550, endPoint y: 310, distance: 41.6
click at [564, 322] on div "[PERSON_NAME] Employee Number: Employee Status: active Email: [PERSON_NAME][EMA…" at bounding box center [808, 412] width 1155 height 365
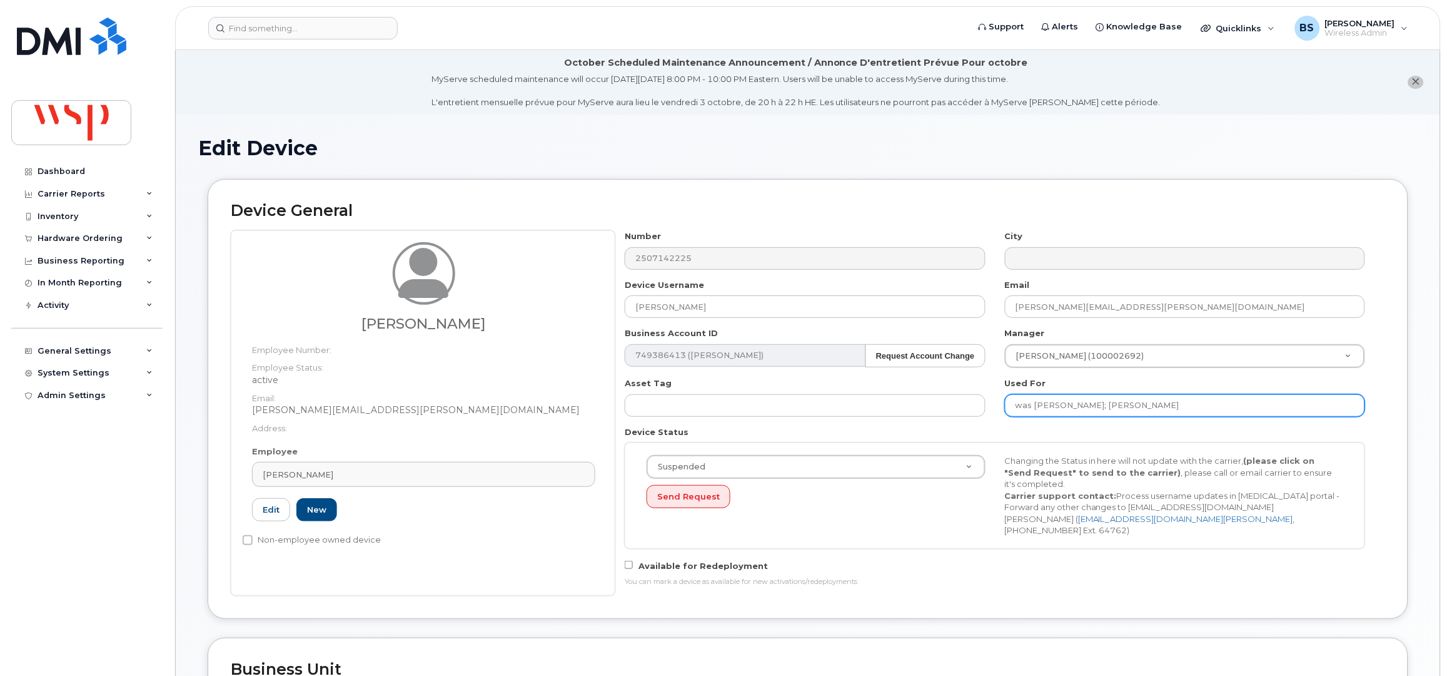
click at [1187, 414] on input "was [PERSON_NAME]; [PERSON_NAME]" at bounding box center [1185, 405] width 360 height 23
paste input "[PERSON_NAME]"
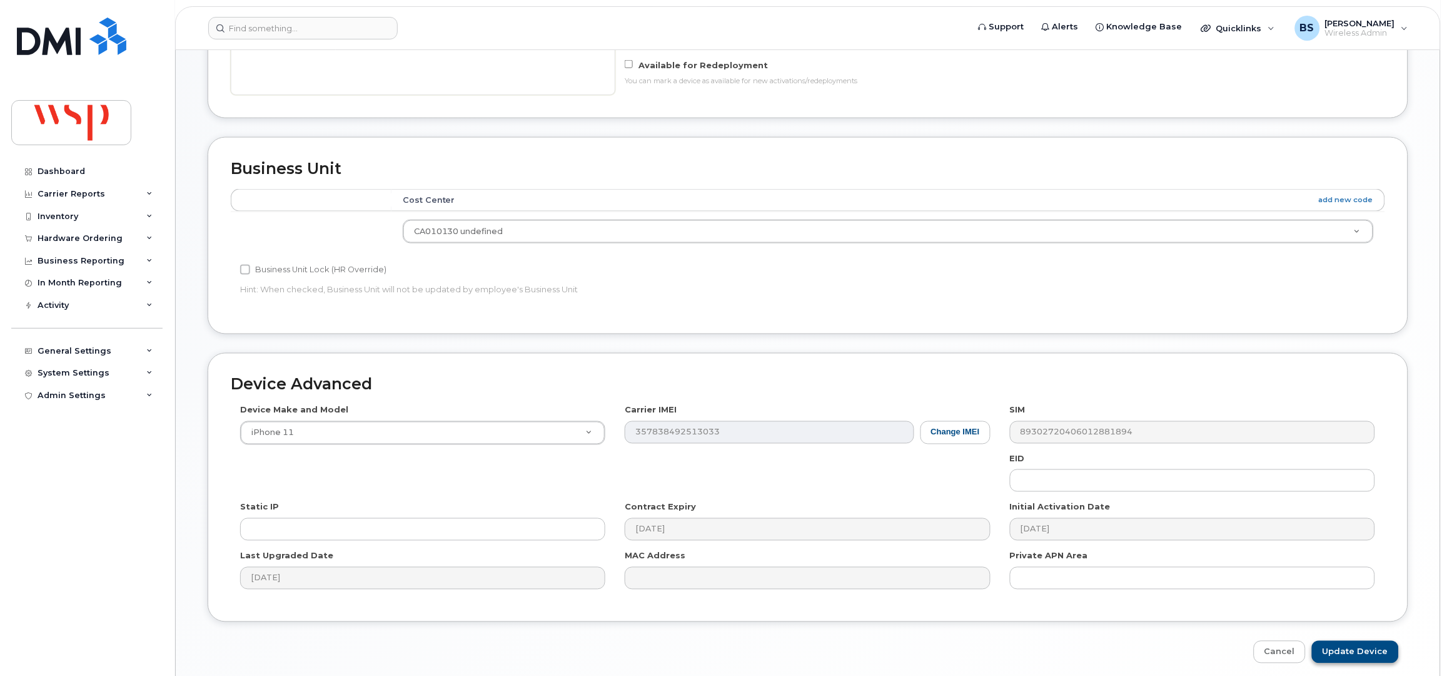
type input "was [PERSON_NAME]; [PERSON_NAME]; [PERSON_NAME]"
drag, startPoint x: 1354, startPoint y: 640, endPoint x: 1300, endPoint y: 620, distance: 58.0
click at [1354, 641] on input "Update Device" at bounding box center [1355, 652] width 87 height 23
type input "Saving..."
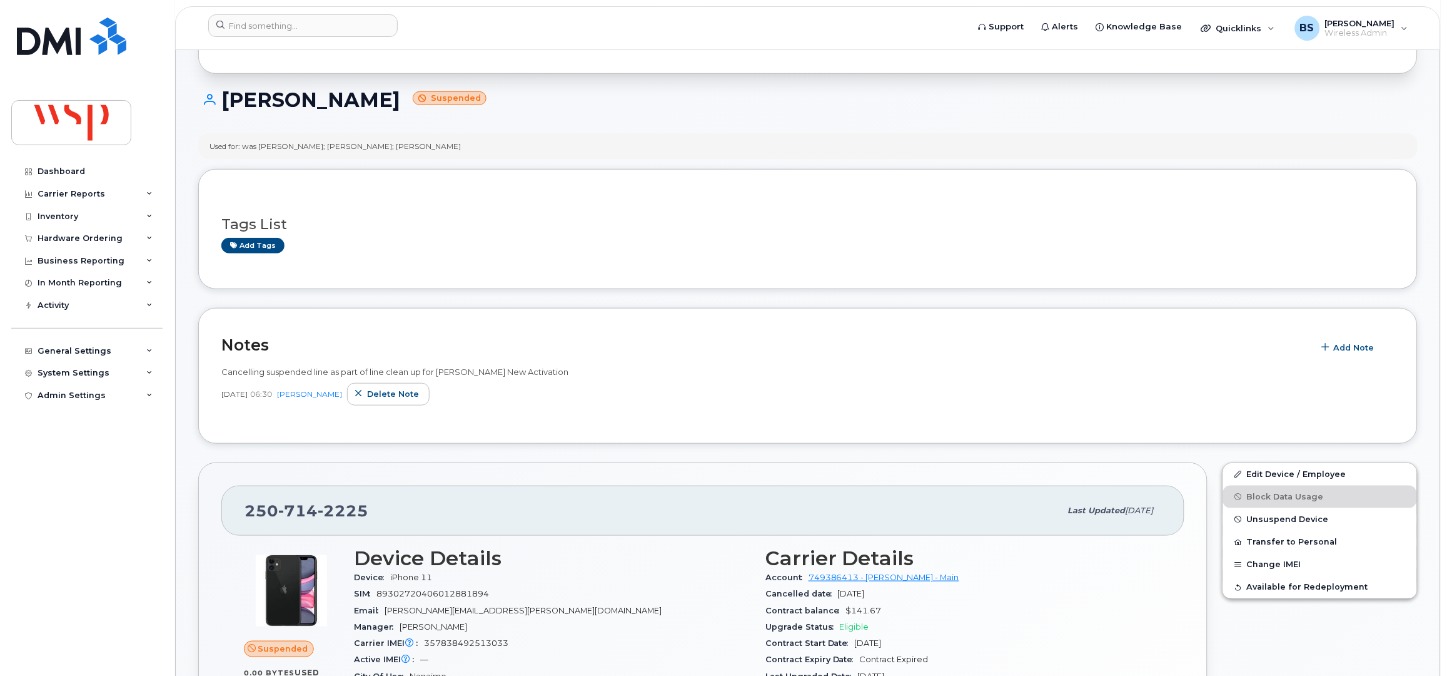
scroll to position [166, 0]
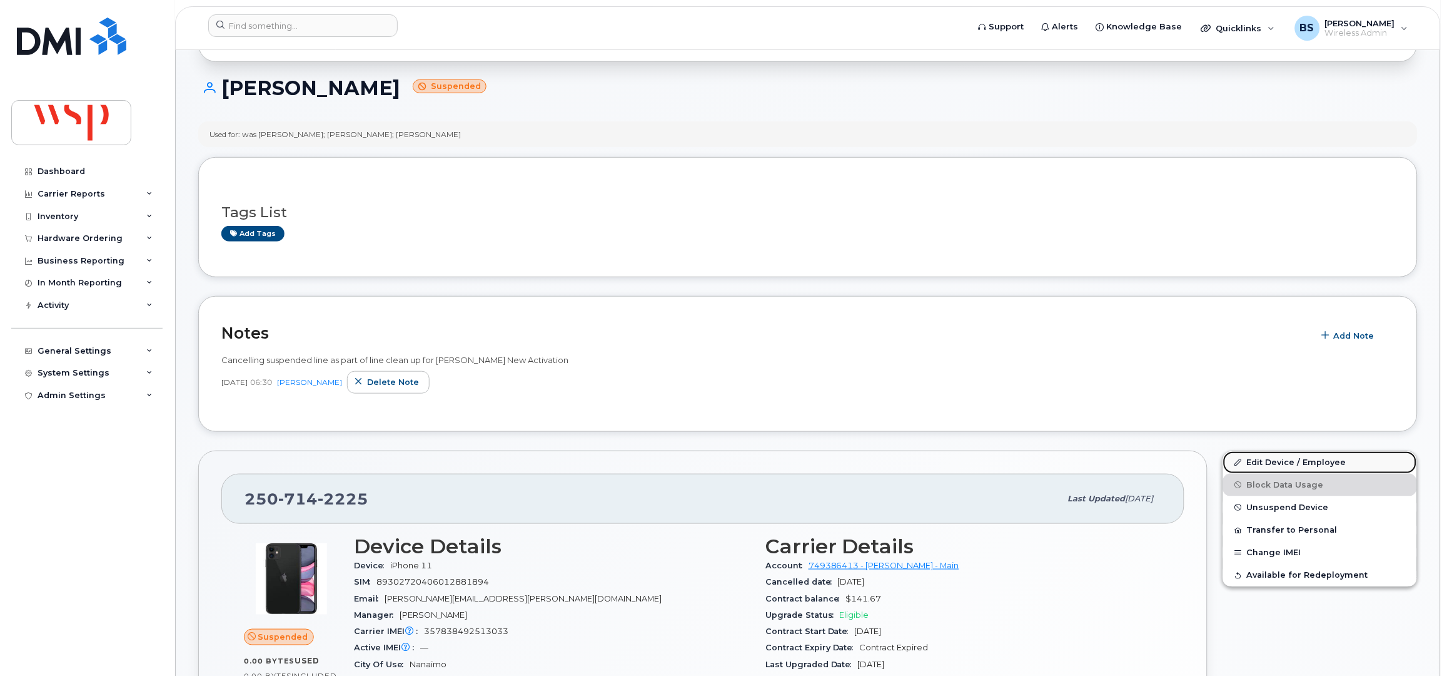
click at [1275, 463] on link "Edit Device / Employee" at bounding box center [1320, 462] width 194 height 23
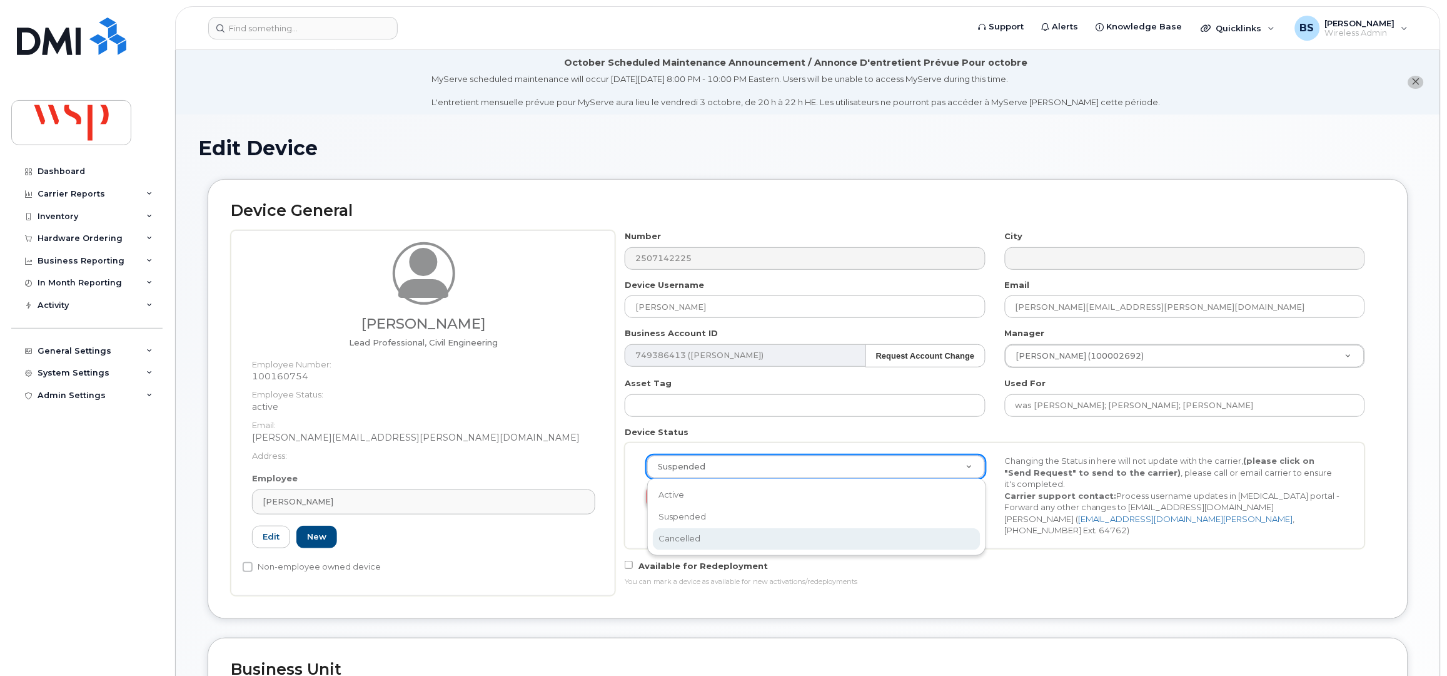
drag, startPoint x: 710, startPoint y: 532, endPoint x: 689, endPoint y: 503, distance: 35.8
select select "cancelled"
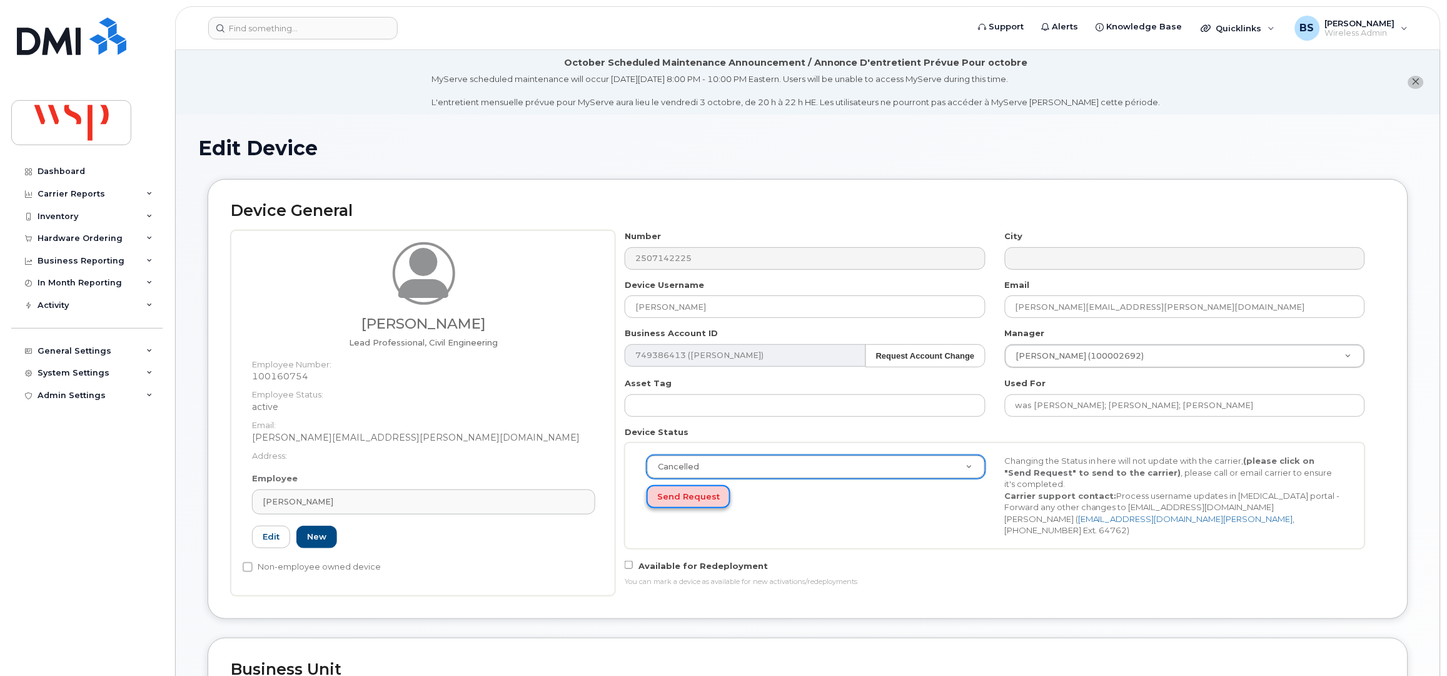
click at [683, 497] on button "Send Request" at bounding box center [689, 496] width 84 height 23
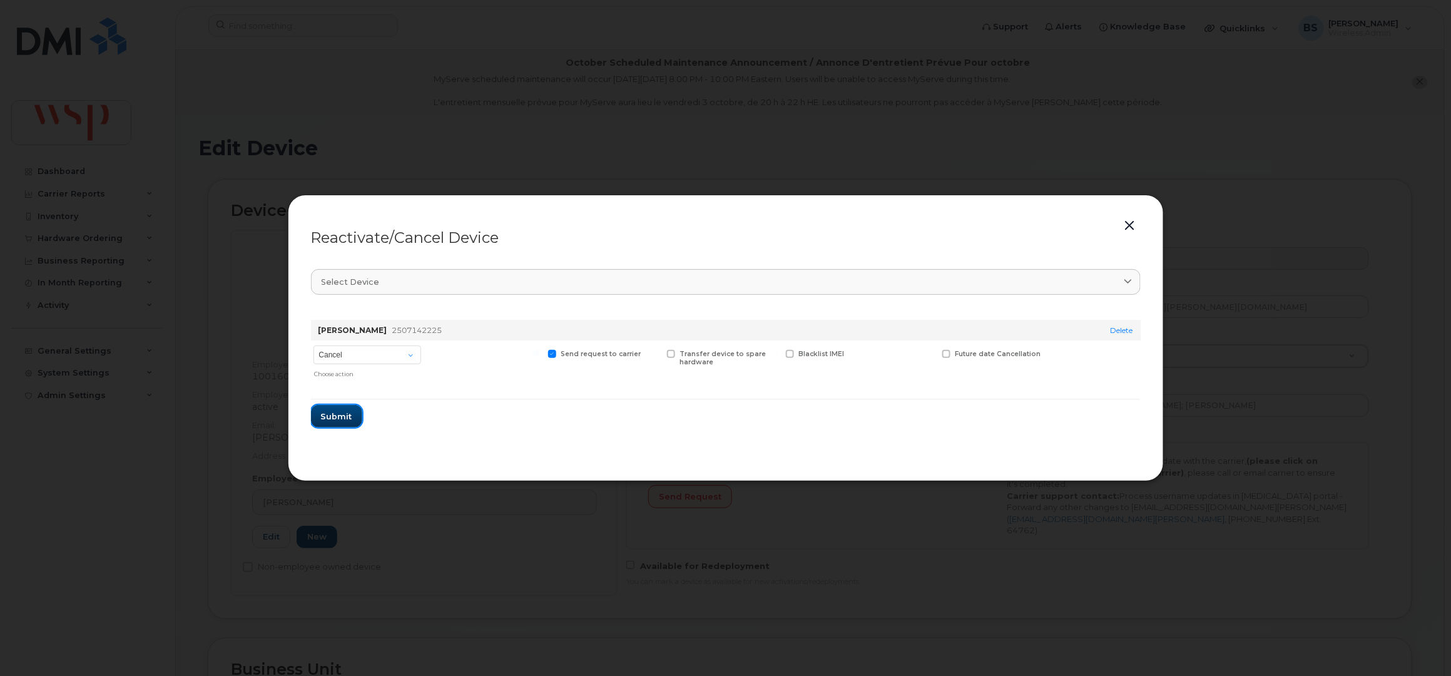
click at [352, 417] on button "Submit" at bounding box center [336, 416] width 51 height 23
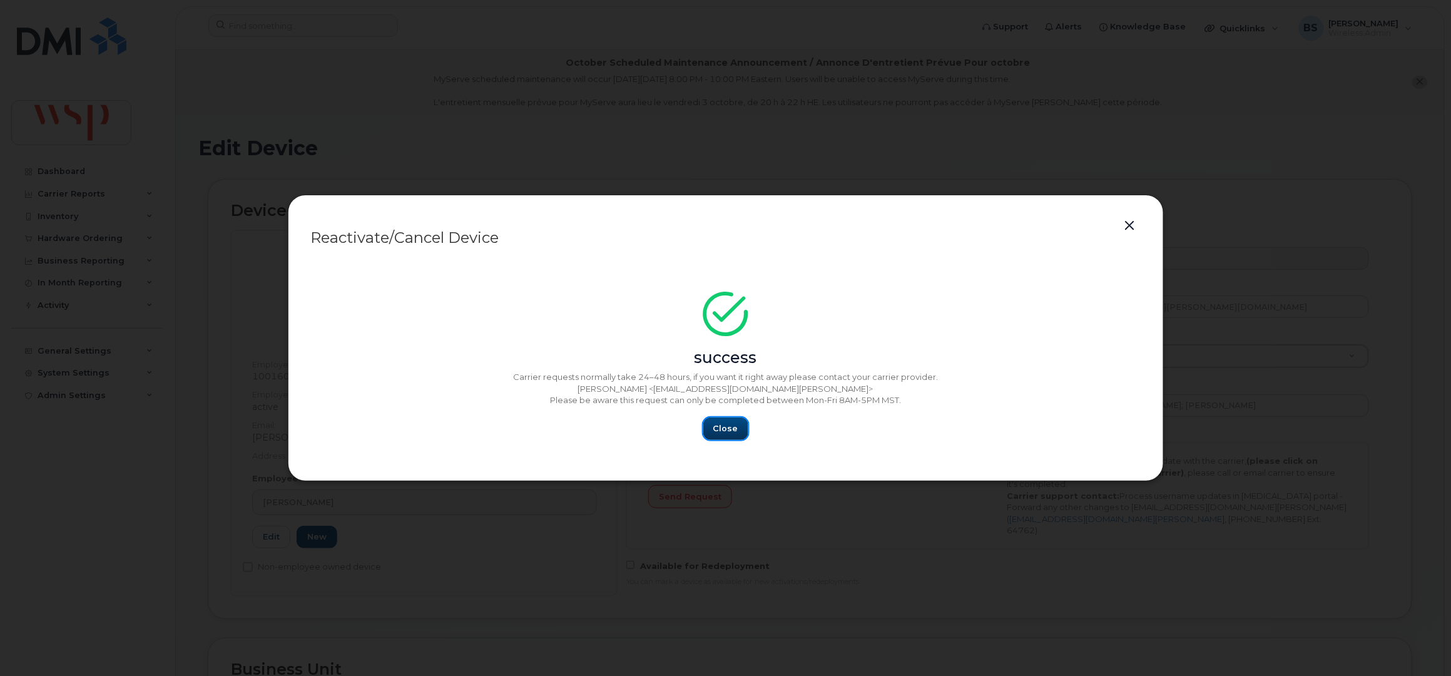
click at [727, 431] on span "Close" at bounding box center [725, 428] width 25 height 12
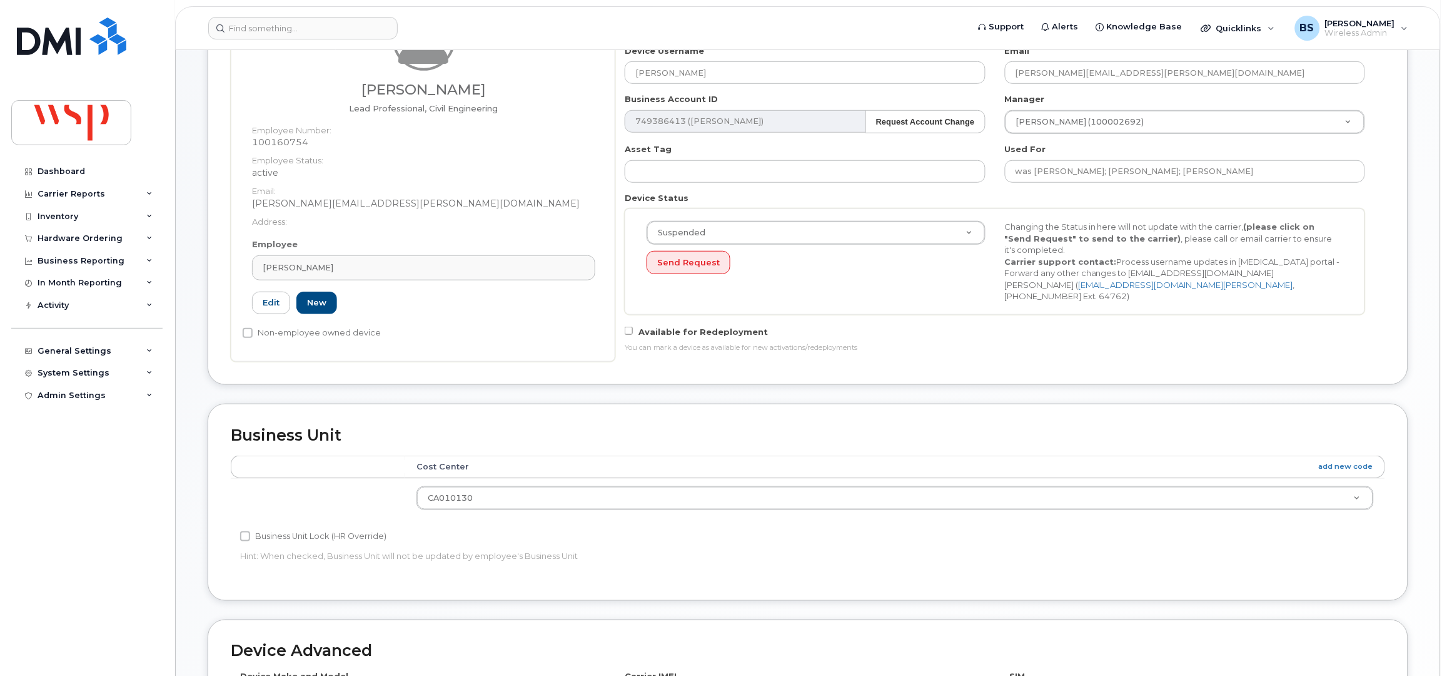
scroll to position [500, 0]
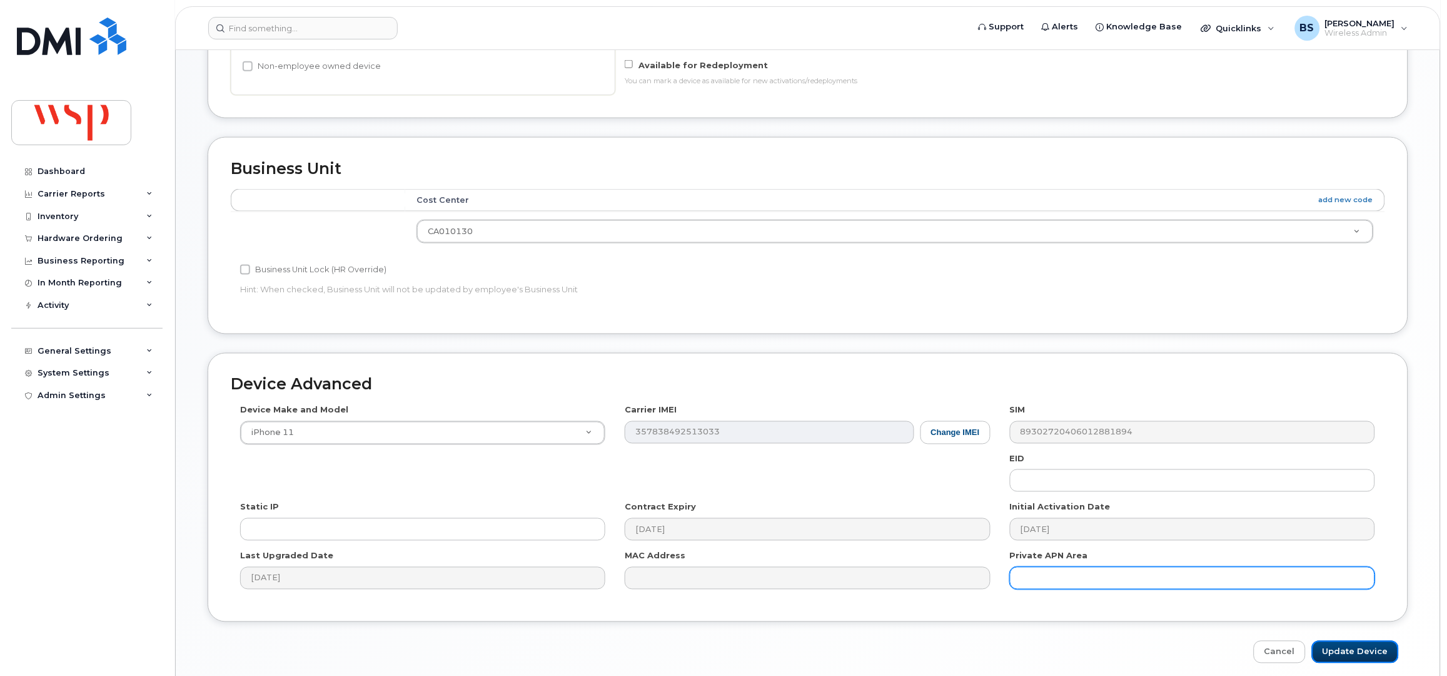
drag, startPoint x: 1355, startPoint y: 647, endPoint x: 1176, endPoint y: 589, distance: 188.5
click at [1354, 647] on input "Update Device" at bounding box center [1355, 652] width 87 height 23
type input "Saving..."
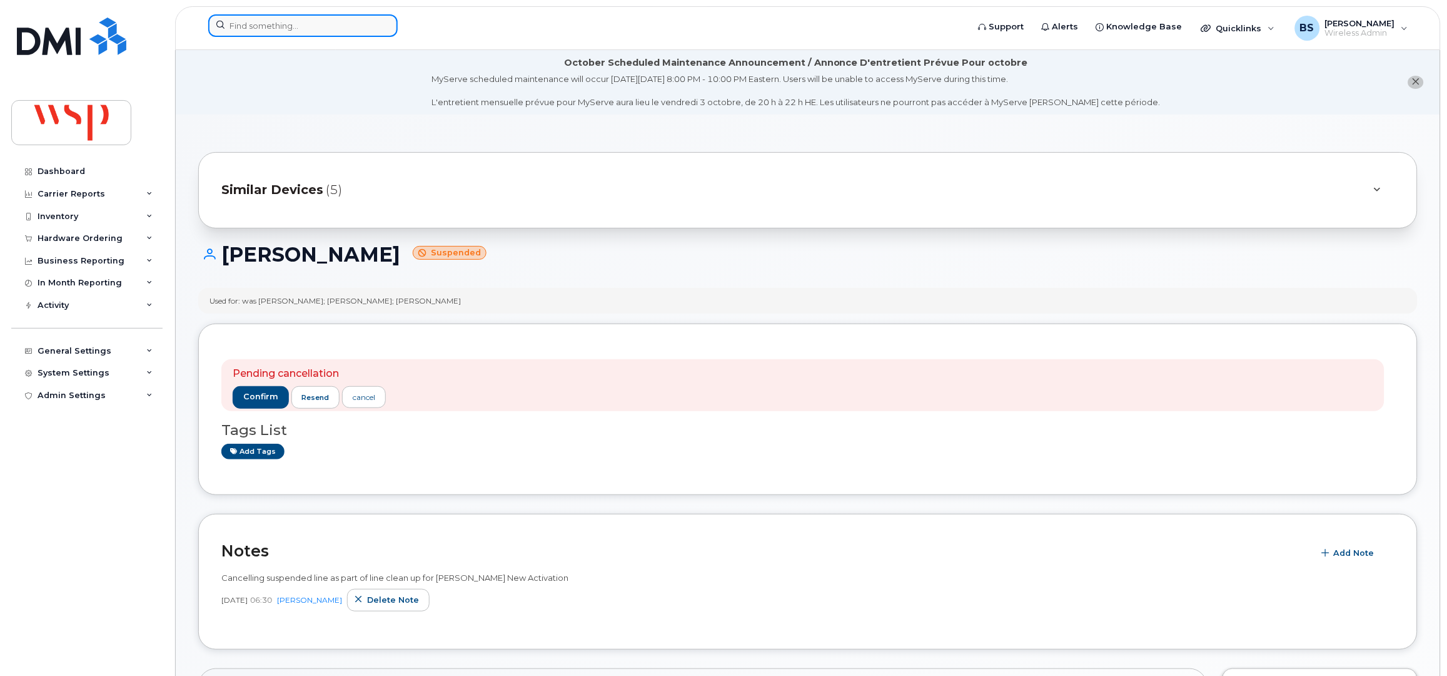
click at [227, 21] on input at bounding box center [303, 25] width 190 height 23
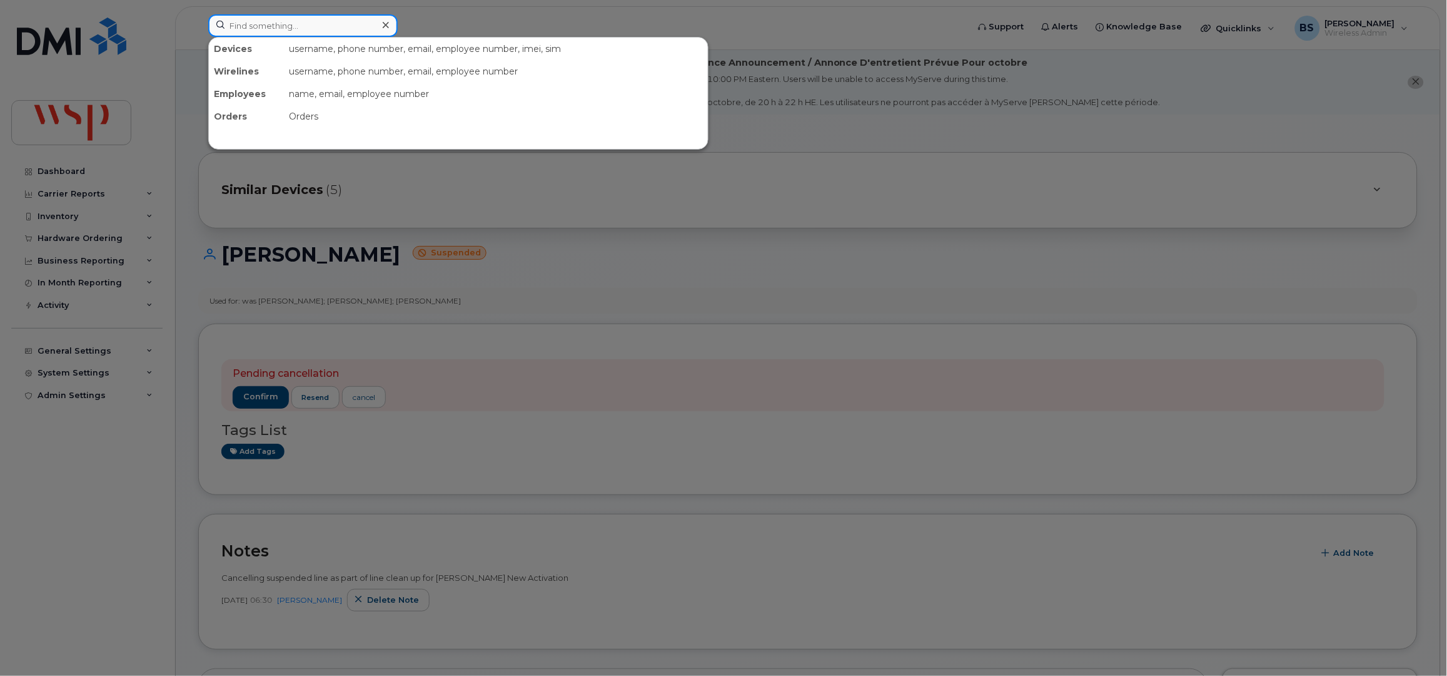
paste input "4169035443"
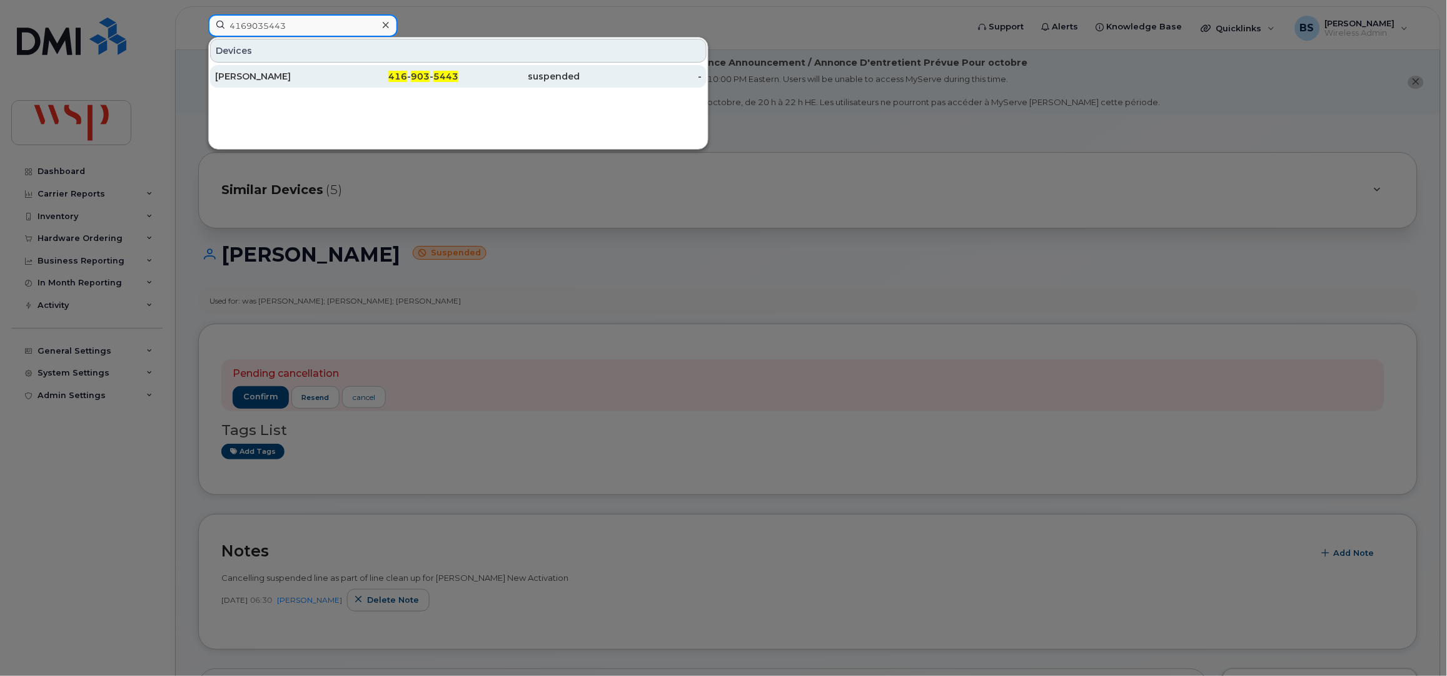
type input "4169035443"
click at [239, 72] on div "[PERSON_NAME]" at bounding box center [276, 76] width 122 height 13
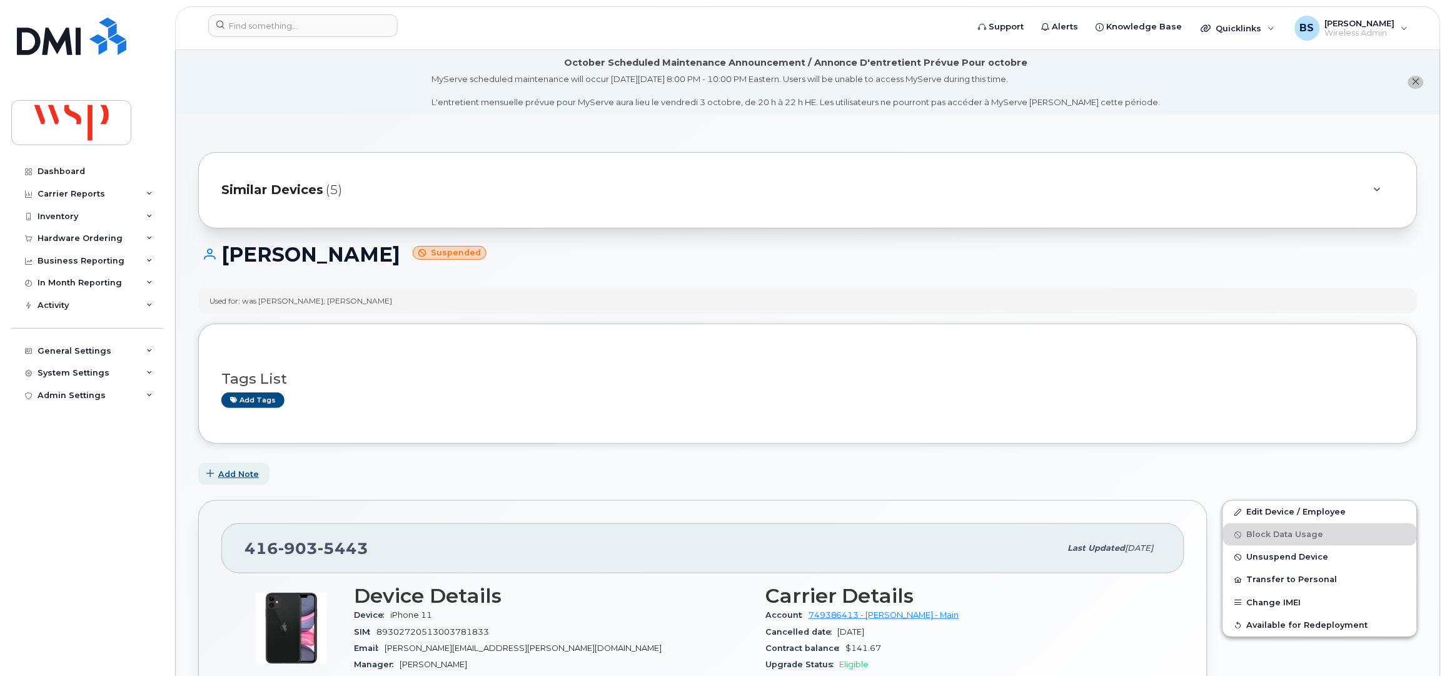
click at [243, 475] on span "Add Note" at bounding box center [238, 474] width 41 height 12
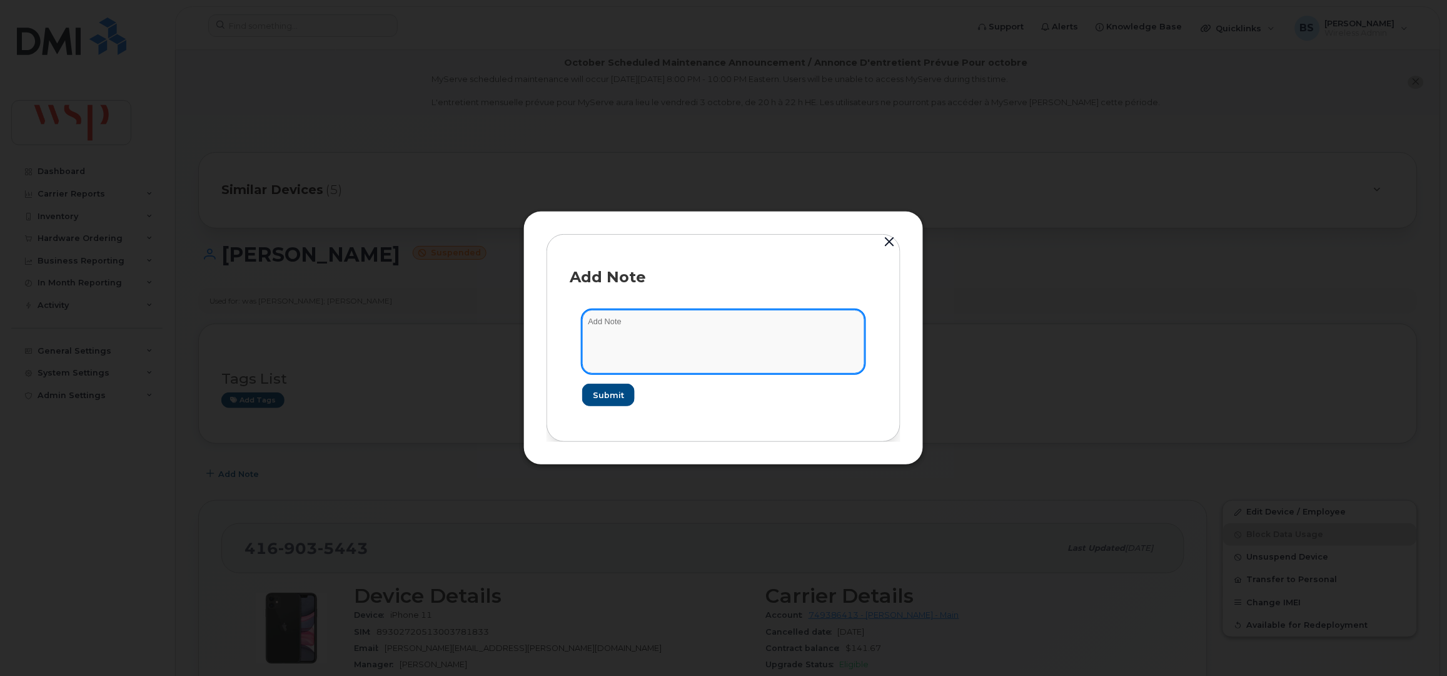
click at [657, 351] on textarea at bounding box center [723, 342] width 283 height 64
paste textarea "Cancelling suspended line as part of line clean up for Rogers New Activation"
type textarea "Cancelling suspended line as part of line clean up for Rogers New Activation"
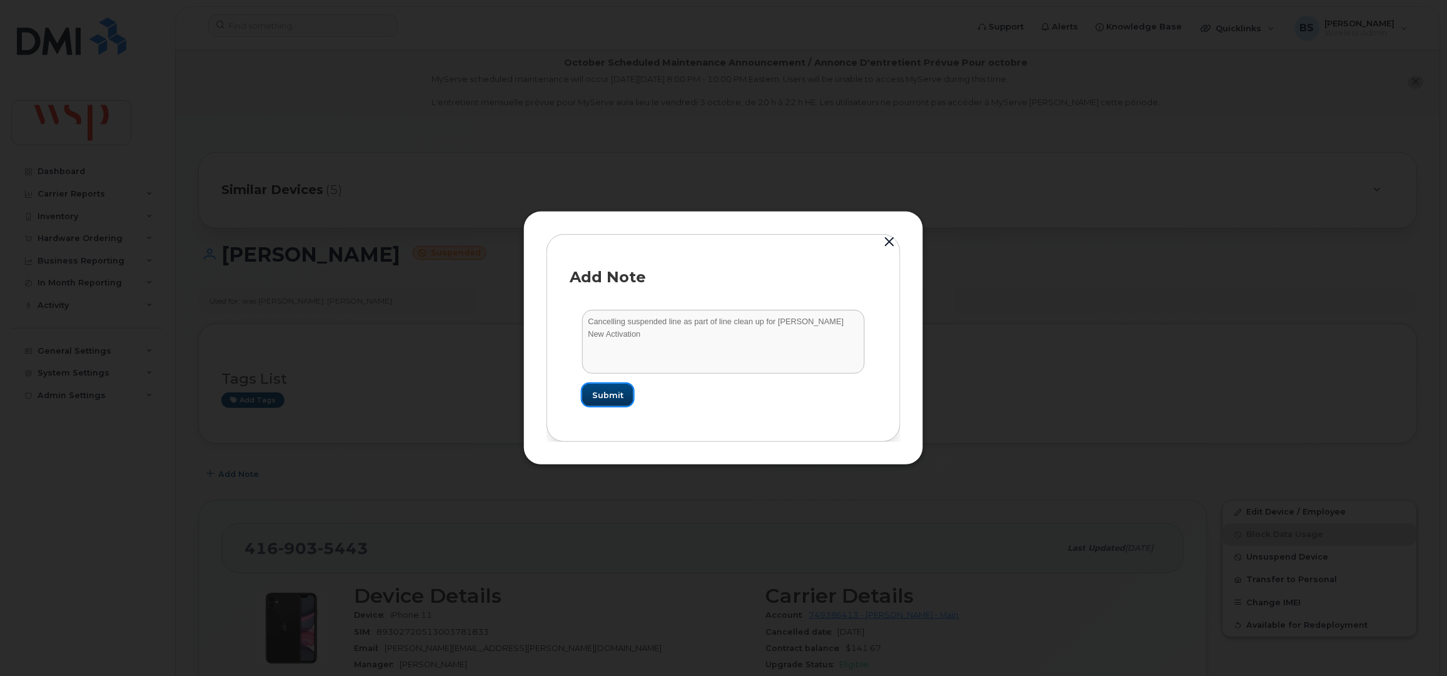
click at [608, 393] on span "Submit" at bounding box center [607, 395] width 31 height 12
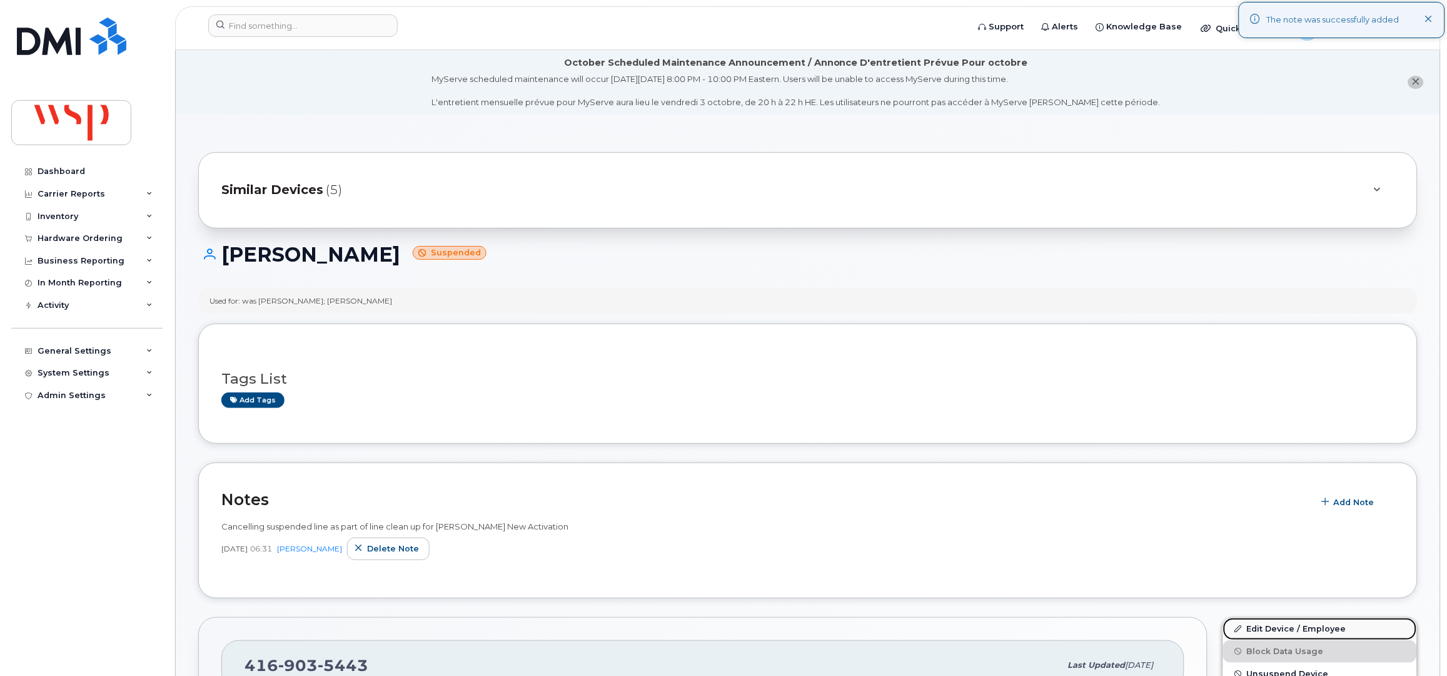
click at [1258, 625] on link "Edit Device / Employee" at bounding box center [1320, 628] width 194 height 23
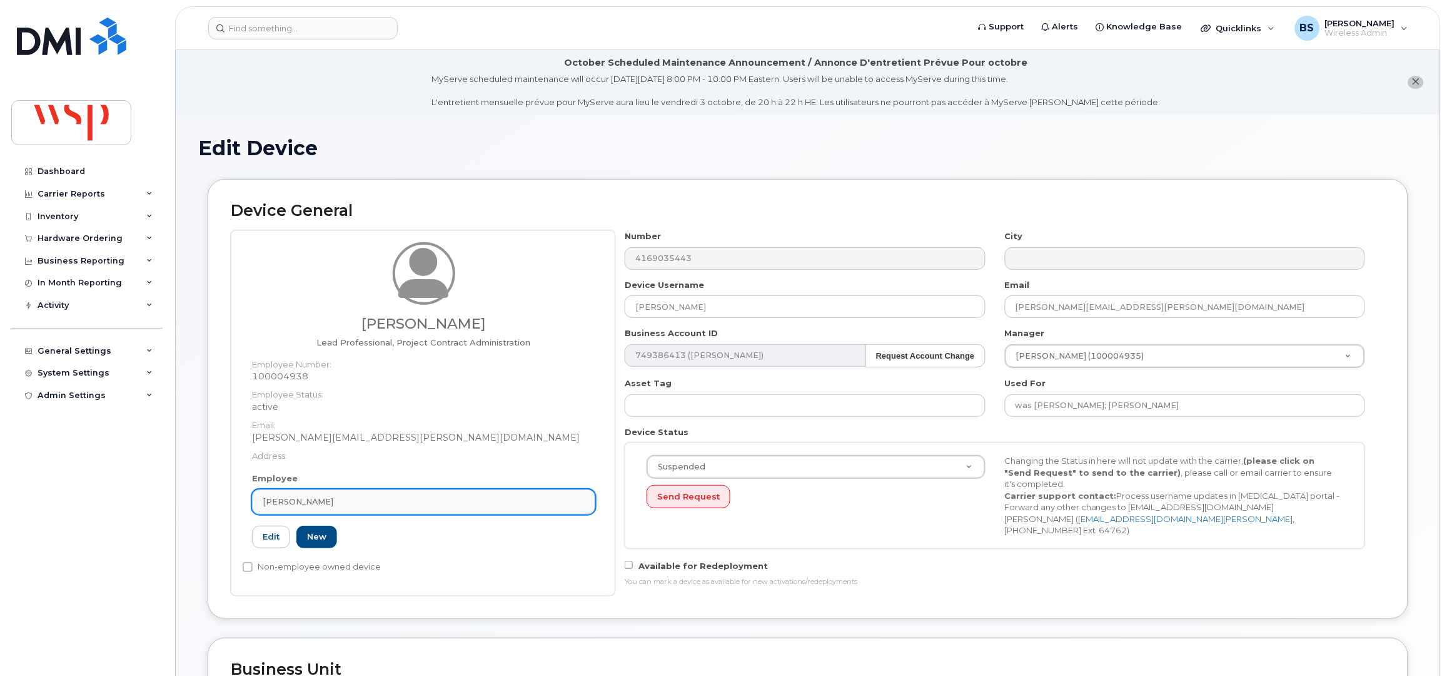
click at [401, 500] on div "[PERSON_NAME]" at bounding box center [424, 501] width 322 height 12
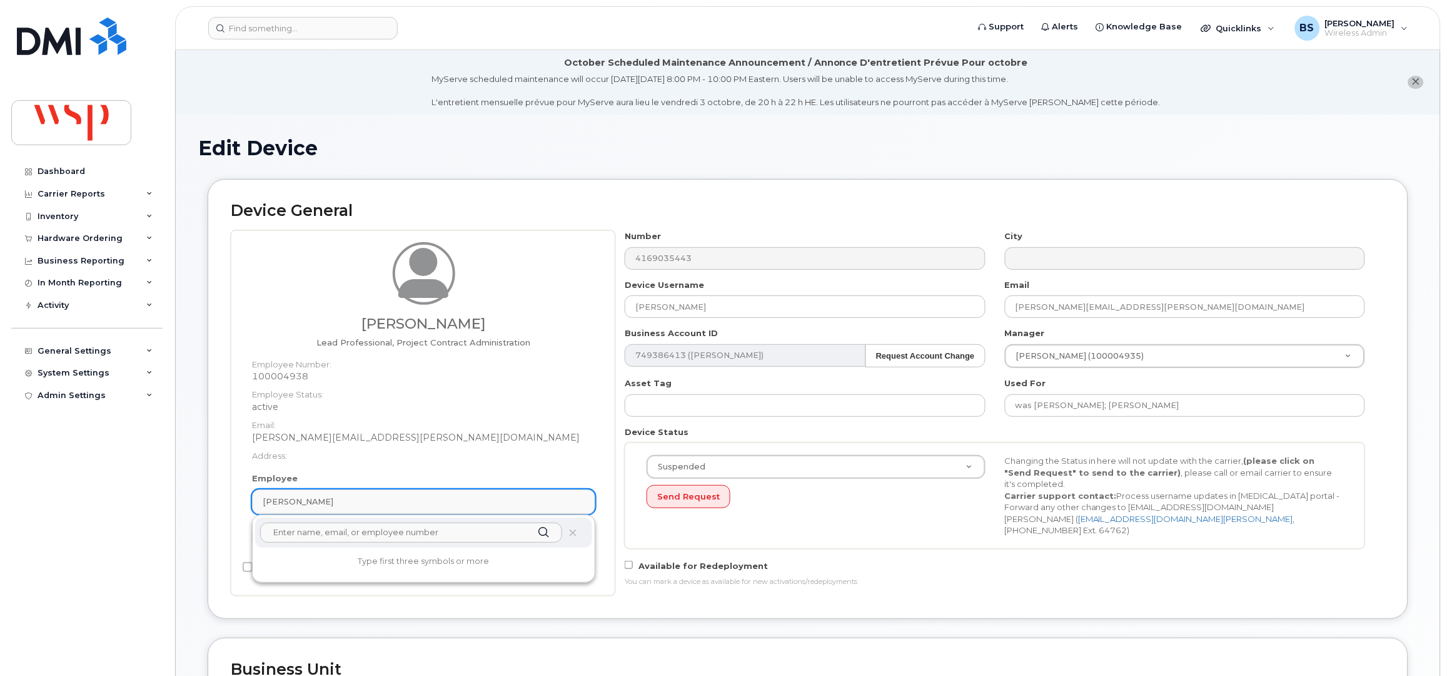
paste input "[PERSON_NAME]"
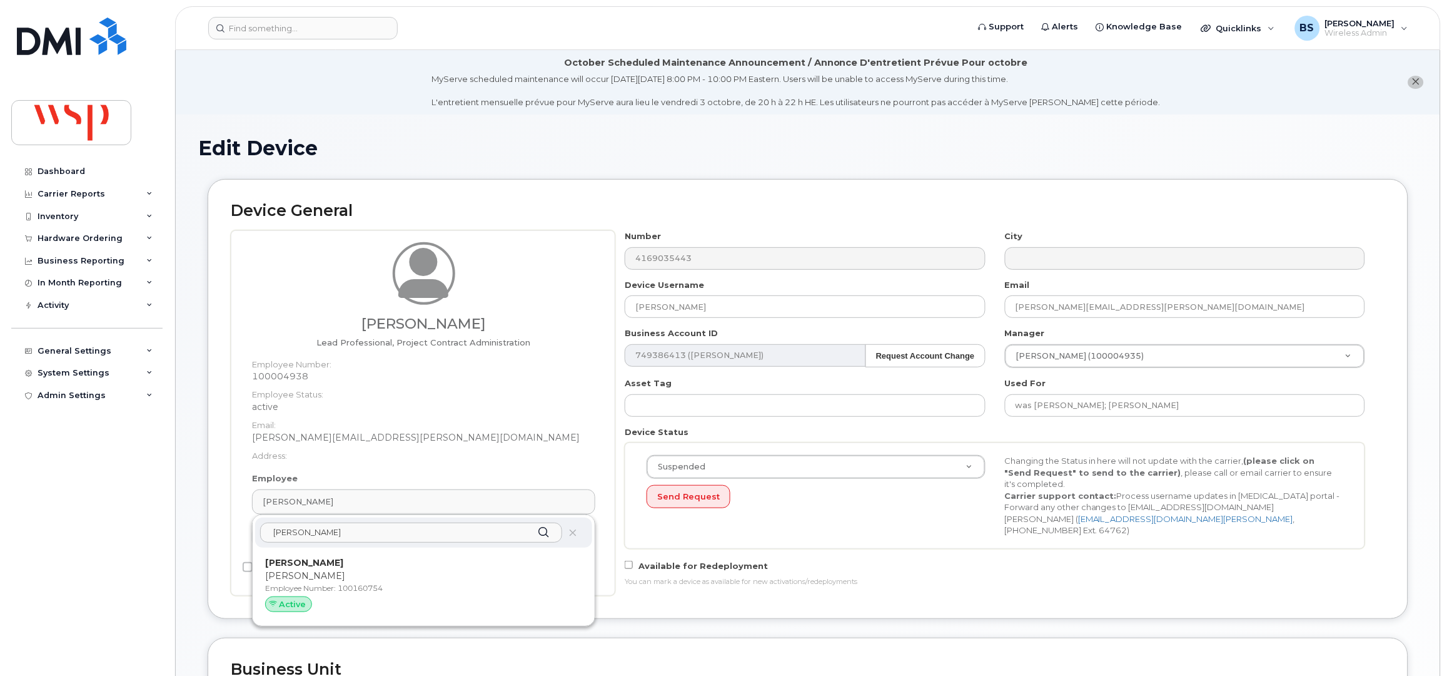
type input "[PERSON_NAME]"
click at [333, 567] on p "[PERSON_NAME]" at bounding box center [423, 562] width 317 height 13
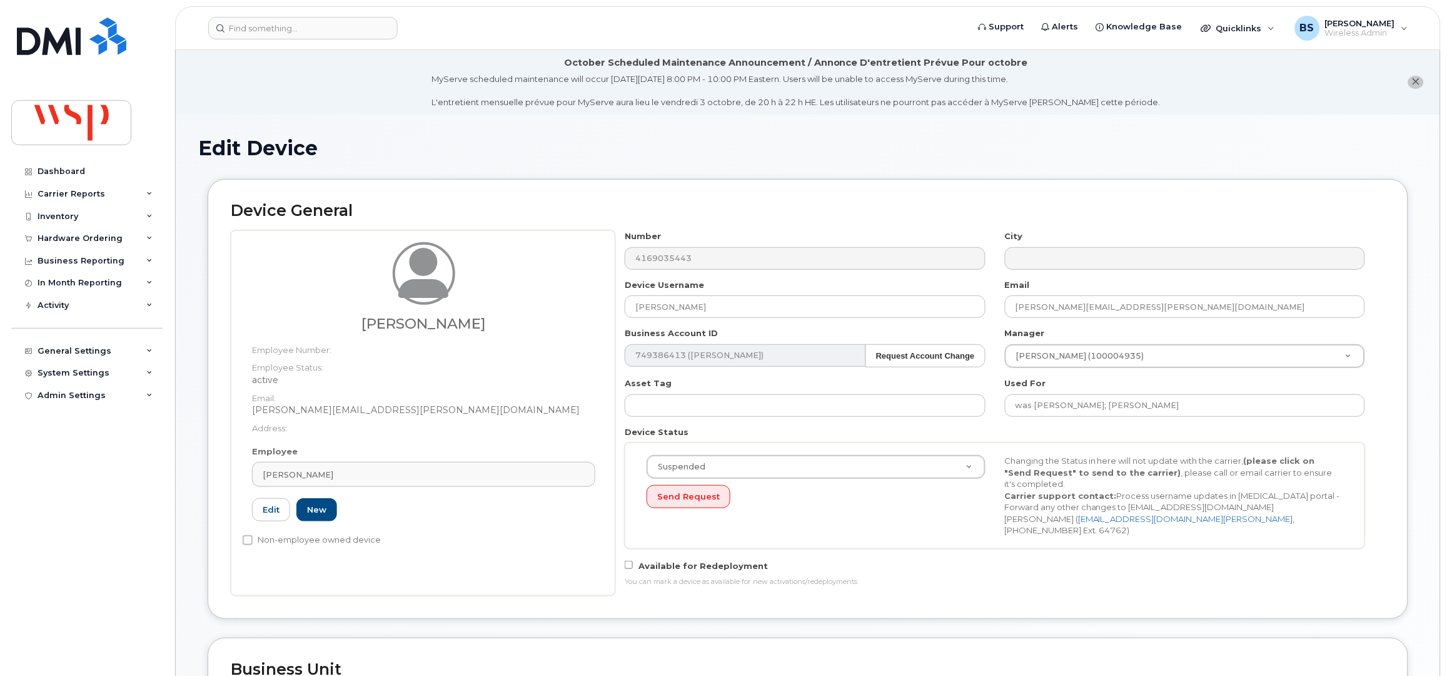
type input "100160754"
type input "[PERSON_NAME]"
type input "[PERSON_NAME][EMAIL_ADDRESS][PERSON_NAME][DOMAIN_NAME]"
type input "5770002"
click at [1228, 412] on input "was Nishit Bhatia; Ramneek Dhaliwal" at bounding box center [1185, 405] width 360 height 23
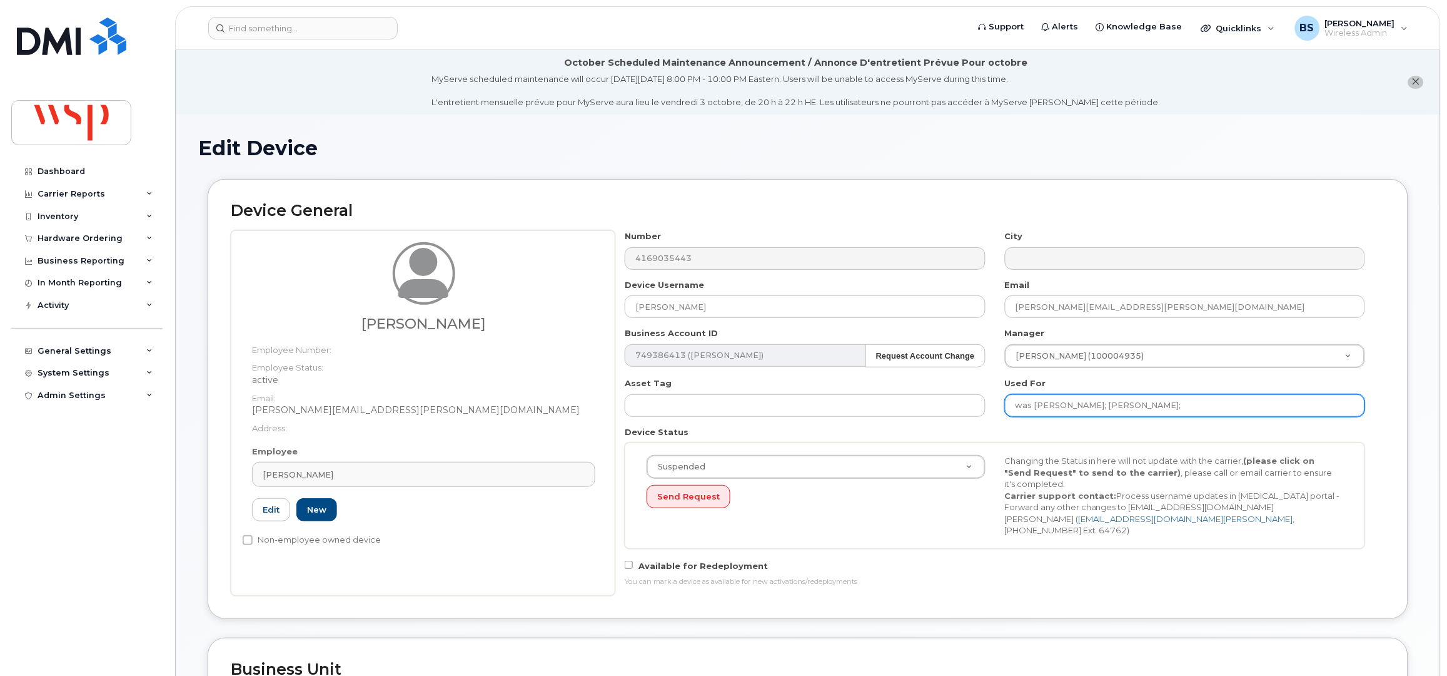
paste input "[PERSON_NAME]"
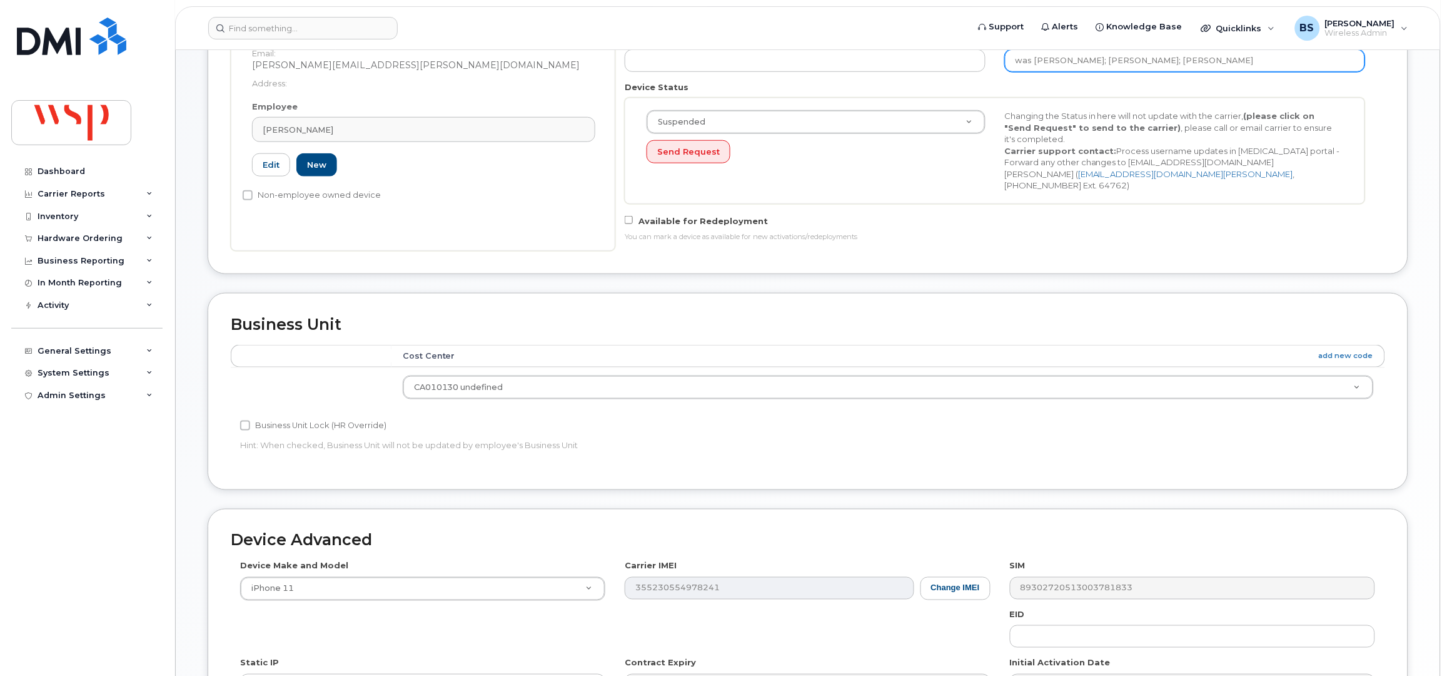
scroll to position [500, 0]
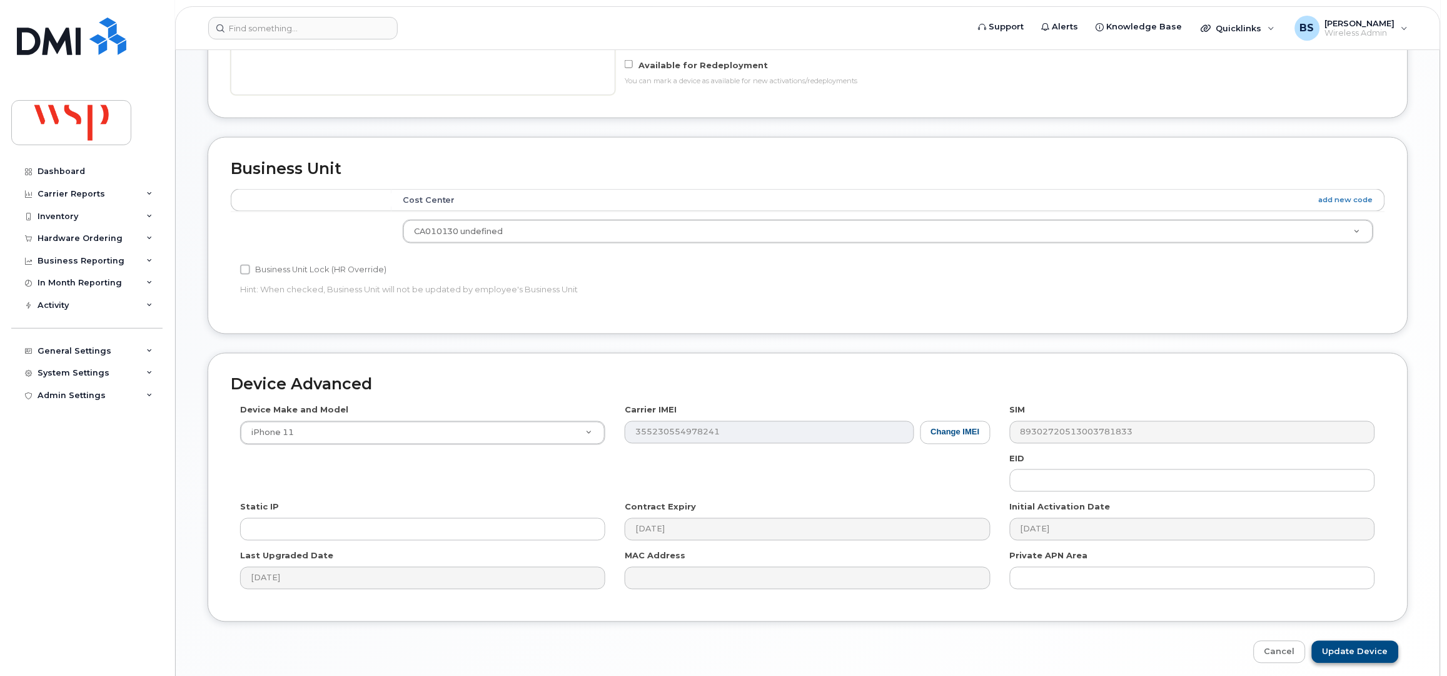
type input "was [PERSON_NAME]; [PERSON_NAME]; [PERSON_NAME]"
click at [1359, 641] on input "Update Device" at bounding box center [1355, 652] width 87 height 23
type input "Saving..."
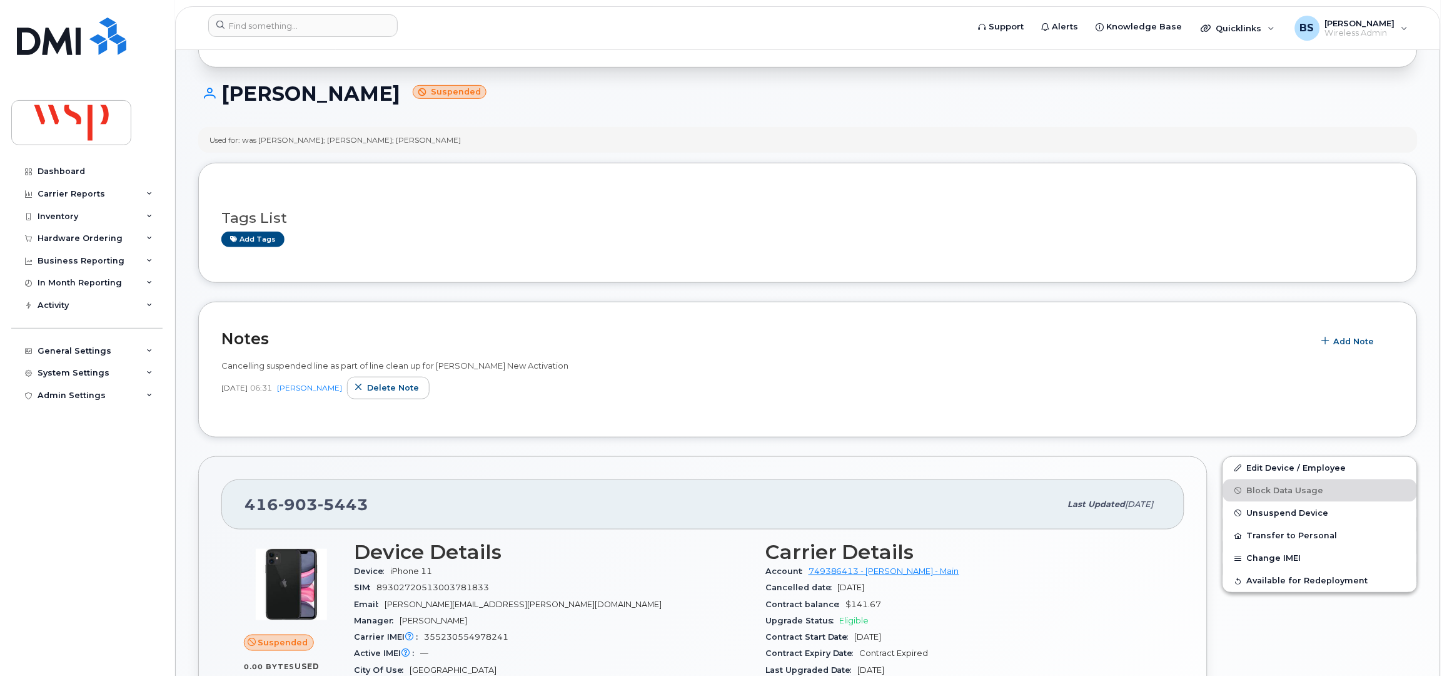
scroll to position [166, 0]
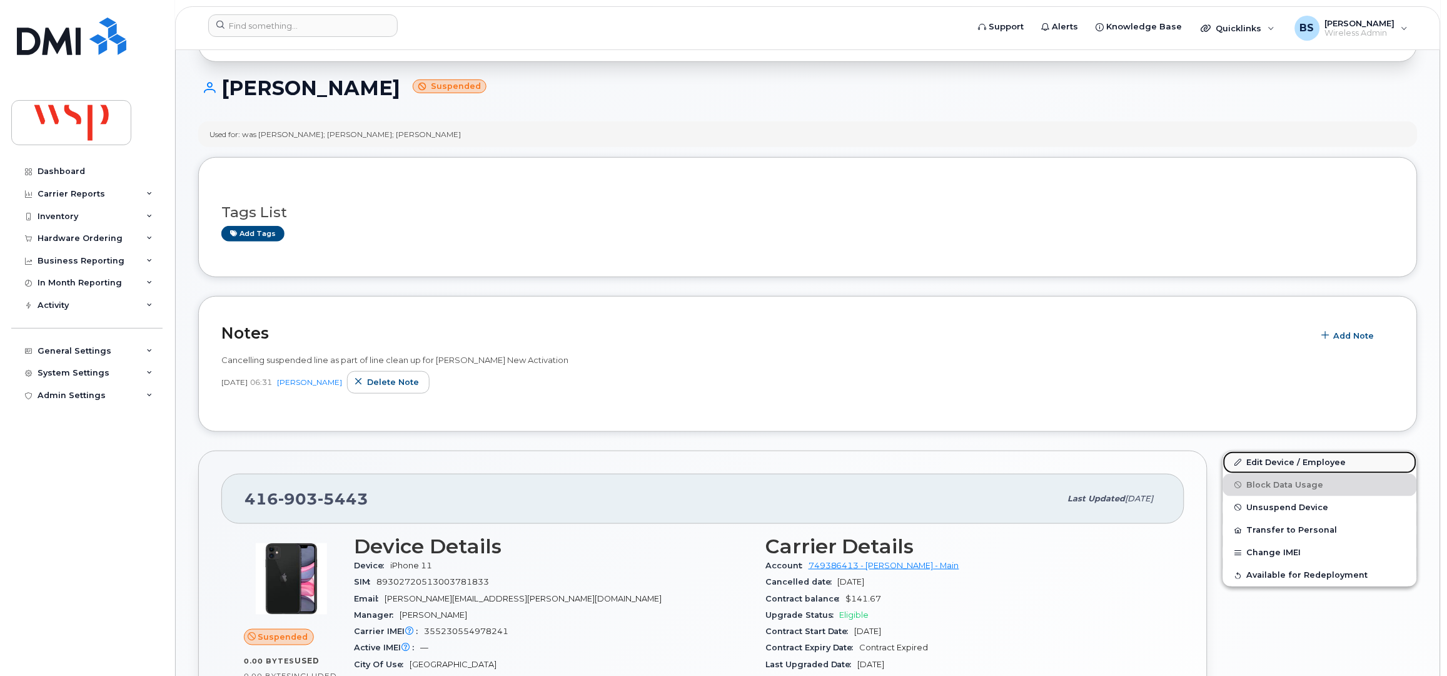
click at [1258, 462] on link "Edit Device / Employee" at bounding box center [1320, 462] width 194 height 23
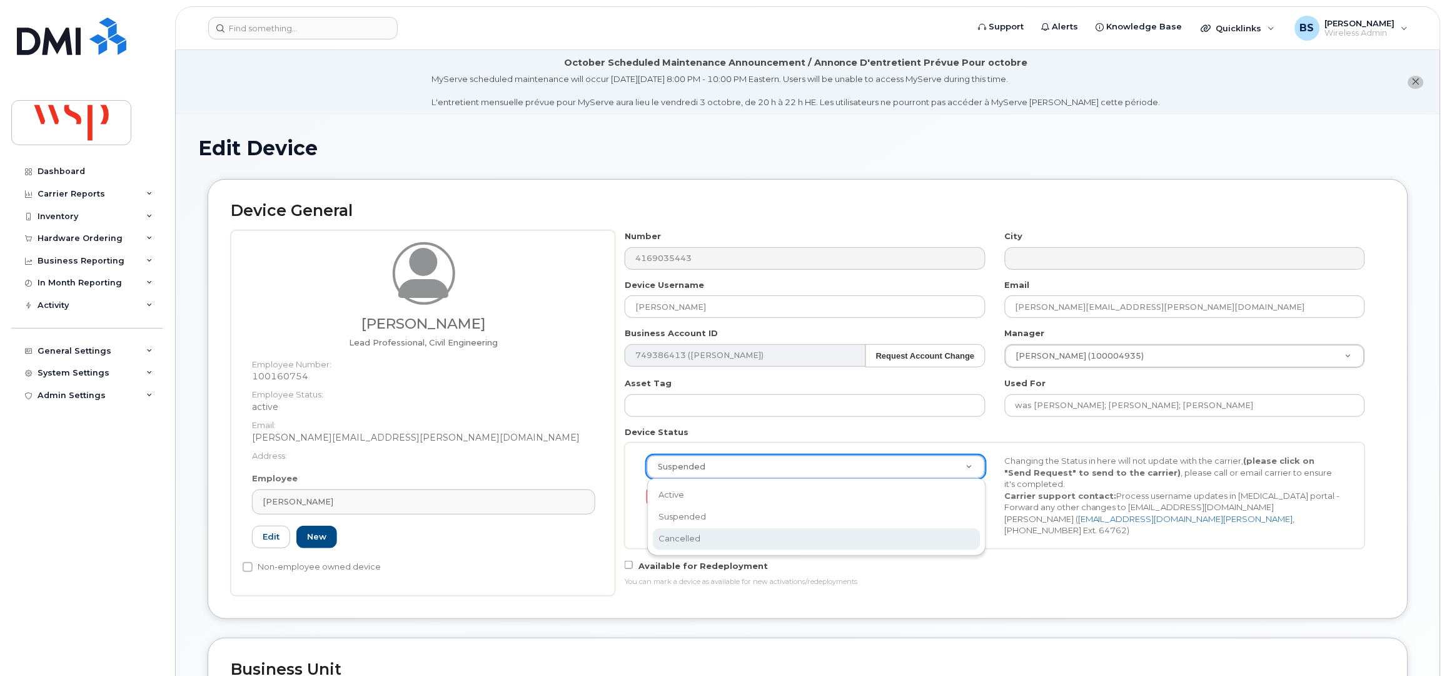
select select "cancelled"
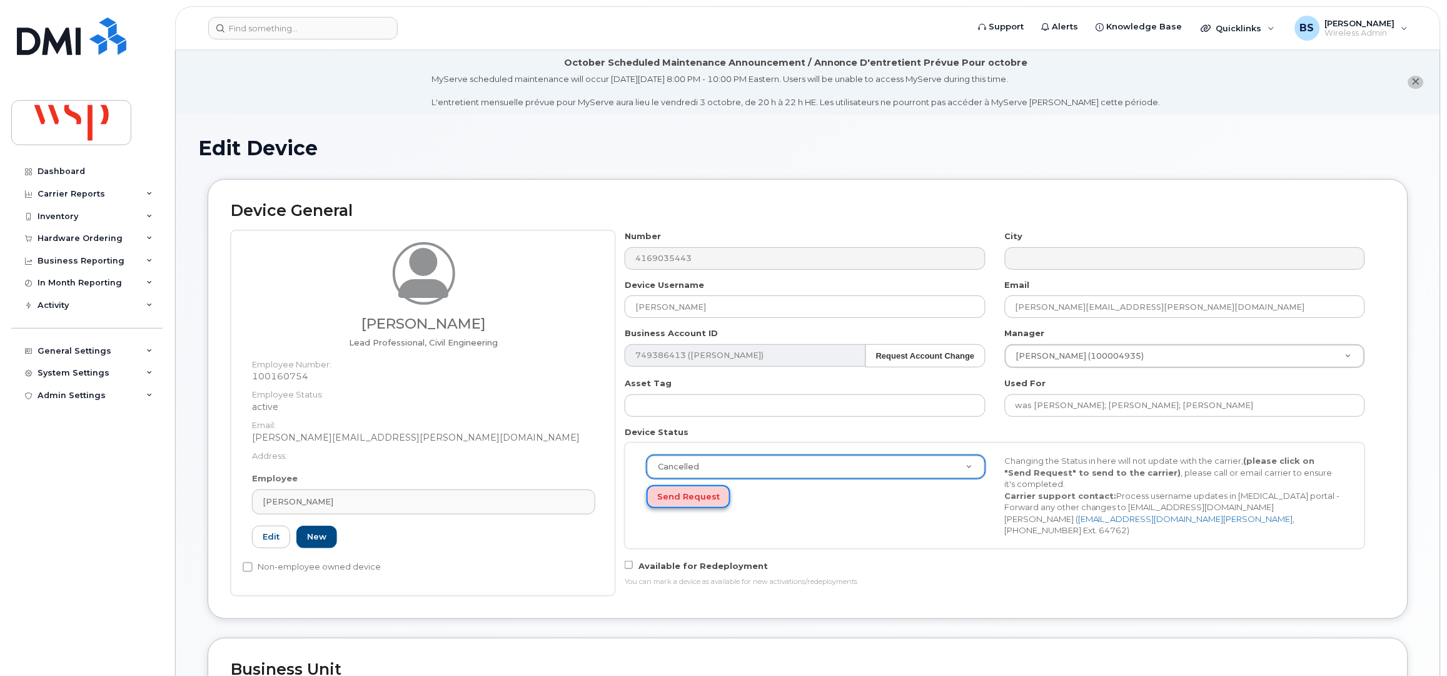
click at [685, 495] on button "Send Request" at bounding box center [689, 496] width 84 height 23
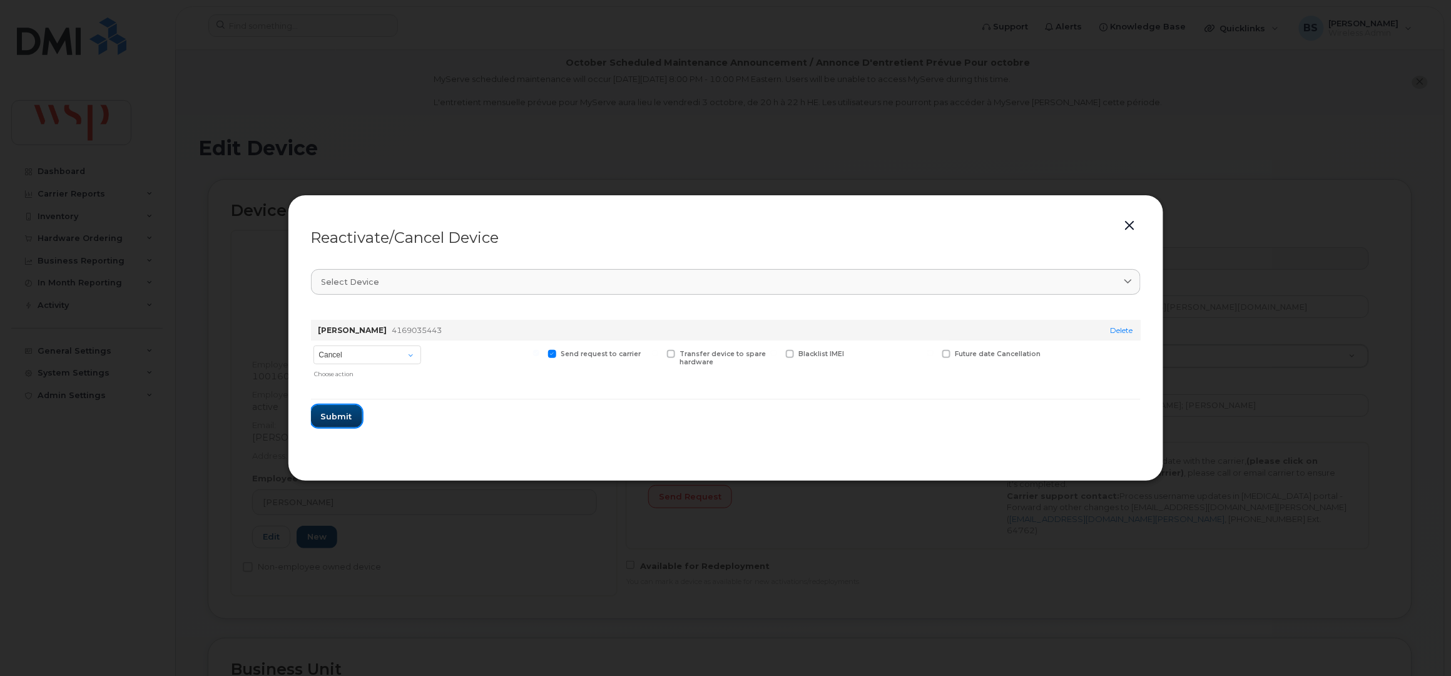
click at [343, 415] on span "Submit" at bounding box center [336, 416] width 31 height 12
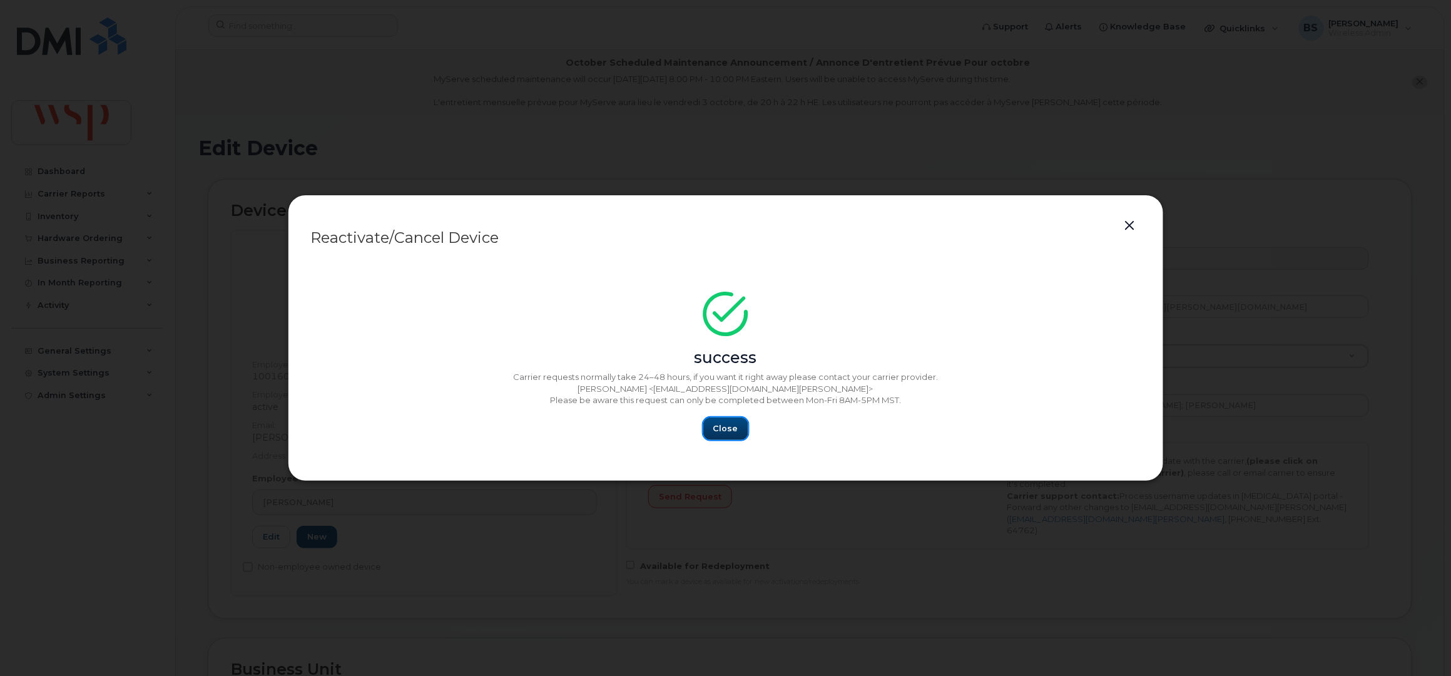
click at [731, 421] on button "Close" at bounding box center [725, 428] width 45 height 23
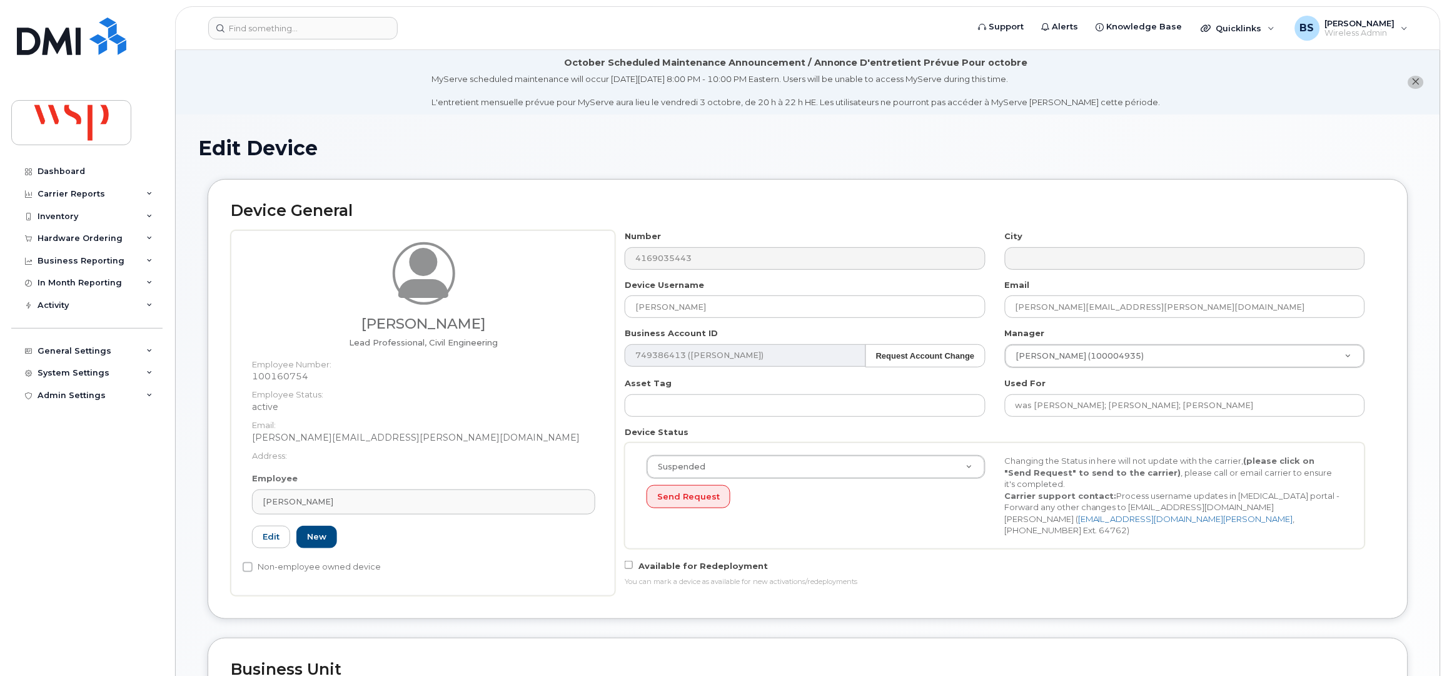
scroll to position [500, 0]
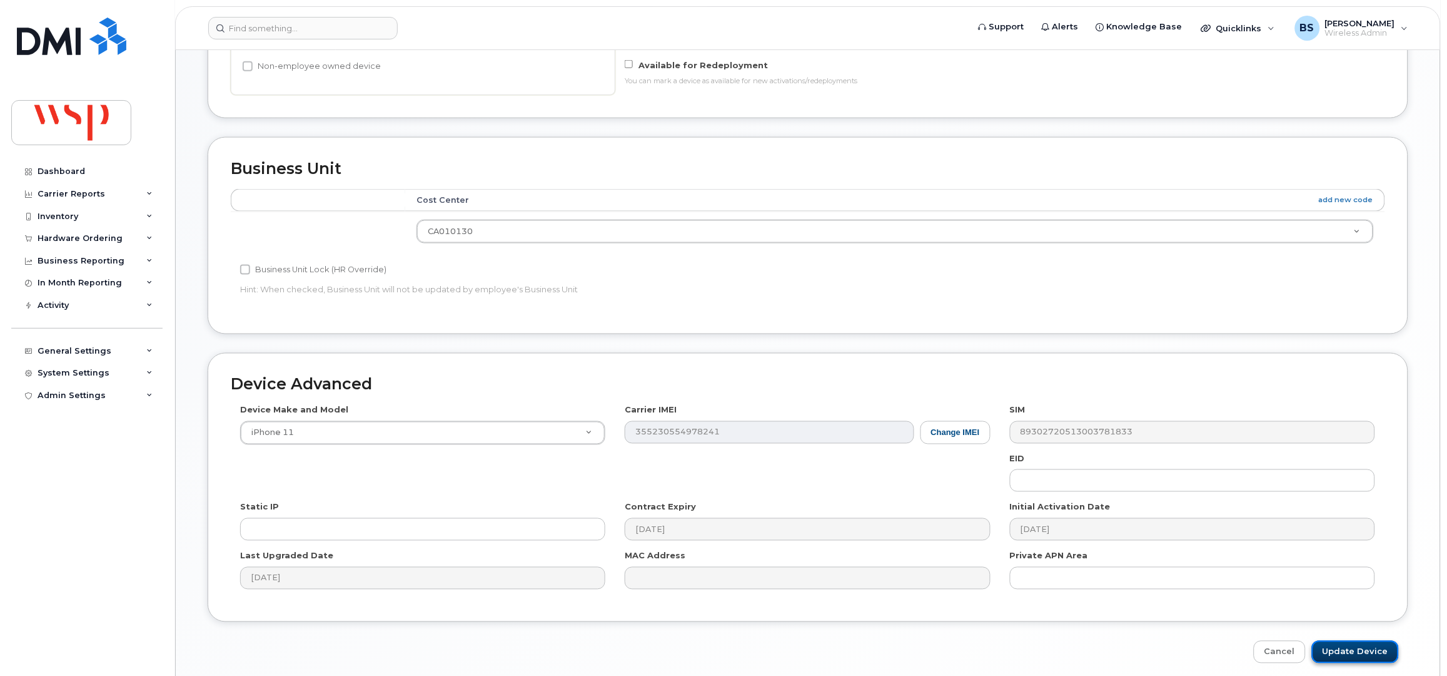
click at [1335, 651] on input "Update Device" at bounding box center [1355, 652] width 87 height 23
type input "Saving..."
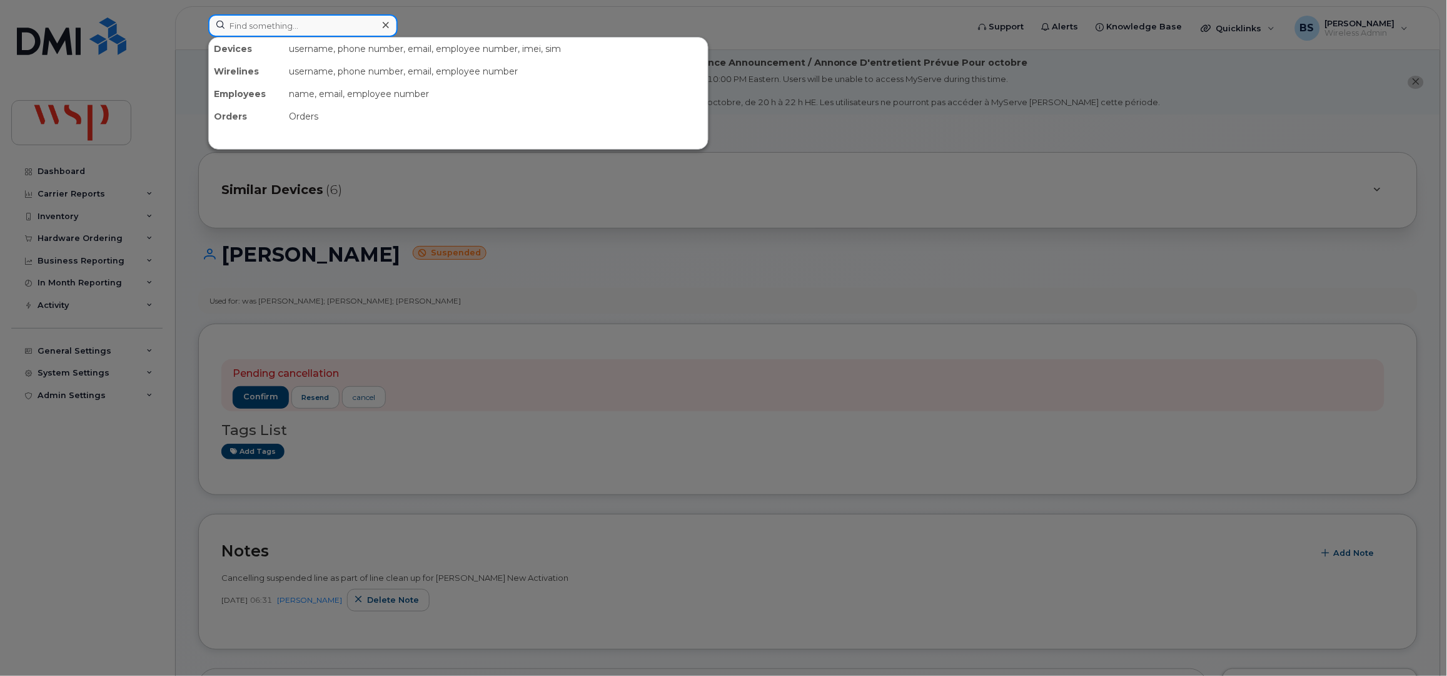
click at [285, 23] on input at bounding box center [303, 25] width 190 height 23
paste input "780-913-8273"
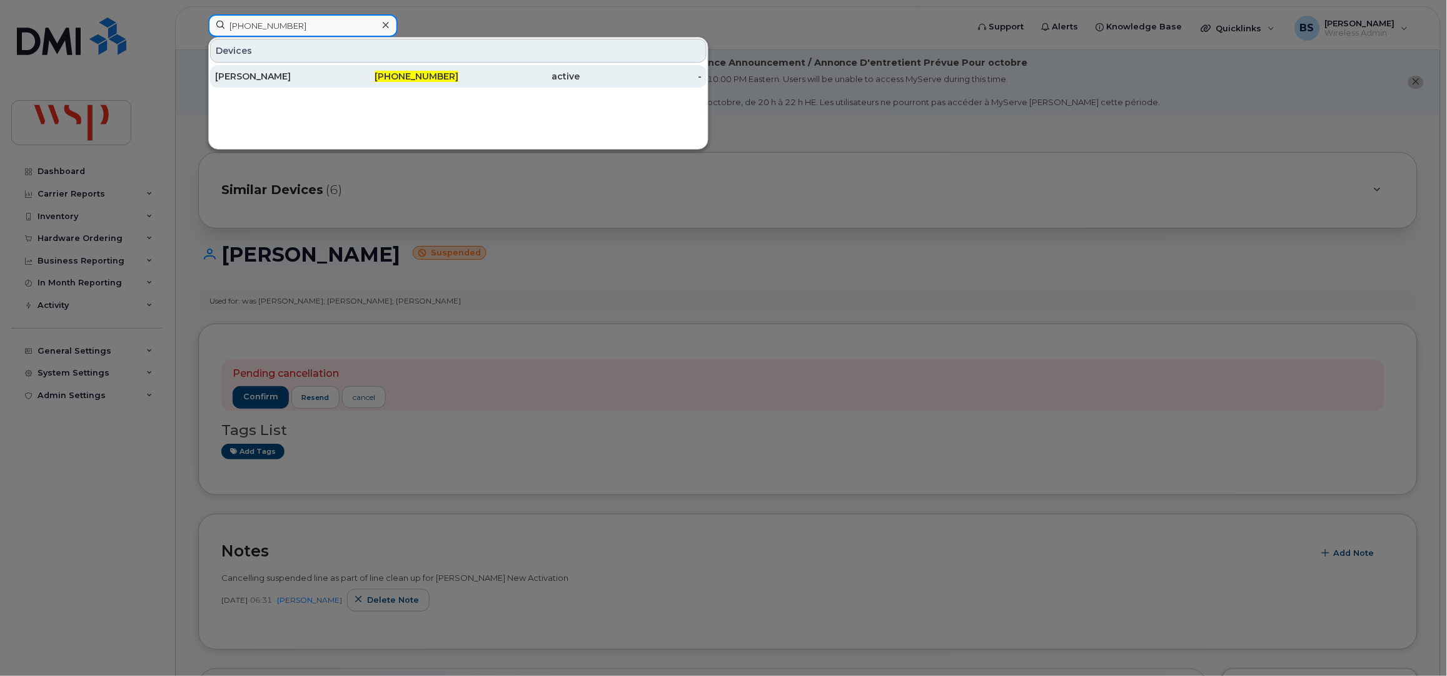
type input "780-913-8273"
click at [248, 74] on div "PATHMA WEDAGE" at bounding box center [276, 76] width 122 height 13
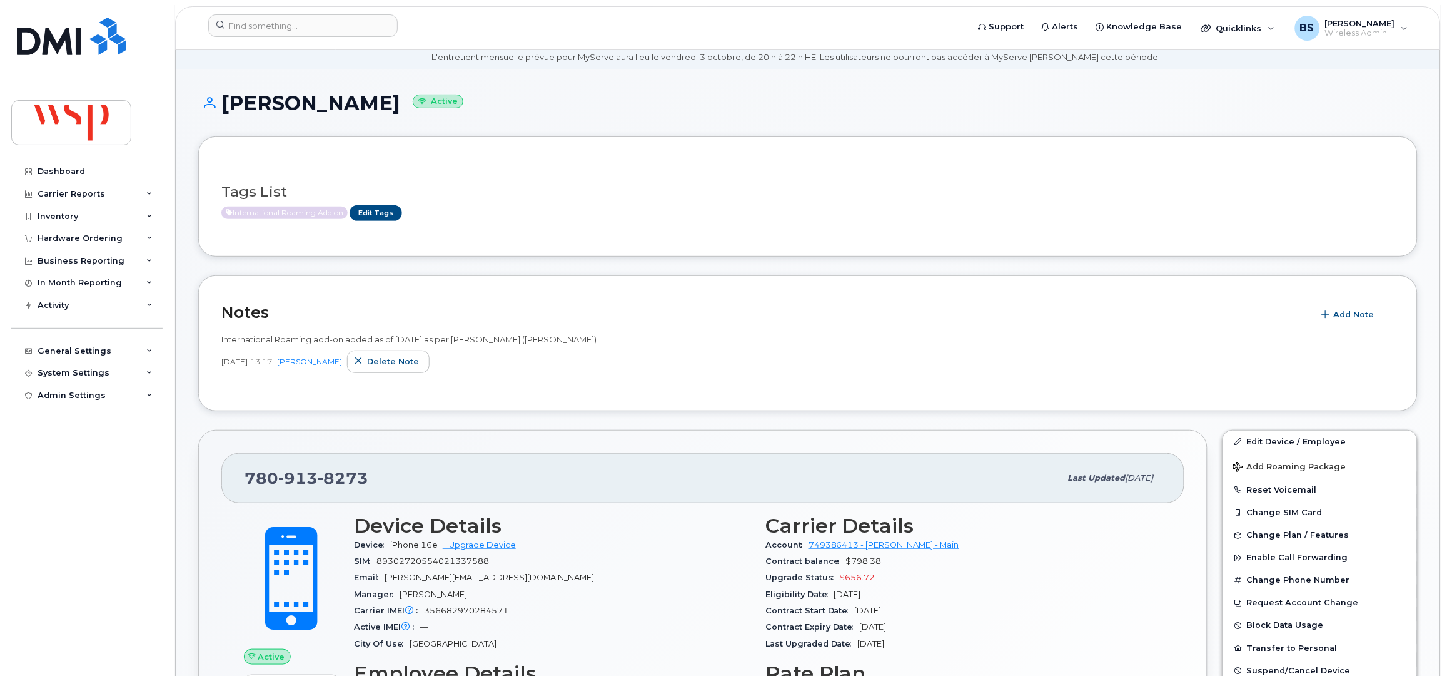
scroll to position [83, 0]
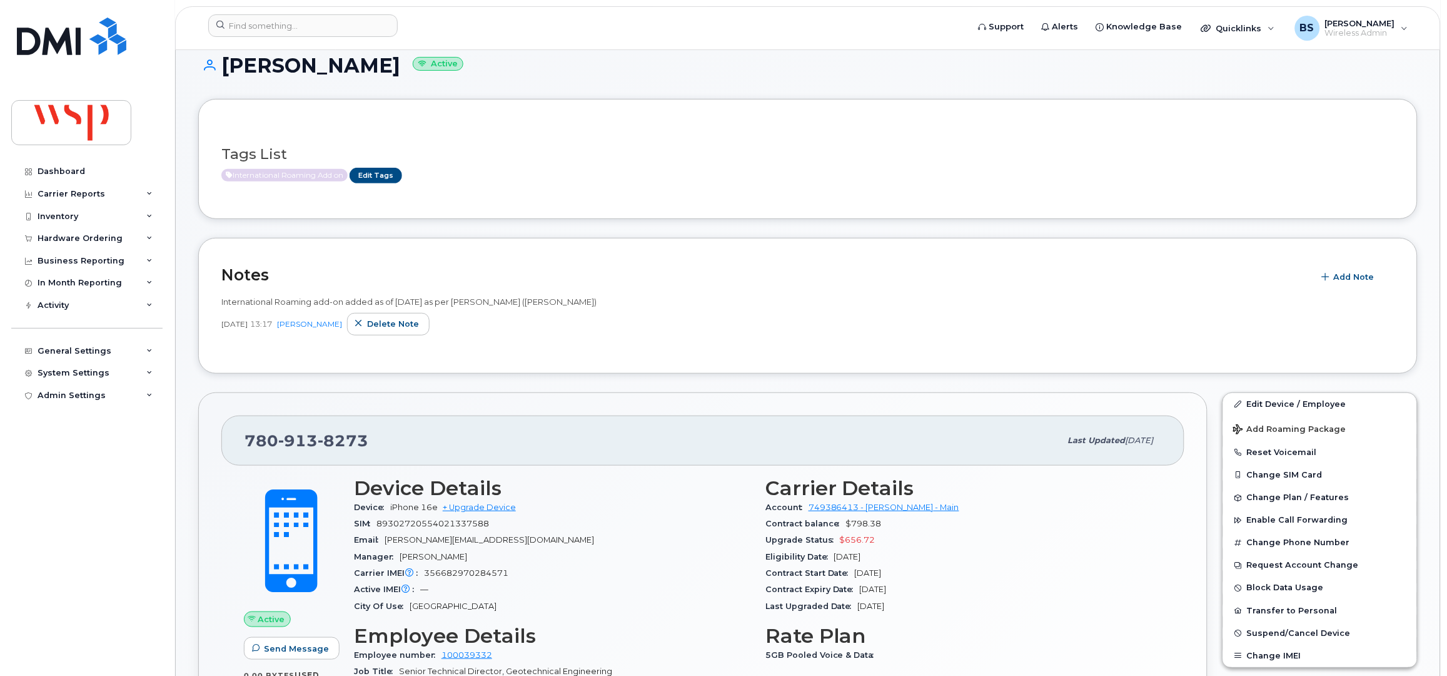
drag, startPoint x: 420, startPoint y: 65, endPoint x: 216, endPoint y: 74, distance: 203.5
click at [216, 74] on h1 "[PERSON_NAME] Active" at bounding box center [808, 65] width 1220 height 22
copy h1 "[PERSON_NAME]"
click at [256, 21] on input at bounding box center [303, 25] width 190 height 23
paste input "[PHONE_NUMBER]"
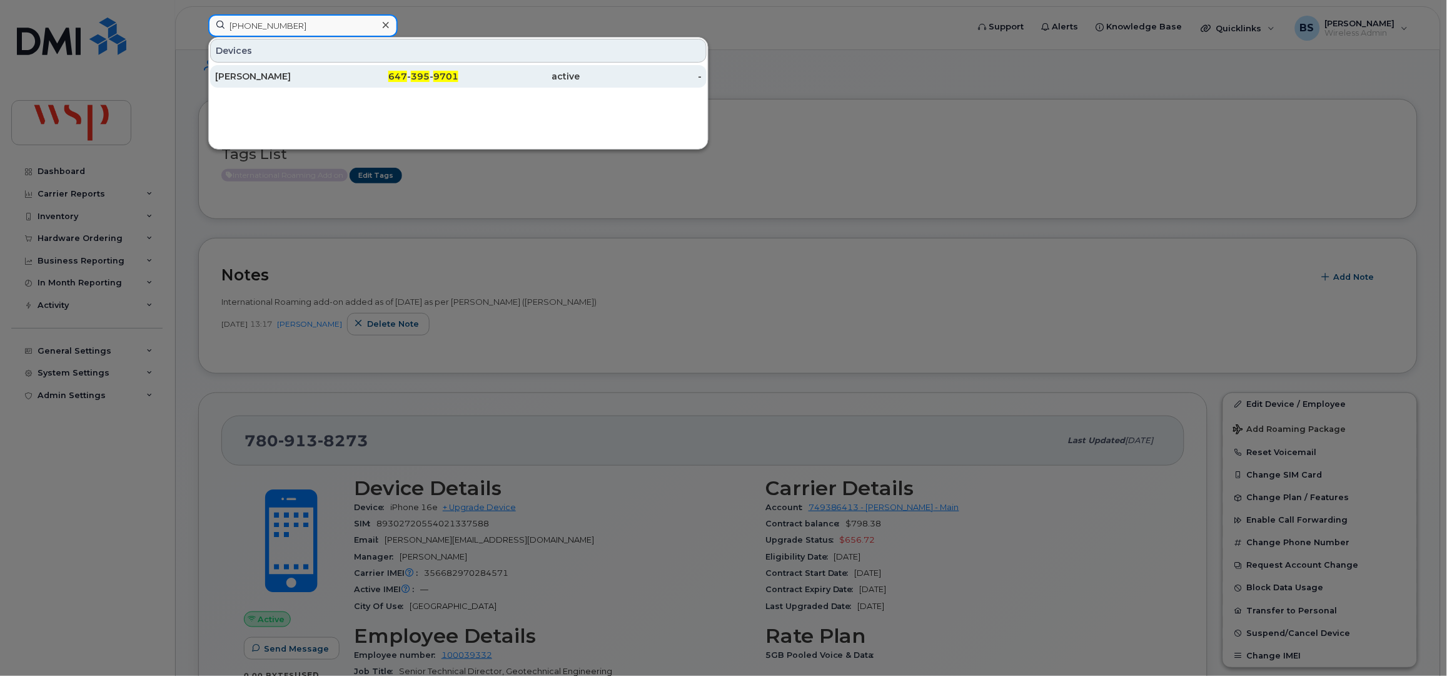
type input "[PHONE_NUMBER]"
click at [243, 73] on div "[PERSON_NAME]" at bounding box center [276, 76] width 122 height 13
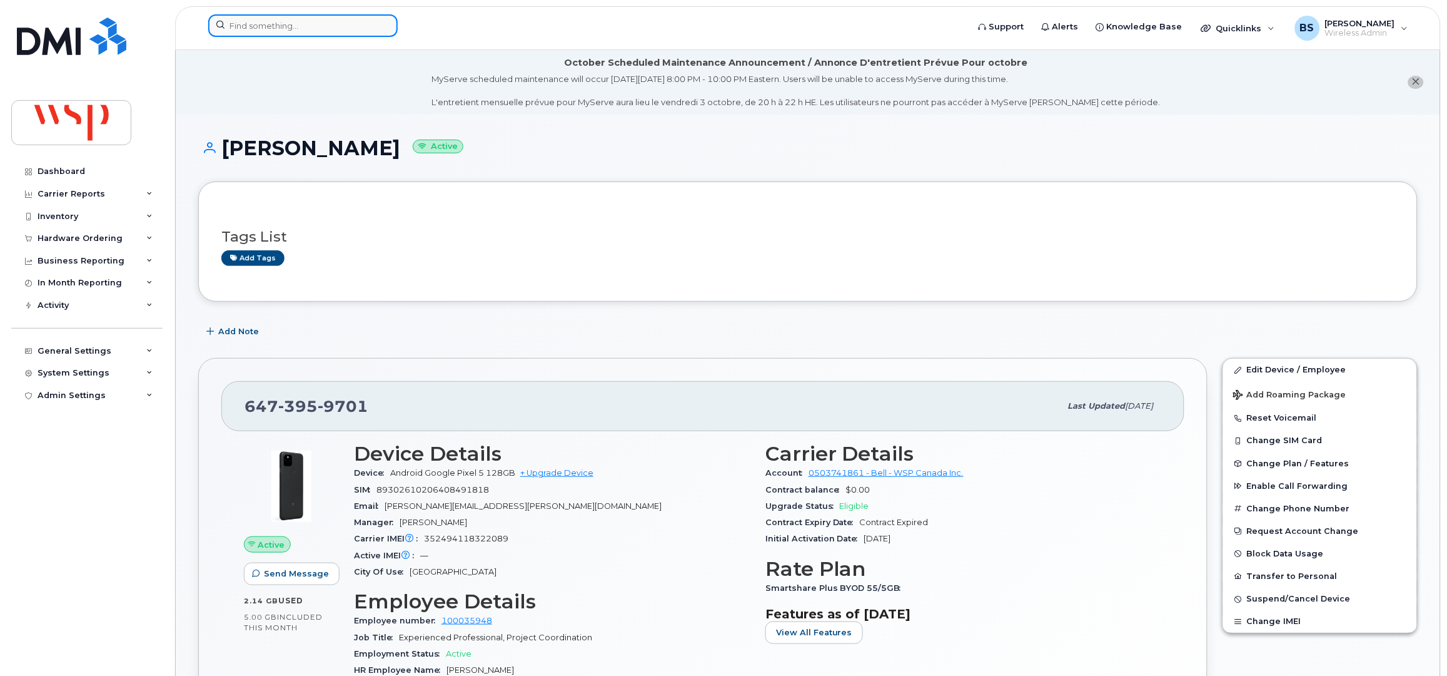
click at [306, 26] on input at bounding box center [303, 25] width 190 height 23
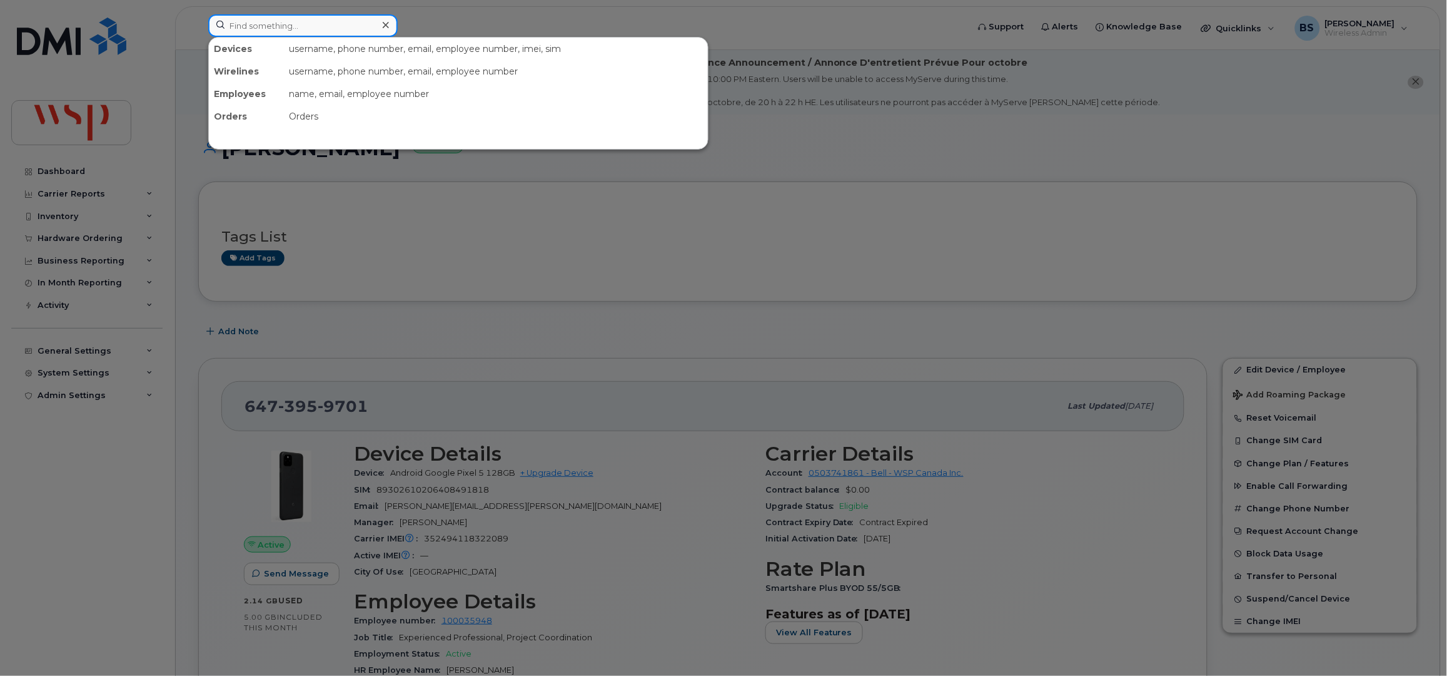
paste input "100003193"
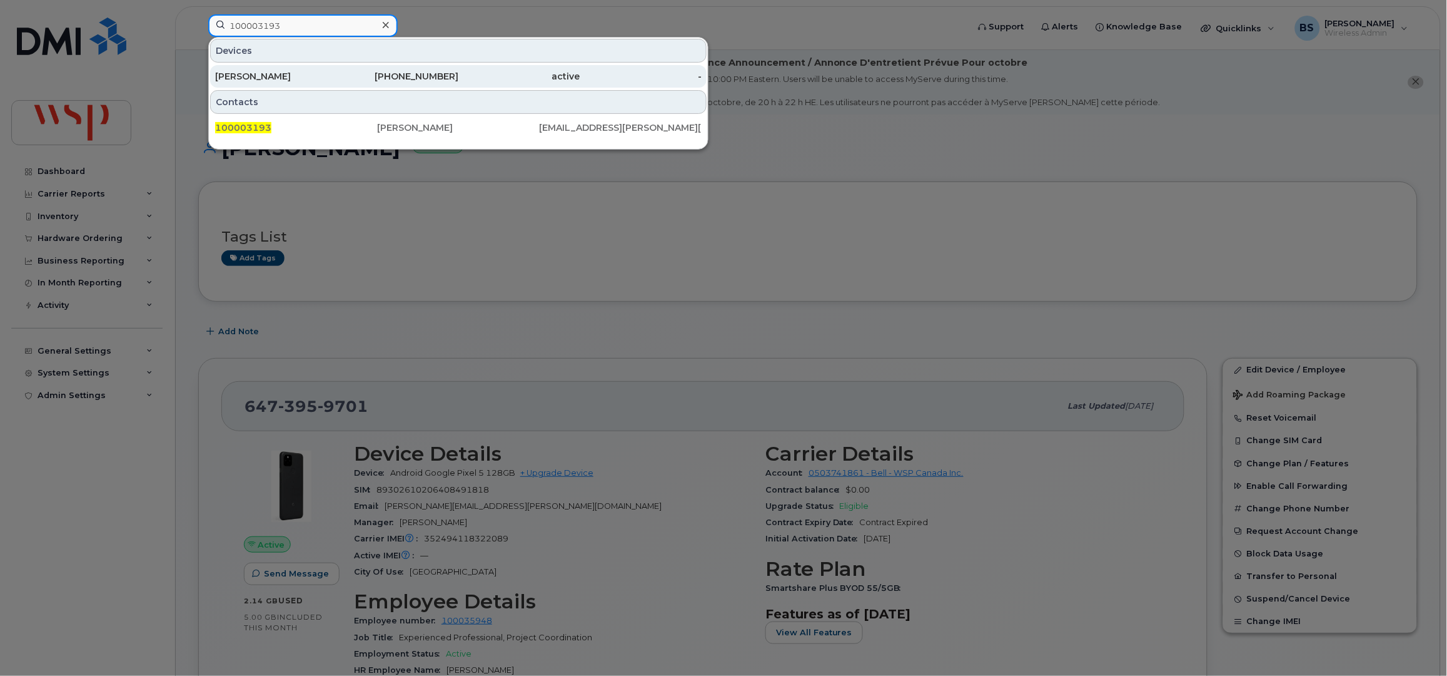
type input "100003193"
click at [235, 71] on div "[PERSON_NAME]" at bounding box center [276, 76] width 122 height 13
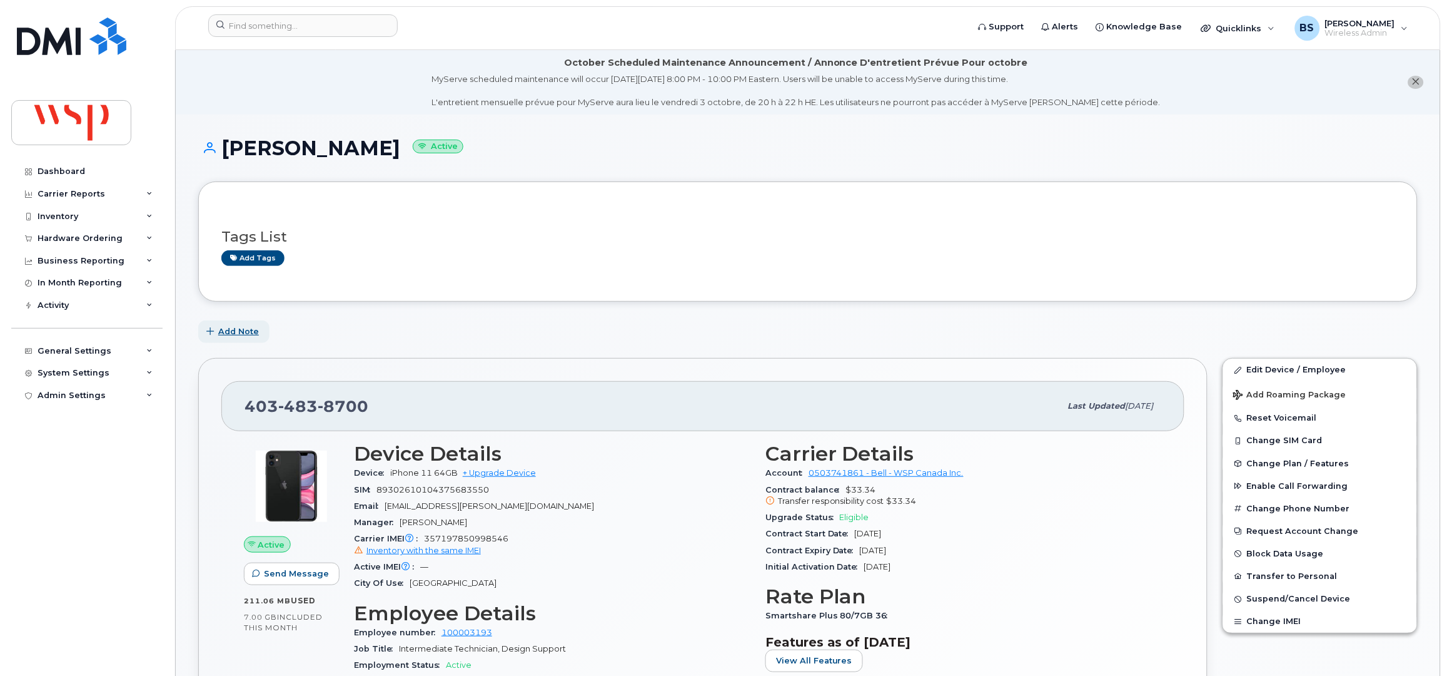
click at [226, 325] on button "Add Note" at bounding box center [233, 331] width 71 height 23
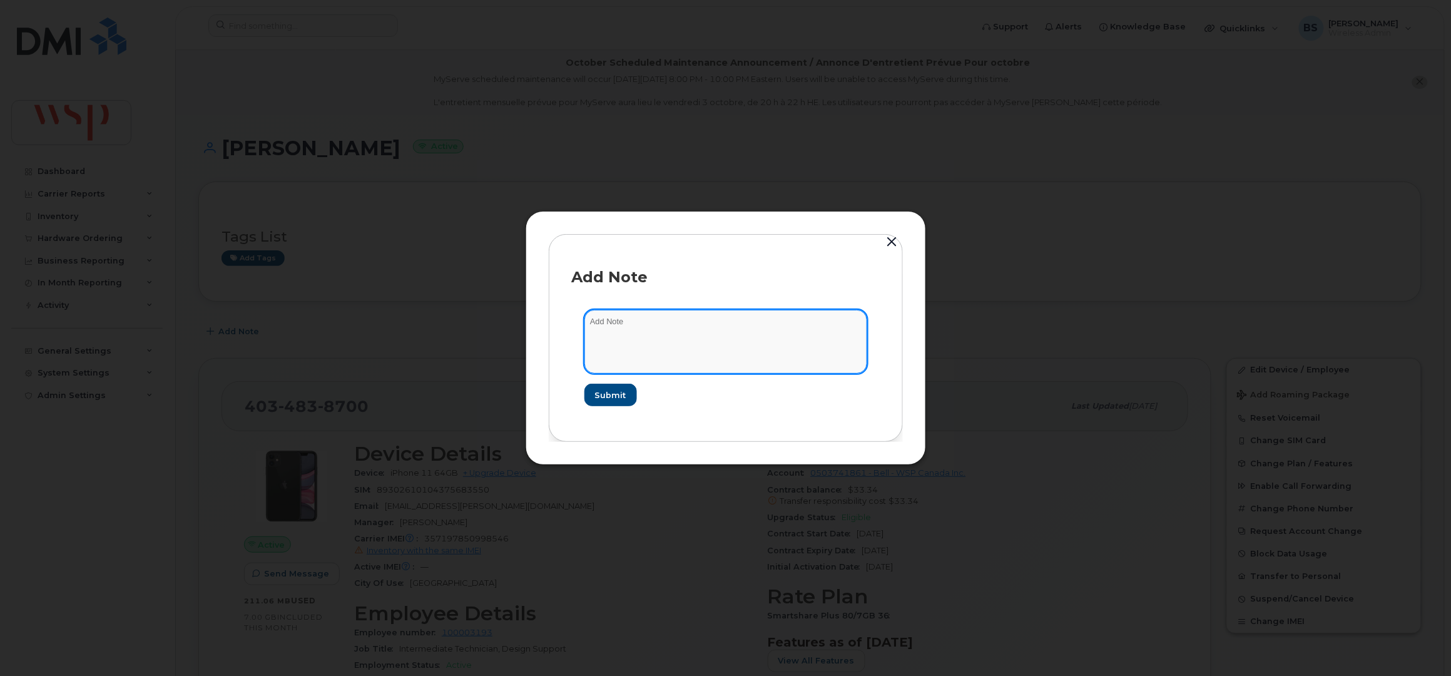
click at [642, 338] on textarea at bounding box center [725, 342] width 283 height 64
paste textarea "Please note effective [DATE], [PERSON_NAME]-EE#100003193 will be on leave. They…"
click at [761, 336] on textarea "Please note effective May 4 ,2026, Sachin Othayoth-EE#100003193 will be on leav…" at bounding box center [725, 342] width 283 height 64
type textarea "Please note effective May 4 ,2026, Sachin Othayoth-EE#100003193 will be on leav…"
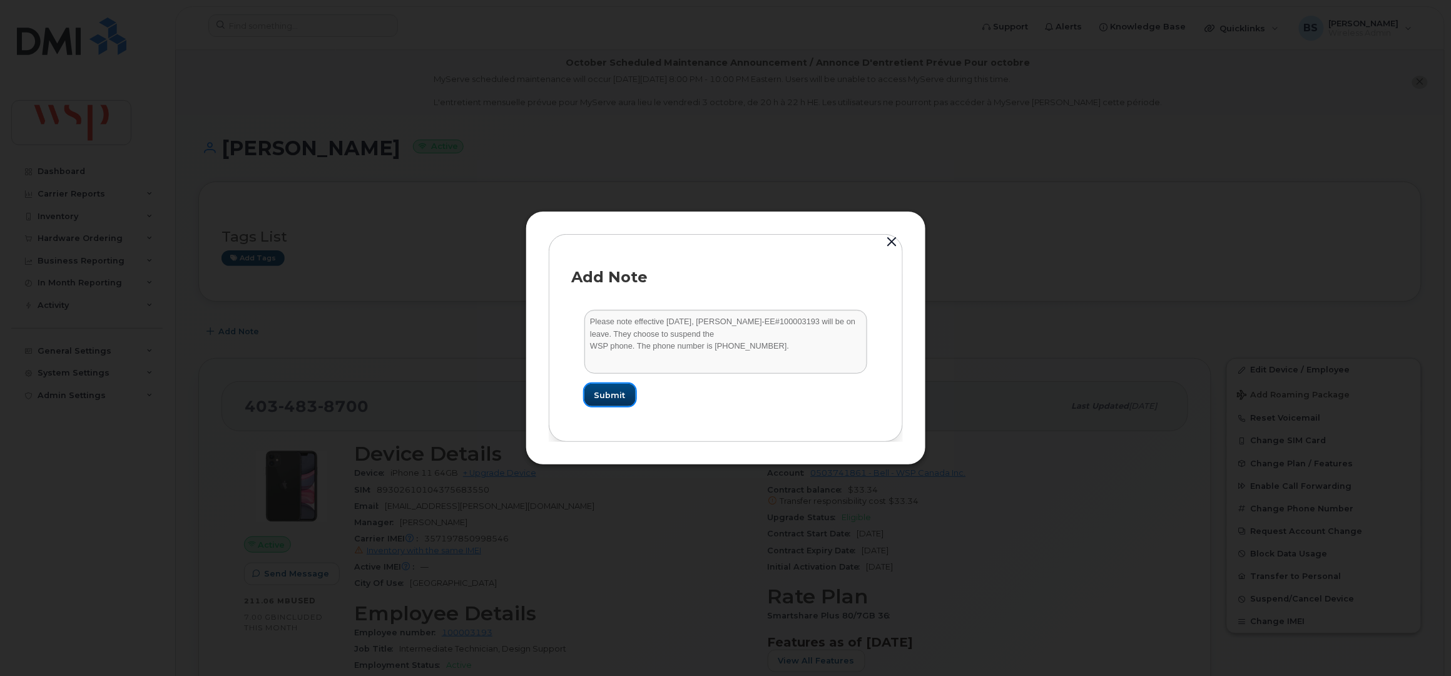
click at [620, 393] on span "Submit" at bounding box center [609, 395] width 31 height 12
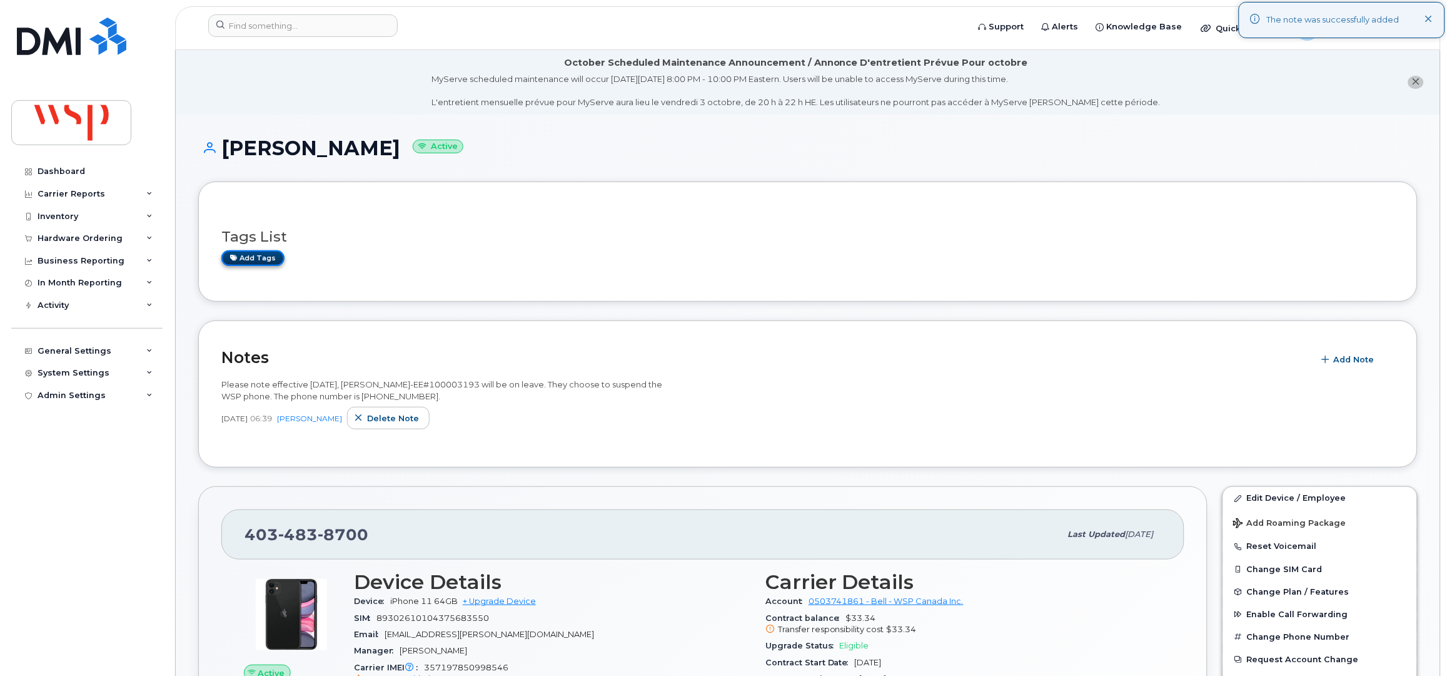
click at [266, 258] on link "Add tags" at bounding box center [252, 258] width 63 height 16
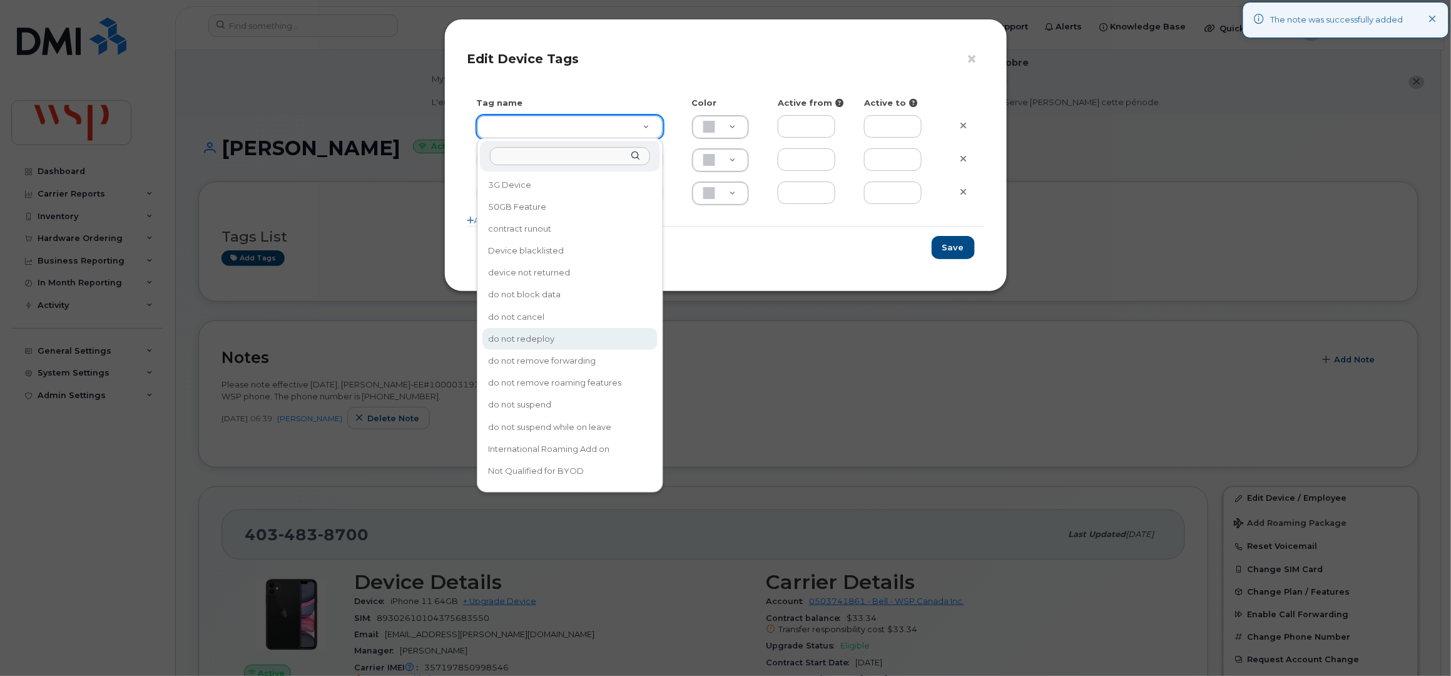
type input "do not redeploy"
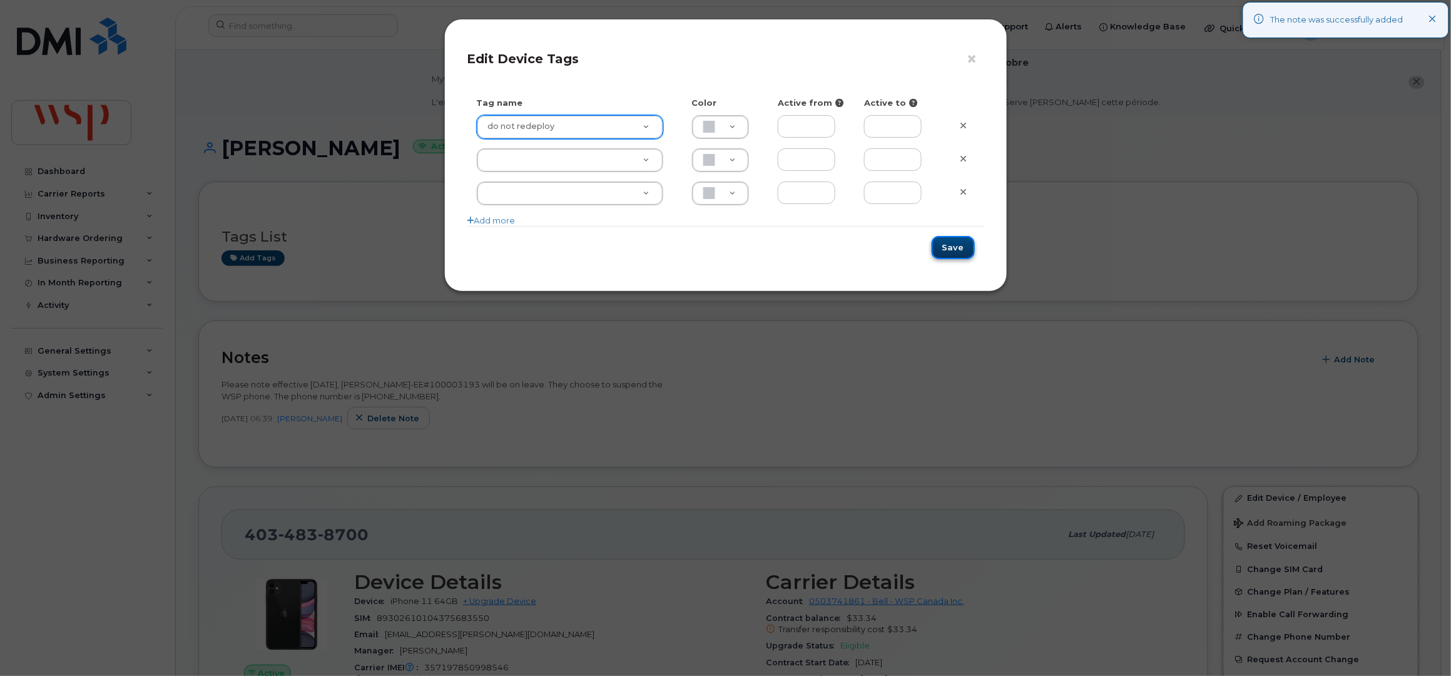
click at [956, 243] on button "Save" at bounding box center [952, 247] width 43 height 23
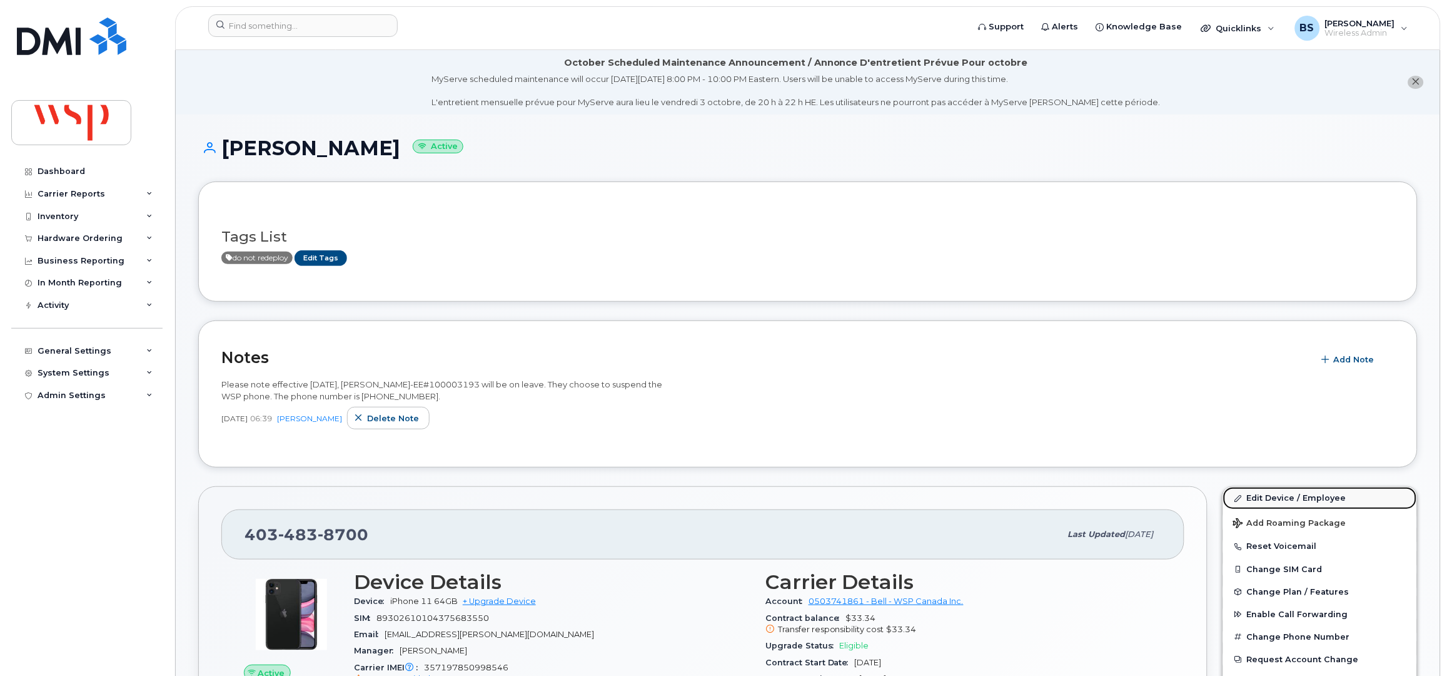
click at [1258, 499] on link "Edit Device / Employee" at bounding box center [1320, 498] width 194 height 23
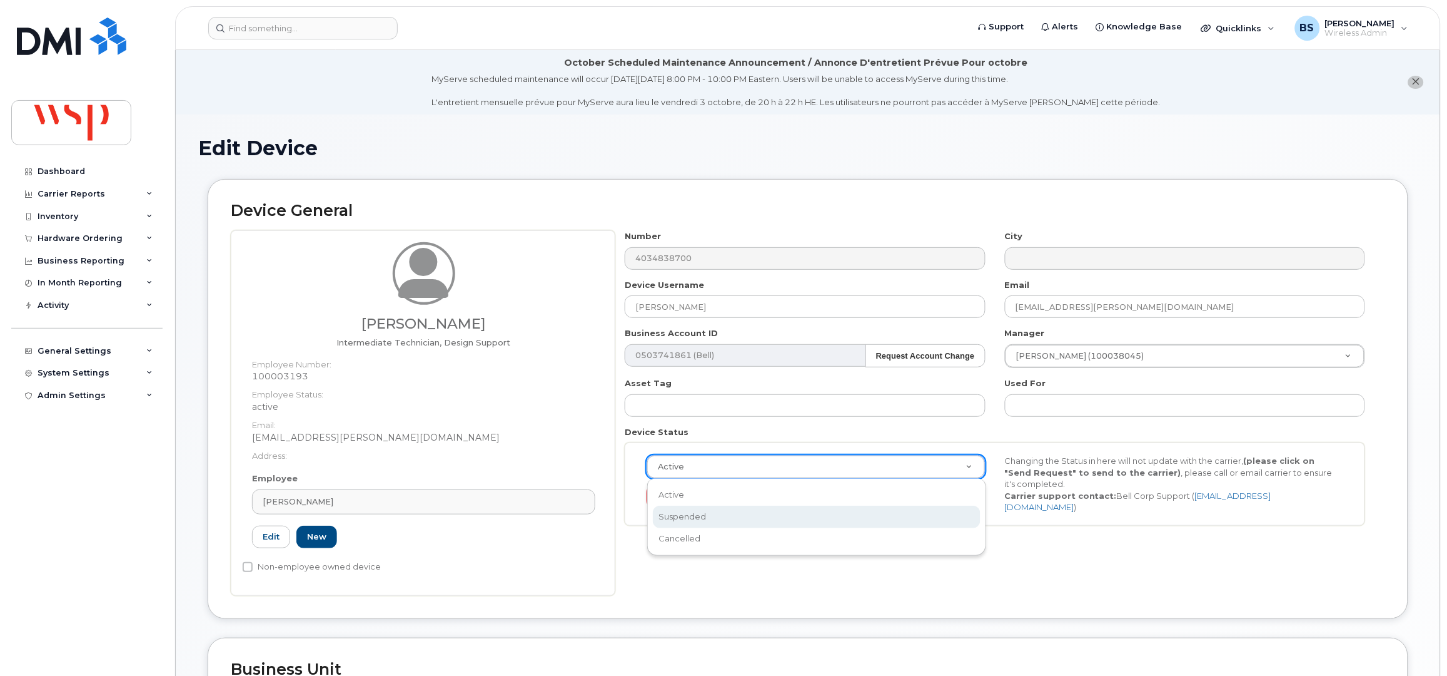
select select "suspended"
click at [682, 495] on button "Send Request" at bounding box center [689, 496] width 84 height 23
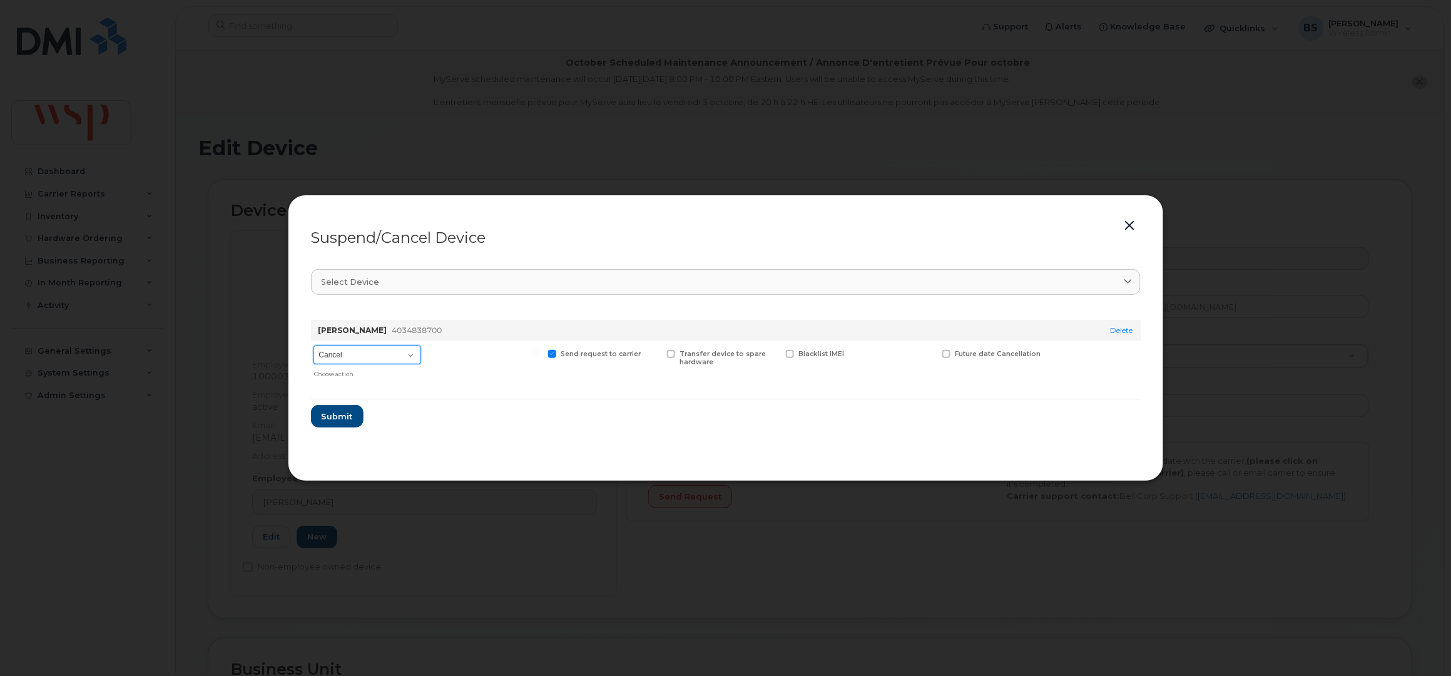
click at [362, 350] on select "Cancel Suspend - Extend Suspension Suspend - Reduced Rate Suspend - Full Rate S…" at bounding box center [367, 354] width 108 height 19
select select "[object Object]"
click at [313, 346] on select "Cancel Suspend - Extend Suspension Suspend - Reduced Rate Suspend - Full Rate S…" at bounding box center [367, 354] width 108 height 19
click at [963, 356] on span "Future suspend date" at bounding box center [991, 354] width 73 height 8
click at [933, 356] on input "Future suspend date" at bounding box center [930, 353] width 6 height 6
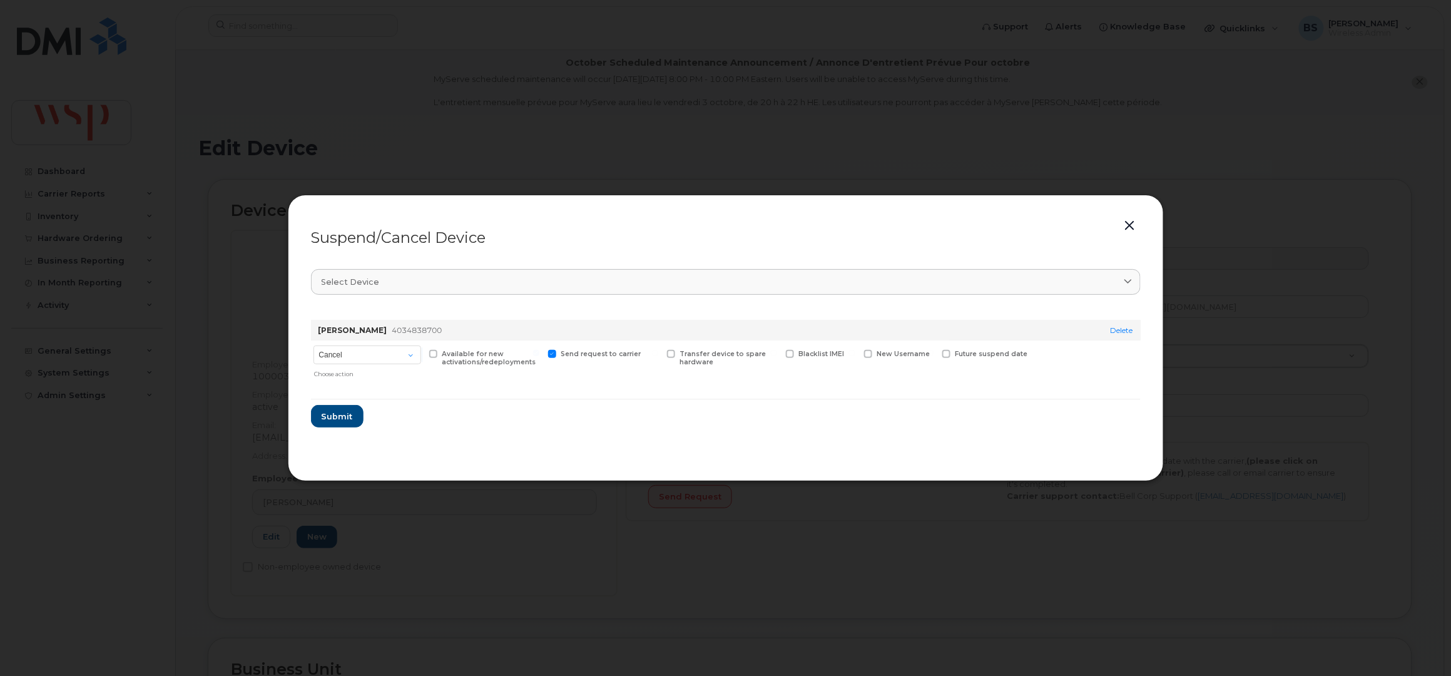
checkbox input "true"
click at [1031, 372] on input "date" at bounding box center [992, 373] width 101 height 23
type input "2026-05-04"
click at [338, 421] on span "Submit" at bounding box center [336, 422] width 31 height 12
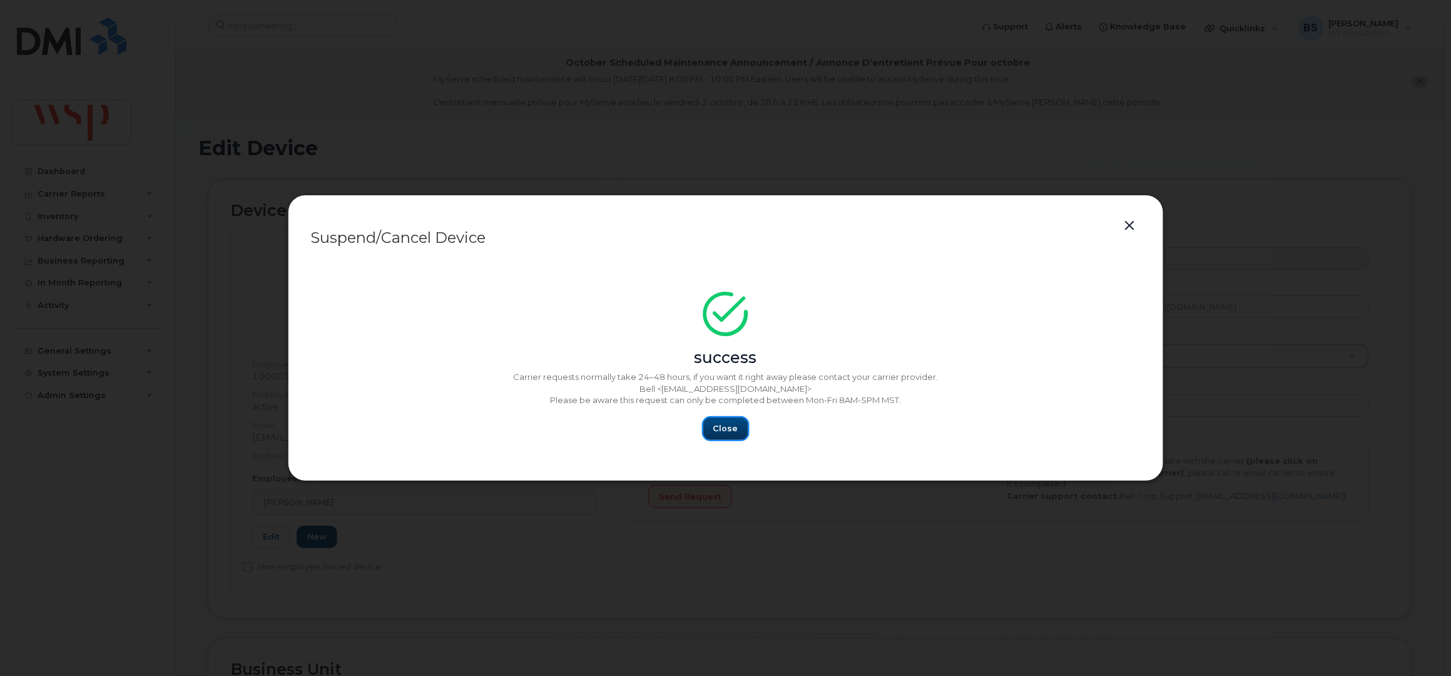
click at [733, 430] on span "Close" at bounding box center [725, 428] width 25 height 12
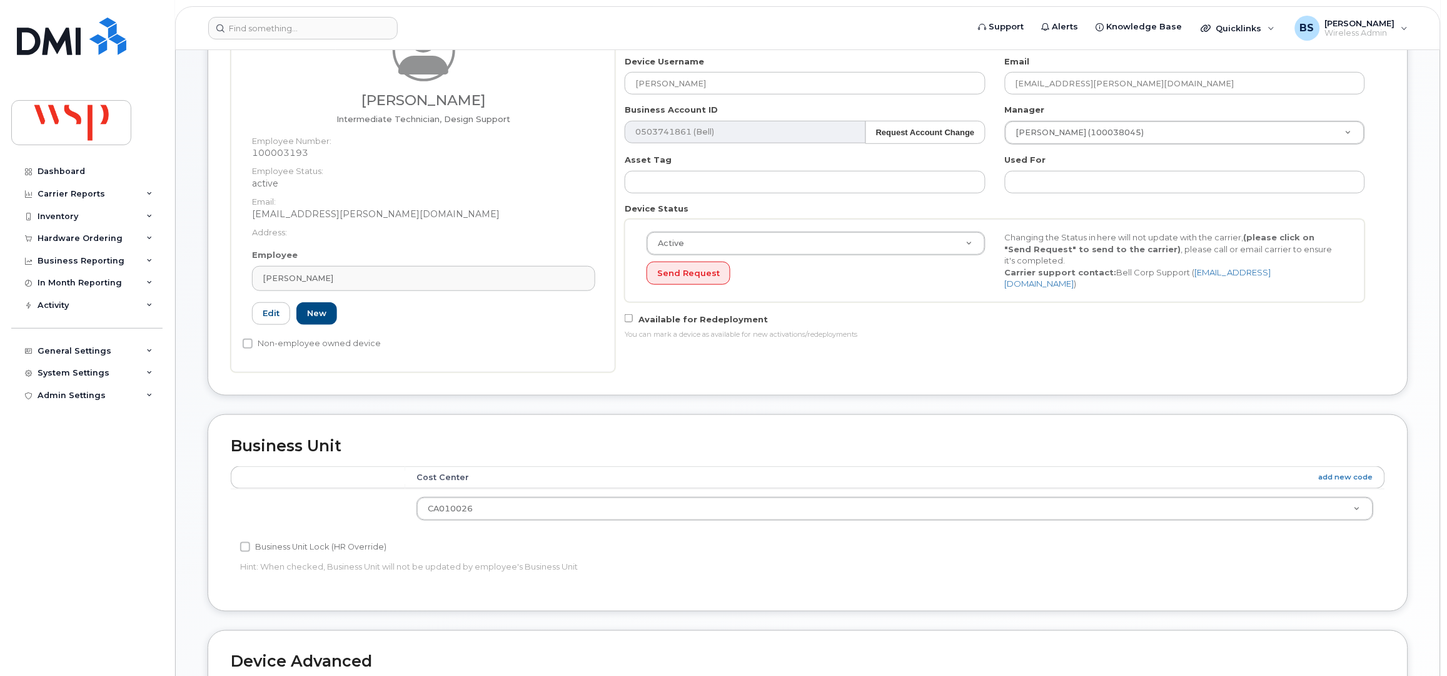
scroll to position [500, 0]
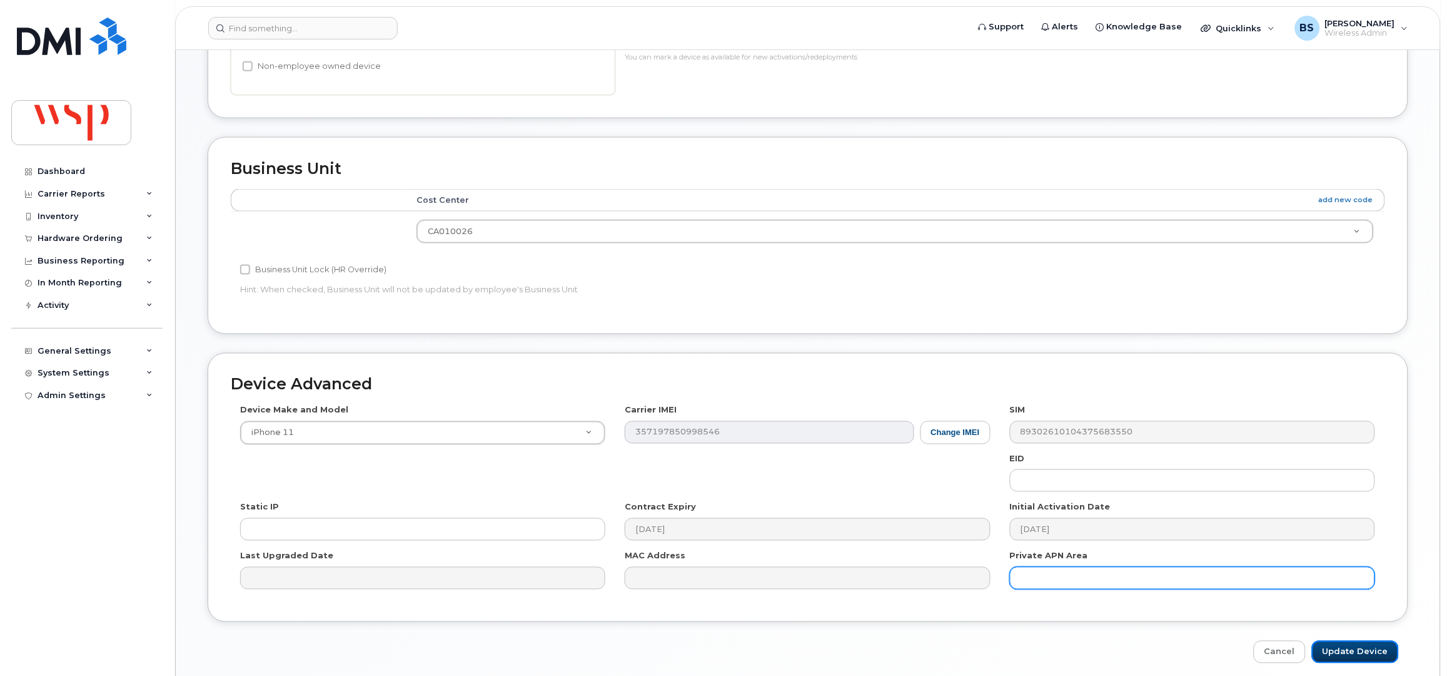
drag, startPoint x: 1345, startPoint y: 652, endPoint x: 1218, endPoint y: 587, distance: 143.2
click at [1345, 651] on input "Update Device" at bounding box center [1355, 652] width 87 height 23
type input "Saving..."
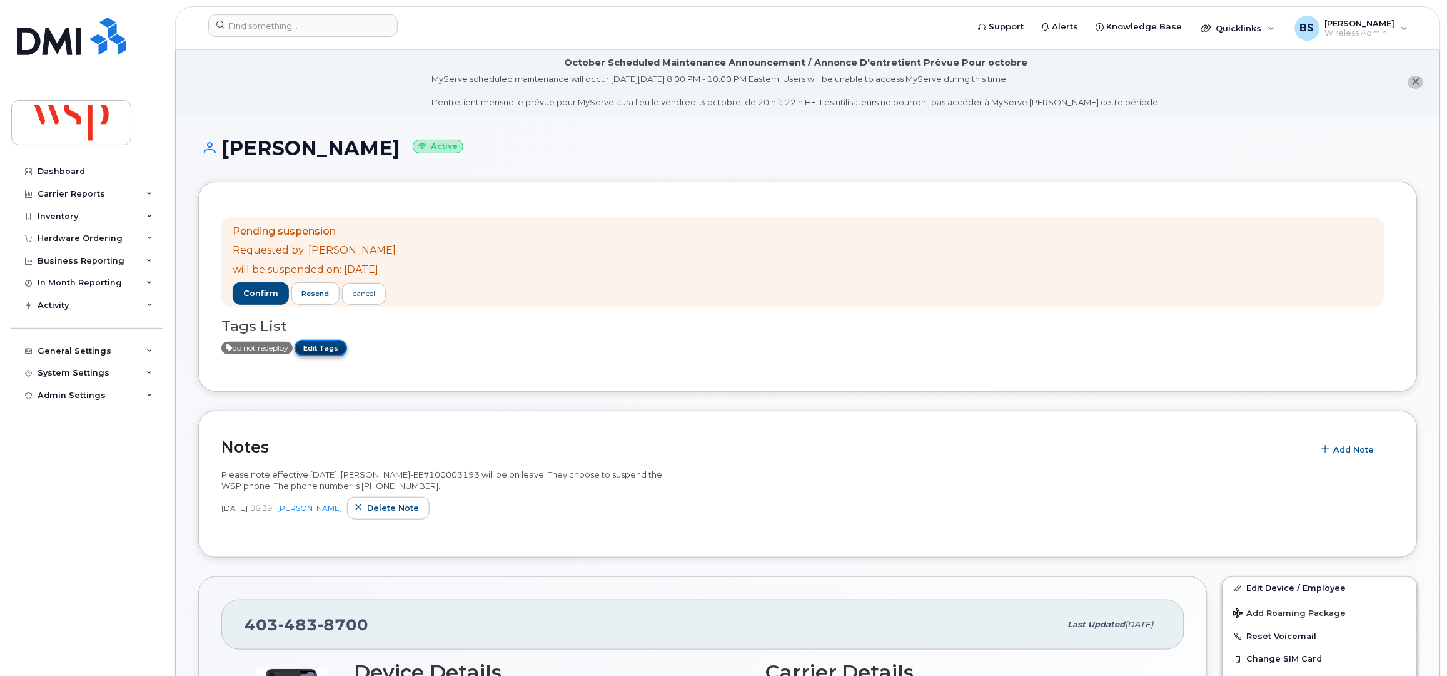
click at [330, 349] on link "Edit Tags" at bounding box center [321, 348] width 53 height 16
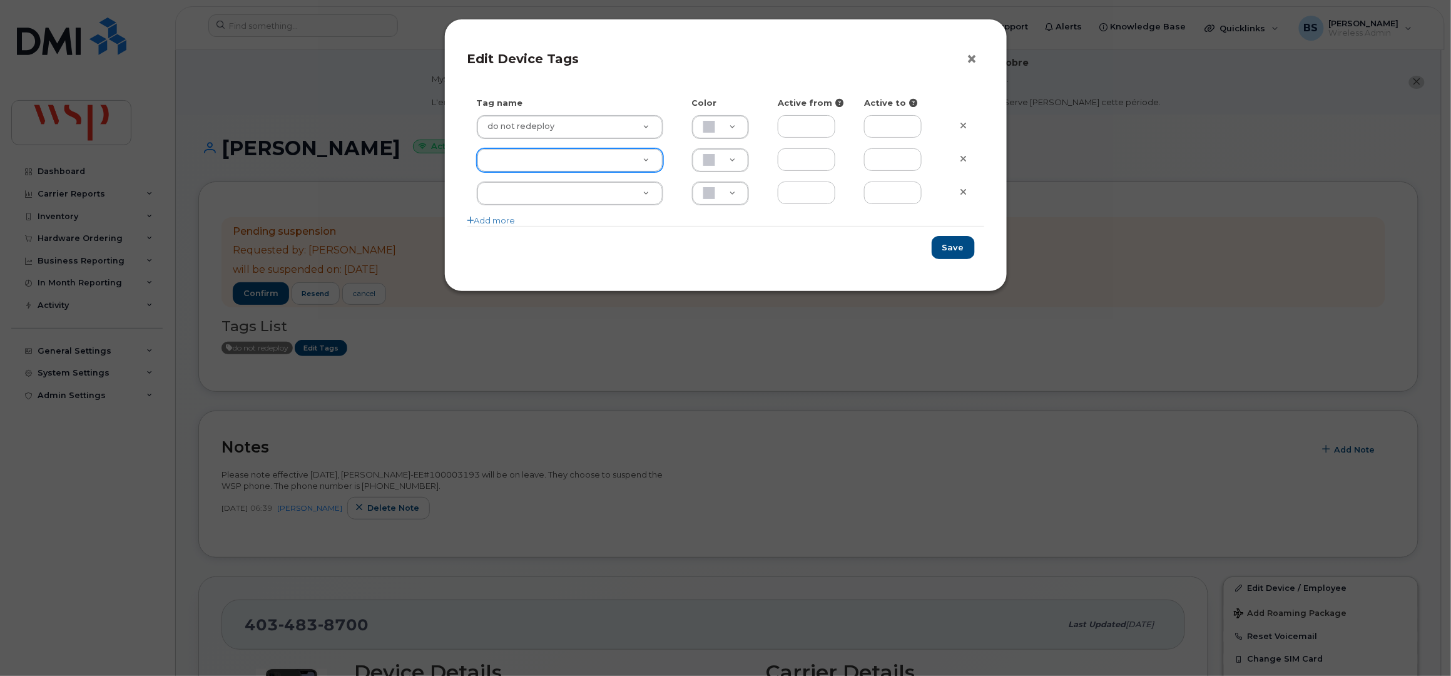
click at [972, 59] on button "×" at bounding box center [975, 59] width 18 height 19
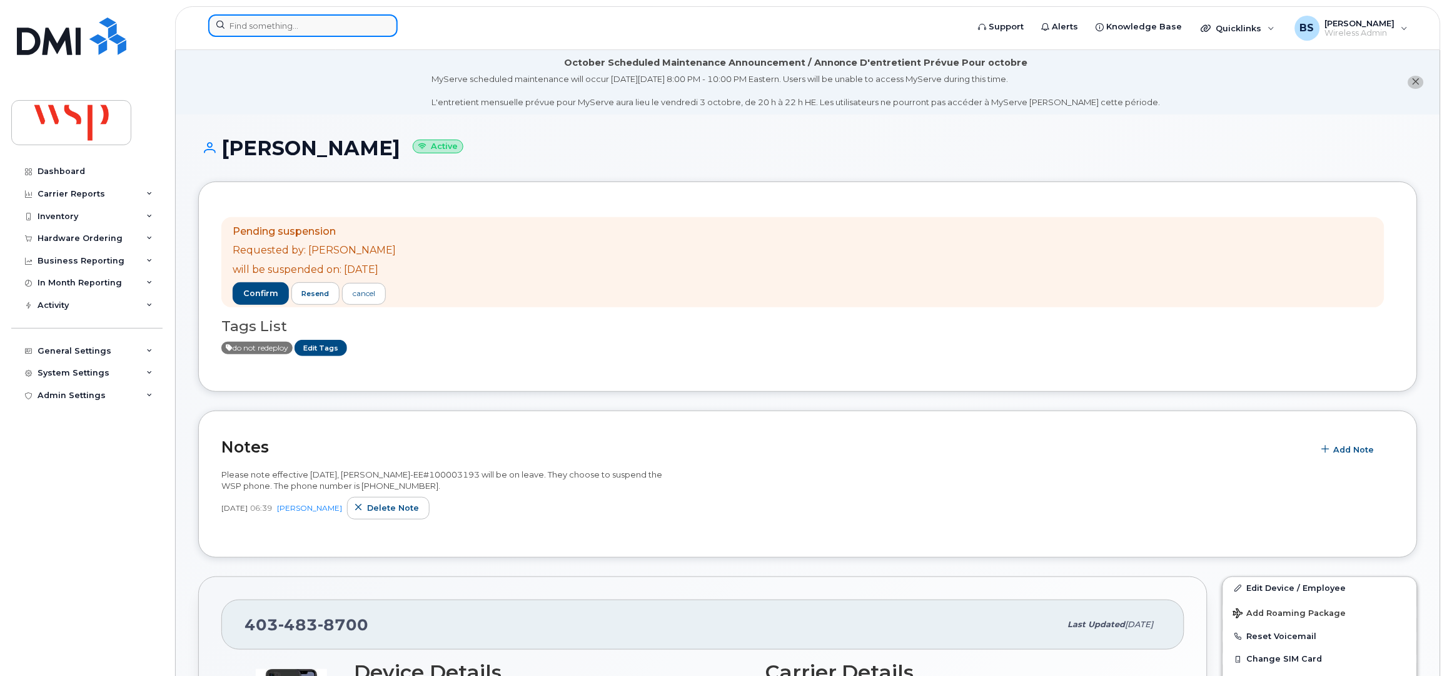
click at [314, 19] on input at bounding box center [303, 25] width 190 height 23
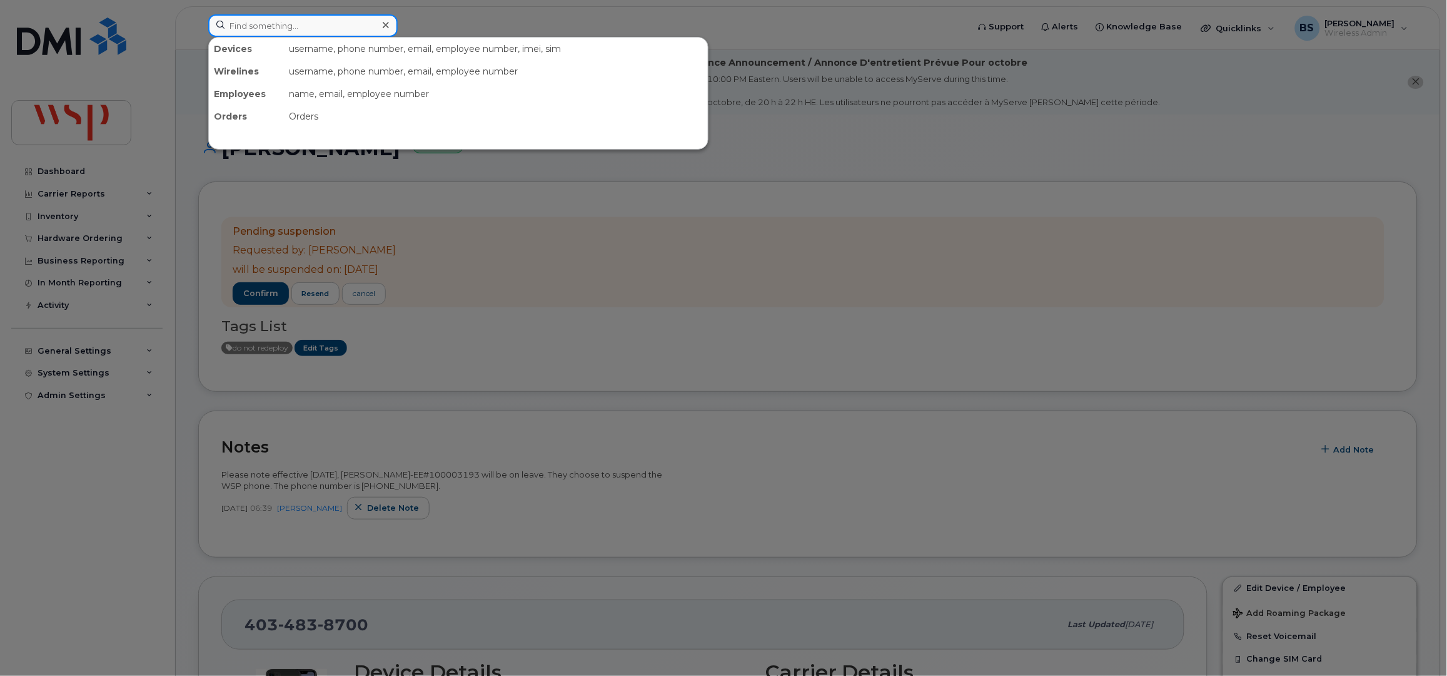
paste input "6476144071"
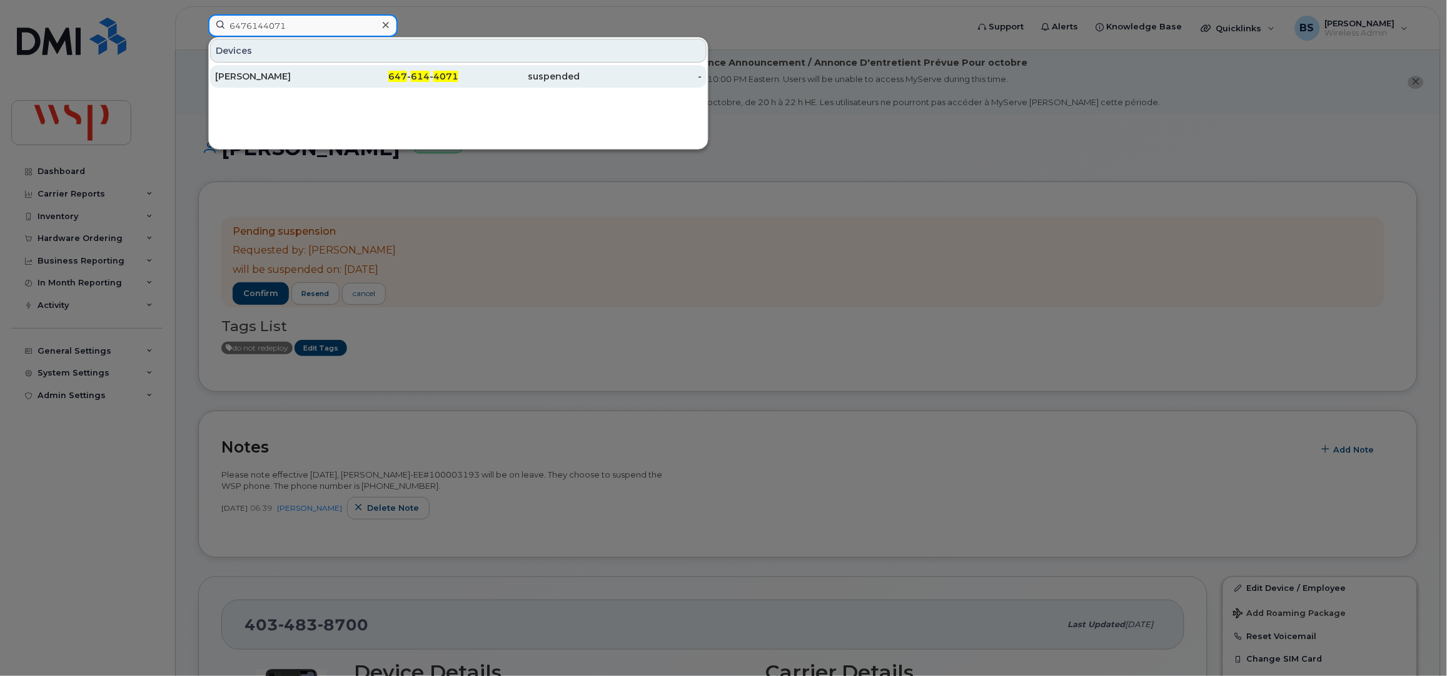
type input "6476144071"
click at [255, 71] on div "[PERSON_NAME]" at bounding box center [276, 76] width 122 height 13
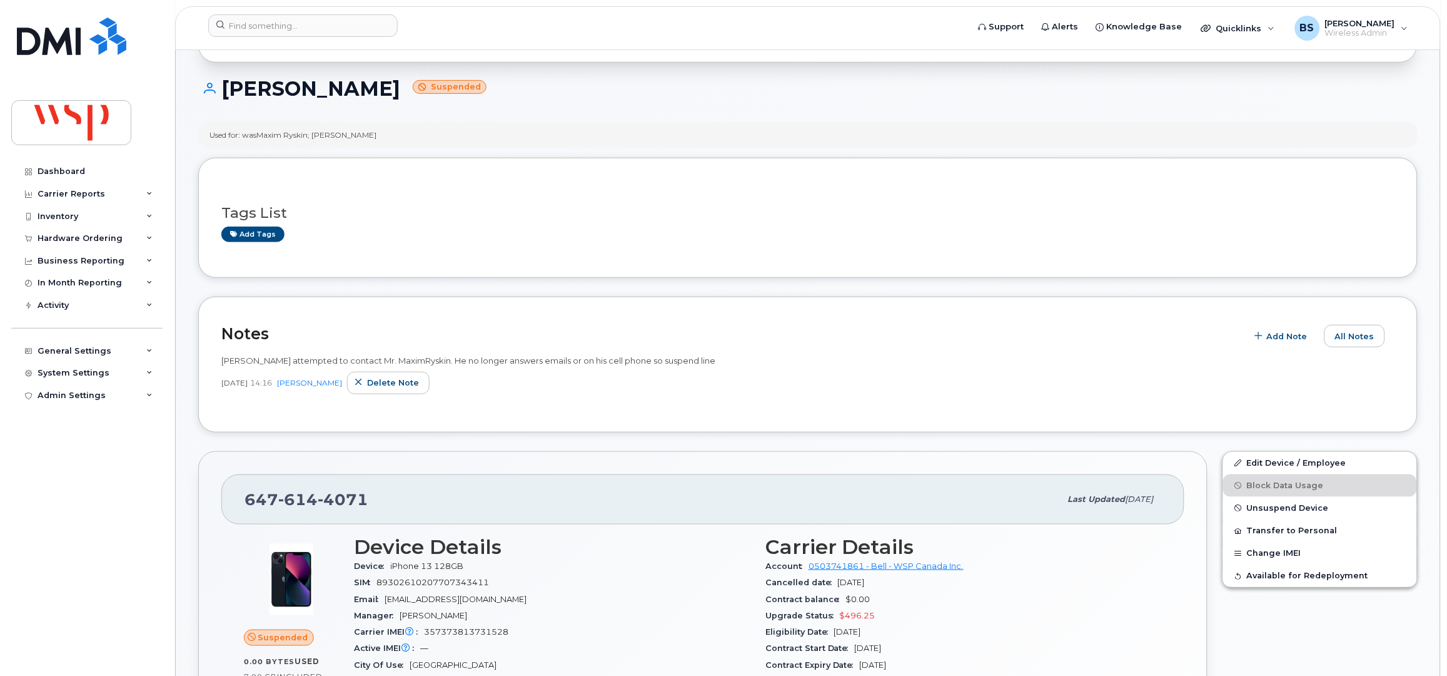
scroll to position [166, 0]
drag, startPoint x: 312, startPoint y: 131, endPoint x: 262, endPoint y: 138, distance: 50.5
click at [262, 138] on div "Used for: wasMaxim Ryskin; [PERSON_NAME]" at bounding box center [293, 134] width 167 height 11
copy div "[PERSON_NAME]"
drag, startPoint x: 281, startPoint y: 505, endPoint x: 241, endPoint y: 505, distance: 40.0
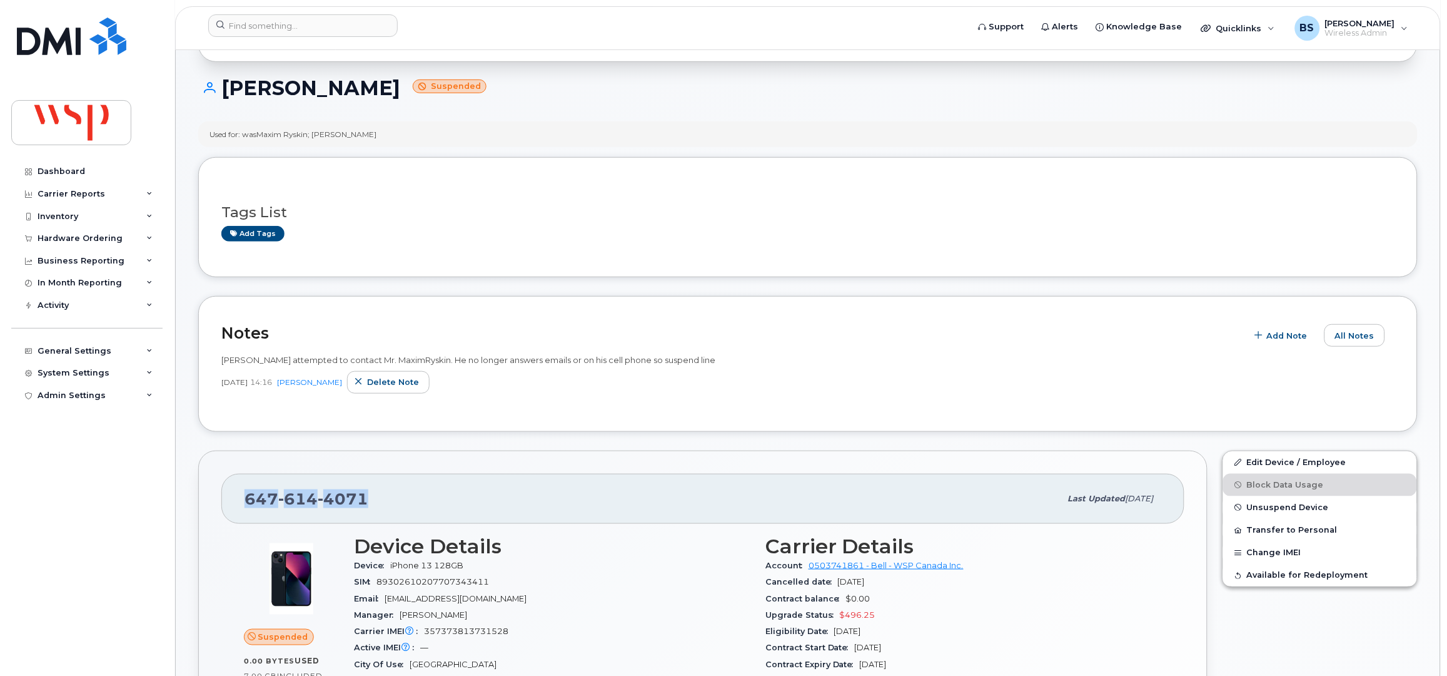
click at [241, 505] on div "[PHONE_NUMBER] Last updated [DATE]" at bounding box center [702, 499] width 963 height 50
copy span "[PHONE_NUMBER]"
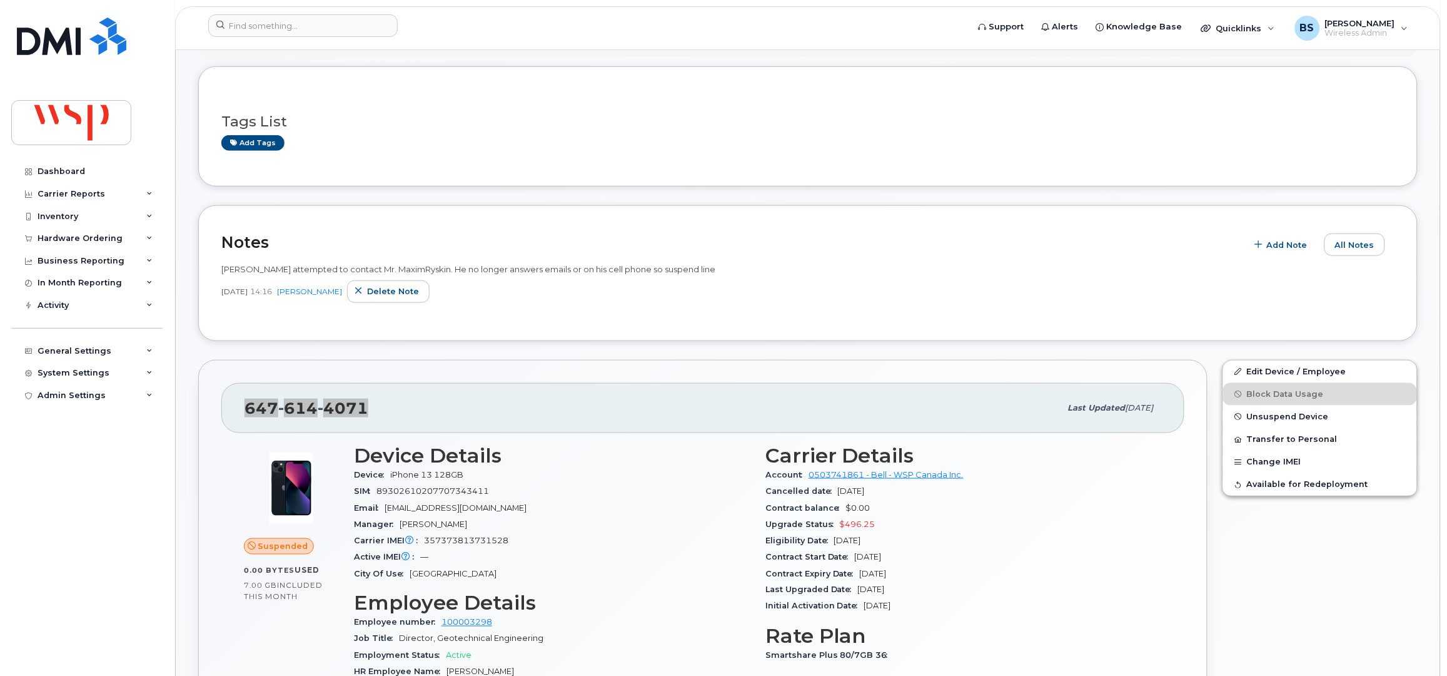
scroll to position [0, 0]
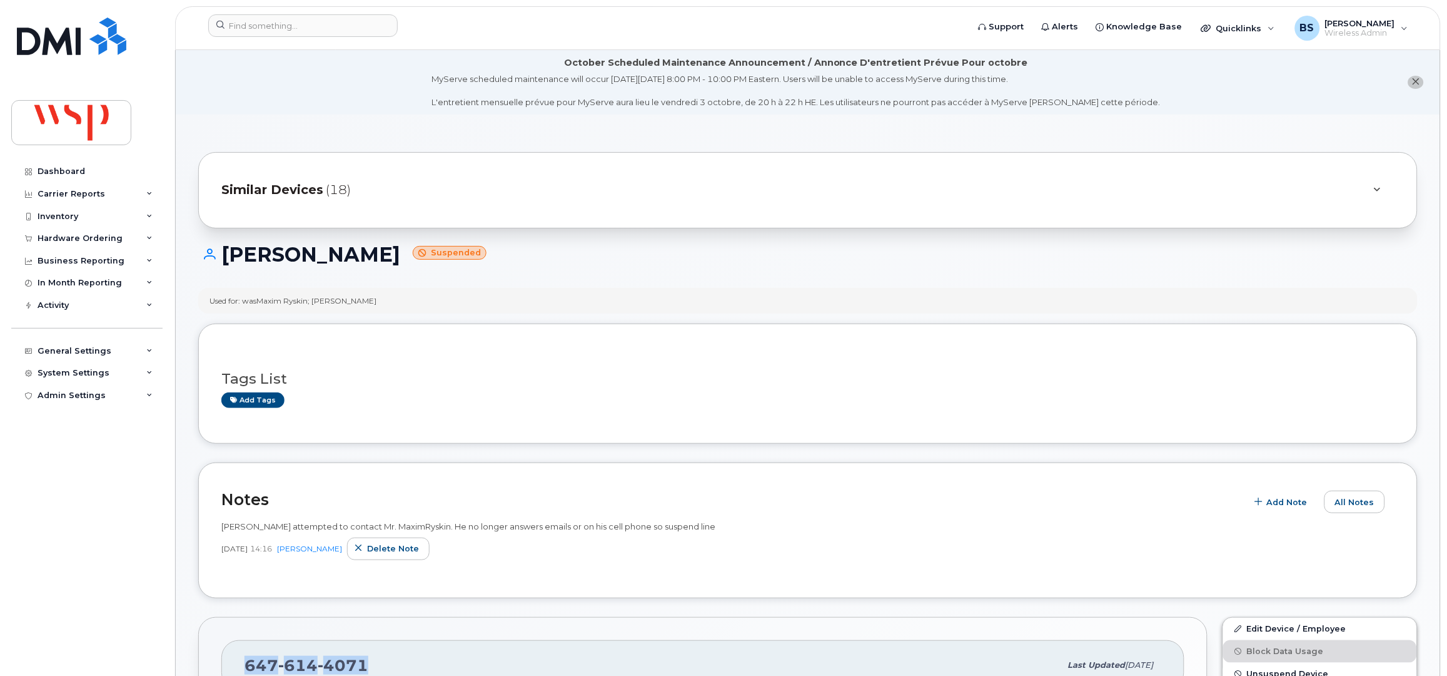
click at [296, 301] on div "Used for: wasMaxim Ryskin; [PERSON_NAME]" at bounding box center [293, 300] width 167 height 11
copy div "Ryskin"
click at [1287, 505] on span "Add Note" at bounding box center [1287, 502] width 41 height 12
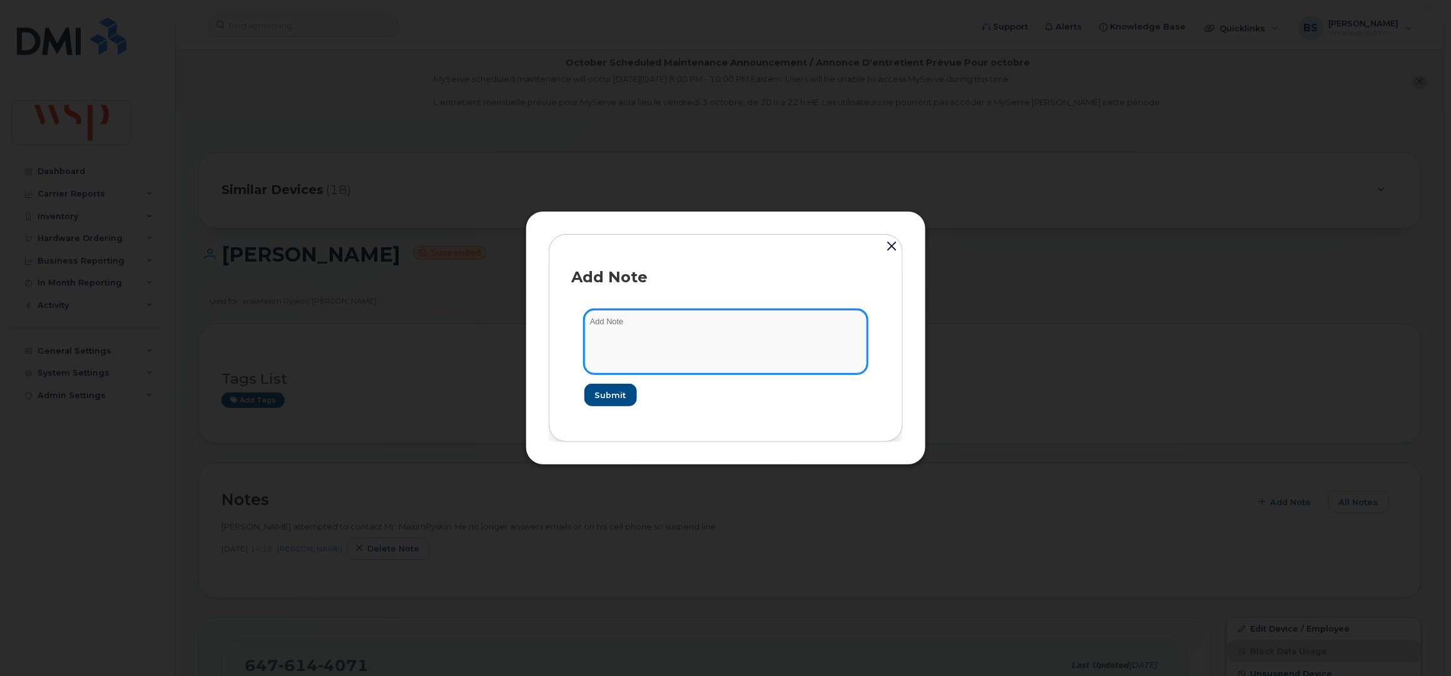
click at [766, 335] on textarea at bounding box center [725, 342] width 283 height 64
paste textarea "[PERSON_NAME] <[PERSON_NAME][EMAIL_ADDRESS][DOMAIN_NAME]>"
type textarea "asked [PERSON_NAME][EMAIL_ADDRESS][DOMAIN_NAME] if line can be cancelled since …"
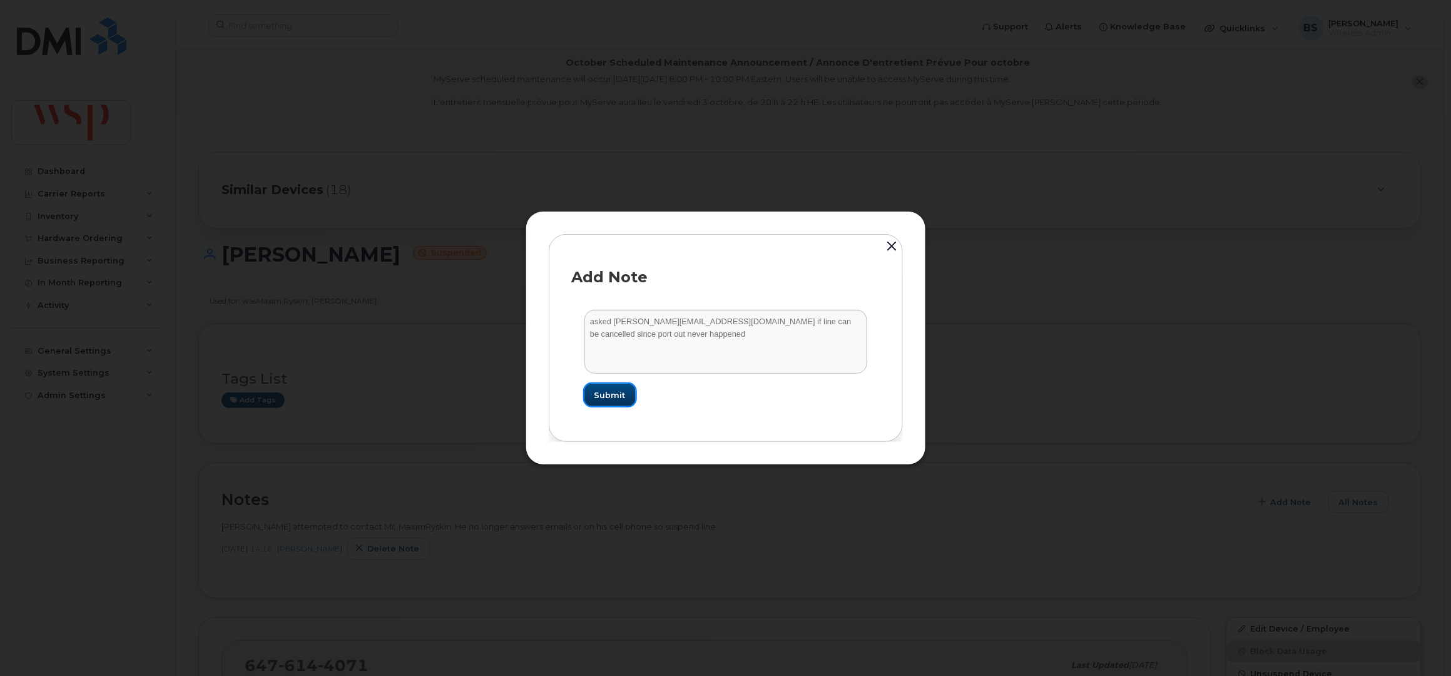
click at [617, 395] on span "Submit" at bounding box center [609, 395] width 31 height 12
